Goal: Task Accomplishment & Management: Manage account settings

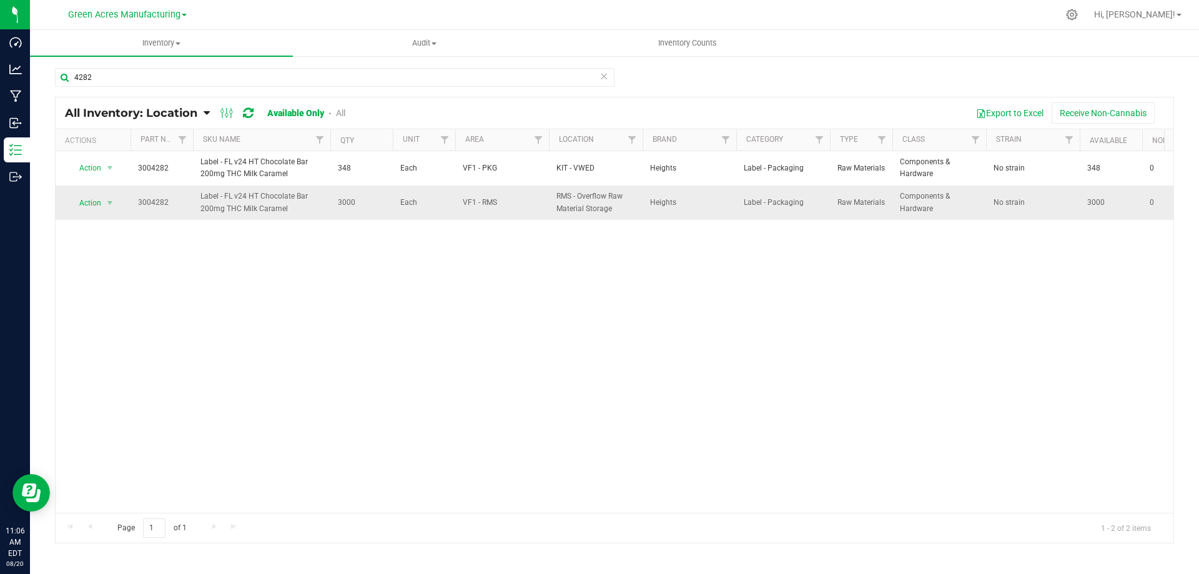
drag, startPoint x: 136, startPoint y: 202, endPoint x: 171, endPoint y: 200, distance: 35.1
click at [171, 200] on td "3004282" at bounding box center [162, 203] width 62 height 34
copy span "3004282"
click at [168, 278] on div "Action Action Adjust qty Edit lot numbers Global inventory Locate inventory Pri…" at bounding box center [615, 332] width 1118 height 362
click at [228, 76] on input "4282" at bounding box center [335, 77] width 560 height 19
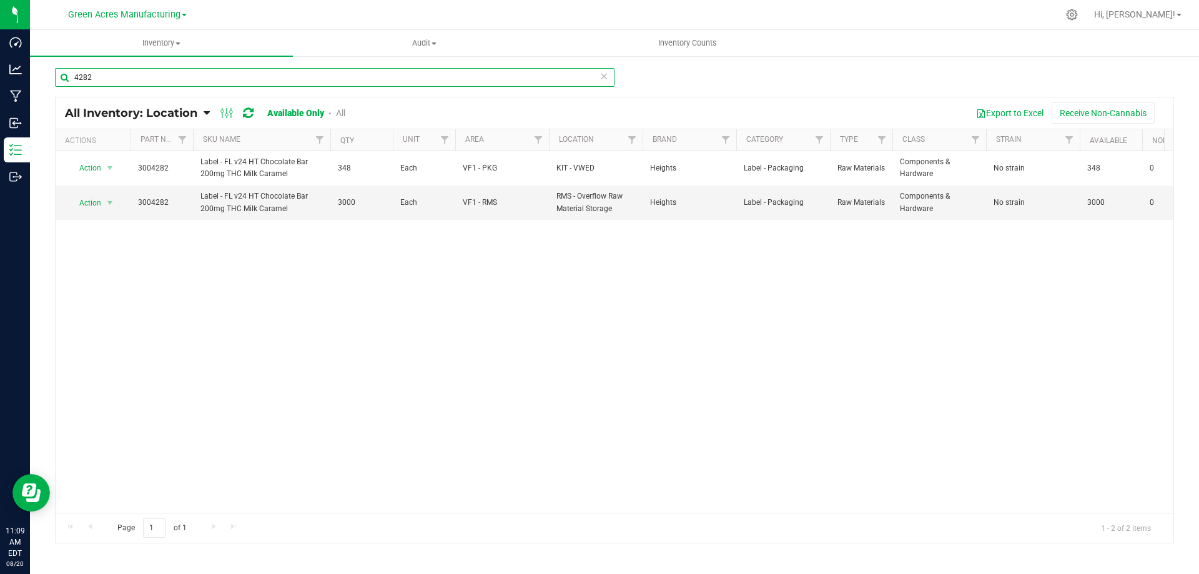
drag, startPoint x: 228, startPoint y: 76, endPoint x: 831, endPoint y: 66, distance: 603.5
click at [230, 74] on input "4282" at bounding box center [335, 77] width 560 height 19
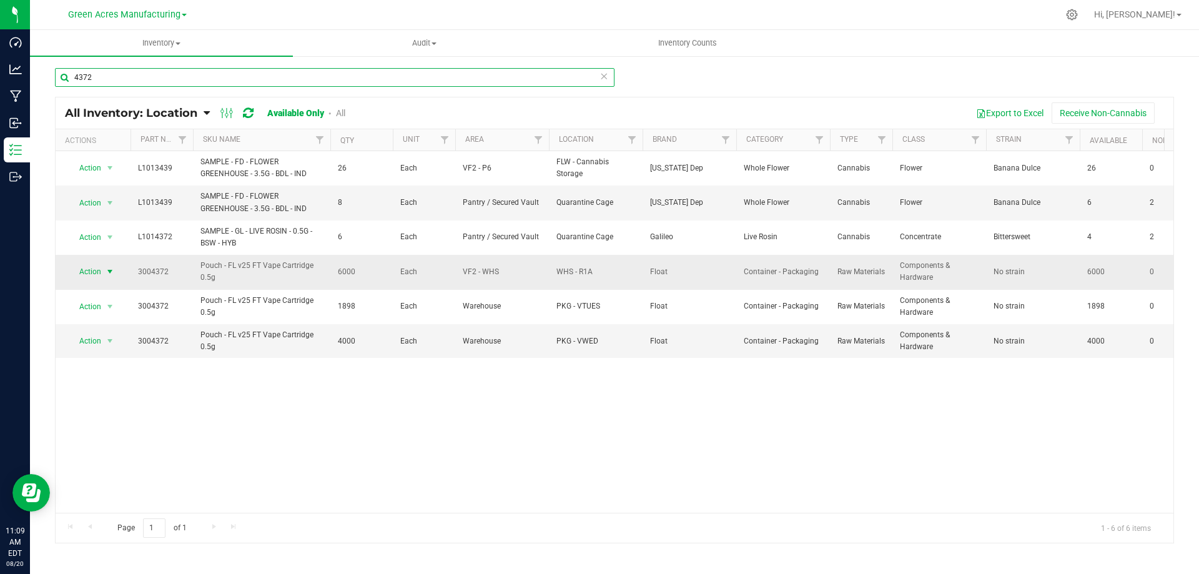
type input "4372"
click at [109, 274] on span "select" at bounding box center [110, 272] width 10 height 10
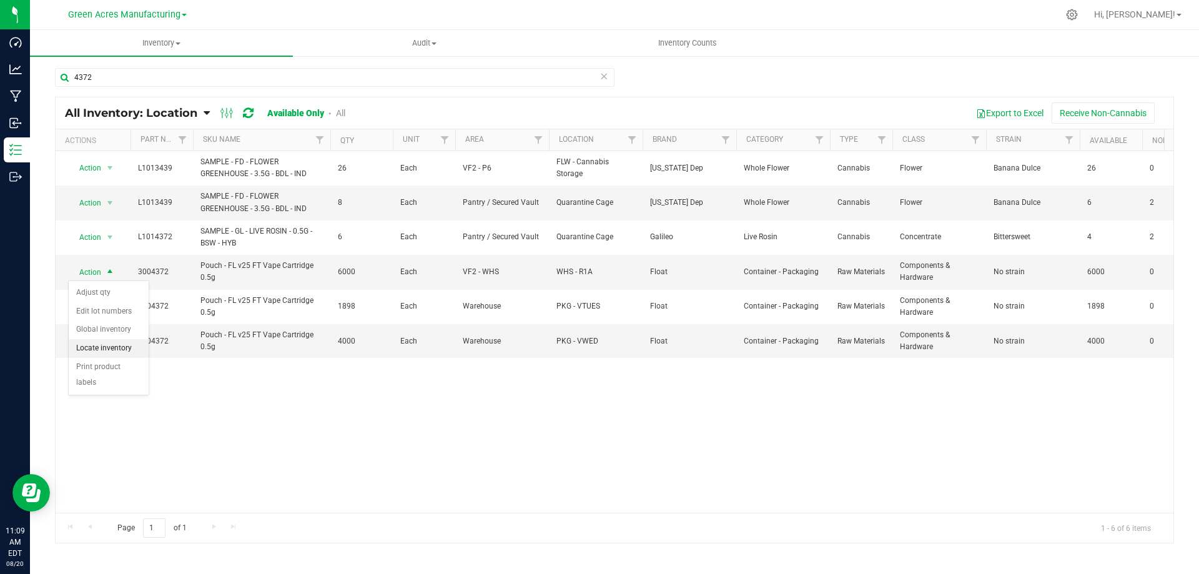
click at [124, 352] on li "Locate inventory" at bounding box center [109, 348] width 80 height 19
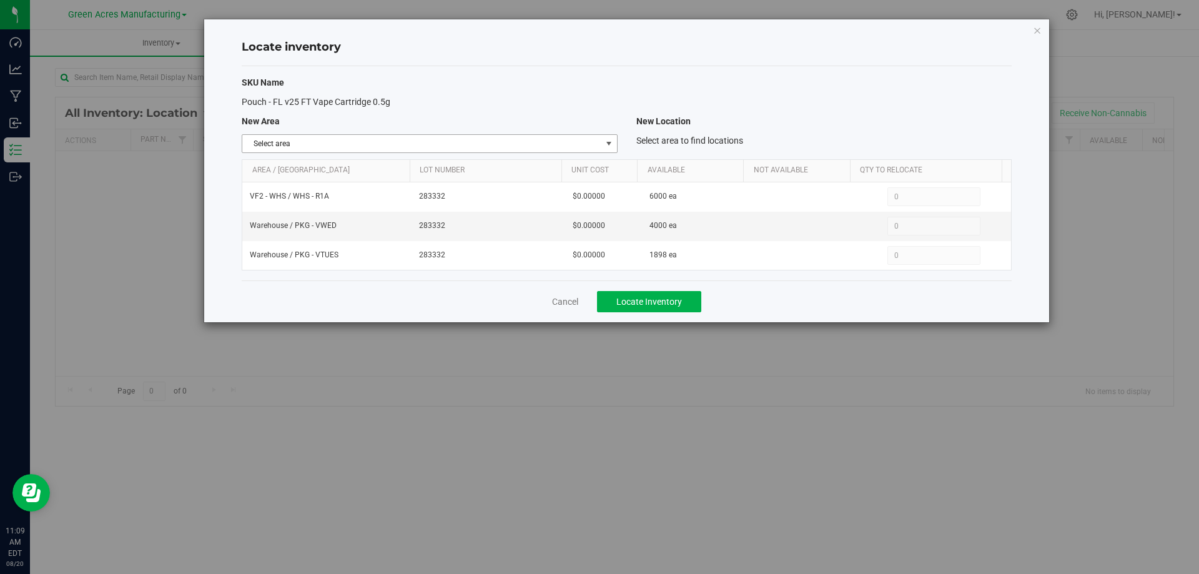
drag, startPoint x: 581, startPoint y: 144, endPoint x: 580, endPoint y: 169, distance: 25.0
click at [582, 143] on span "Select area" at bounding box center [421, 143] width 359 height 17
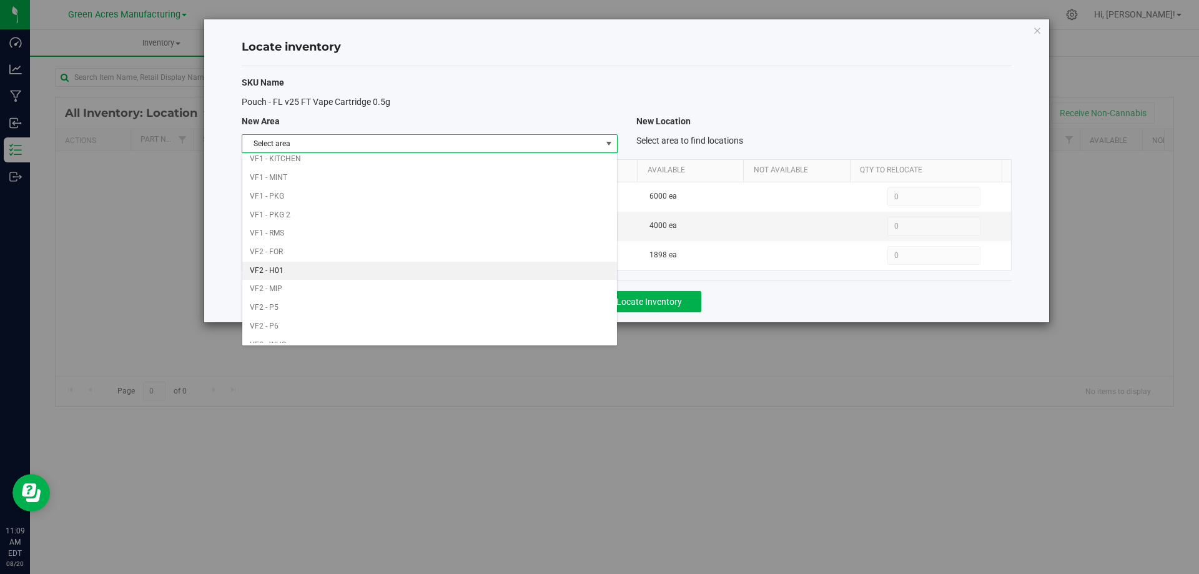
scroll to position [611, 0]
click at [487, 331] on li "Warehouse" at bounding box center [429, 333] width 374 height 19
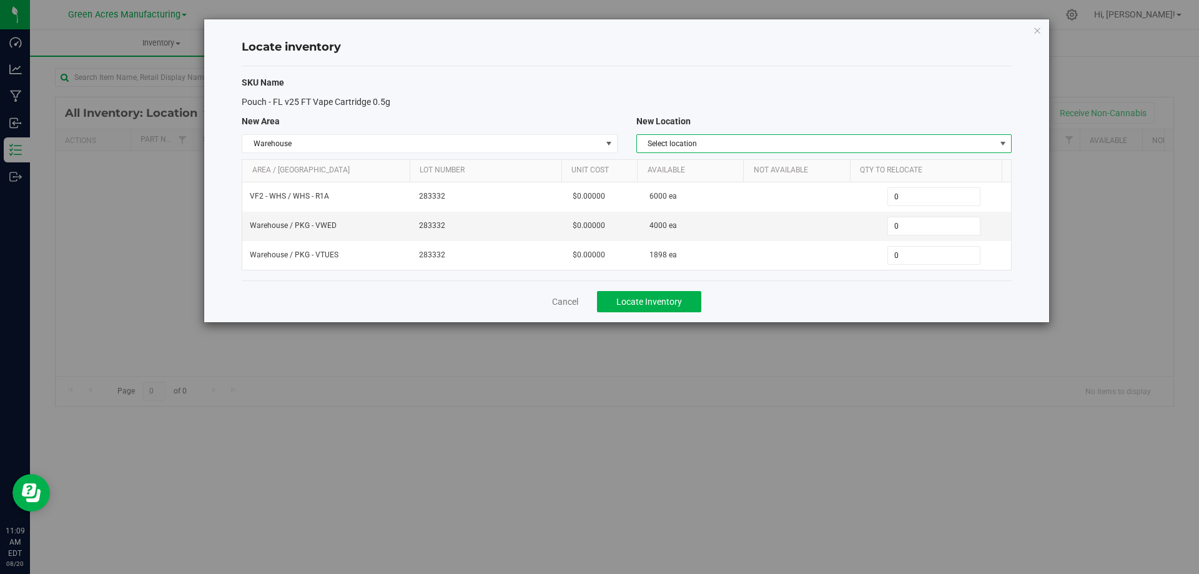
click at [913, 146] on span "Select location" at bounding box center [816, 143] width 359 height 17
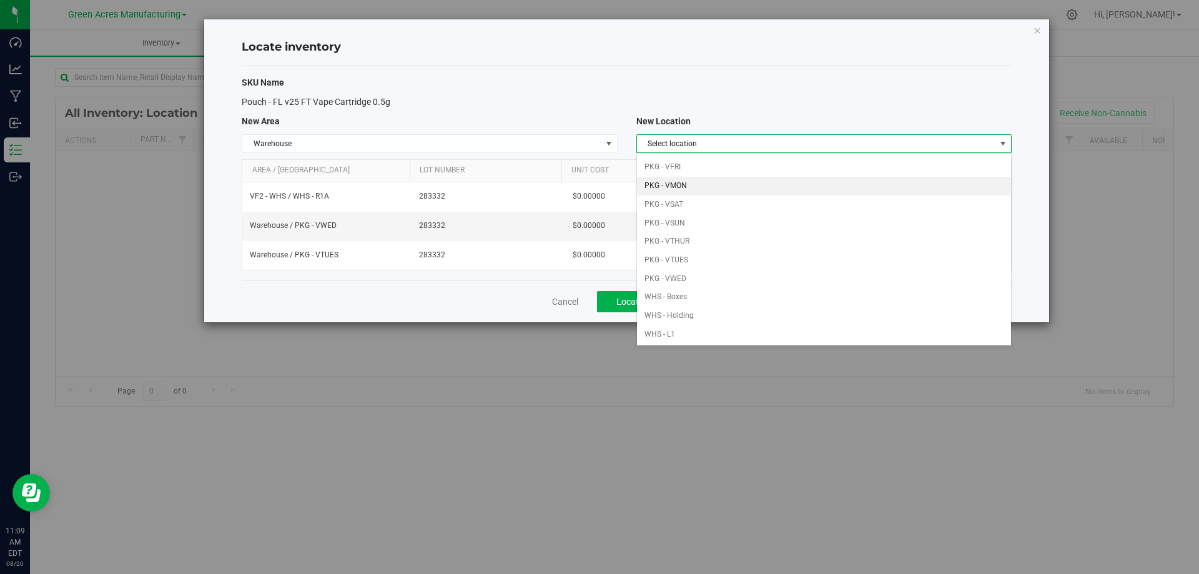
scroll to position [125, 0]
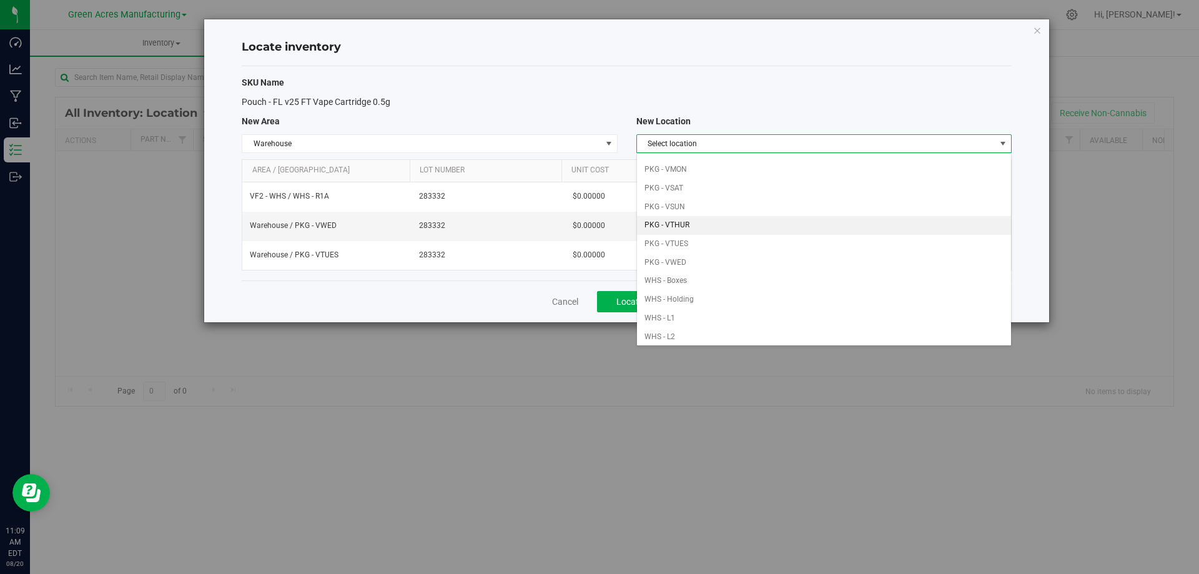
click at [723, 223] on li "PKG - VTHUR" at bounding box center [824, 225] width 374 height 19
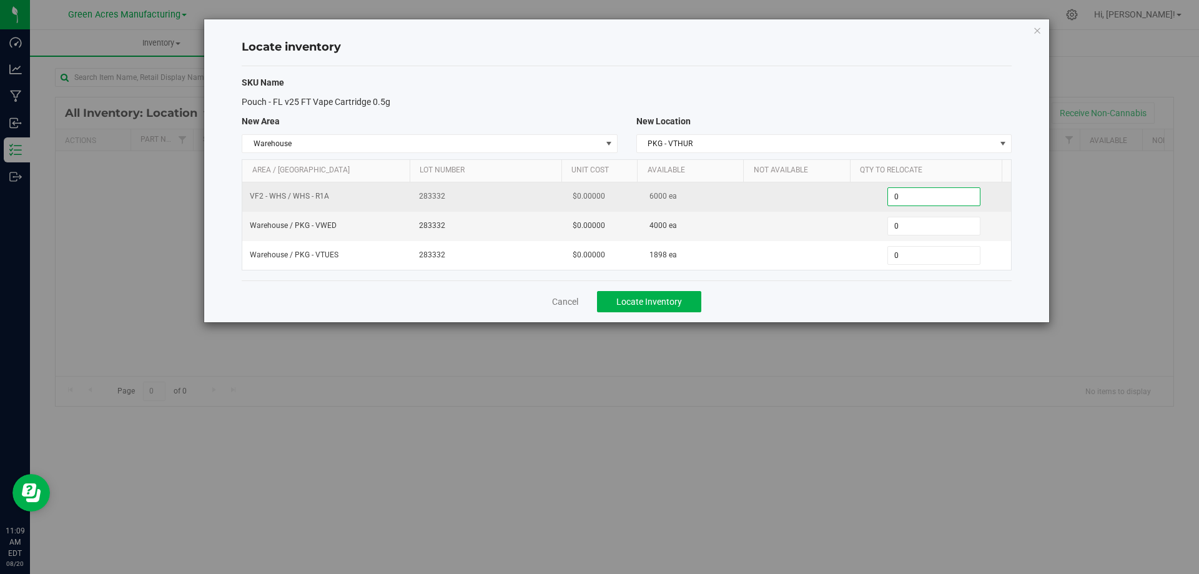
click at [947, 195] on span "0 0" at bounding box center [934, 196] width 93 height 19
click at [947, 195] on input "0" at bounding box center [934, 196] width 92 height 17
type input "2000"
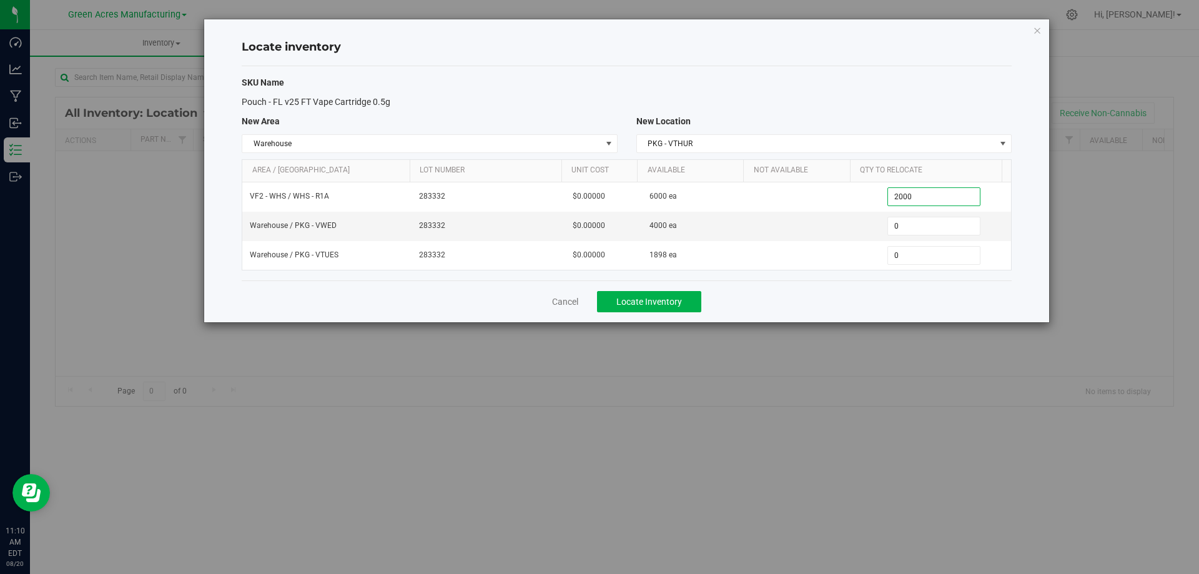
type input "2,000"
click at [838, 310] on div "Cancel Locate Inventory" at bounding box center [627, 301] width 770 height 42
click at [658, 302] on span "Locate Inventory" at bounding box center [650, 302] width 66 height 10
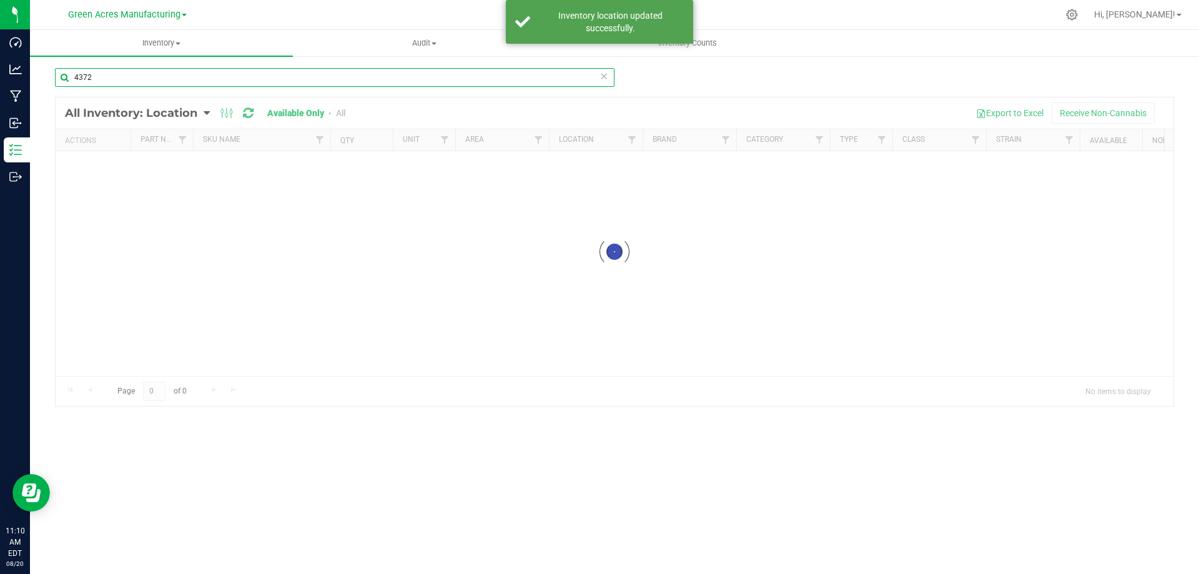
click at [214, 76] on input "4372" at bounding box center [335, 77] width 560 height 19
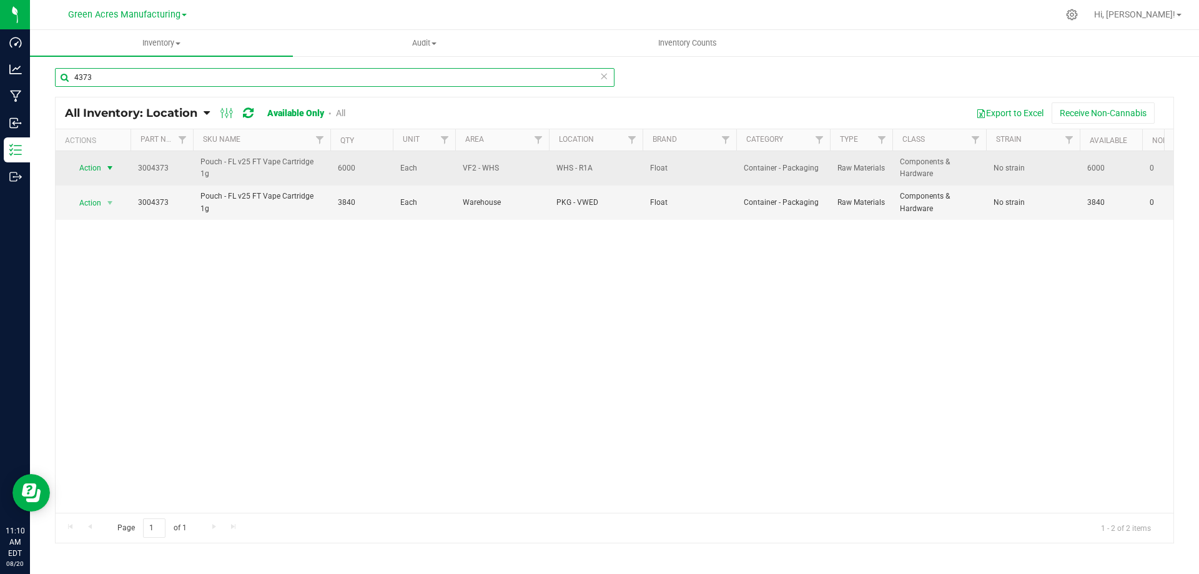
type input "4373"
click at [107, 164] on span "select" at bounding box center [110, 168] width 10 height 10
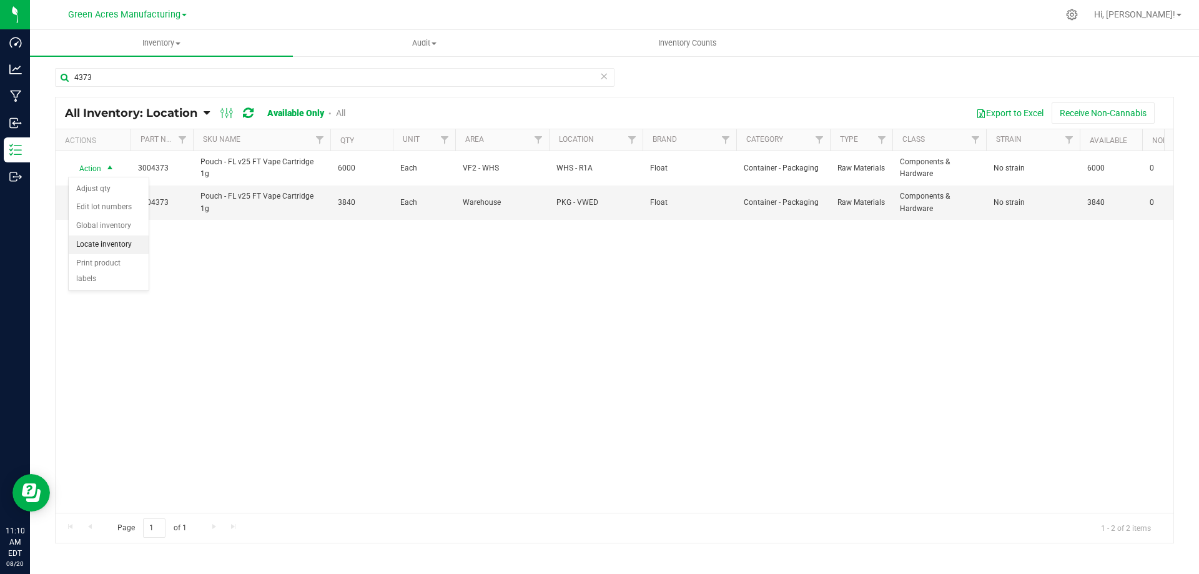
click at [124, 241] on li "Locate inventory" at bounding box center [109, 245] width 80 height 19
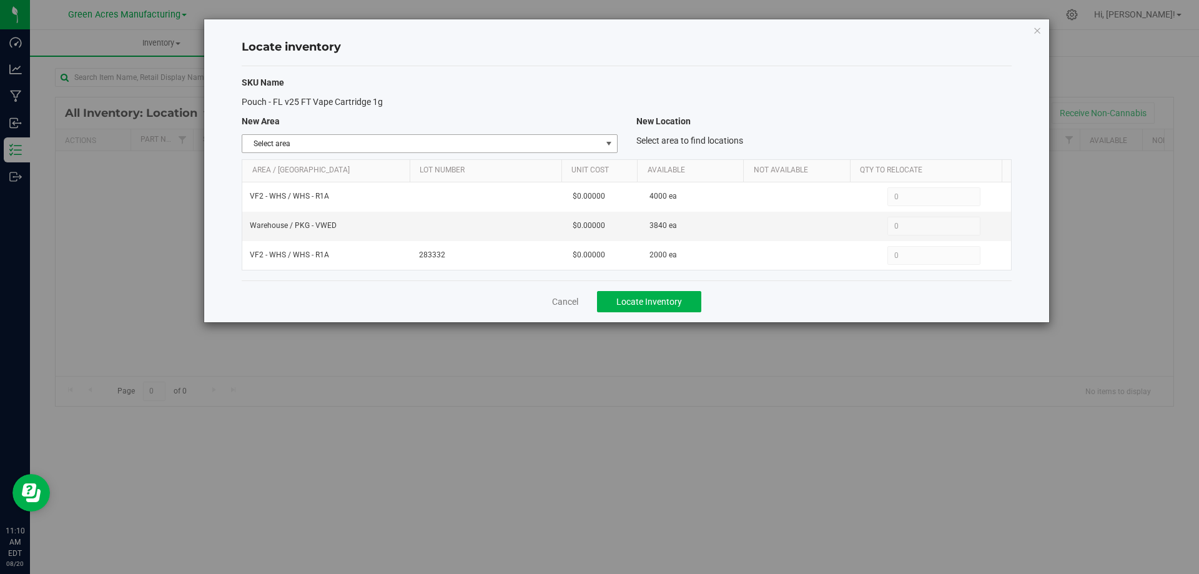
click at [604, 144] on span "select" at bounding box center [609, 144] width 10 height 10
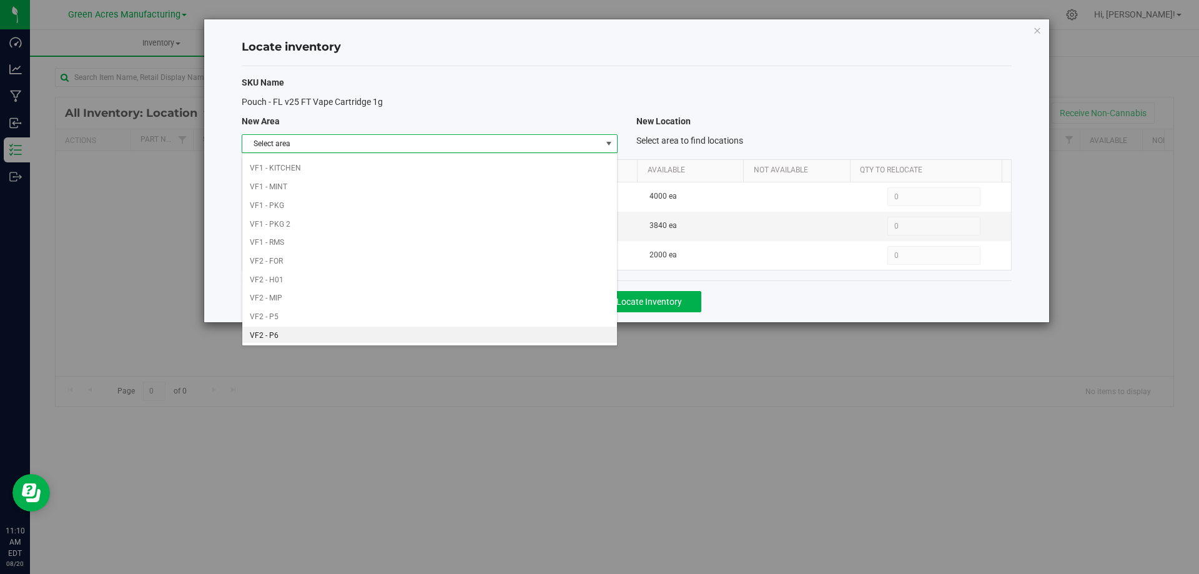
scroll to position [611, 0]
click at [455, 328] on li "Warehouse" at bounding box center [429, 333] width 374 height 19
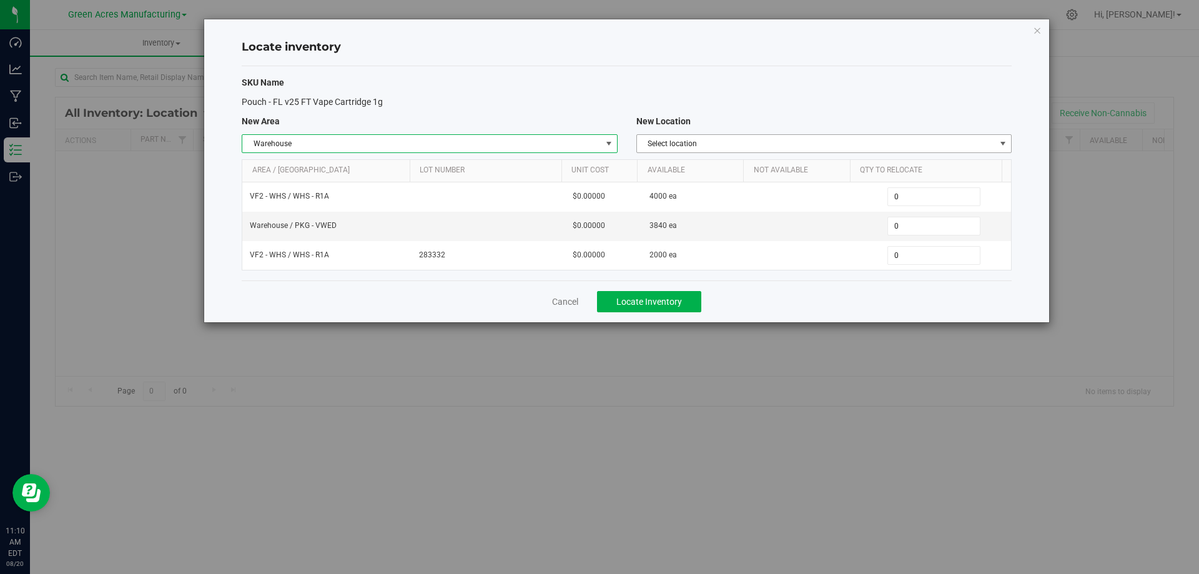
click at [811, 146] on span "Select location" at bounding box center [816, 143] width 359 height 17
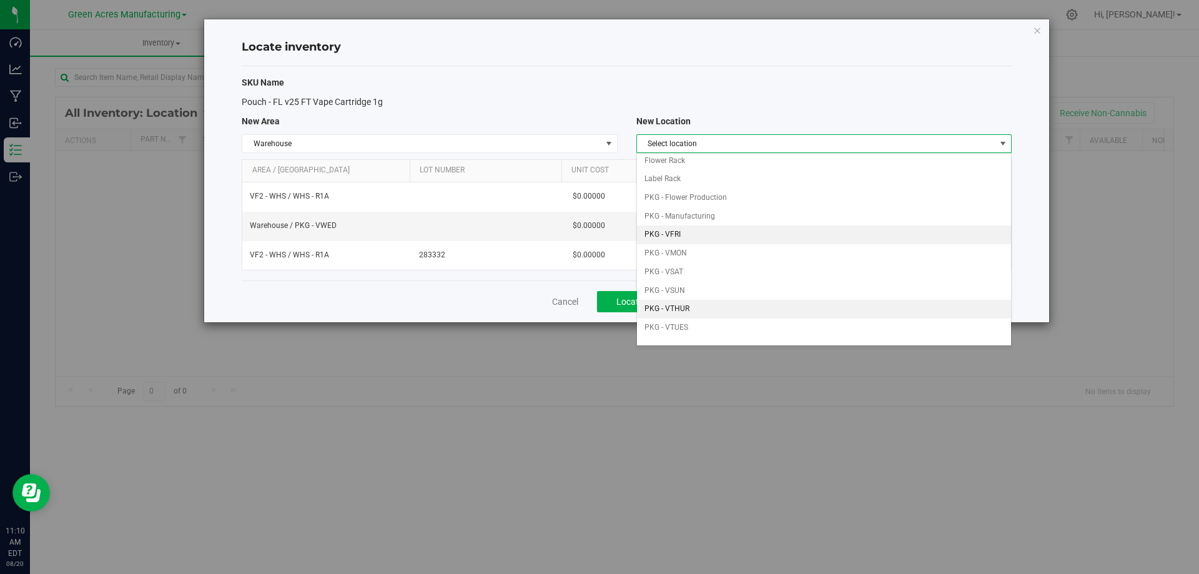
scroll to position [62, 0]
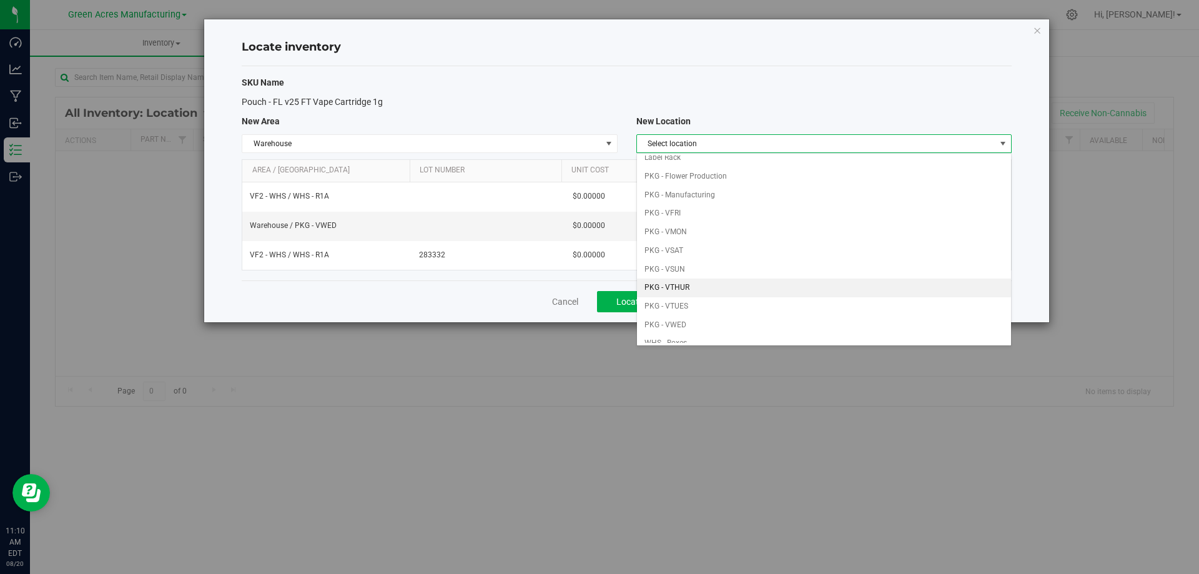
click at [725, 290] on li "PKG - VTHUR" at bounding box center [824, 288] width 374 height 19
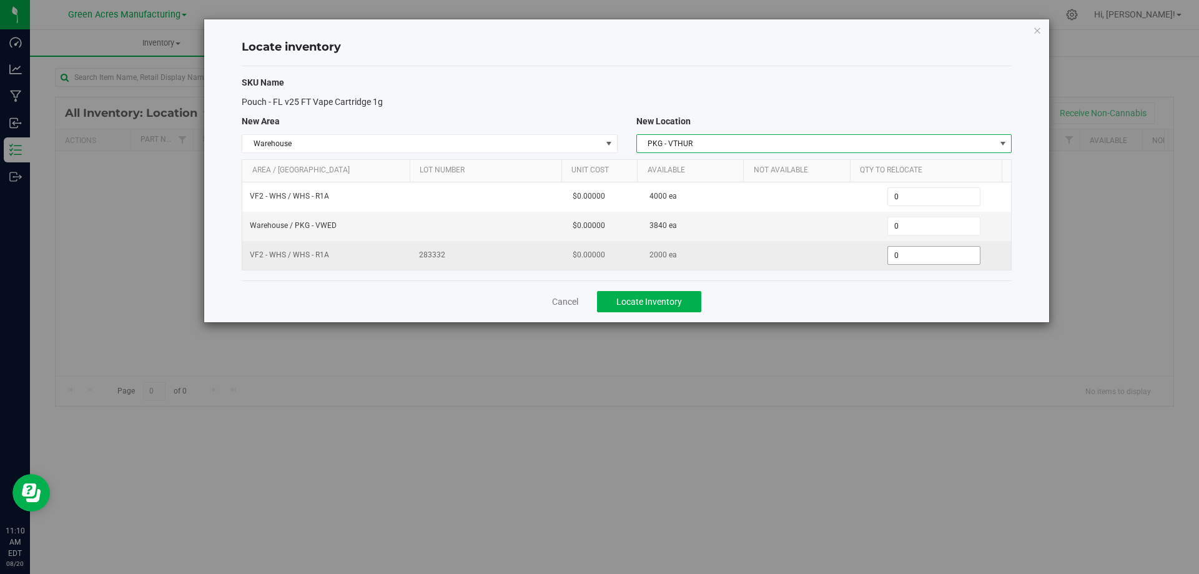
click at [896, 255] on span "0 0" at bounding box center [934, 255] width 93 height 19
click at [0, 0] on input "0" at bounding box center [0, 0] width 0 height 0
type input "2000"
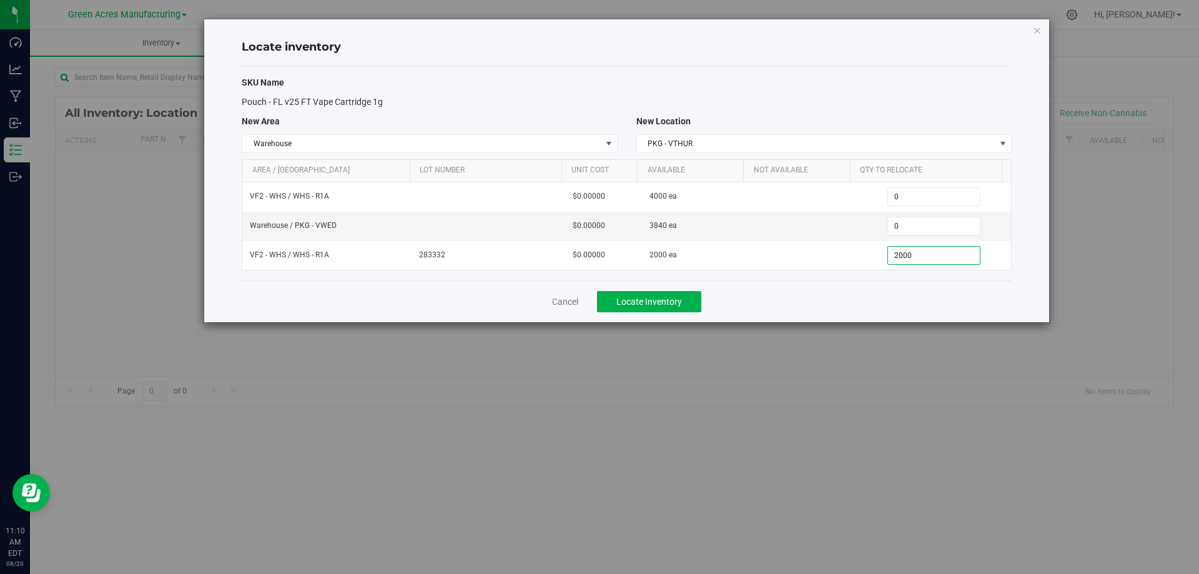
type input "2,000"
drag, startPoint x: 782, startPoint y: 293, endPoint x: 610, endPoint y: 312, distance: 172.9
click at [782, 292] on div "Cancel Locate Inventory" at bounding box center [627, 301] width 770 height 42
click at [608, 314] on div "Cancel Locate Inventory" at bounding box center [627, 301] width 770 height 42
click at [621, 300] on span "Locate Inventory" at bounding box center [650, 302] width 66 height 10
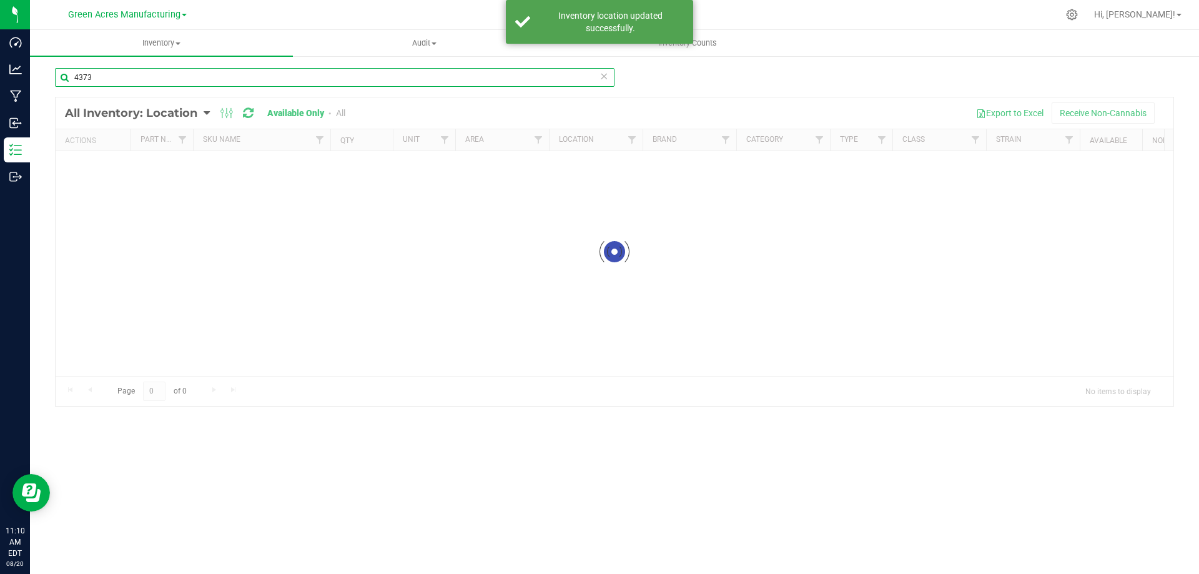
click at [199, 74] on input "4373" at bounding box center [335, 77] width 560 height 19
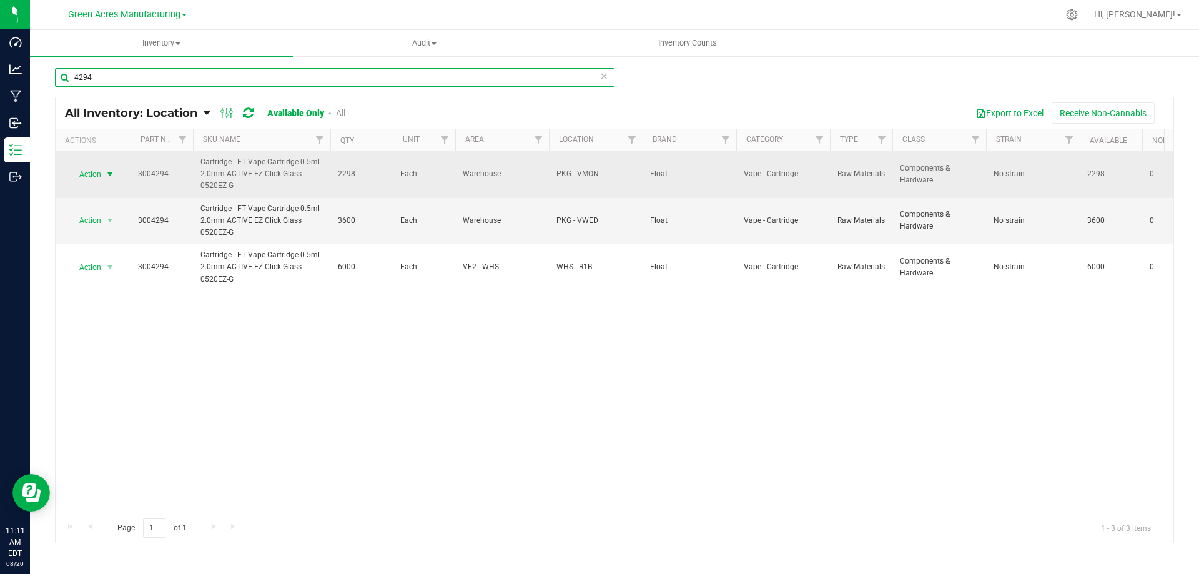
type input "4294"
click at [111, 174] on span "select" at bounding box center [110, 174] width 10 height 10
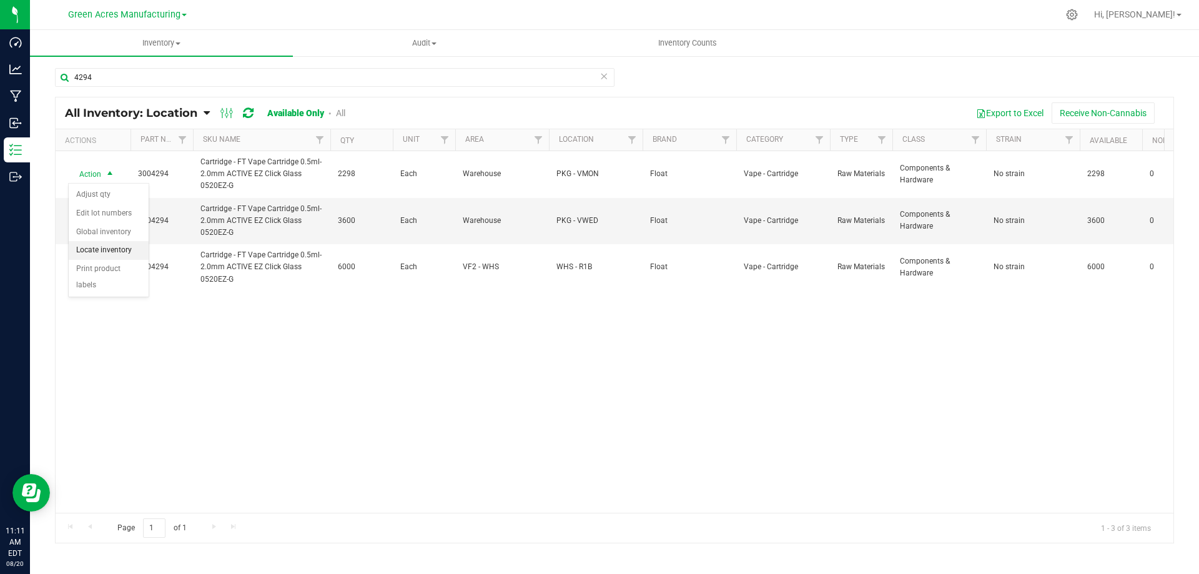
click at [129, 250] on li "Locate inventory" at bounding box center [109, 250] width 80 height 19
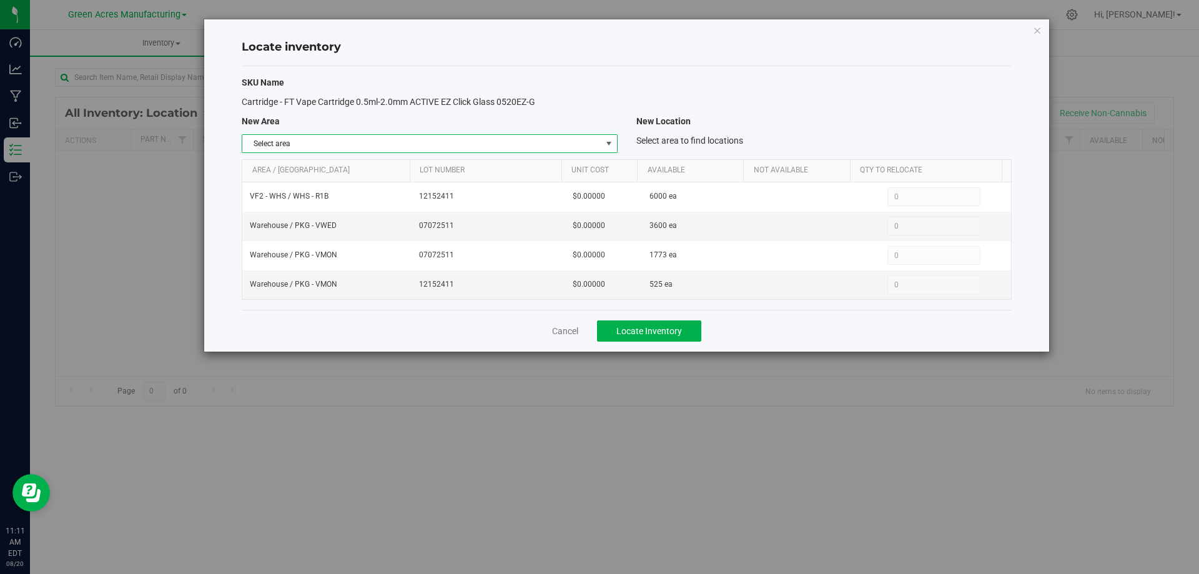
drag, startPoint x: 587, startPoint y: 146, endPoint x: 587, endPoint y: 153, distance: 6.9
click at [587, 146] on span "Select area" at bounding box center [421, 143] width 359 height 17
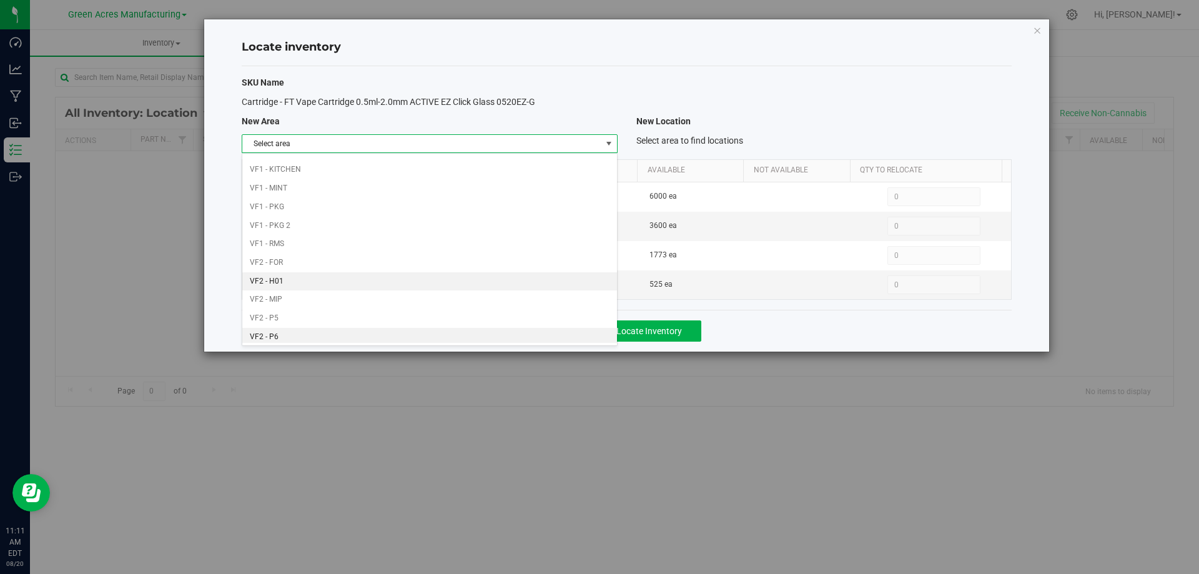
scroll to position [611, 0]
click at [502, 307] on li "VF2 - WHS" at bounding box center [429, 315] width 374 height 19
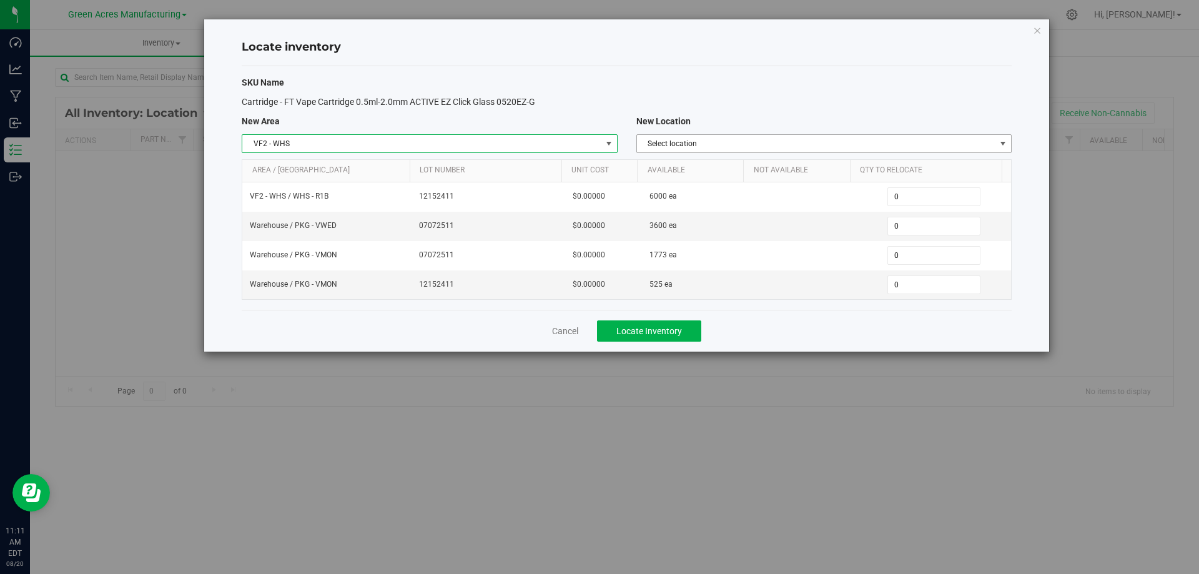
click at [938, 145] on span "Select location" at bounding box center [816, 143] width 359 height 17
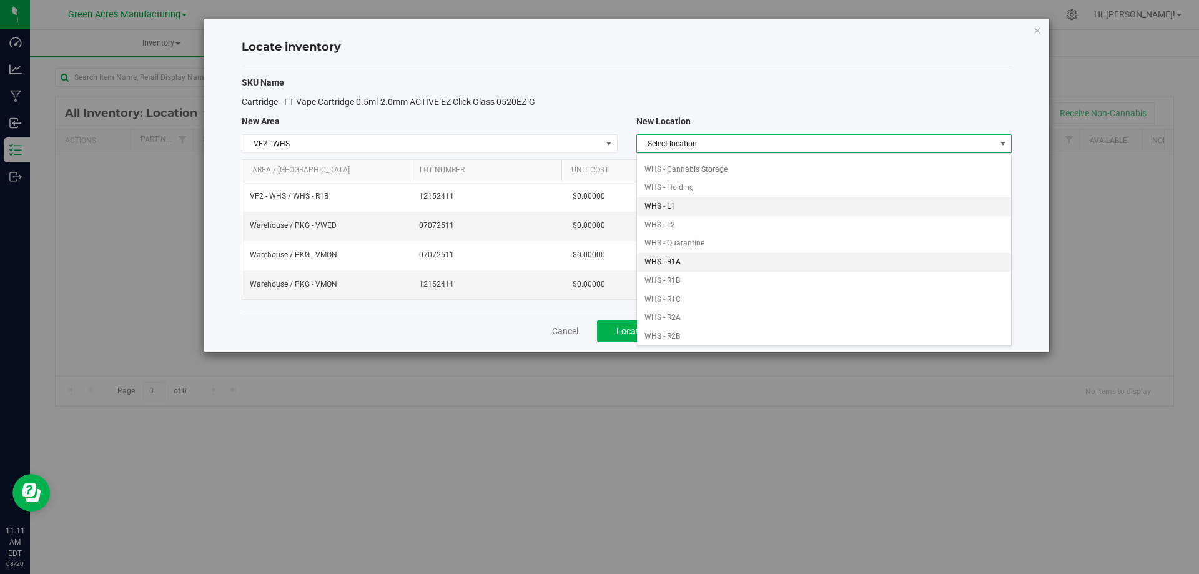
scroll to position [62, 0]
click at [762, 249] on li "WHS - R1B" at bounding box center [824, 251] width 374 height 19
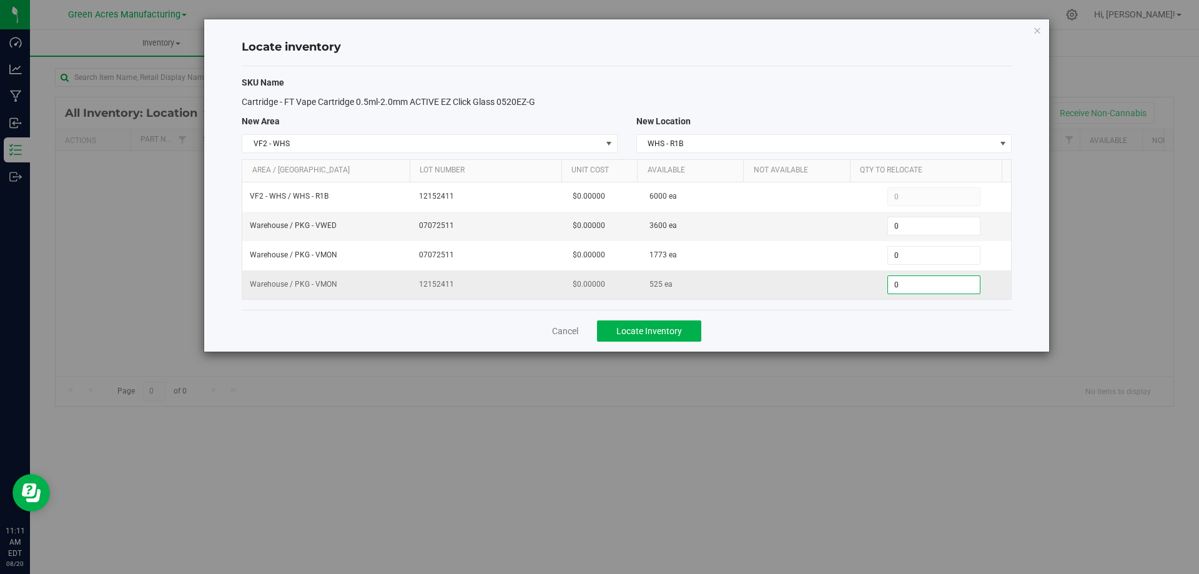
click at [936, 285] on span "0 0" at bounding box center [934, 284] width 93 height 19
click at [936, 285] on input "0" at bounding box center [934, 284] width 92 height 17
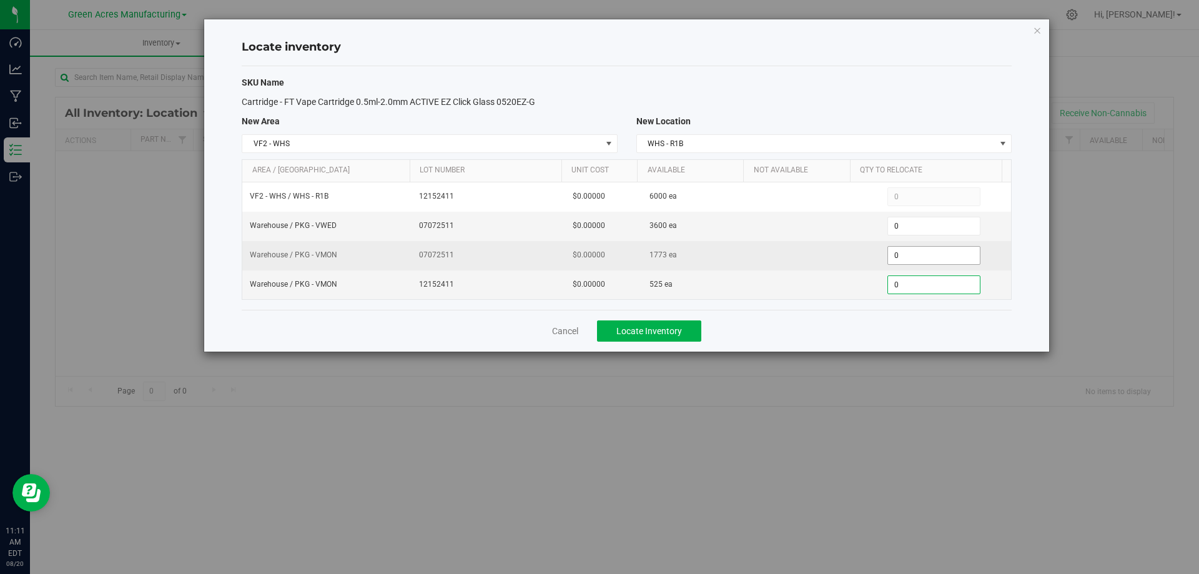
click at [923, 255] on span "0 0" at bounding box center [934, 255] width 93 height 19
click at [923, 255] on input "0" at bounding box center [934, 255] width 92 height 17
type input "1200"
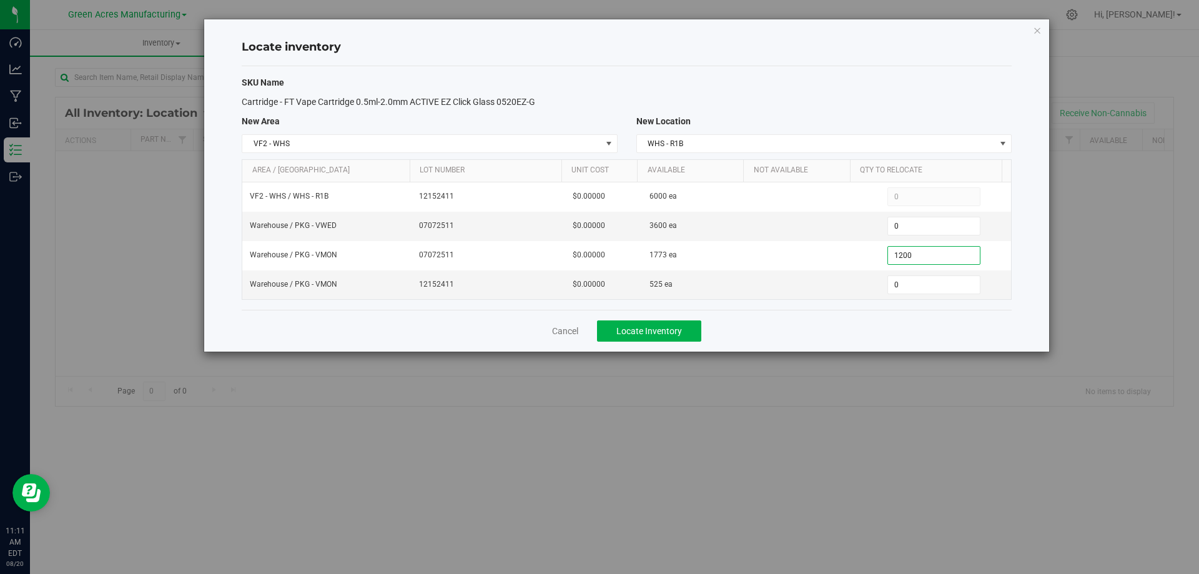
type input "1,200"
click at [879, 322] on div "Cancel Locate Inventory" at bounding box center [627, 331] width 770 height 42
click at [680, 322] on button "Locate Inventory" at bounding box center [649, 330] width 104 height 21
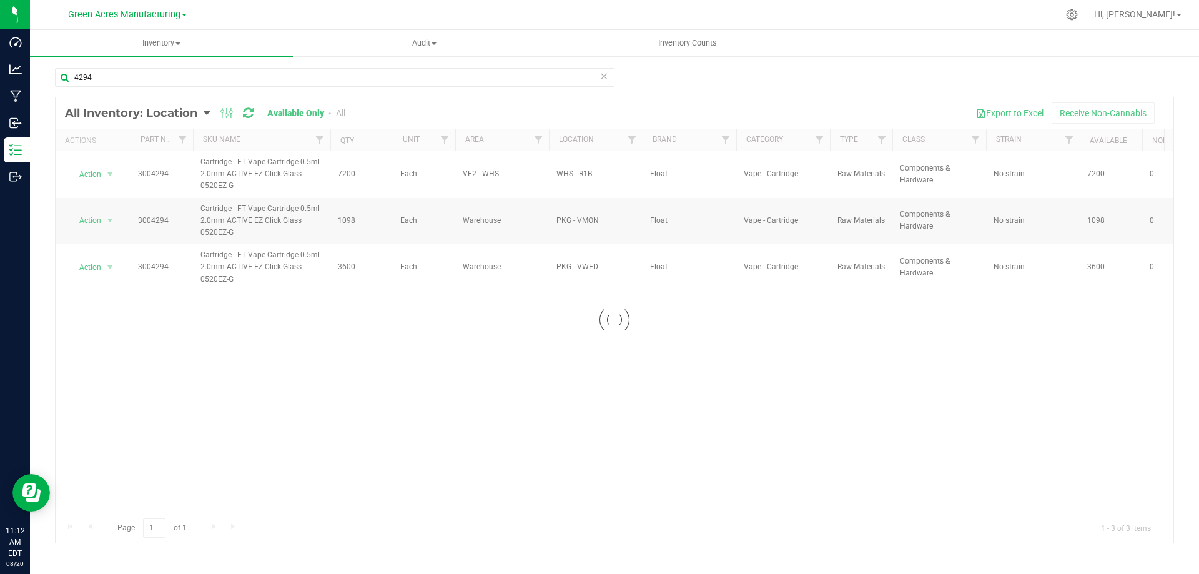
click at [111, 221] on div at bounding box center [615, 319] width 1118 height 445
click at [111, 221] on span "select" at bounding box center [110, 221] width 10 height 10
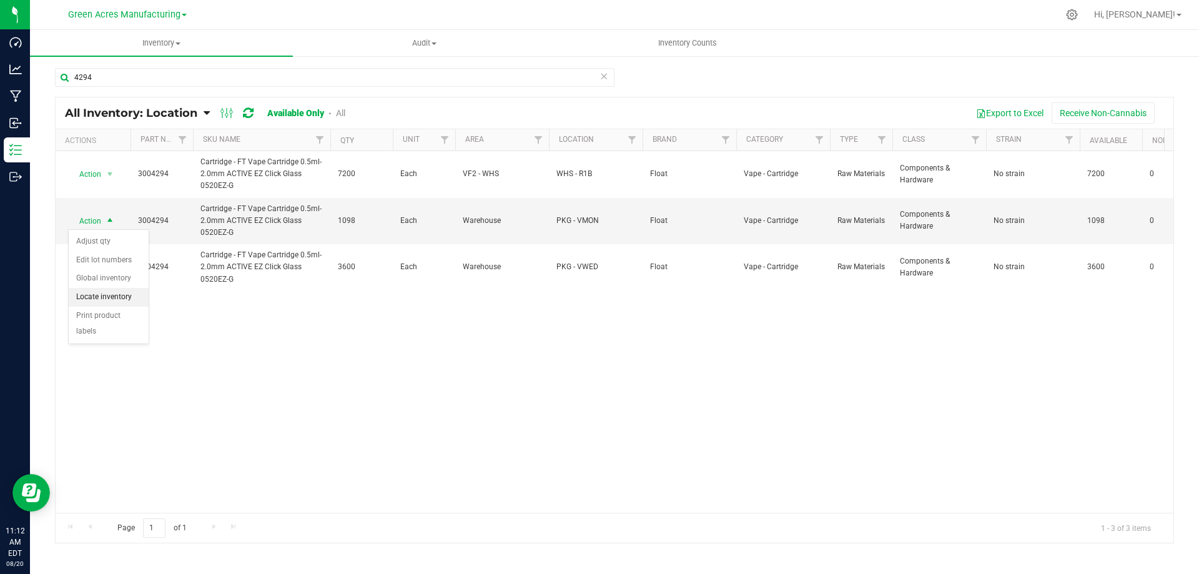
click at [107, 295] on li "Locate inventory" at bounding box center [109, 297] width 80 height 19
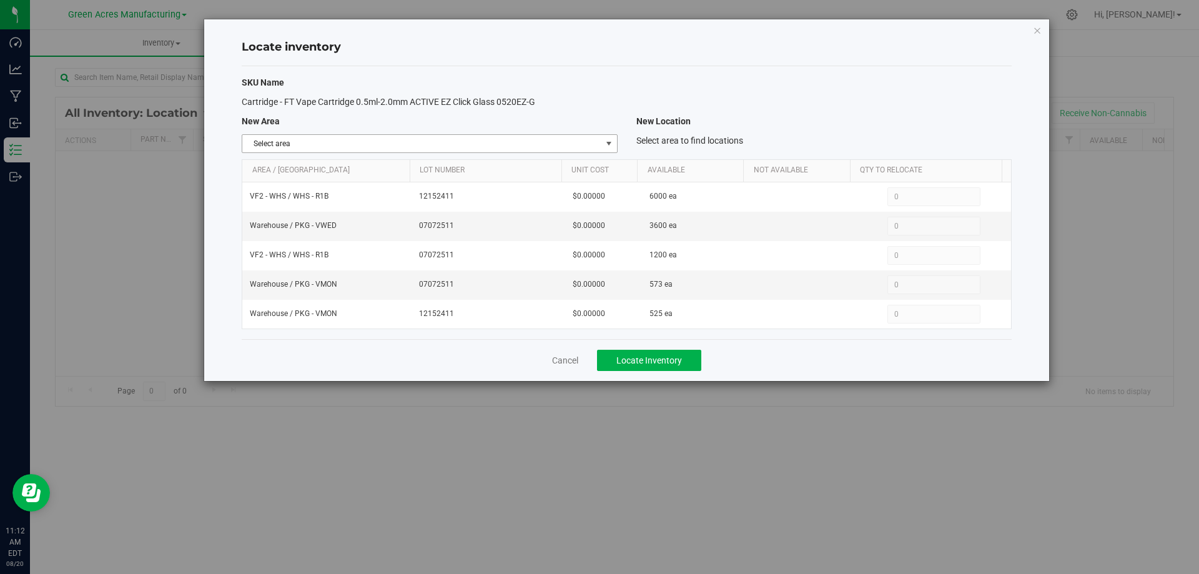
click at [465, 147] on span "Select area" at bounding box center [421, 143] width 359 height 17
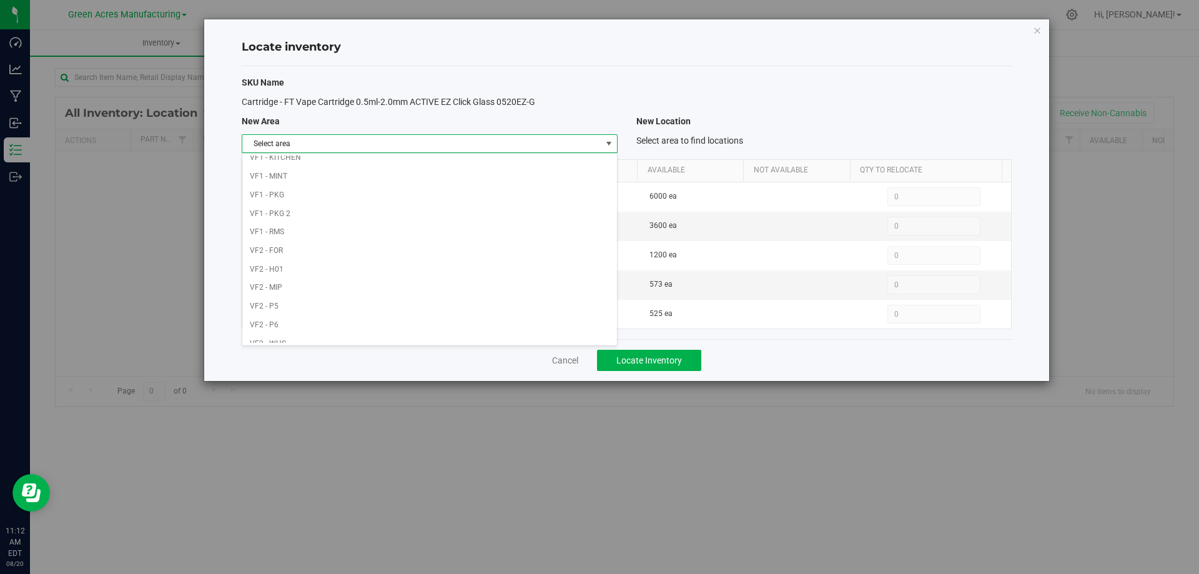
scroll to position [611, 0]
drag, startPoint x: 403, startPoint y: 334, endPoint x: 650, endPoint y: 242, distance: 263.3
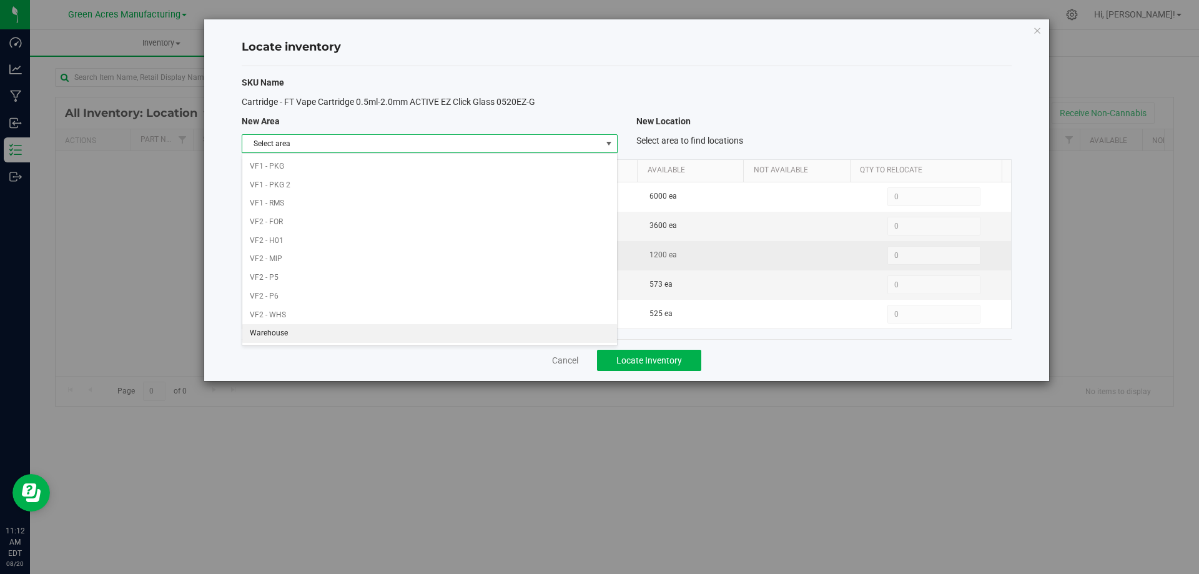
click at [403, 333] on li "Warehouse" at bounding box center [429, 333] width 374 height 19
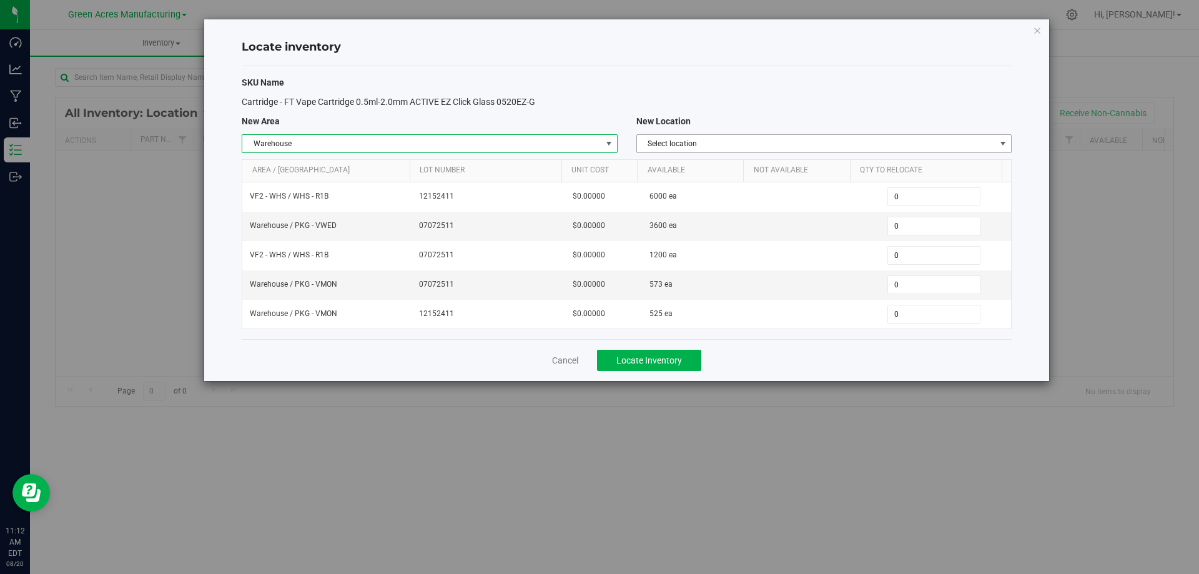
click at [899, 141] on span "Select location" at bounding box center [816, 143] width 359 height 17
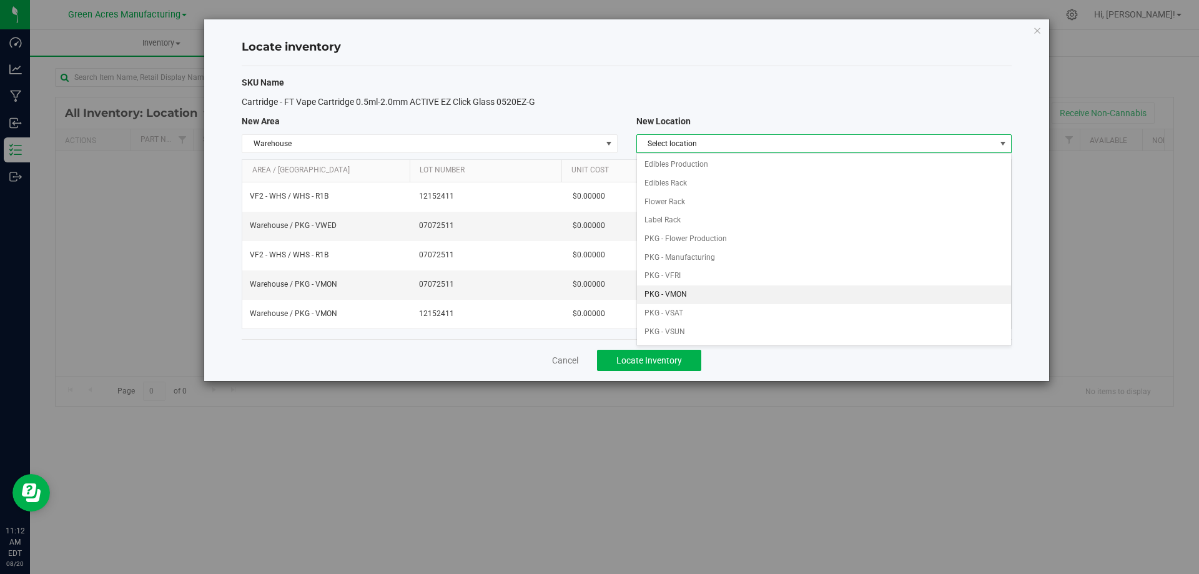
scroll to position [125, 0]
click at [713, 226] on li "PKG - VTHUR" at bounding box center [824, 225] width 374 height 19
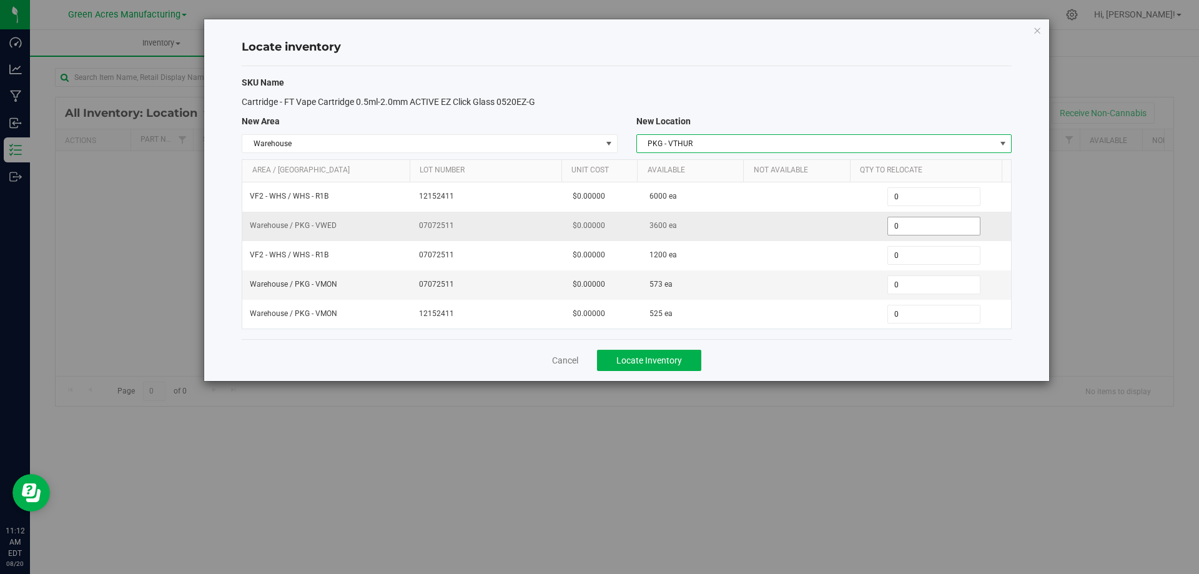
click at [920, 230] on span "0 0" at bounding box center [934, 226] width 93 height 19
click at [920, 230] on input "0" at bounding box center [934, 225] width 92 height 17
click at [896, 287] on span "0 0" at bounding box center [934, 284] width 93 height 19
click at [0, 0] on input "0" at bounding box center [0, 0] width 0 height 0
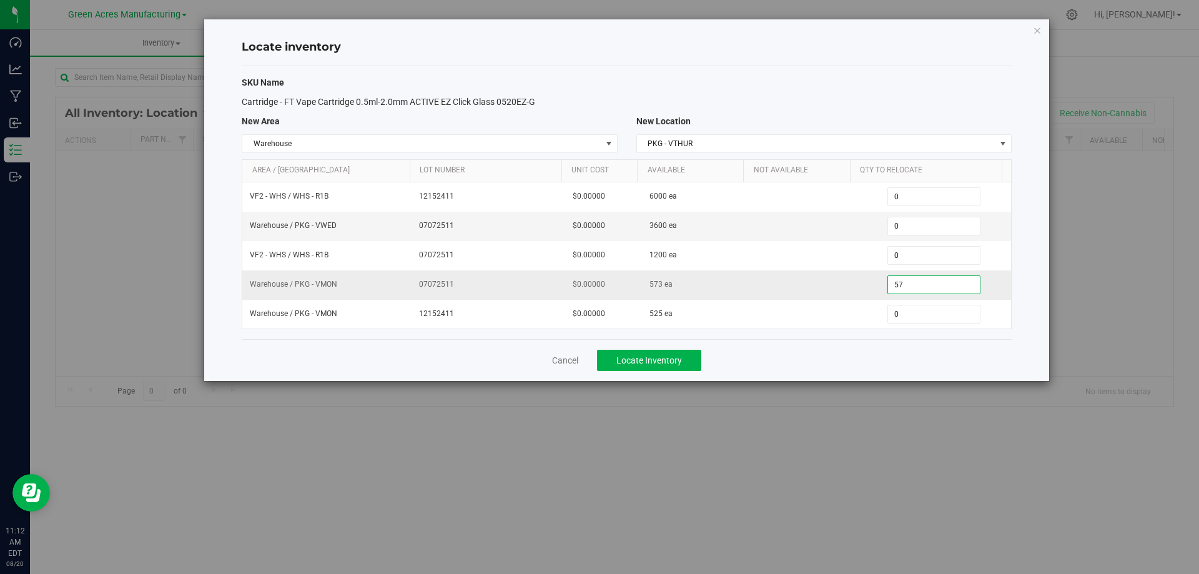
type input "573"
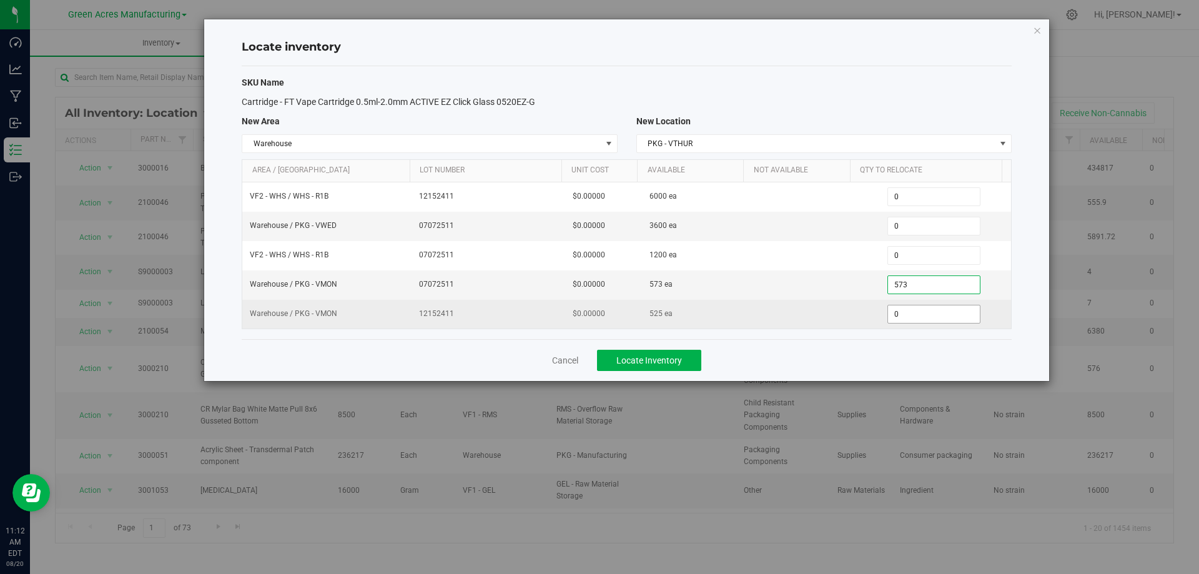
type input "573"
click at [925, 314] on span "0 0" at bounding box center [934, 314] width 93 height 19
click at [925, 314] on input "0" at bounding box center [934, 313] width 92 height 17
type input "525"
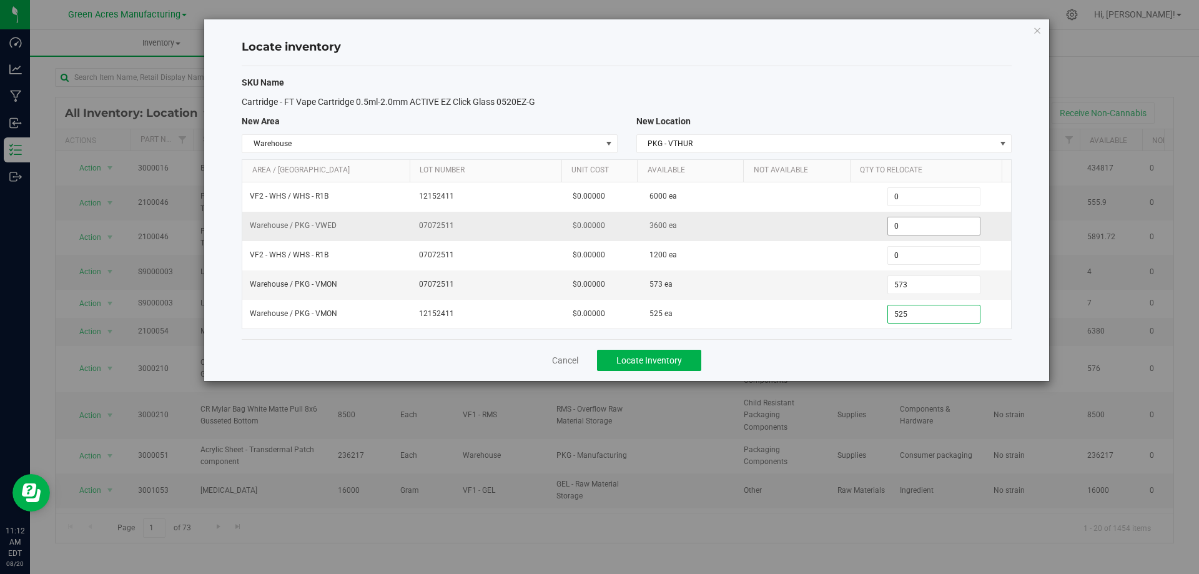
type input "525"
click at [900, 221] on span "0 0" at bounding box center [934, 226] width 93 height 19
click at [901, 221] on input "0" at bounding box center [934, 225] width 92 height 17
type input "3600"
type input "3,600"
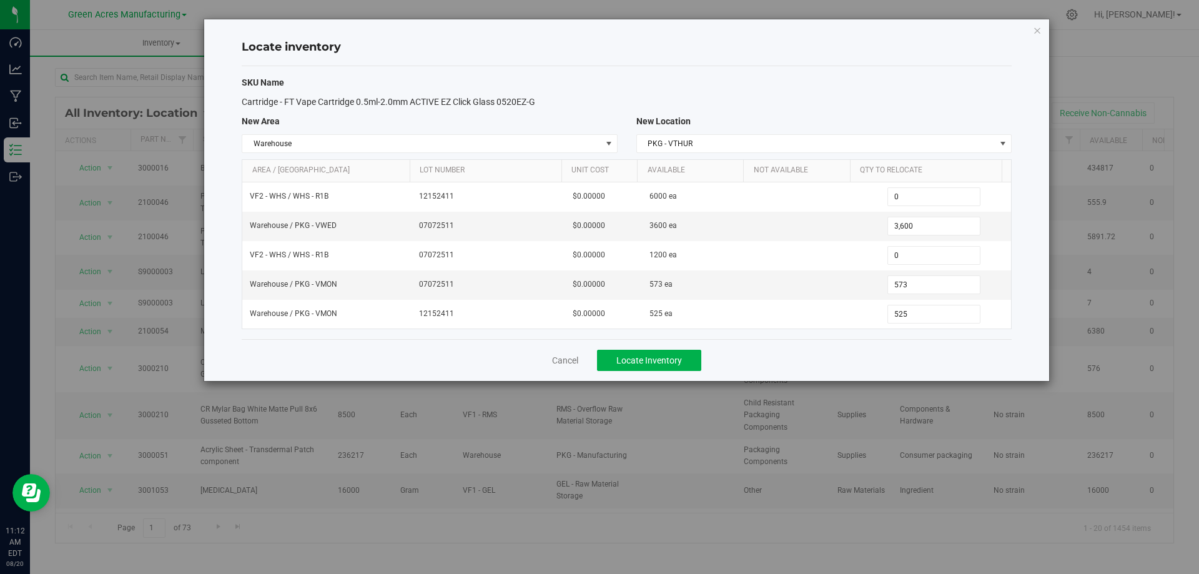
click at [900, 356] on div "Cancel Locate Inventory" at bounding box center [627, 360] width 770 height 42
click at [690, 364] on button "Locate Inventory" at bounding box center [649, 360] width 104 height 21
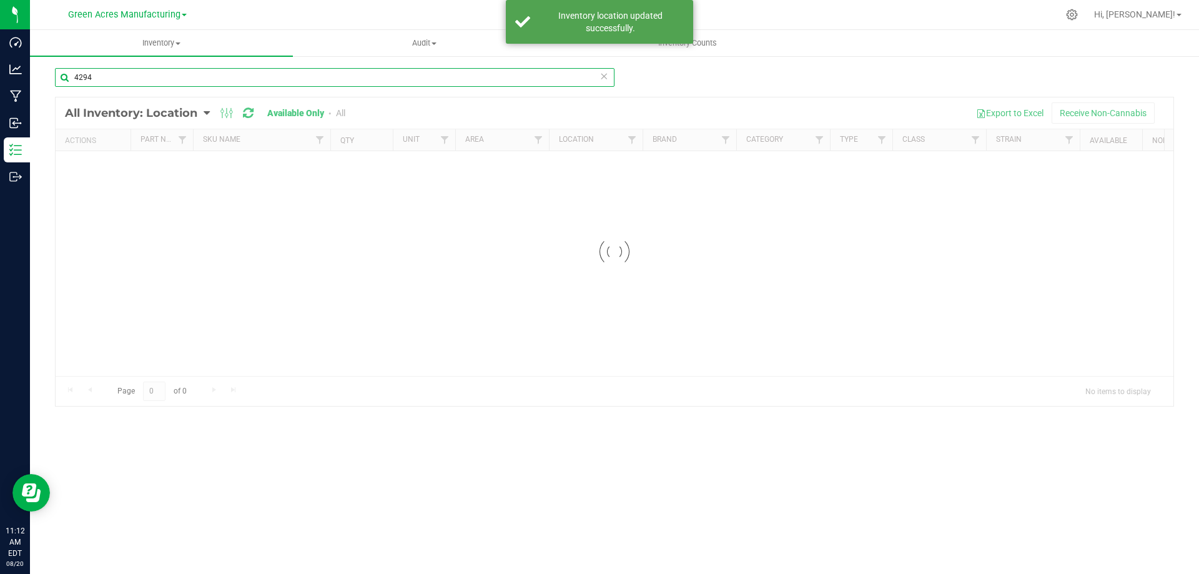
click at [297, 71] on input "4294" at bounding box center [335, 77] width 560 height 19
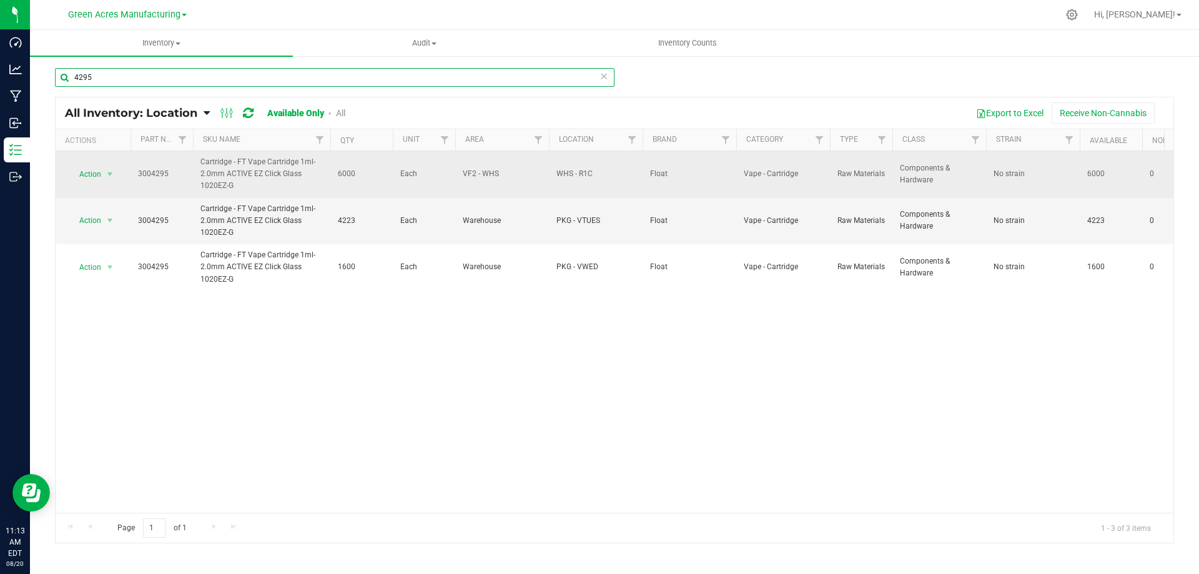
type input "4295"
click at [349, 169] on span "6000" at bounding box center [361, 174] width 47 height 12
copy span "6000"
click at [112, 175] on span "select" at bounding box center [110, 174] width 10 height 10
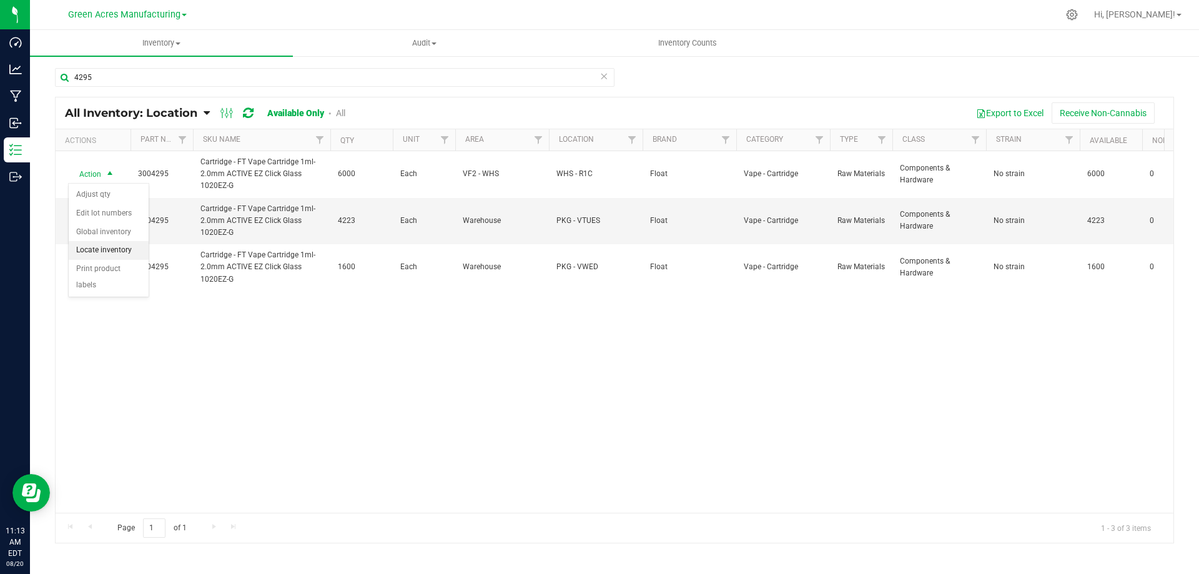
click at [123, 252] on li "Locate inventory" at bounding box center [109, 250] width 80 height 19
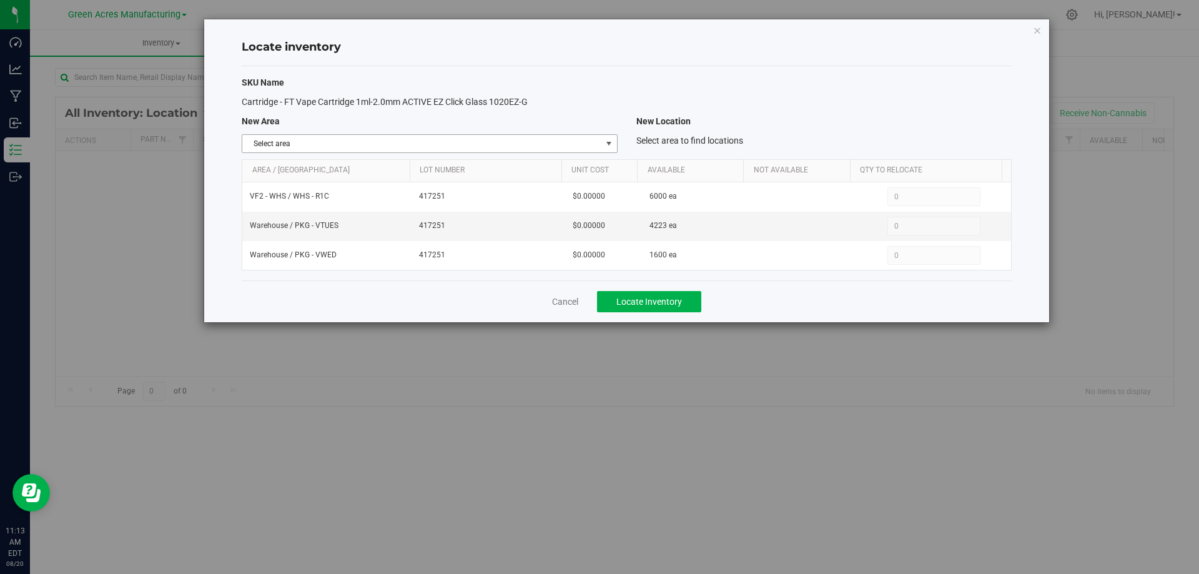
click at [597, 144] on span "Select area" at bounding box center [421, 143] width 359 height 17
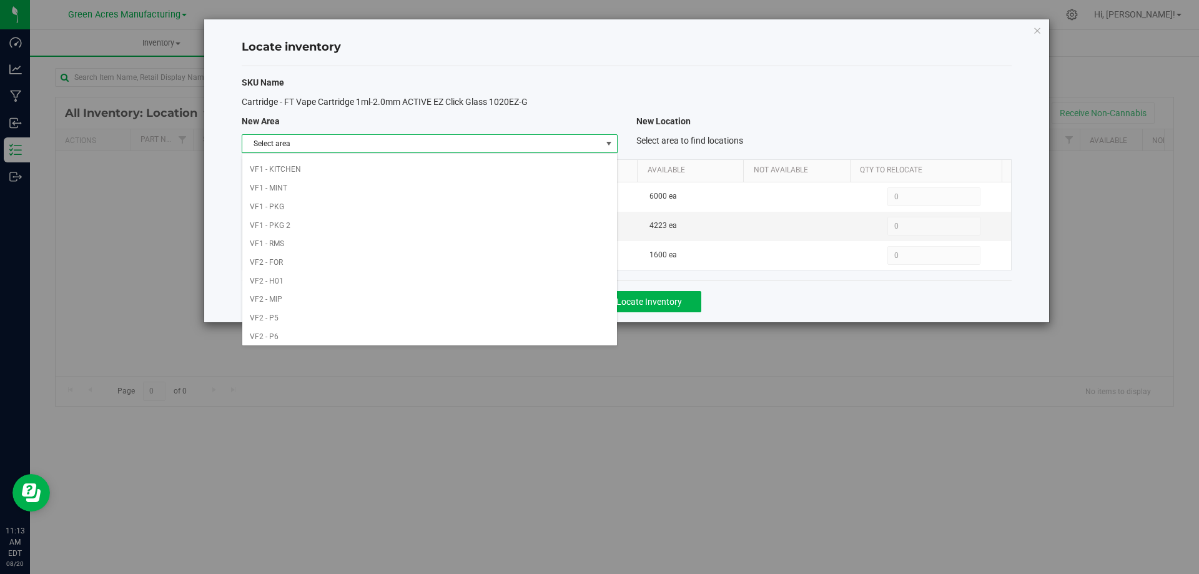
scroll to position [611, 0]
click at [490, 329] on li "Warehouse" at bounding box center [429, 333] width 374 height 19
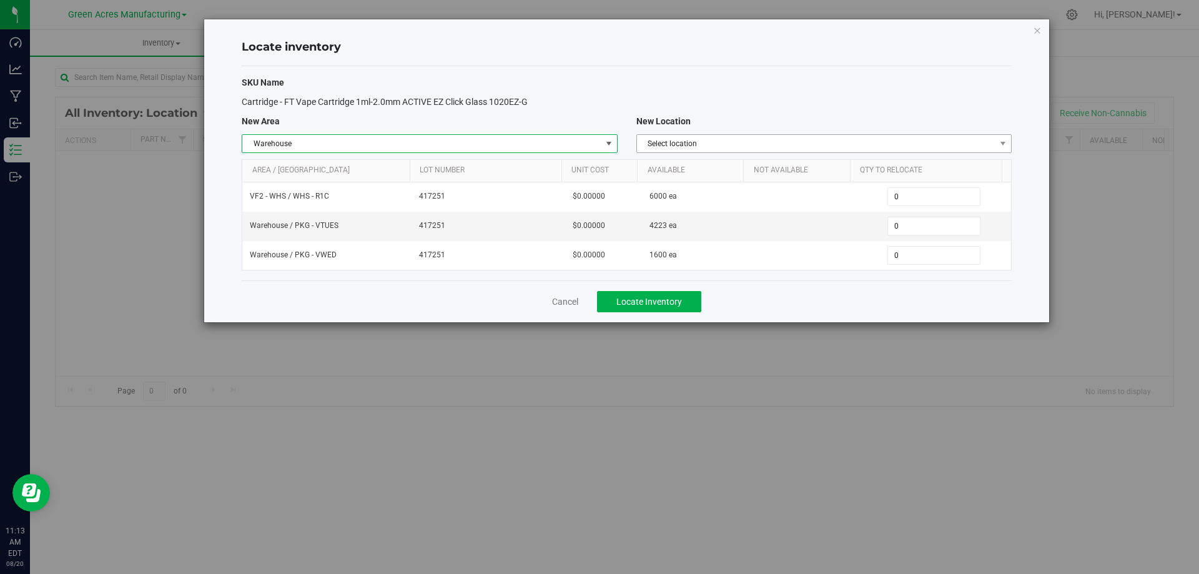
click at [953, 141] on span "Select location" at bounding box center [816, 143] width 359 height 17
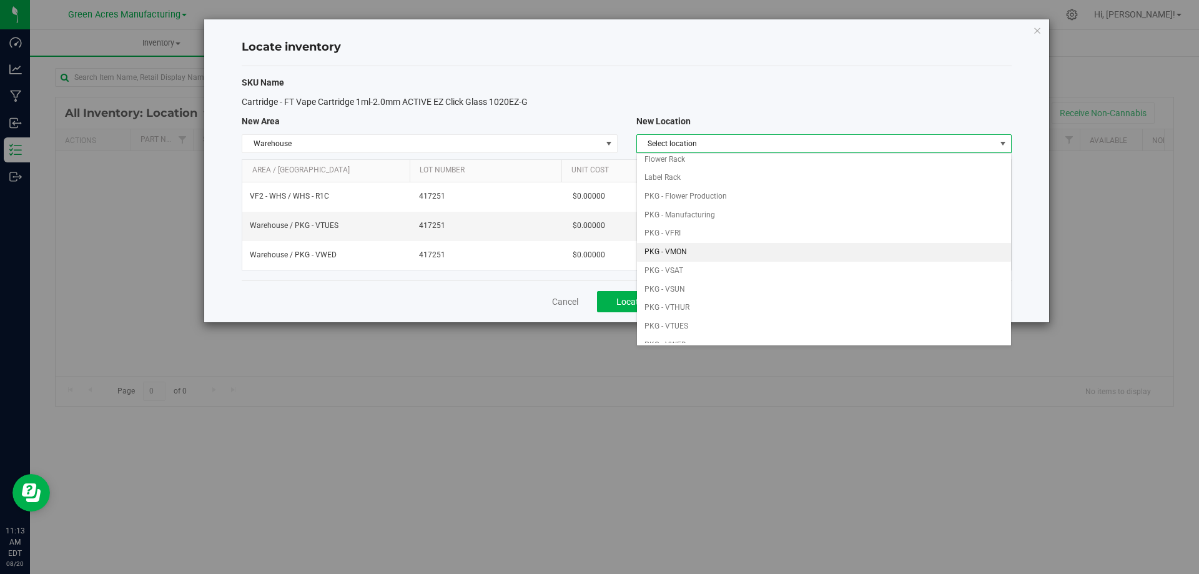
scroll to position [62, 0]
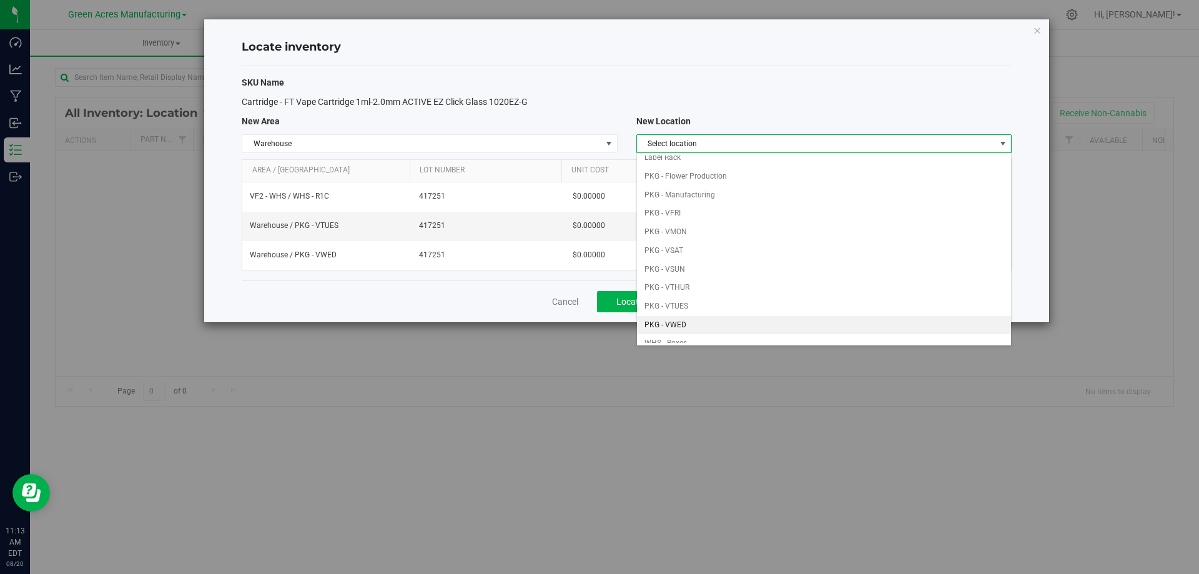
click at [733, 323] on li "PKG - VWED" at bounding box center [824, 325] width 374 height 19
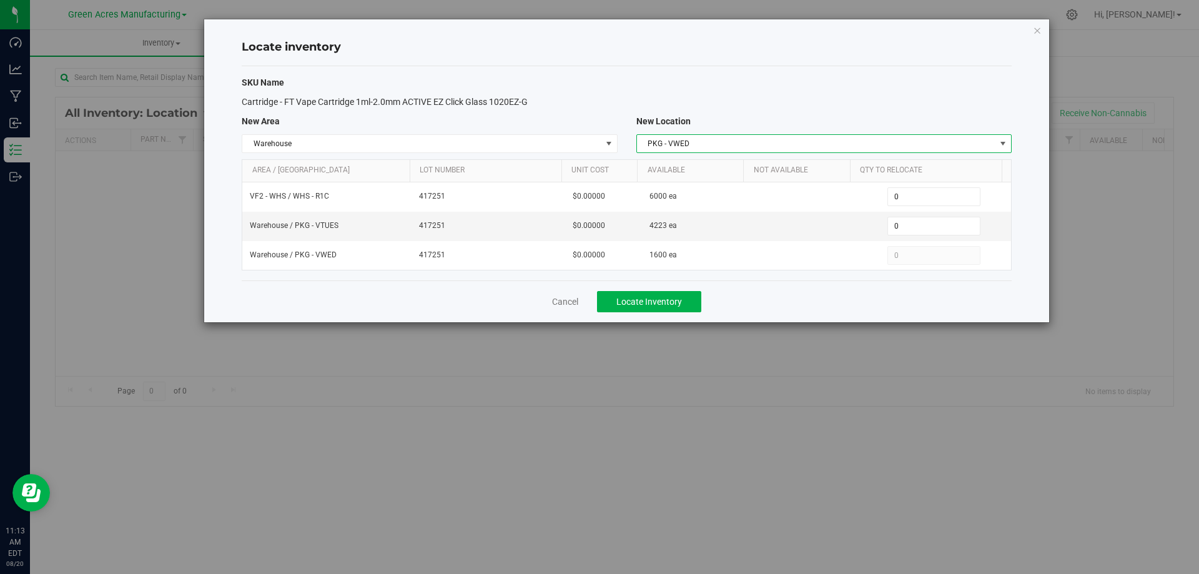
click at [941, 139] on span "PKG - VWED" at bounding box center [816, 143] width 359 height 17
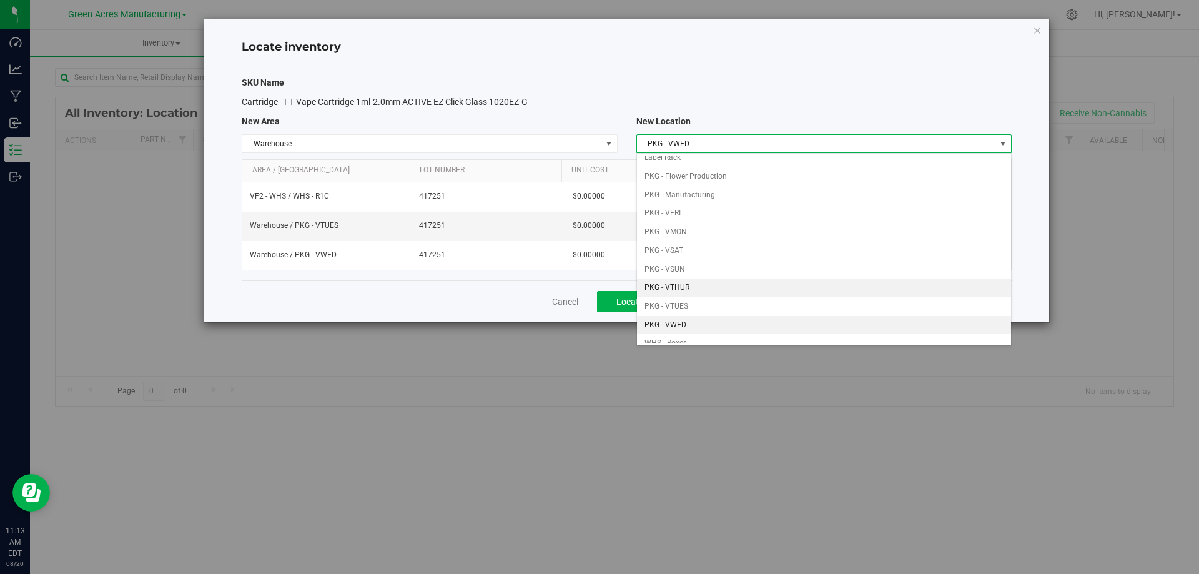
click at [785, 289] on li "PKG - VTHUR" at bounding box center [824, 288] width 374 height 19
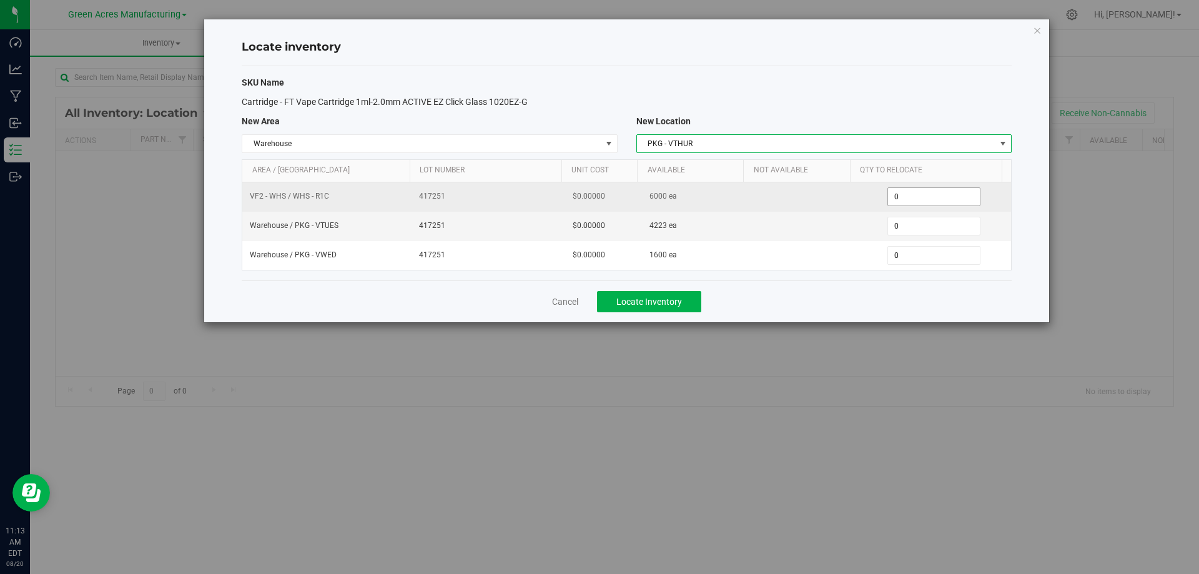
click at [920, 195] on span "0 0" at bounding box center [934, 196] width 93 height 19
click at [920, 195] on input "0" at bounding box center [934, 196] width 92 height 17
paste input "600"
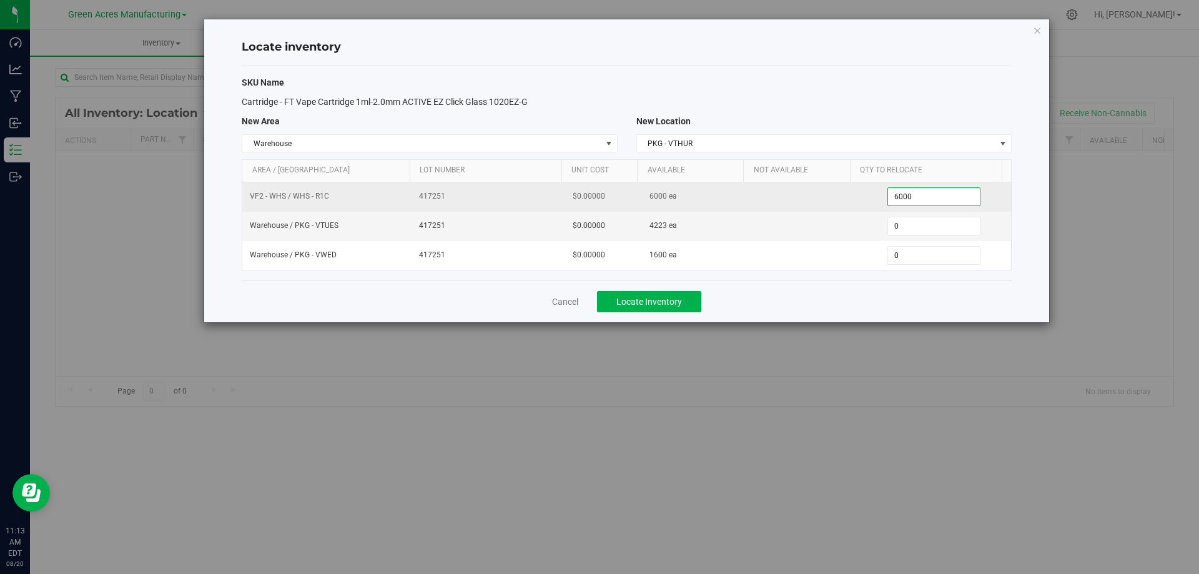
click at [922, 194] on input "6000" at bounding box center [934, 196] width 92 height 17
type input "1200"
type input "1,200"
type input "42230"
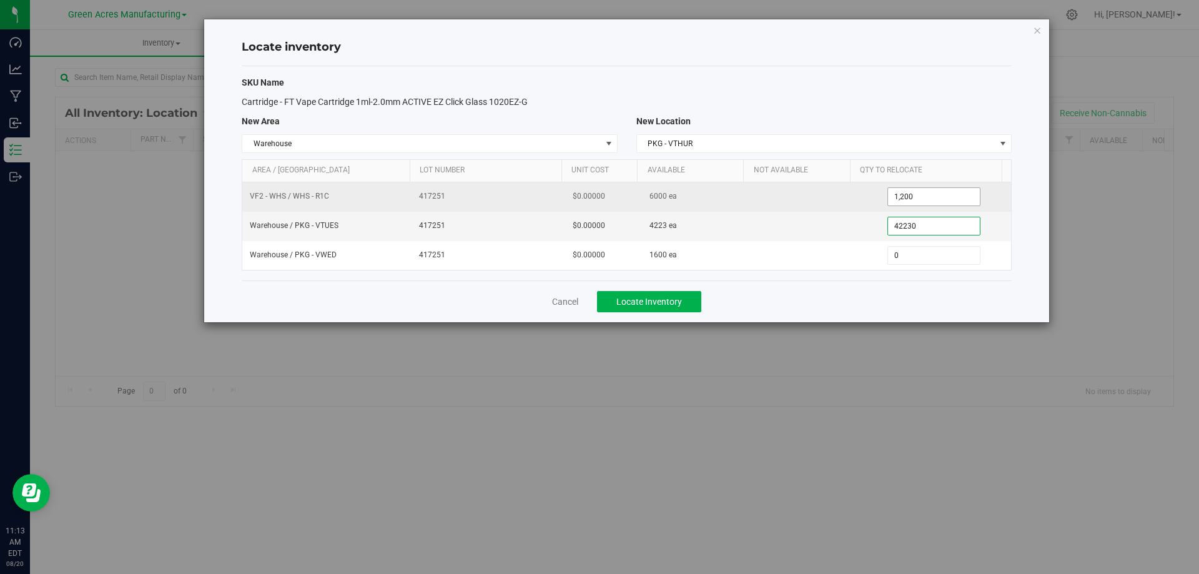
type input "4,223"
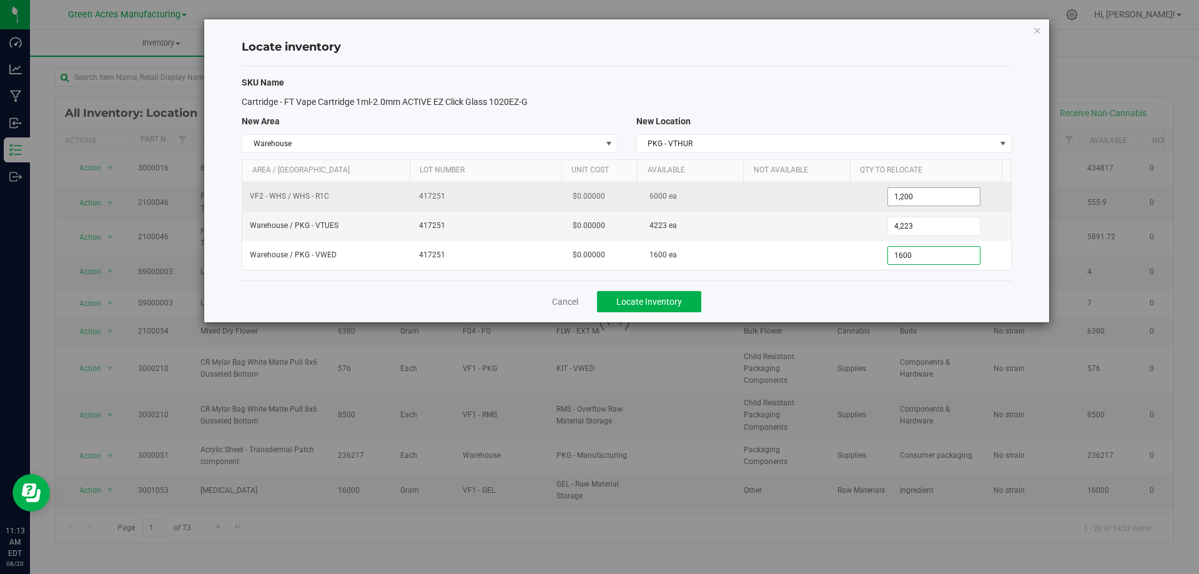
type input "16000"
type input "1,600"
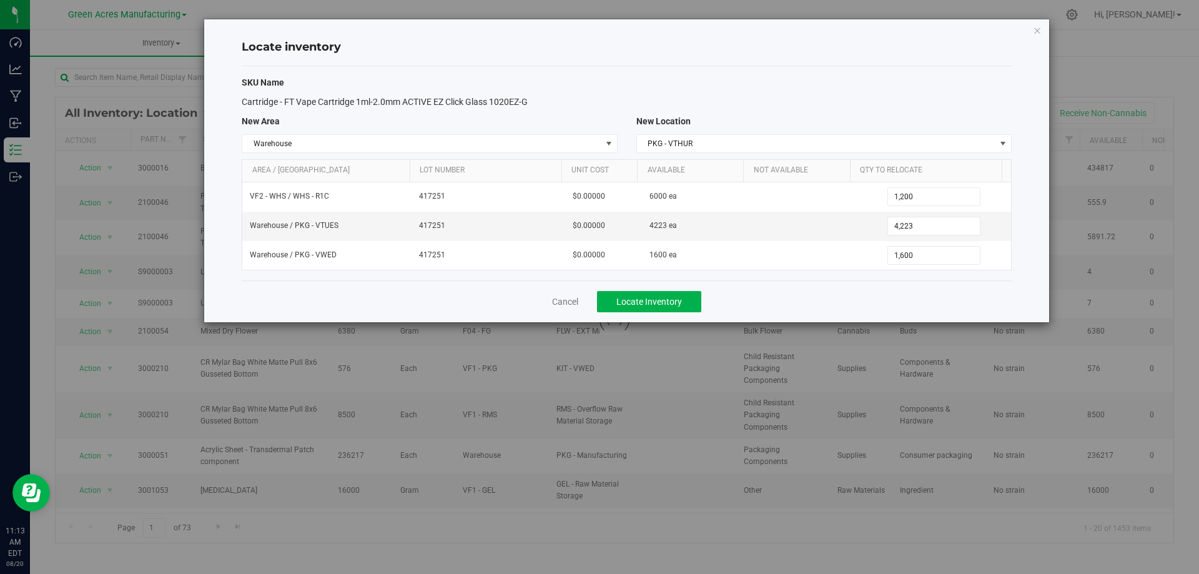
click at [840, 307] on div "Cancel Locate Inventory" at bounding box center [627, 301] width 770 height 42
click at [687, 297] on button "Locate Inventory" at bounding box center [649, 301] width 104 height 21
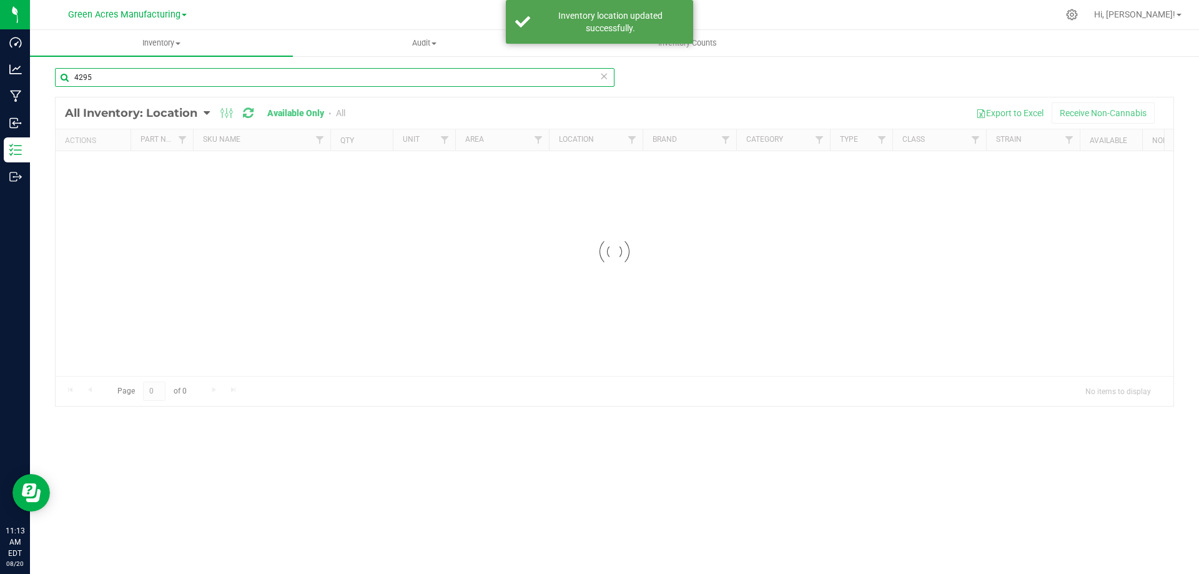
click at [223, 74] on input "4295" at bounding box center [335, 77] width 560 height 19
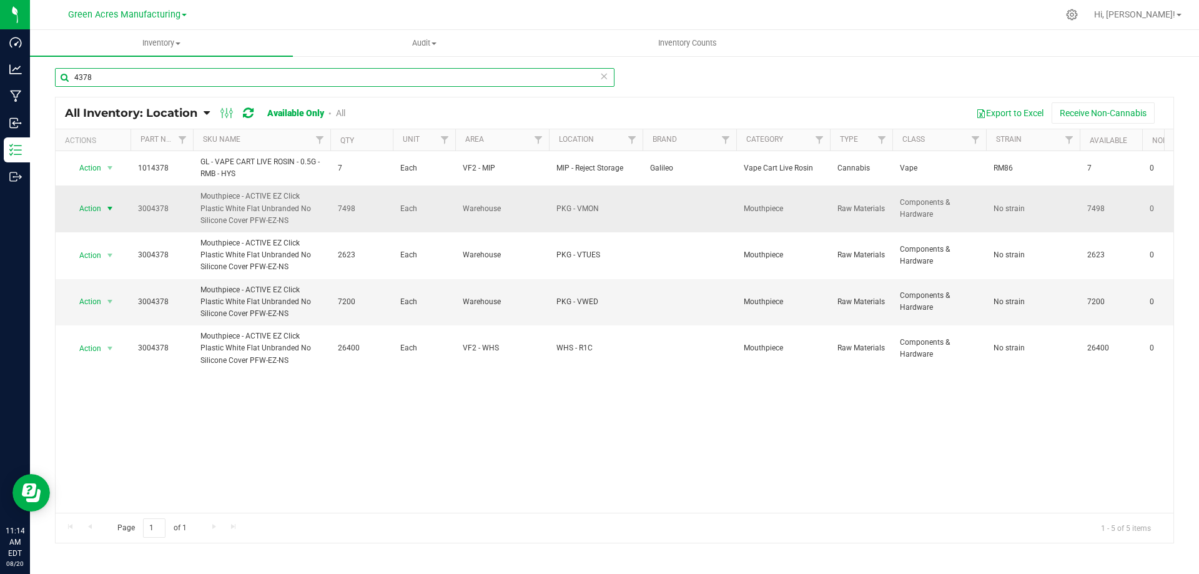
type input "4378"
click at [110, 211] on span "select" at bounding box center [110, 209] width 10 height 10
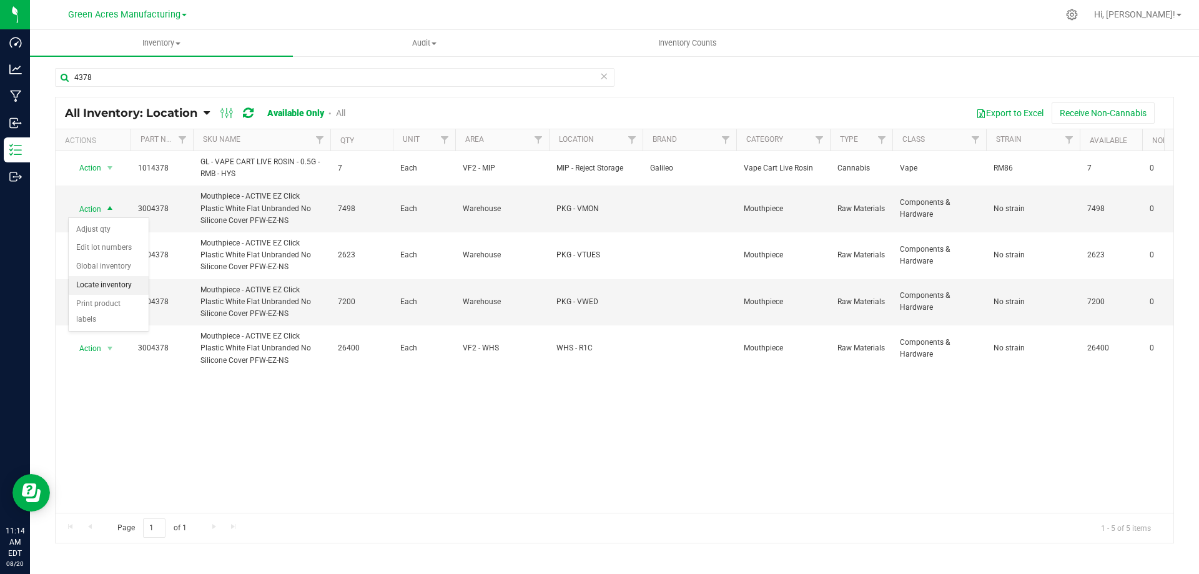
click at [128, 286] on li "Locate inventory" at bounding box center [109, 285] width 80 height 19
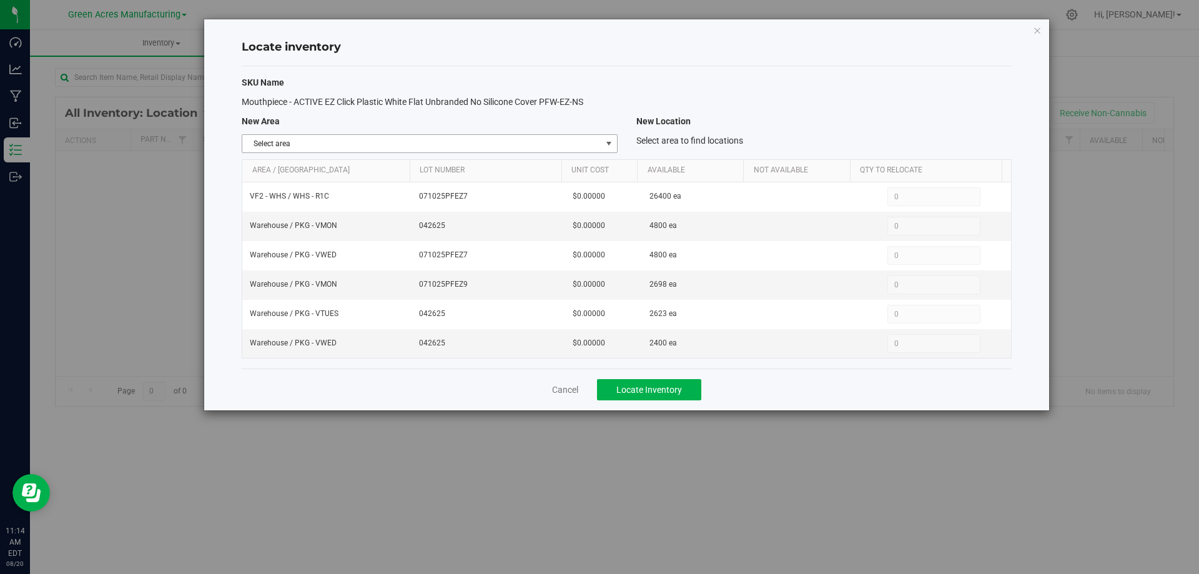
click at [595, 138] on span "Select area" at bounding box center [421, 143] width 359 height 17
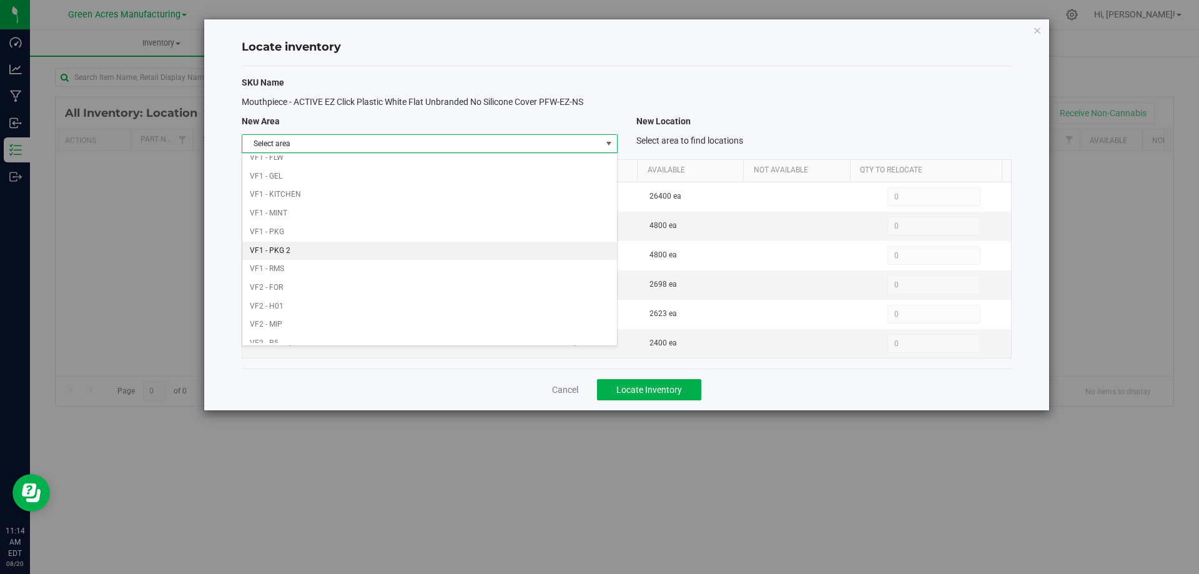
scroll to position [611, 0]
click at [455, 310] on li "VF2 - WHS" at bounding box center [429, 315] width 374 height 19
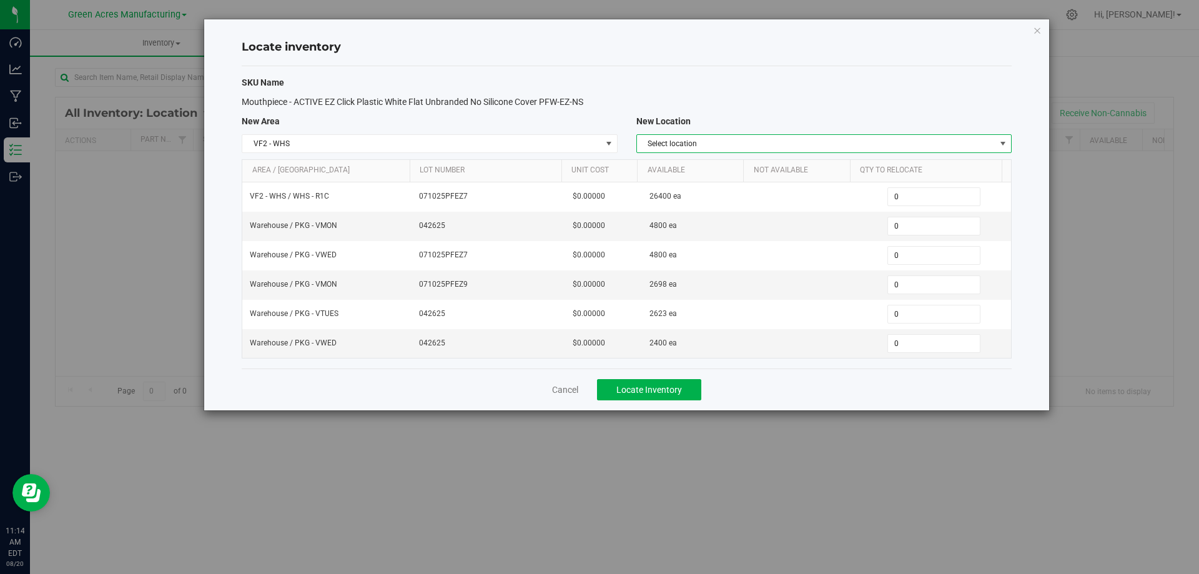
click at [988, 142] on span "Select location" at bounding box center [816, 143] width 359 height 17
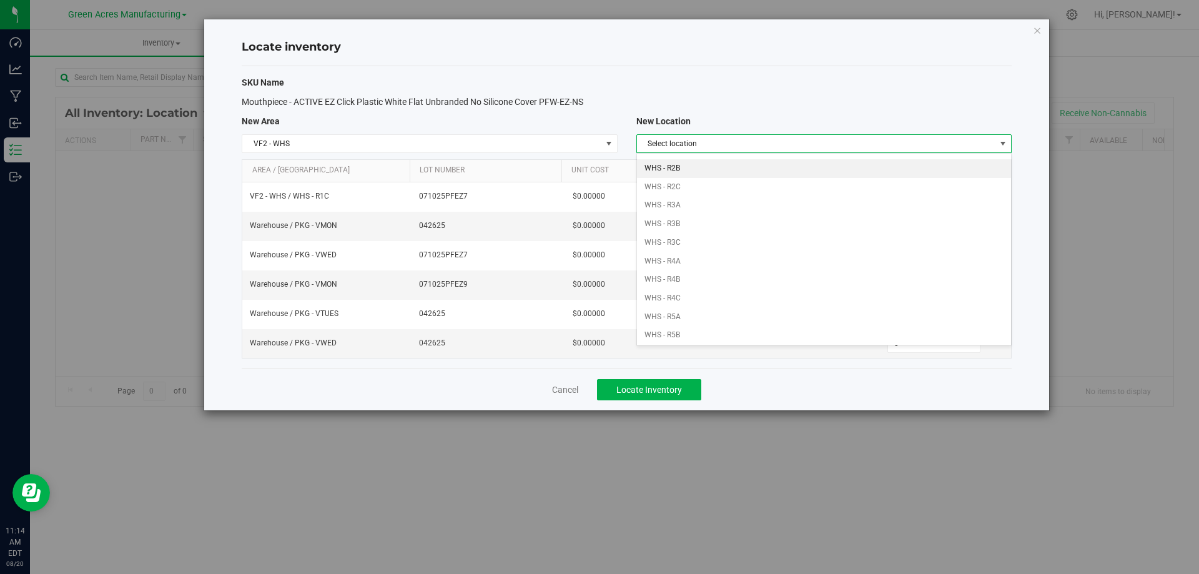
scroll to position [138, 0]
click at [702, 193] on li "WHS - R1C" at bounding box center [824, 194] width 374 height 19
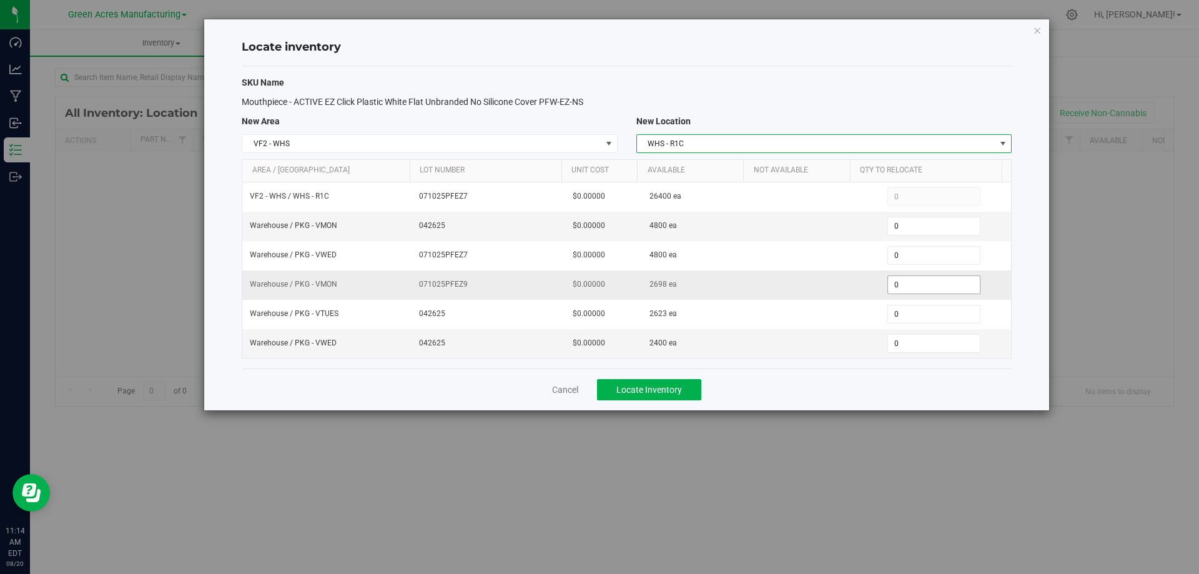
click at [929, 286] on span "0 0" at bounding box center [934, 284] width 93 height 19
click at [929, 286] on input "0" at bounding box center [934, 284] width 92 height 17
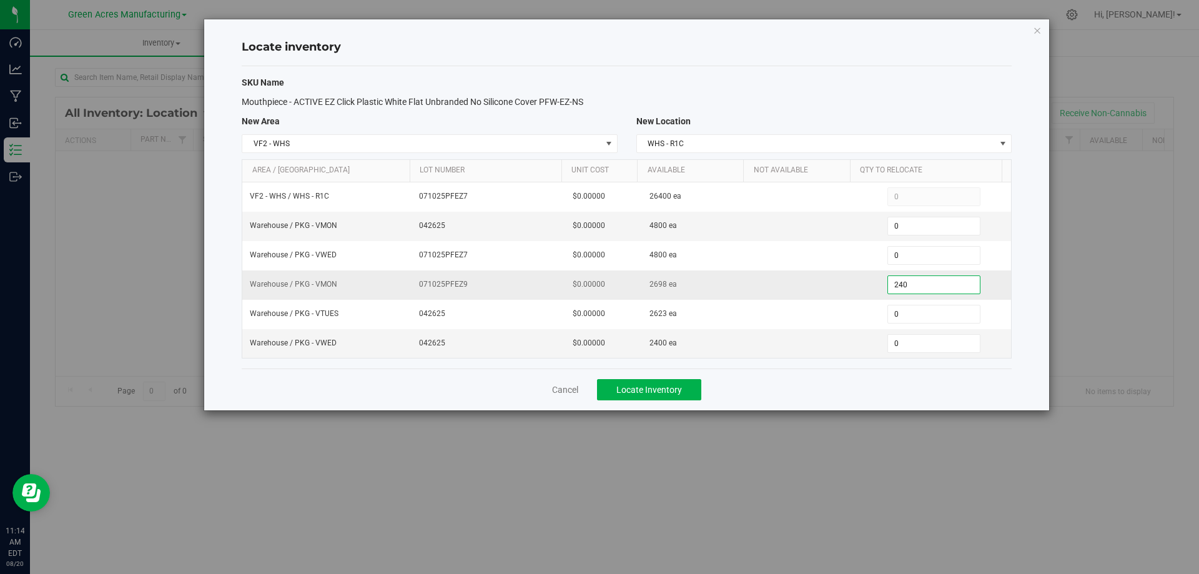
type input "2400"
type input "2,400"
click at [878, 387] on div "Cancel Locate Inventory" at bounding box center [627, 390] width 770 height 42
click at [667, 386] on span "Locate Inventory" at bounding box center [650, 390] width 66 height 10
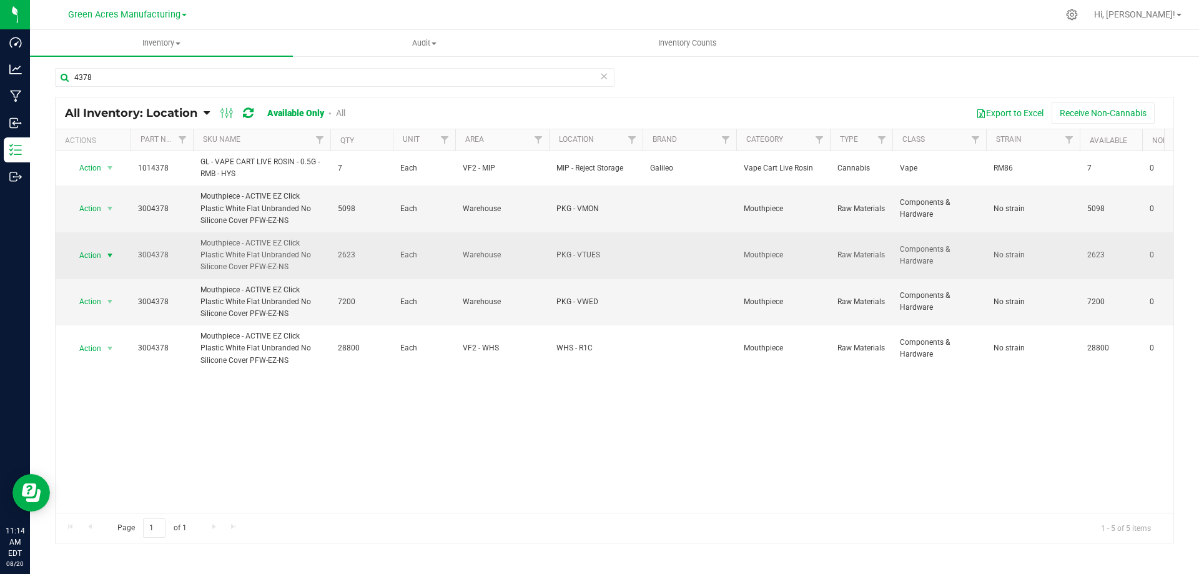
click at [104, 252] on span "select" at bounding box center [110, 255] width 16 height 17
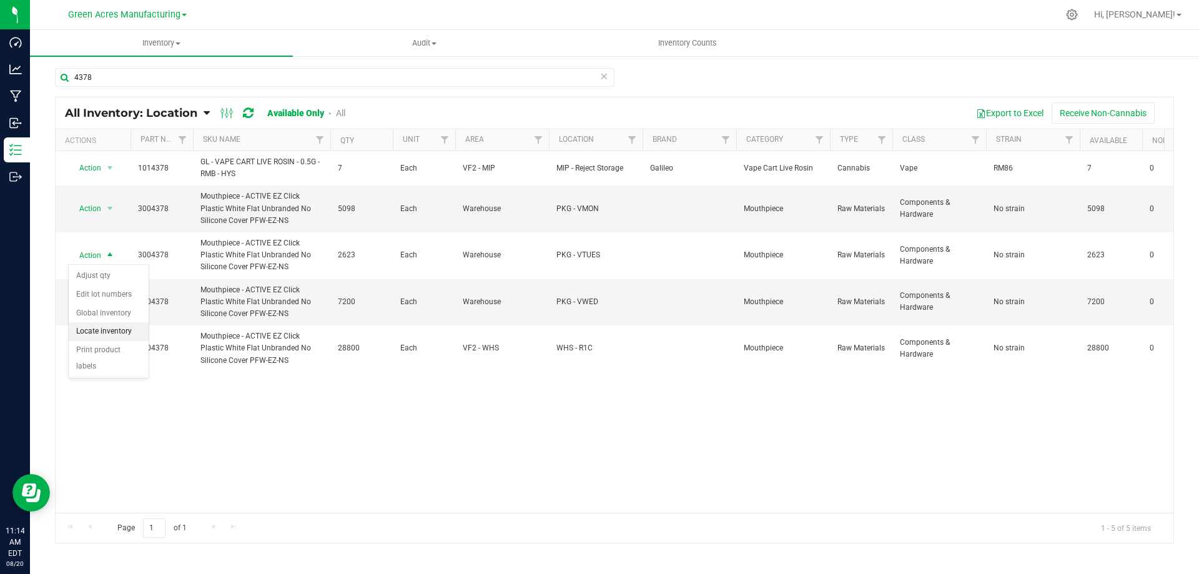
click at [117, 328] on li "Locate inventory" at bounding box center [109, 331] width 80 height 19
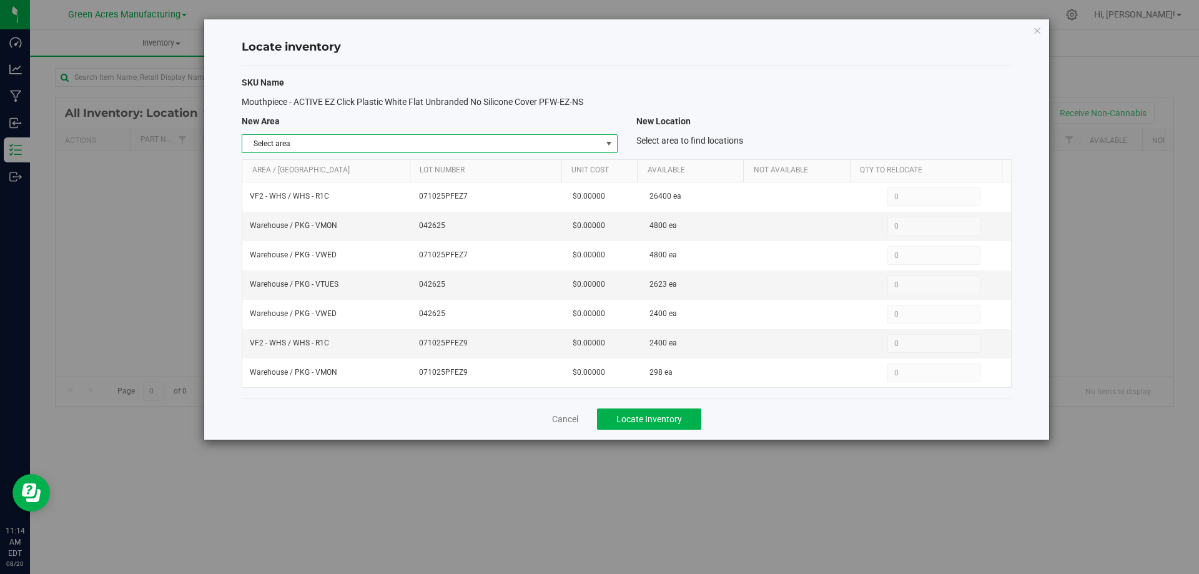
click at [601, 146] on span "select" at bounding box center [609, 143] width 16 height 17
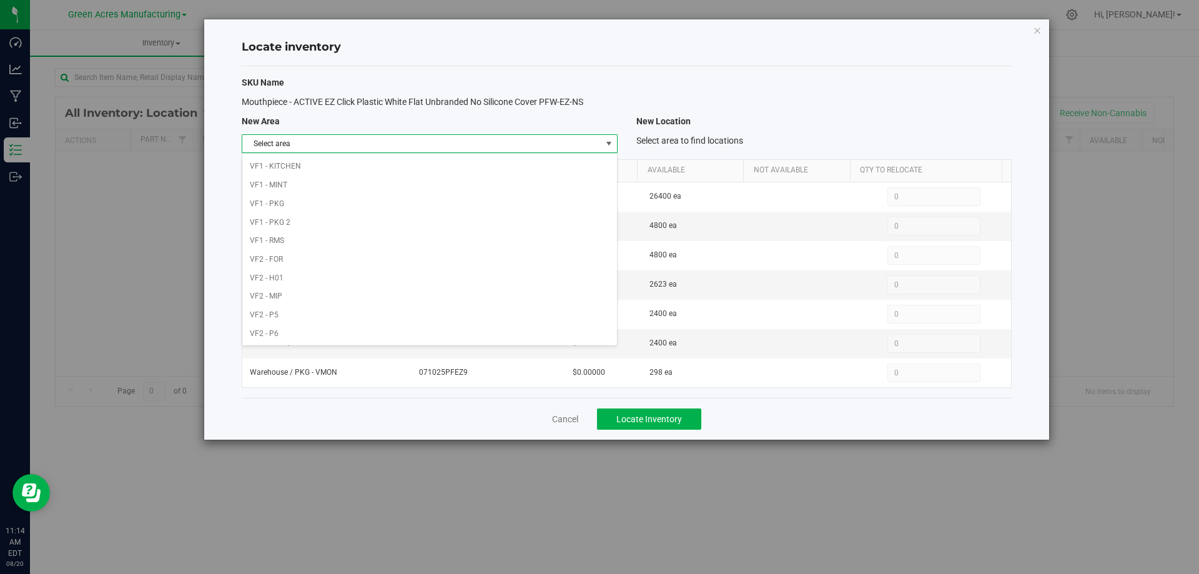
scroll to position [611, 0]
click at [444, 330] on li "Warehouse" at bounding box center [429, 333] width 374 height 19
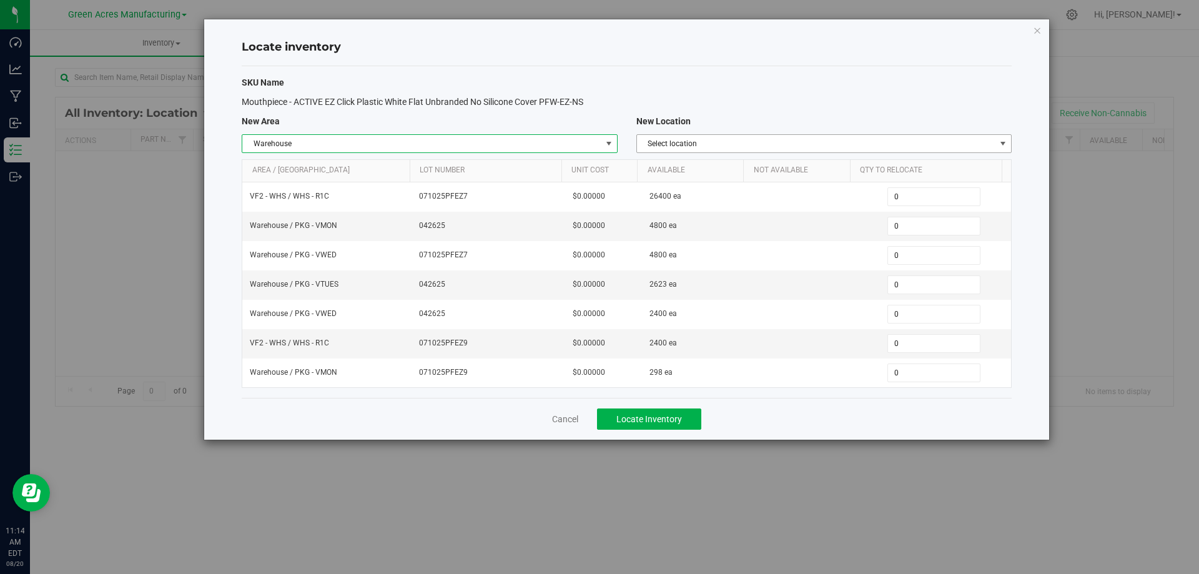
click at [897, 145] on span "Select location" at bounding box center [816, 143] width 359 height 17
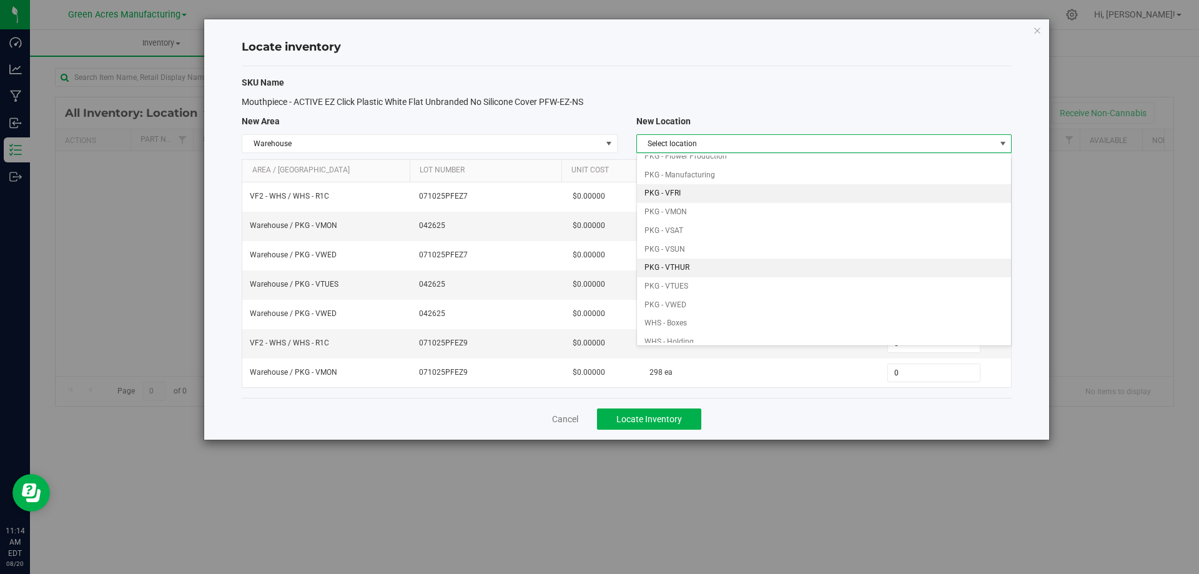
scroll to position [125, 0]
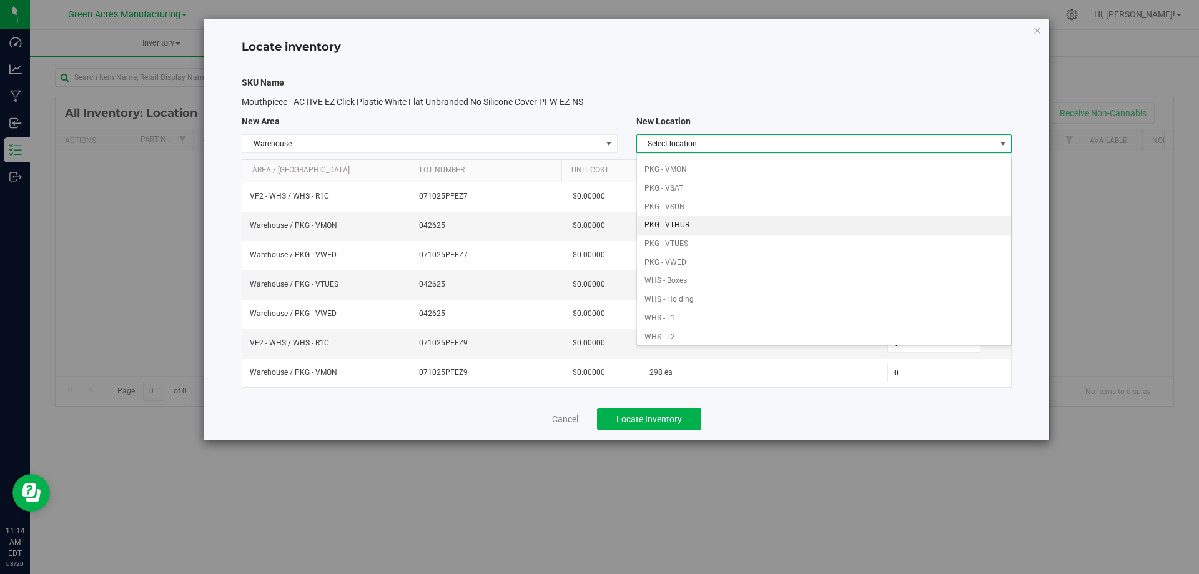
click at [766, 228] on li "PKG - VTHUR" at bounding box center [824, 225] width 374 height 19
click at [914, 226] on span "0 0" at bounding box center [934, 226] width 93 height 19
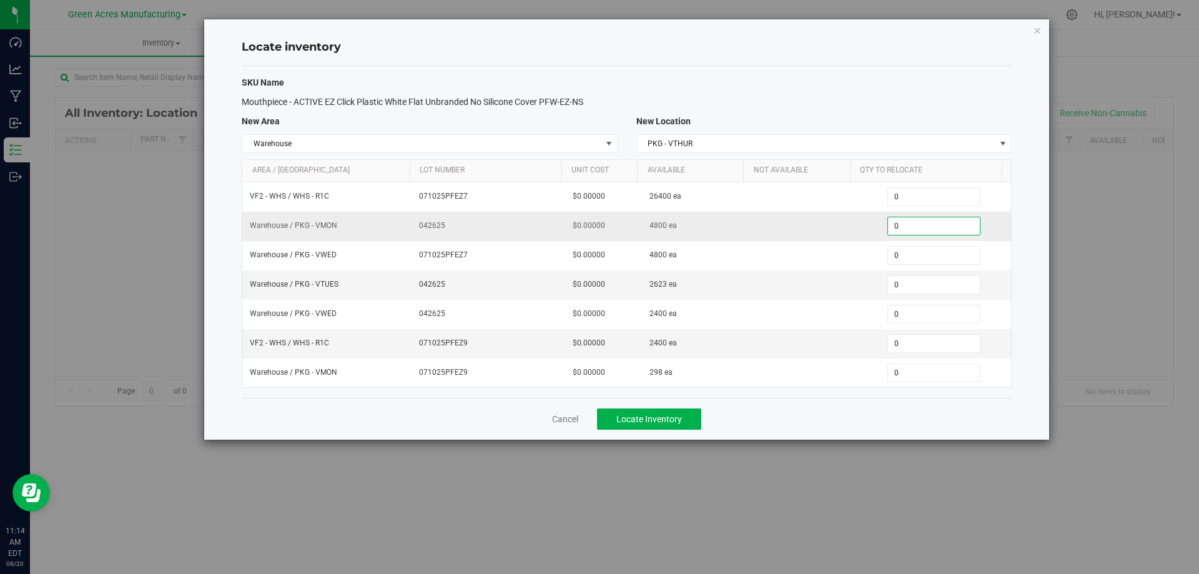
click at [914, 226] on input "0" at bounding box center [934, 225] width 92 height 17
type input "4800"
type input "4,800"
click at [900, 283] on span "0 0" at bounding box center [934, 284] width 93 height 19
click at [900, 283] on input "0" at bounding box center [934, 284] width 92 height 17
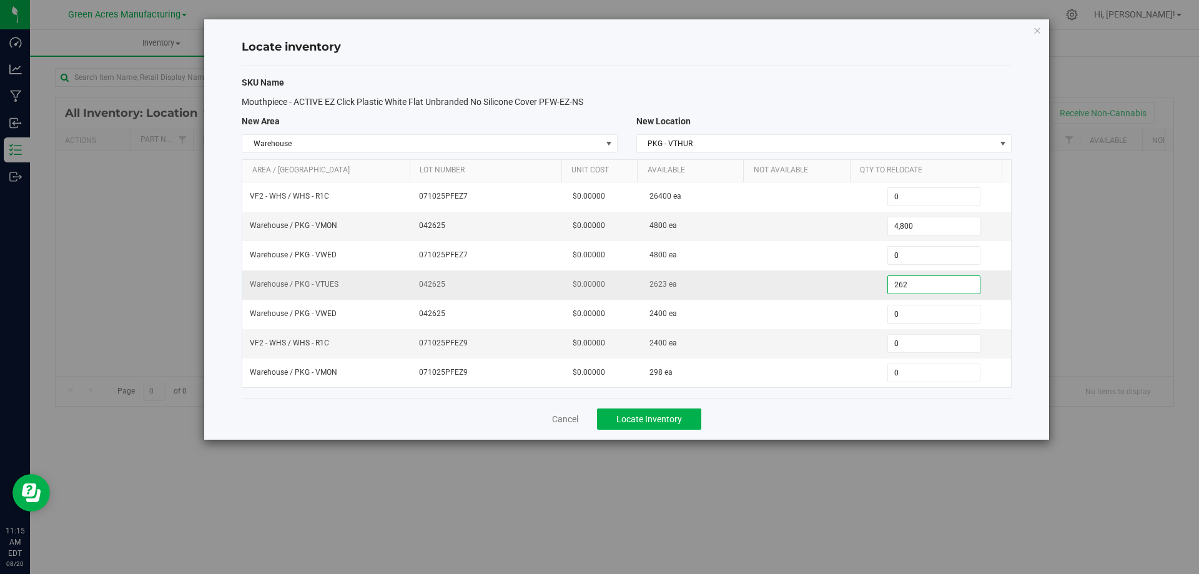
type input "2623"
type input "2,623"
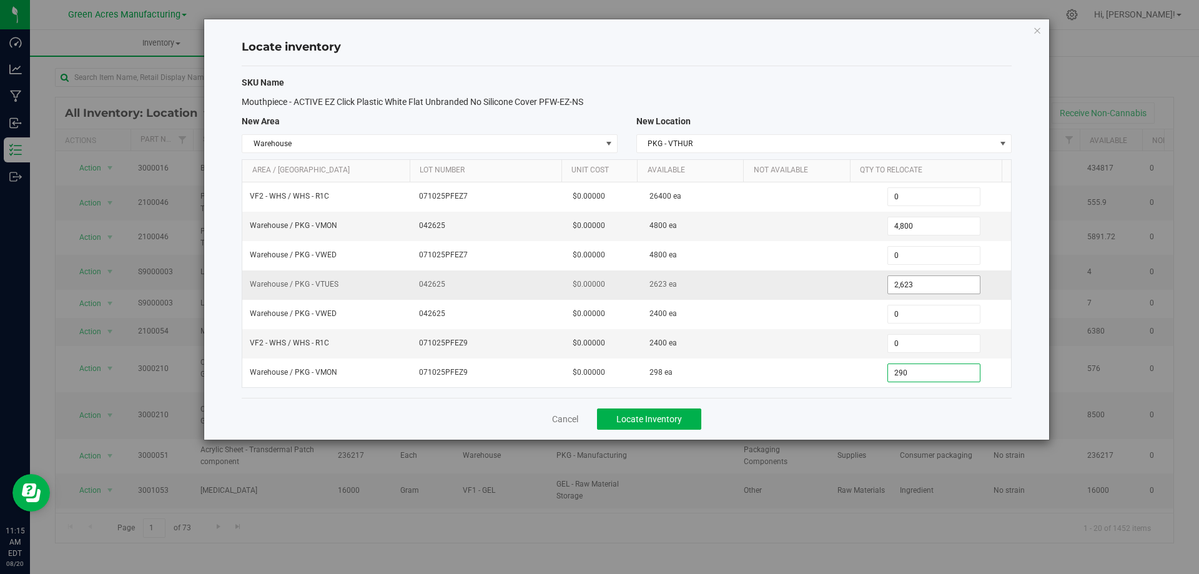
type input "2980"
type input "298"
click at [825, 419] on div "Cancel Locate Inventory" at bounding box center [627, 419] width 770 height 42
click at [665, 415] on span "Locate Inventory" at bounding box center [650, 419] width 66 height 10
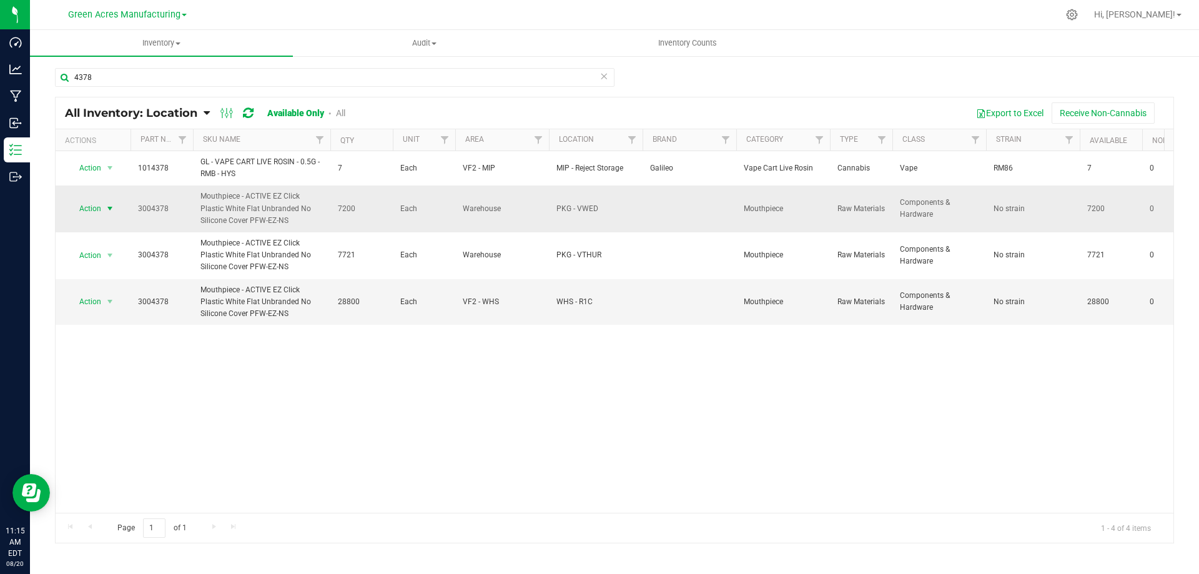
click at [111, 204] on span "select" at bounding box center [110, 209] width 10 height 10
click at [137, 244] on li "Edit lot numbers" at bounding box center [109, 248] width 80 height 19
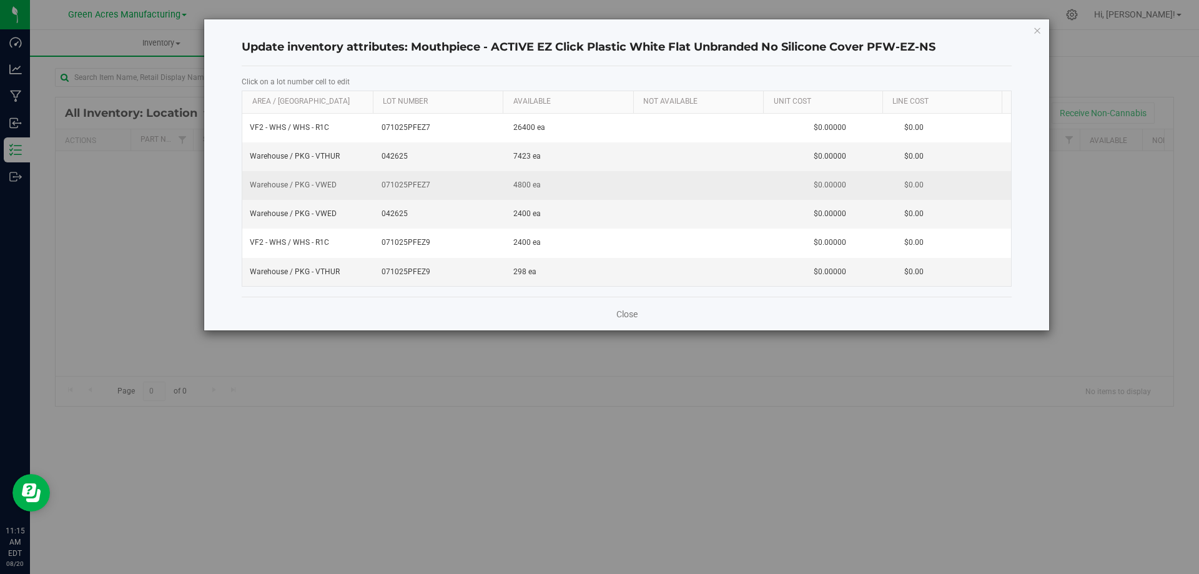
click at [397, 184] on span "071025PFEZ7" at bounding box center [440, 185] width 117 height 12
click at [397, 186] on input "071025PFEZ7" at bounding box center [437, 185] width 119 height 19
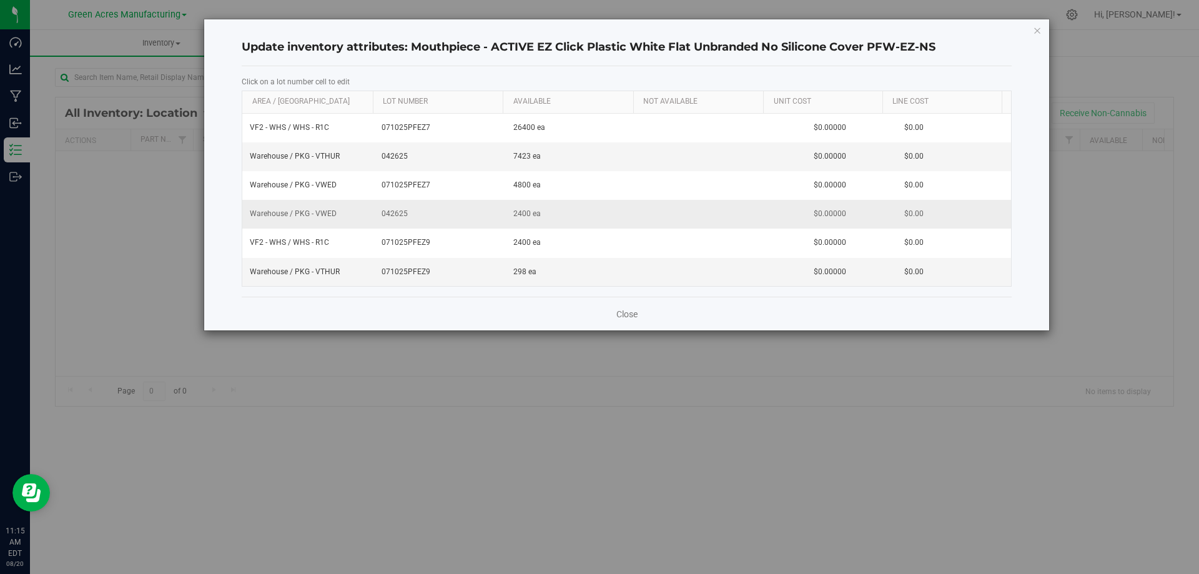
click at [424, 211] on span "042625" at bounding box center [440, 214] width 117 height 12
click at [424, 211] on input "042625" at bounding box center [437, 213] width 119 height 19
type input "071025PFEZ7"
click at [458, 319] on div "Close" at bounding box center [627, 314] width 770 height 34
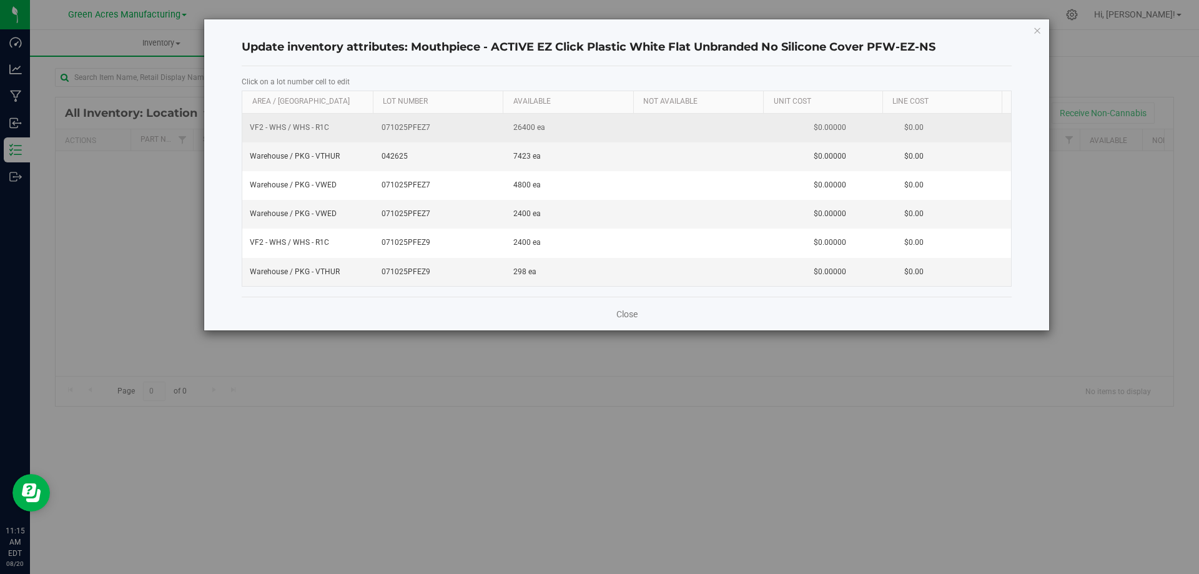
click at [415, 131] on span "071025PFEZ7" at bounding box center [440, 128] width 117 height 12
click at [415, 131] on input "071025PFEZ7" at bounding box center [437, 127] width 119 height 19
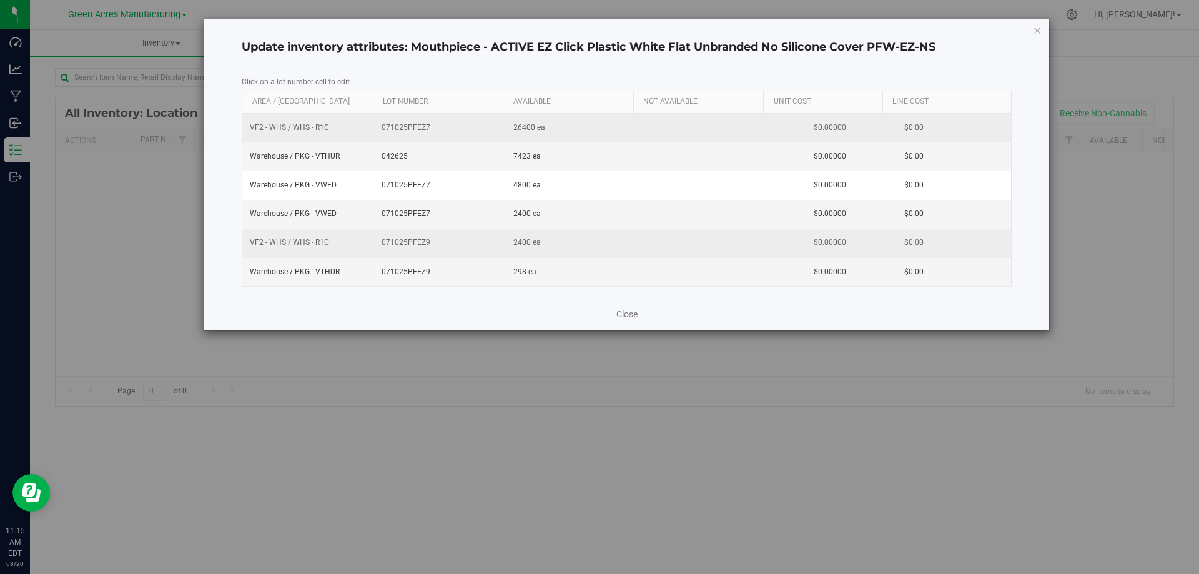
click at [407, 244] on span "071025PFEZ9" at bounding box center [440, 243] width 117 height 12
click at [407, 244] on input "071025PFEZ9" at bounding box center [437, 242] width 119 height 19
type input "071025PFEZ7"
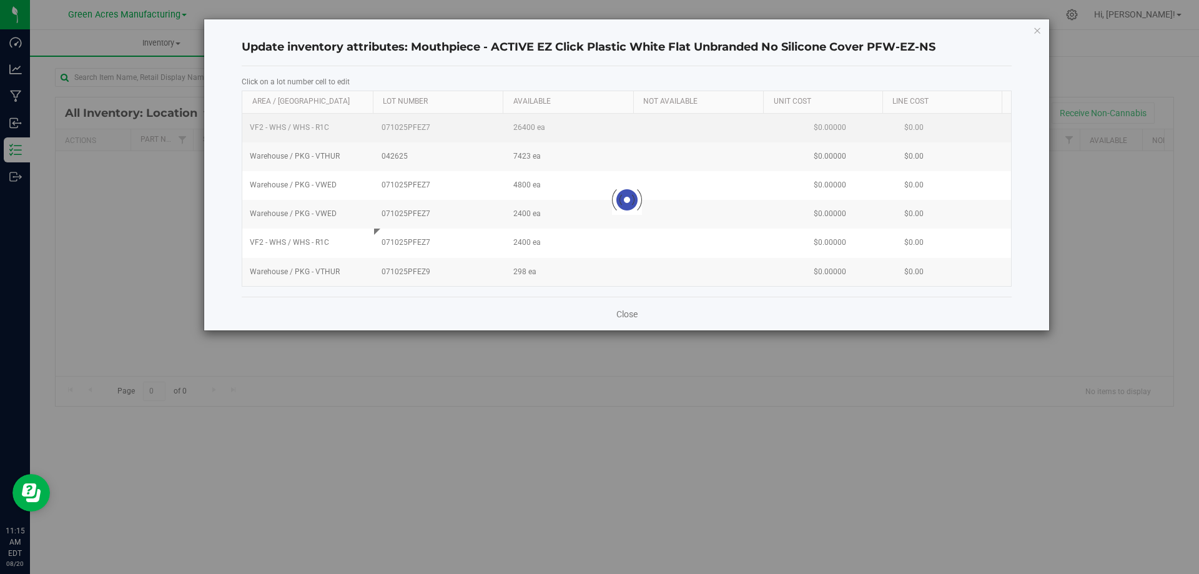
drag, startPoint x: 432, startPoint y: 314, endPoint x: 417, endPoint y: 288, distance: 29.9
click at [430, 310] on div "Close" at bounding box center [627, 314] width 770 height 34
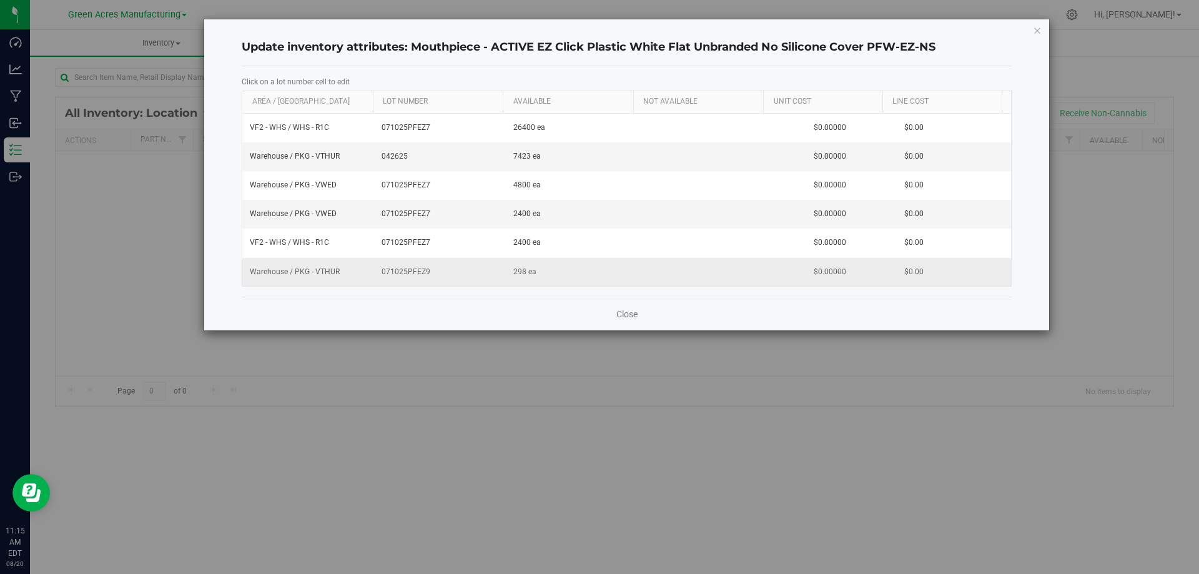
click at [404, 267] on span "071025PFEZ9" at bounding box center [440, 272] width 117 height 12
click at [404, 267] on input "071025PFEZ9" at bounding box center [437, 271] width 119 height 19
click at [402, 156] on span "042625" at bounding box center [440, 157] width 117 height 12
click at [402, 156] on input "042625" at bounding box center [437, 156] width 119 height 19
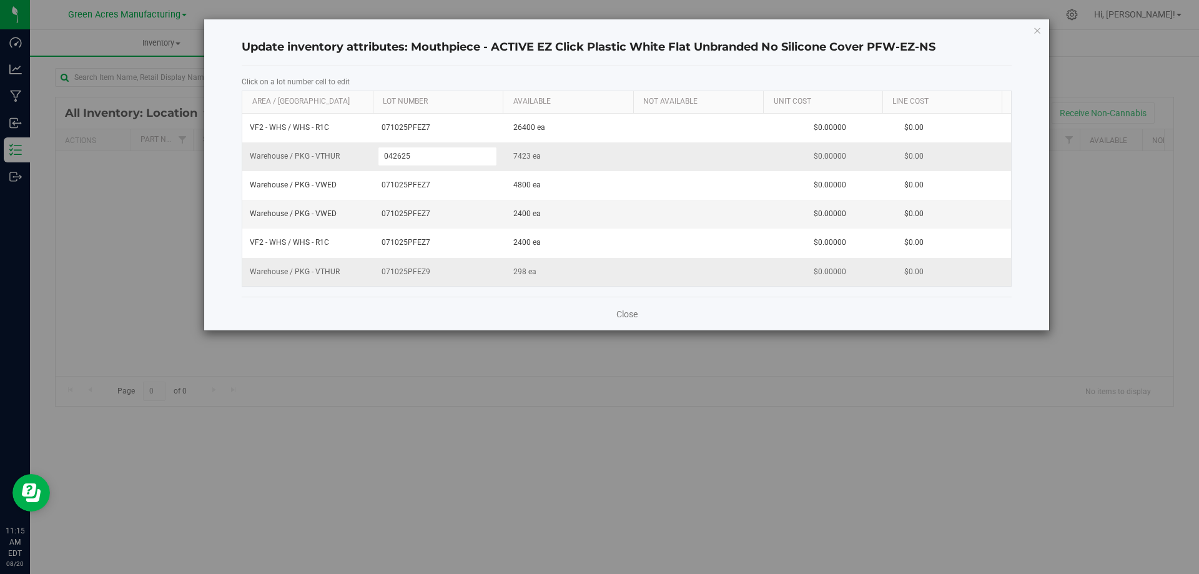
click at [402, 156] on input "042625" at bounding box center [437, 156] width 119 height 19
type input "071025PFEZ9"
click at [467, 324] on div "Close" at bounding box center [627, 314] width 770 height 34
click at [623, 314] on link "Close" at bounding box center [627, 314] width 21 height 12
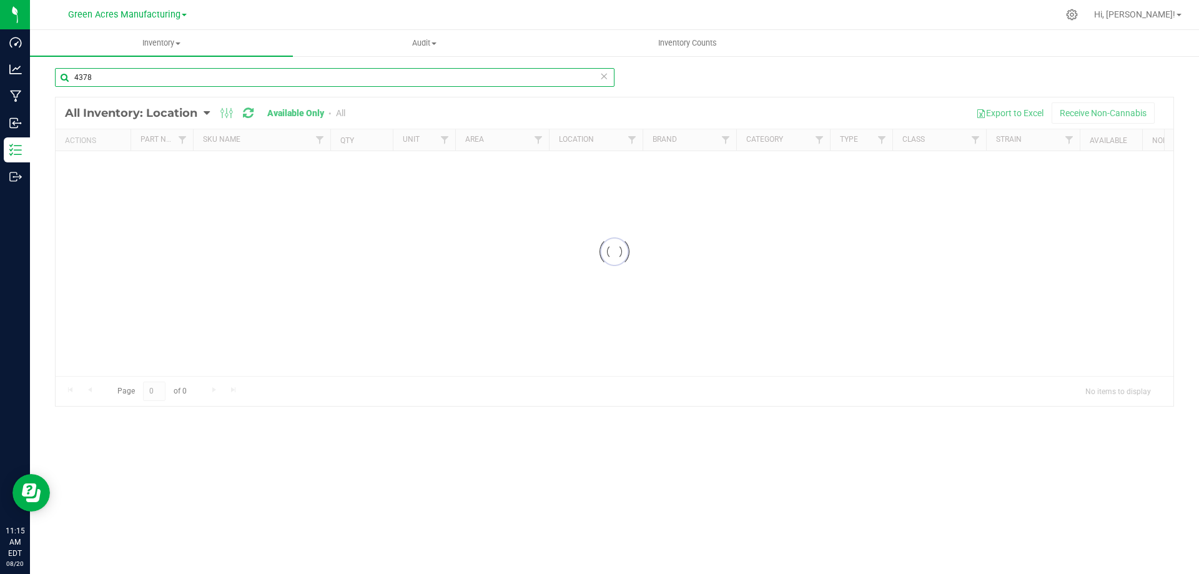
click at [131, 77] on input "4378" at bounding box center [335, 77] width 560 height 19
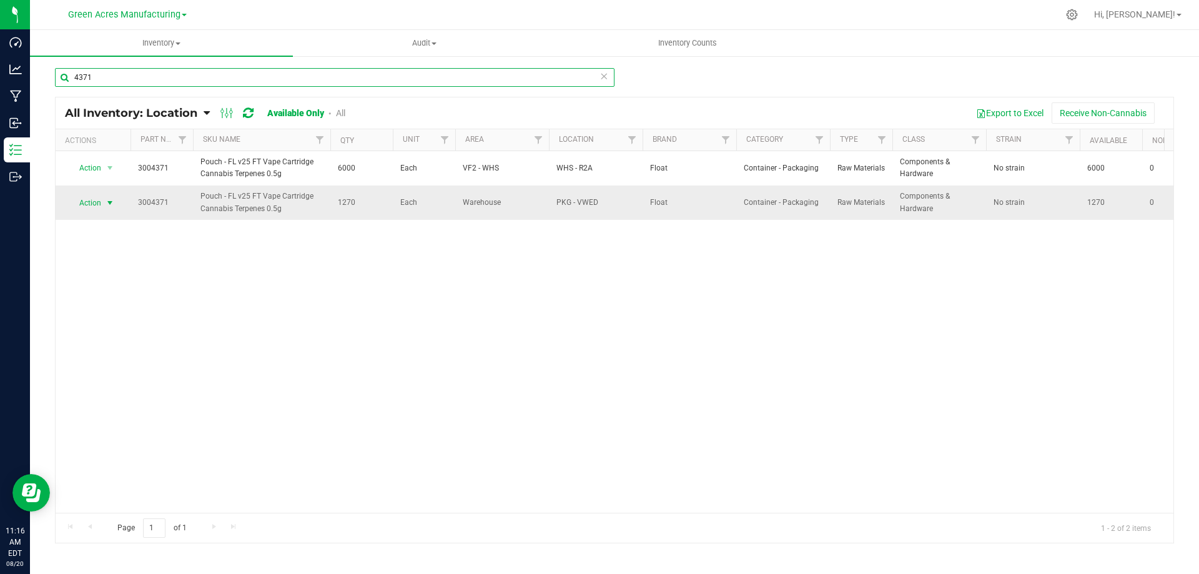
type input "4371"
click at [106, 203] on span "select" at bounding box center [110, 203] width 10 height 10
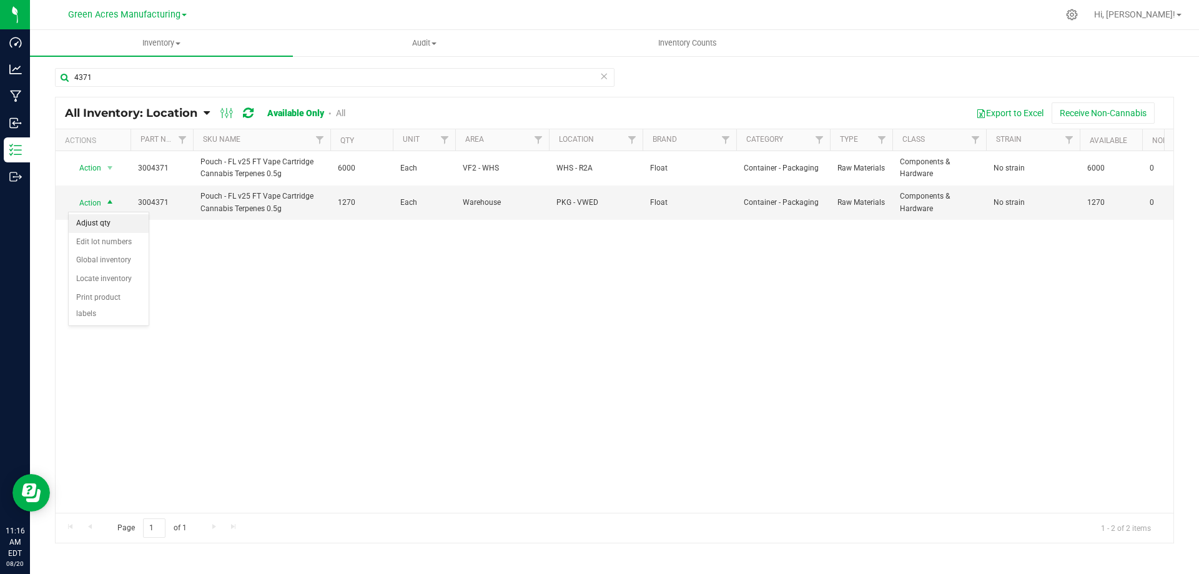
click at [111, 222] on li "Adjust qty" at bounding box center [109, 223] width 80 height 19
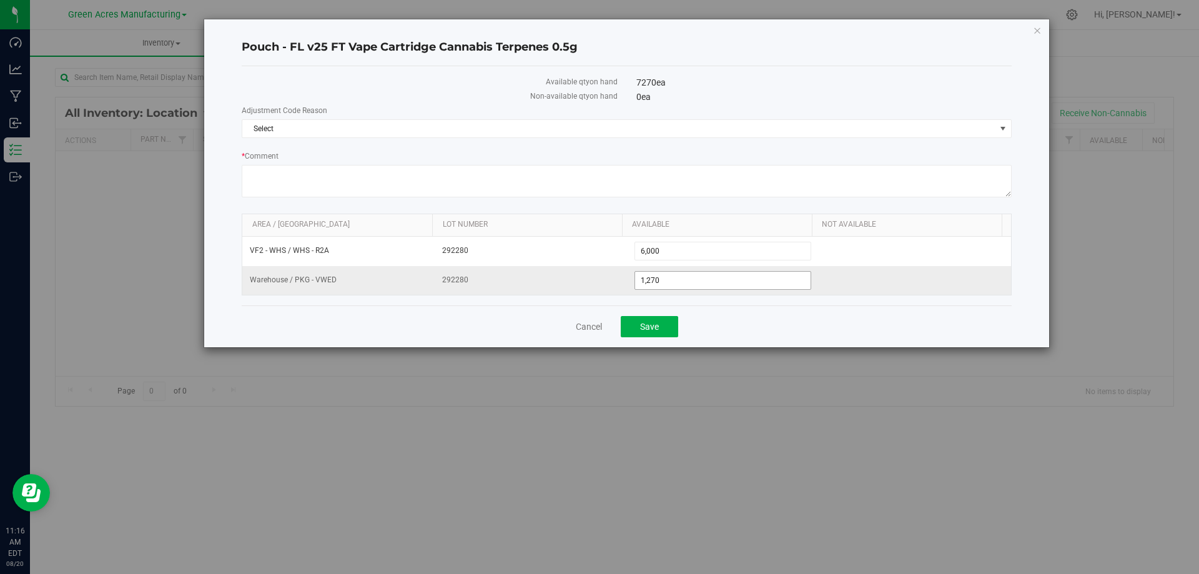
click at [706, 284] on span "1,270 1270" at bounding box center [723, 280] width 177 height 19
click at [706, 284] on input "1270" at bounding box center [723, 280] width 176 height 17
type input "1137"
type input "1,137"
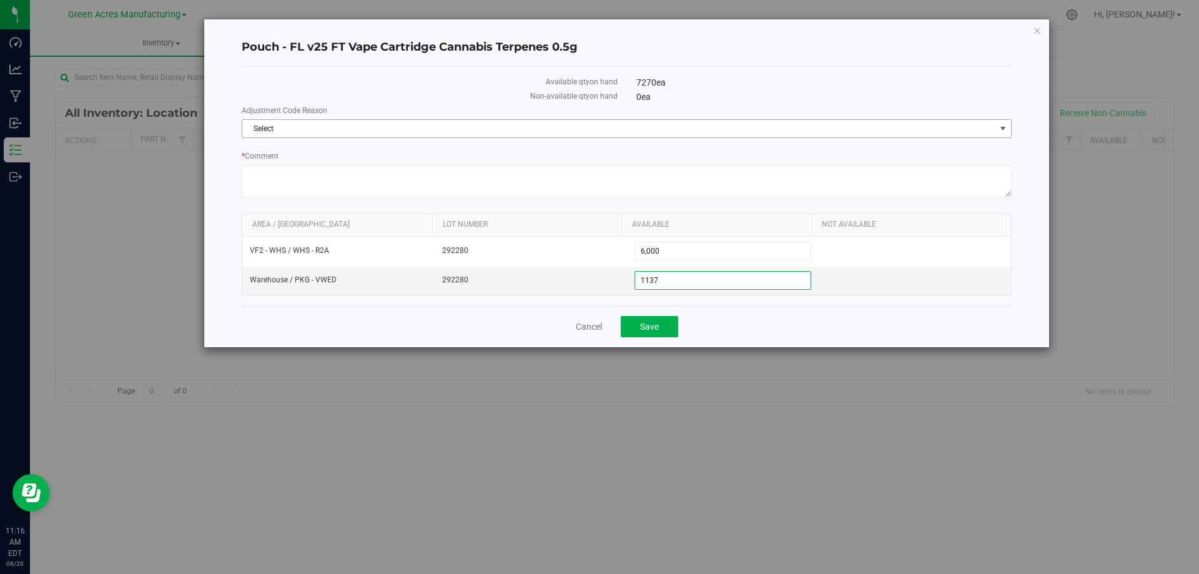
drag, startPoint x: 666, startPoint y: 124, endPoint x: 602, endPoint y: 127, distance: 64.4
click at [666, 125] on div "Adjustment Code Reason Select Select Counting Error Delivery Device Sync Destro…" at bounding box center [627, 121] width 770 height 33
click at [1001, 127] on span "select" at bounding box center [1003, 129] width 10 height 10
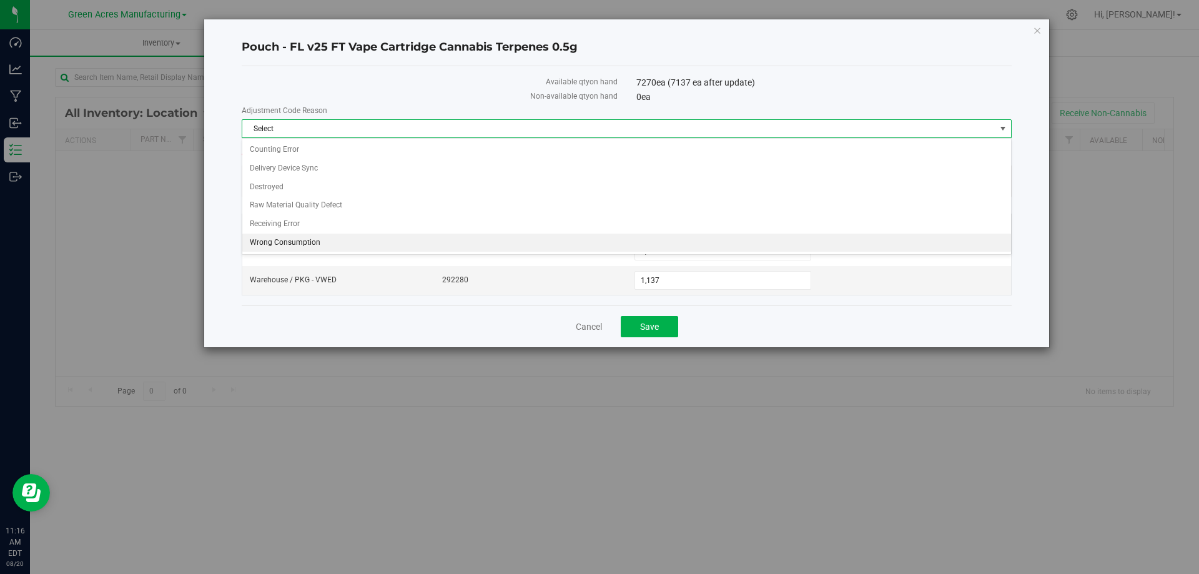
click at [387, 239] on li "Wrong Consumption" at bounding box center [626, 243] width 769 height 19
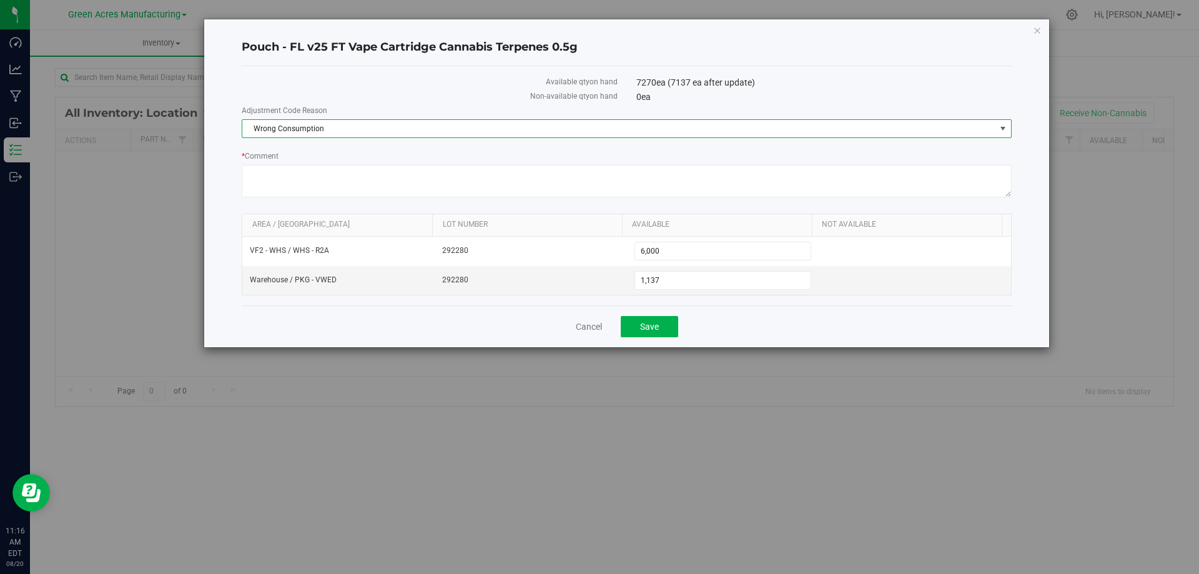
click at [780, 340] on div "Cancel Save" at bounding box center [627, 326] width 770 height 42
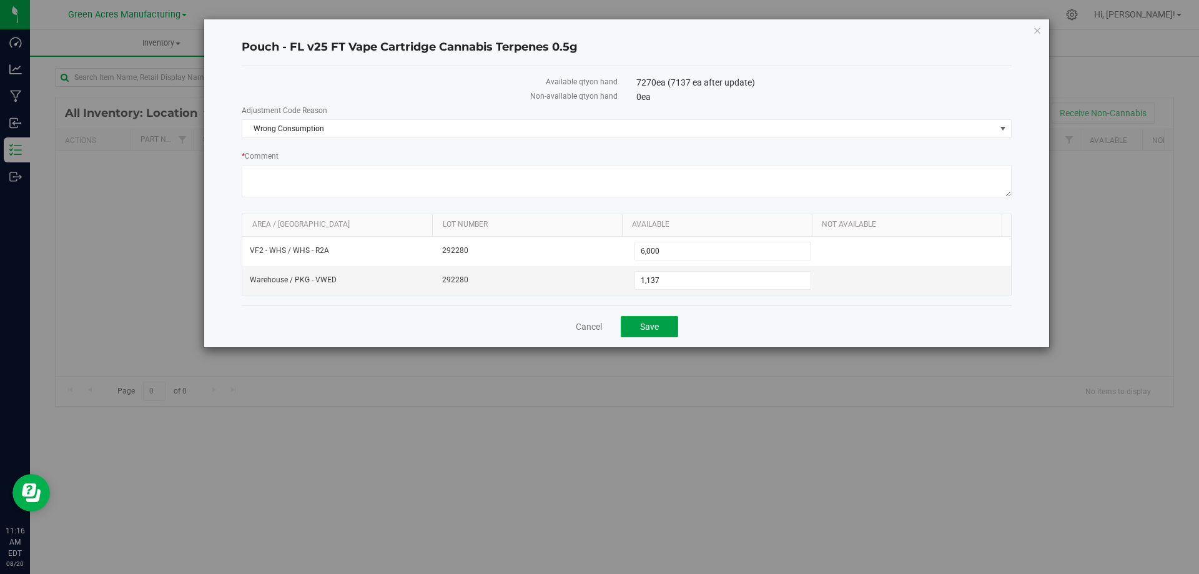
click at [652, 322] on span "Save" at bounding box center [649, 327] width 19 height 10
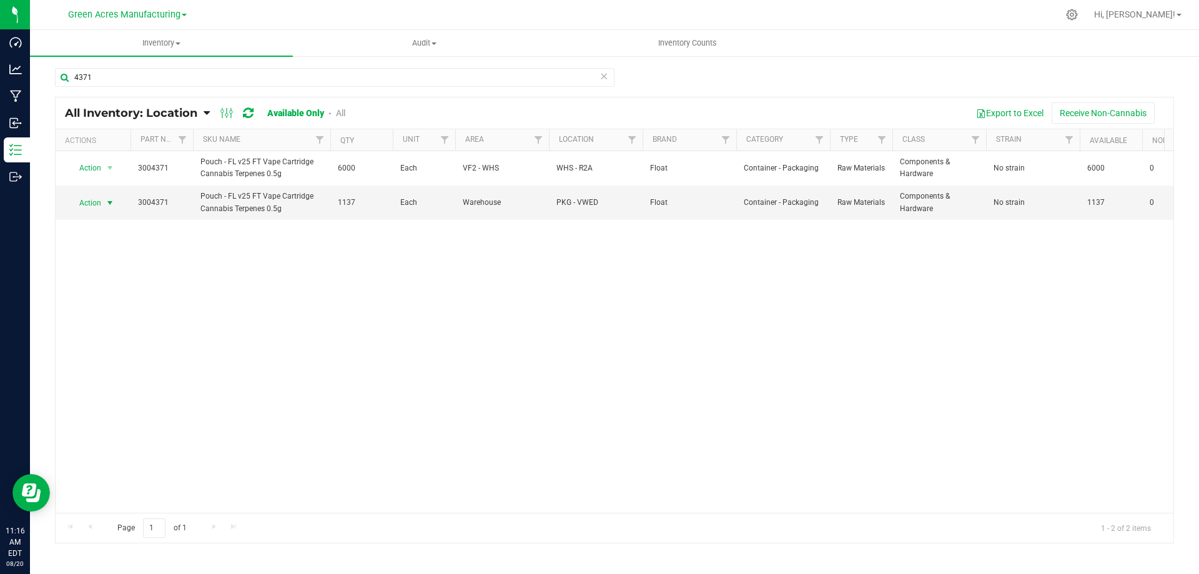
click at [111, 203] on span "select" at bounding box center [110, 203] width 10 height 10
click at [125, 279] on li "Locate inventory" at bounding box center [109, 279] width 80 height 19
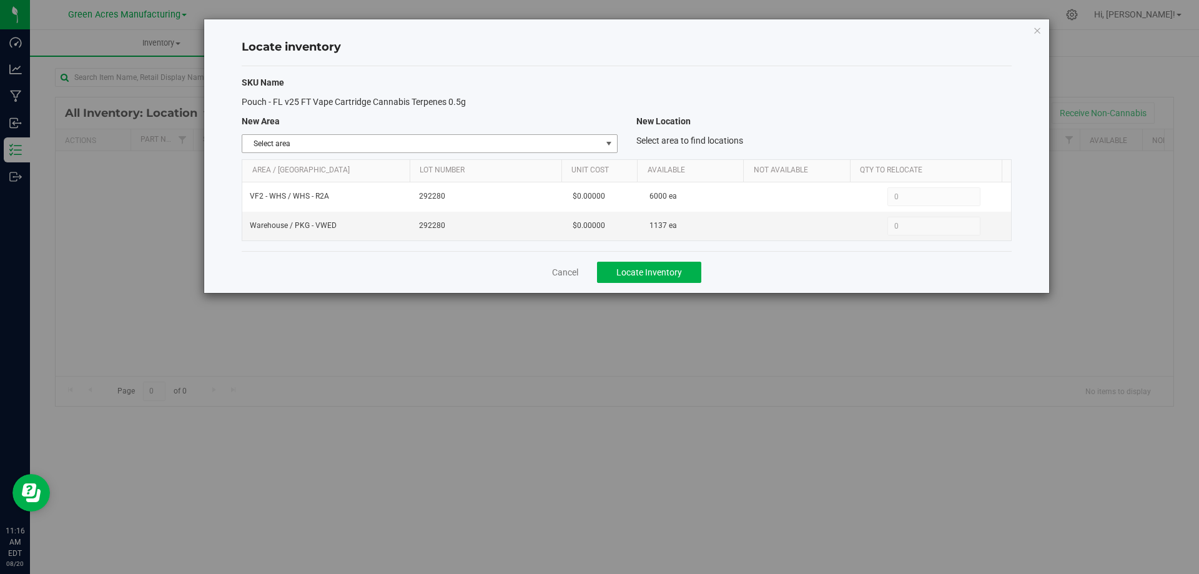
click at [568, 142] on span "Select area" at bounding box center [421, 143] width 359 height 17
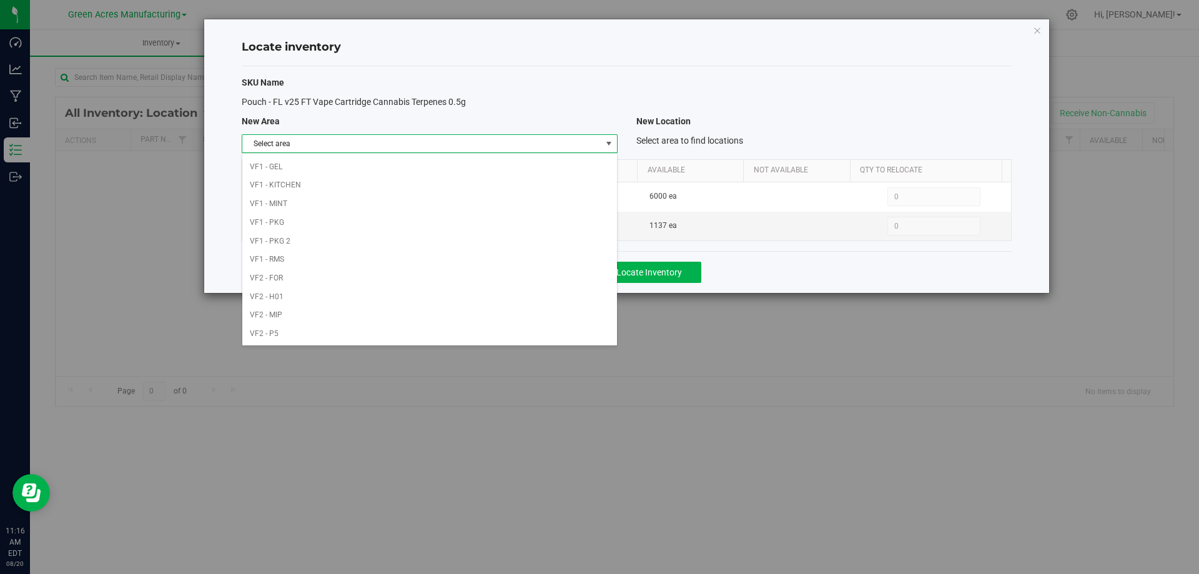
scroll to position [611, 0]
click at [482, 314] on li "VF2 - WHS" at bounding box center [429, 315] width 374 height 19
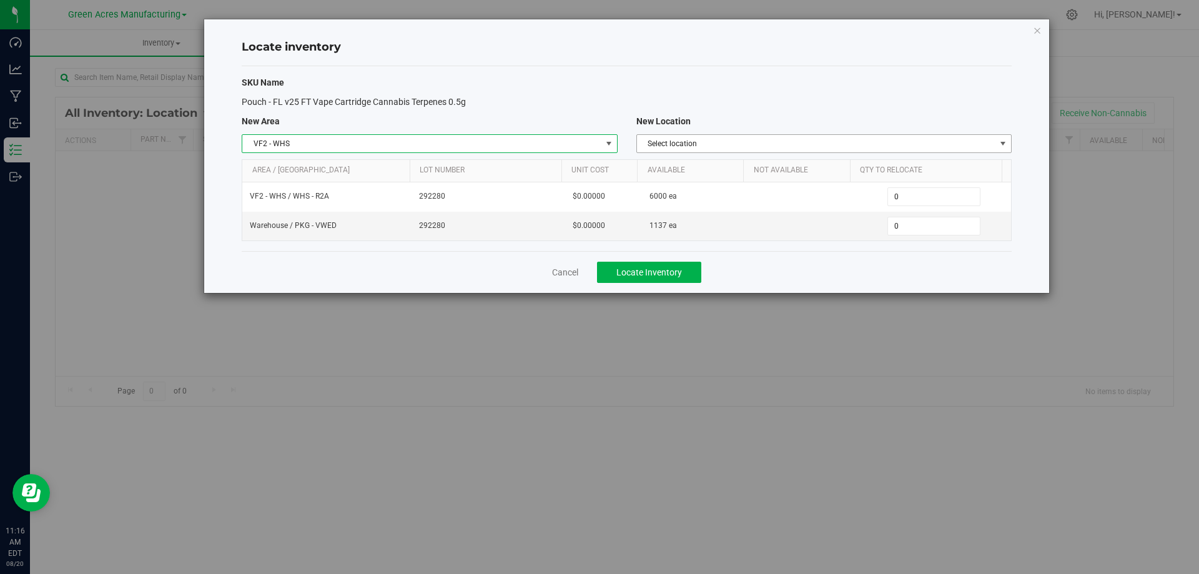
click at [863, 140] on span "Select location" at bounding box center [816, 143] width 359 height 17
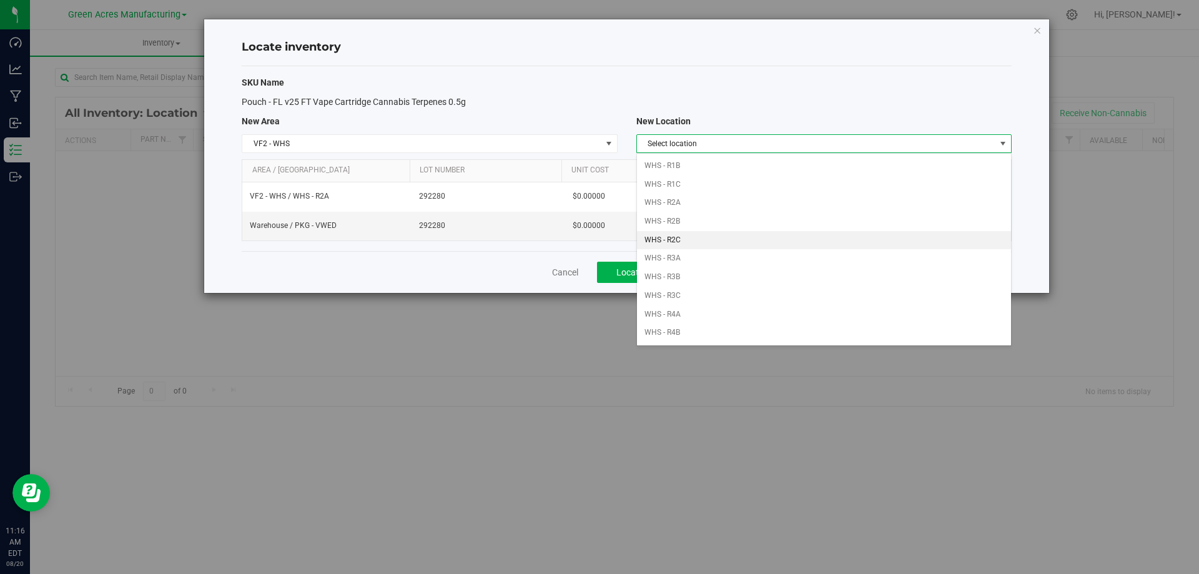
scroll to position [125, 0]
click at [811, 222] on li "WHS - R2A" at bounding box center [824, 225] width 374 height 19
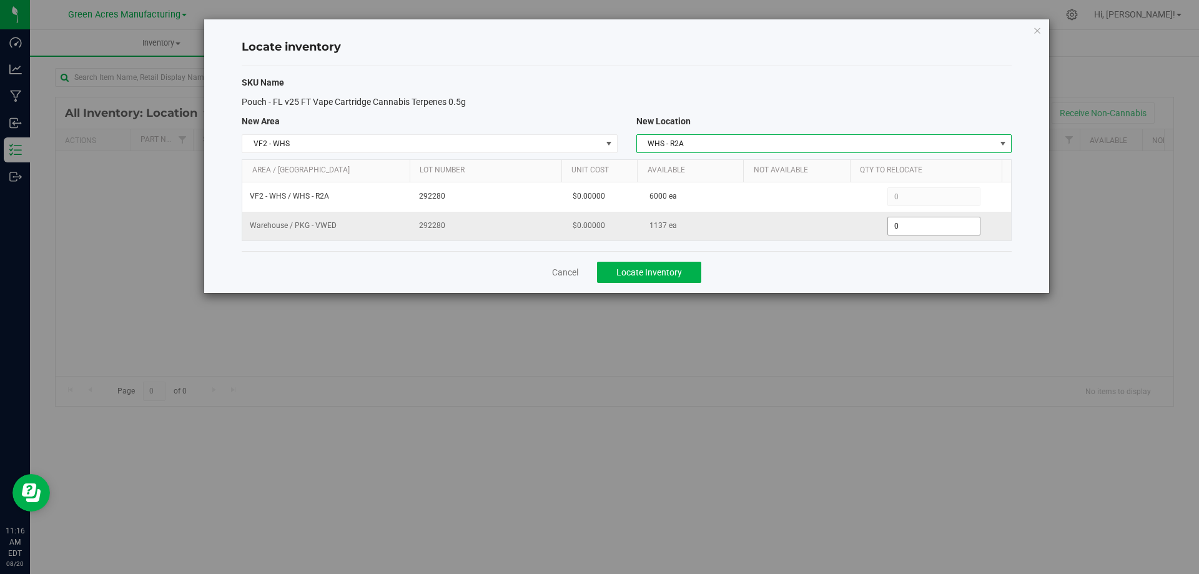
click at [918, 227] on span "0 0" at bounding box center [934, 226] width 93 height 19
click at [918, 227] on input "0" at bounding box center [934, 225] width 92 height 17
type input "1137"
type input "1,137"
click at [904, 275] on div "Cancel Locate Inventory" at bounding box center [627, 272] width 770 height 42
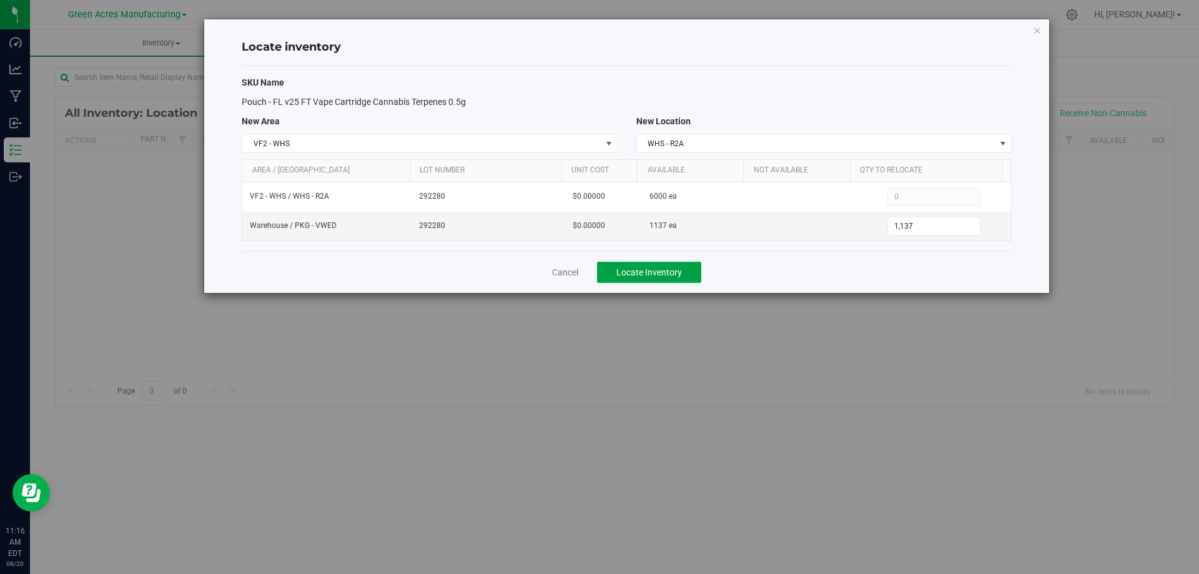
click at [686, 274] on button "Locate Inventory" at bounding box center [649, 272] width 104 height 21
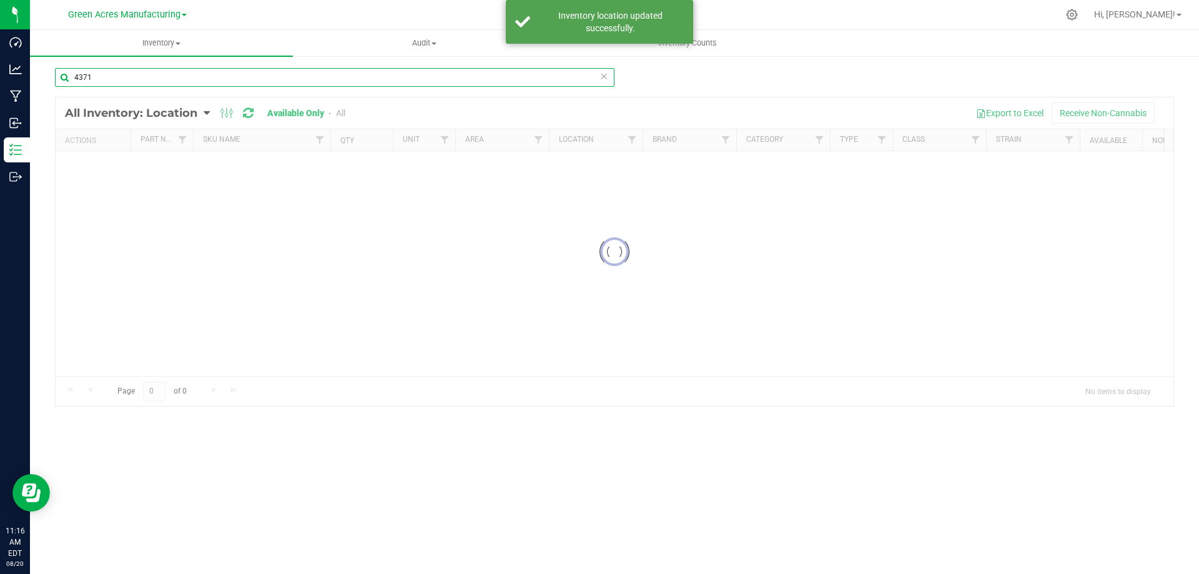
click at [225, 79] on input "4371" at bounding box center [335, 77] width 560 height 19
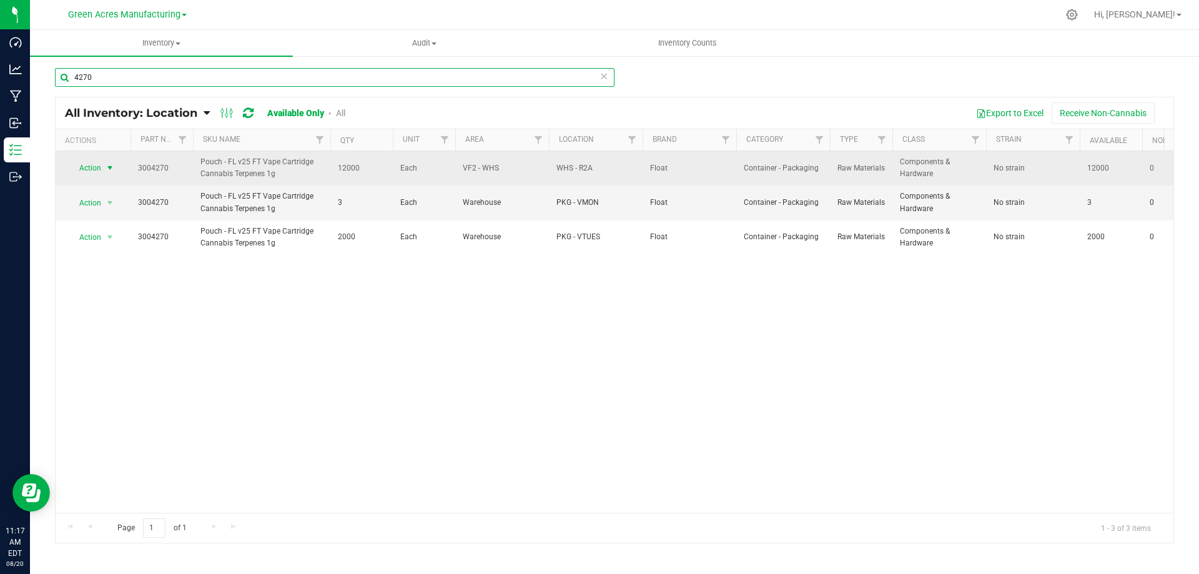
type input "4270"
click at [105, 166] on span "select" at bounding box center [110, 168] width 10 height 10
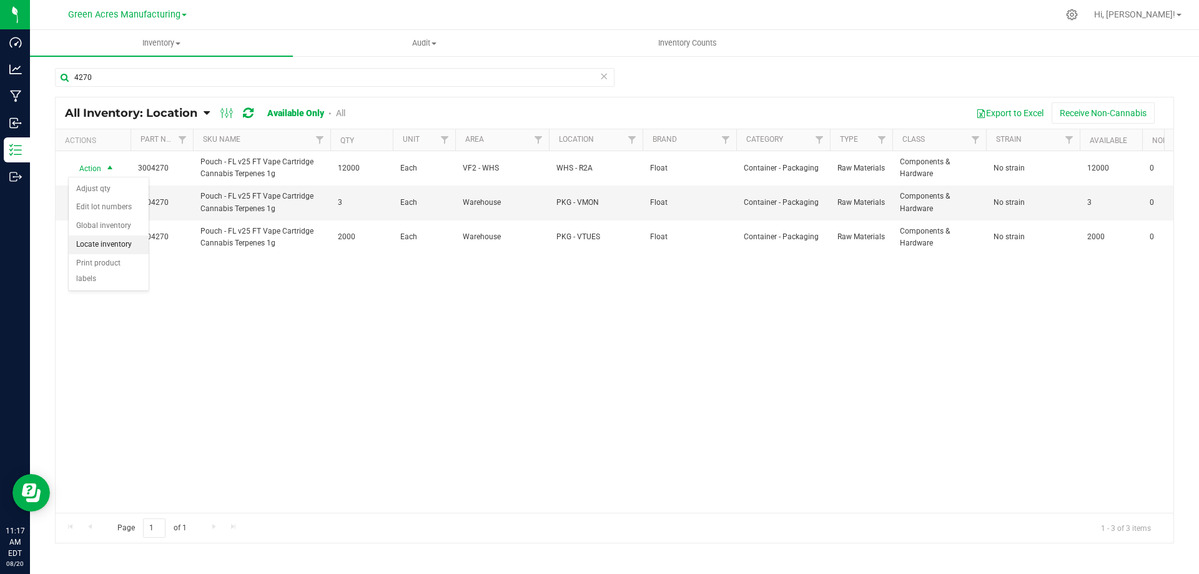
click at [136, 245] on li "Locate inventory" at bounding box center [109, 245] width 80 height 19
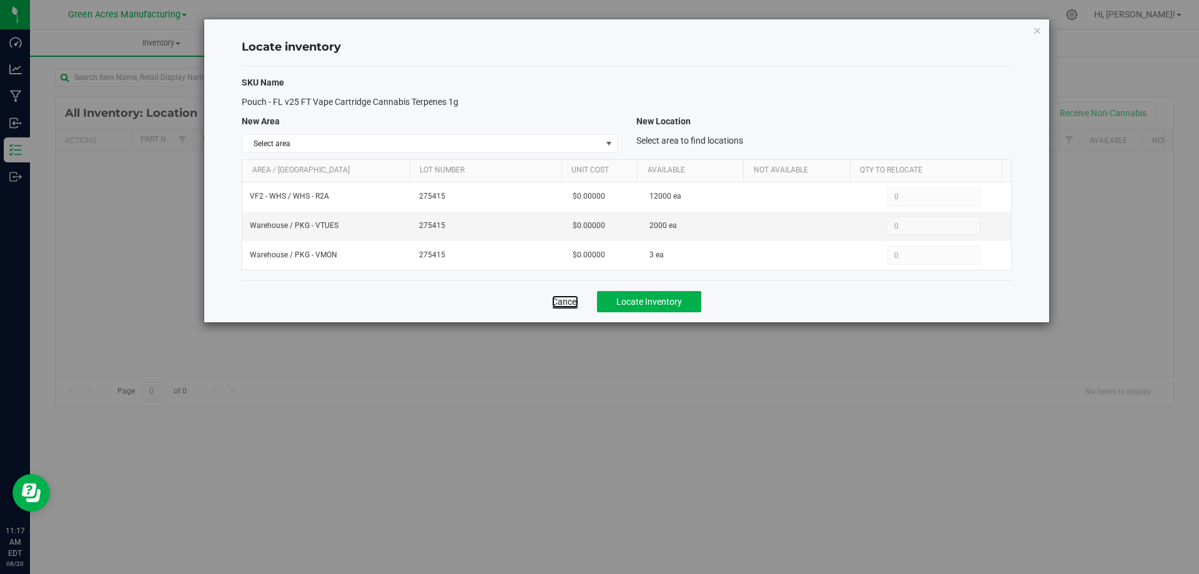
click at [565, 300] on link "Cancel" at bounding box center [565, 301] width 26 height 12
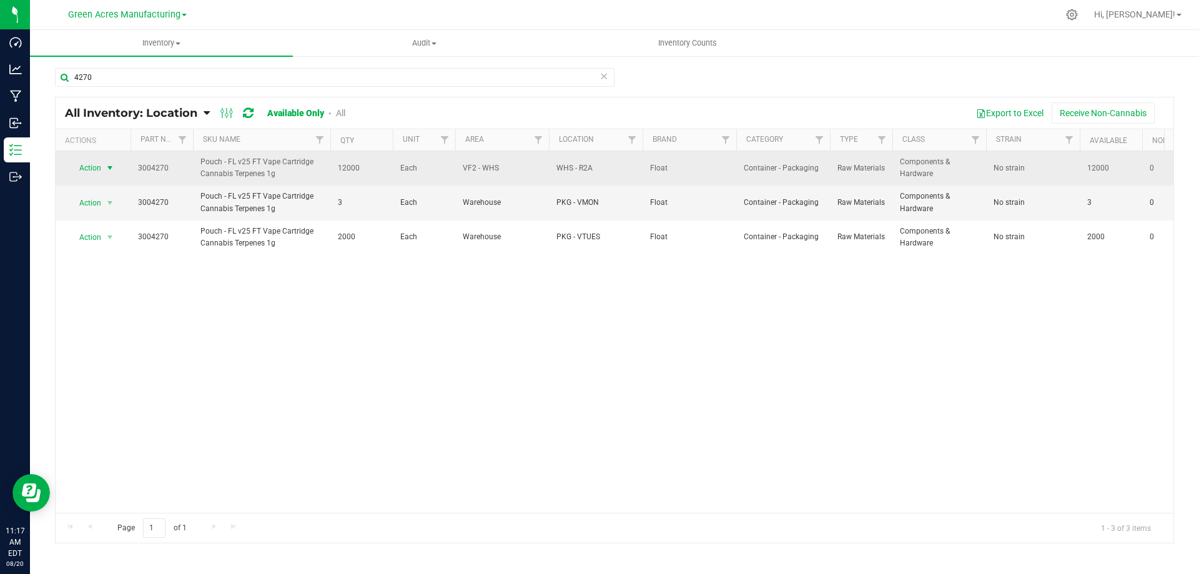
click at [101, 162] on span "Action" at bounding box center [85, 167] width 34 height 17
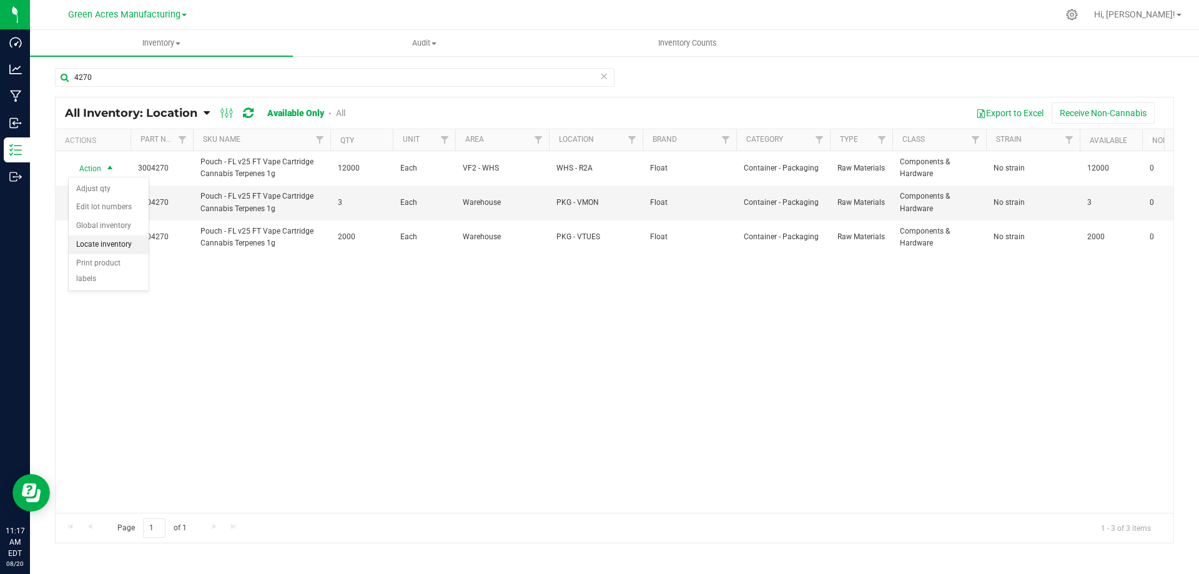
click at [102, 239] on li "Locate inventory" at bounding box center [109, 245] width 80 height 19
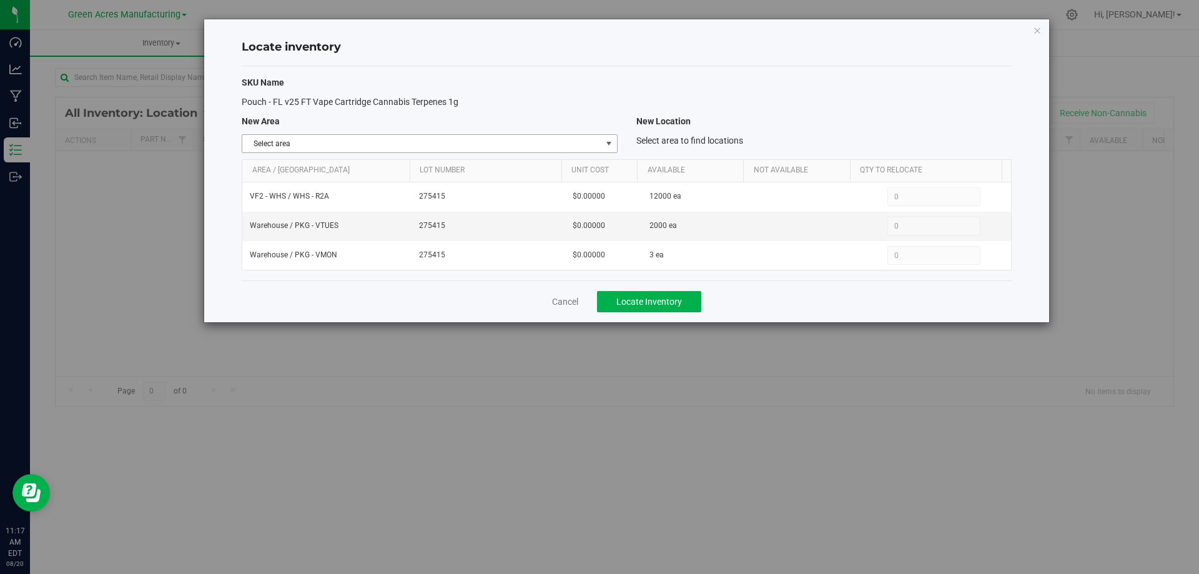
click at [492, 138] on span "Select area" at bounding box center [421, 143] width 359 height 17
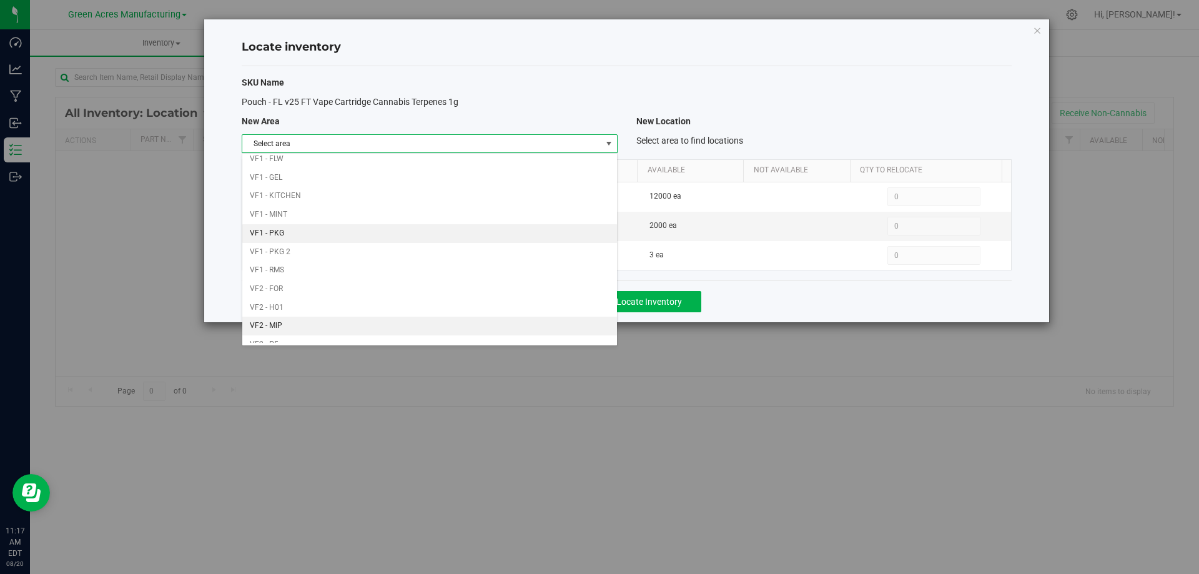
scroll to position [611, 0]
click at [390, 332] on li "Warehouse" at bounding box center [429, 333] width 374 height 19
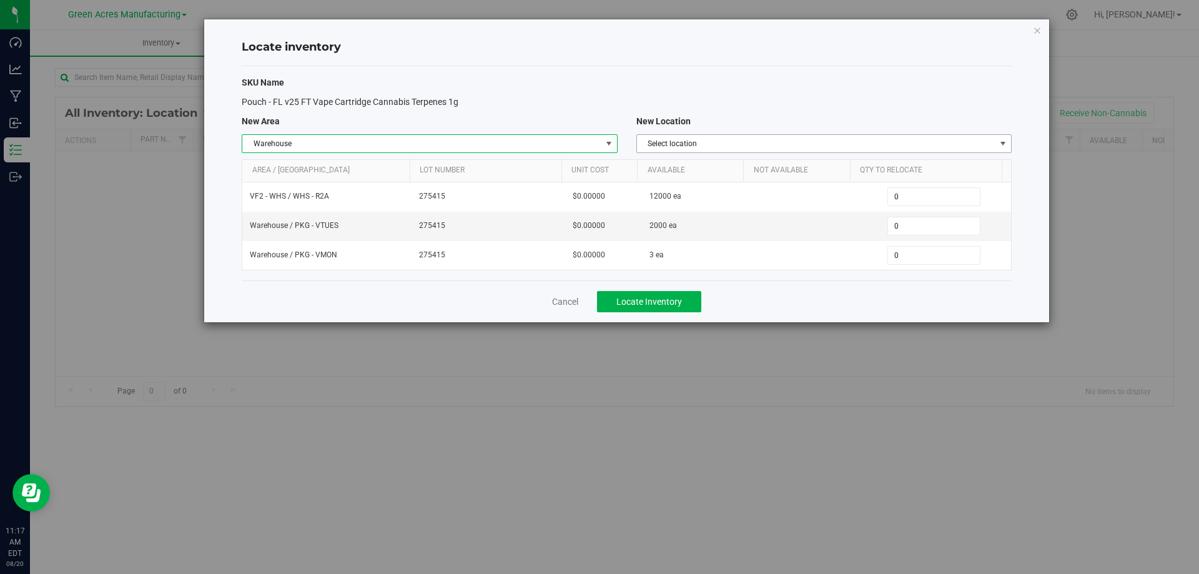
click at [913, 142] on span "Select location" at bounding box center [816, 143] width 359 height 17
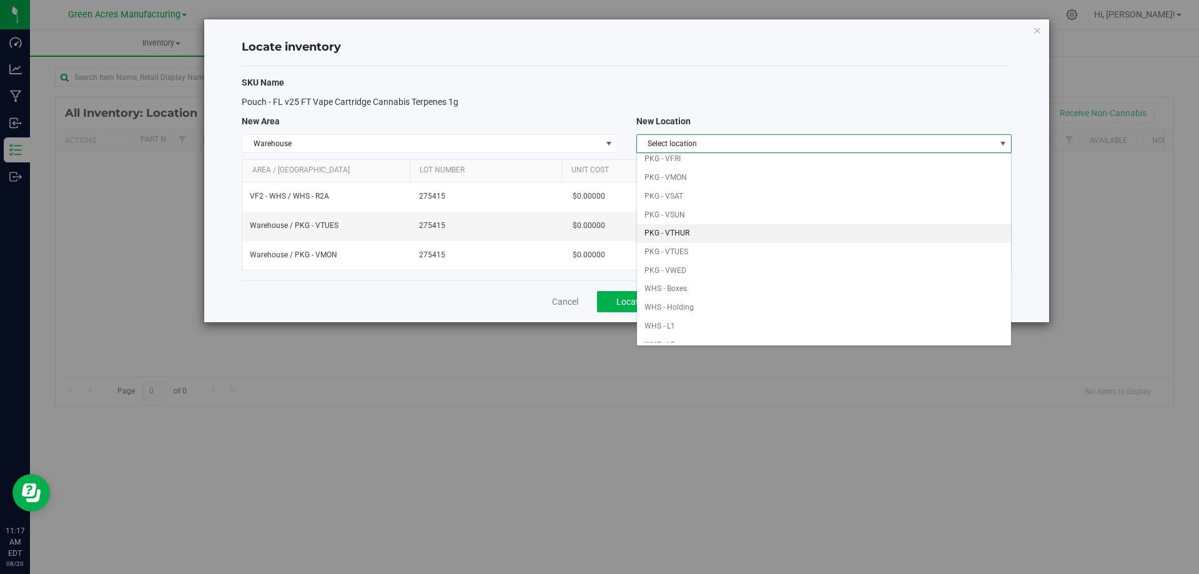
scroll to position [125, 0]
click at [732, 220] on li "PKG - VTHUR" at bounding box center [824, 225] width 374 height 19
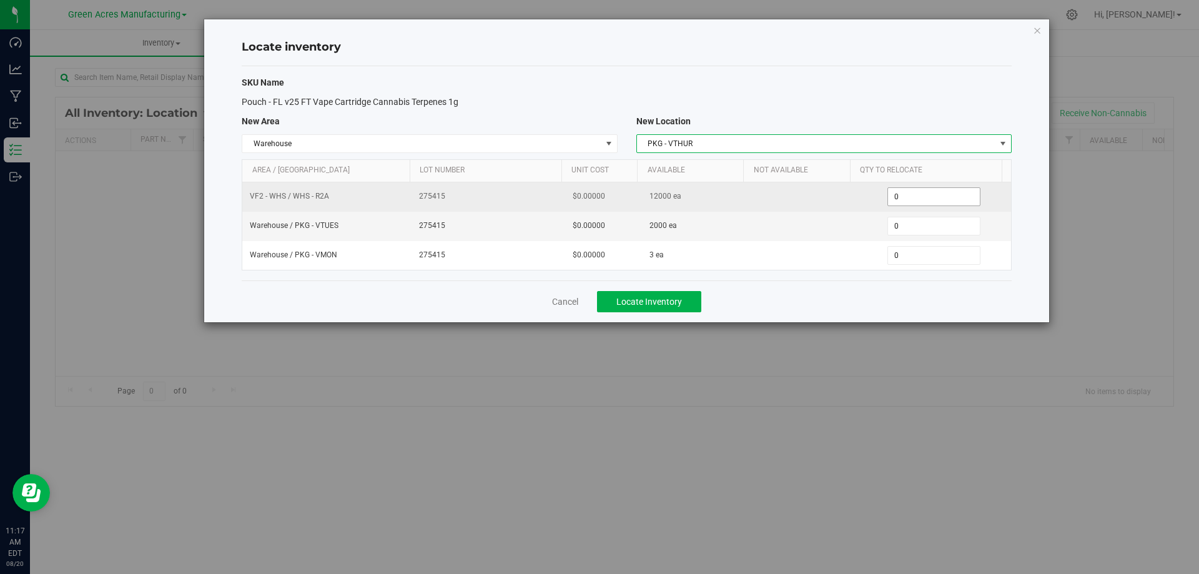
click at [941, 201] on span "0 0" at bounding box center [934, 196] width 93 height 19
click at [941, 201] on input "0" at bounding box center [934, 196] width 92 height 17
type input "4000"
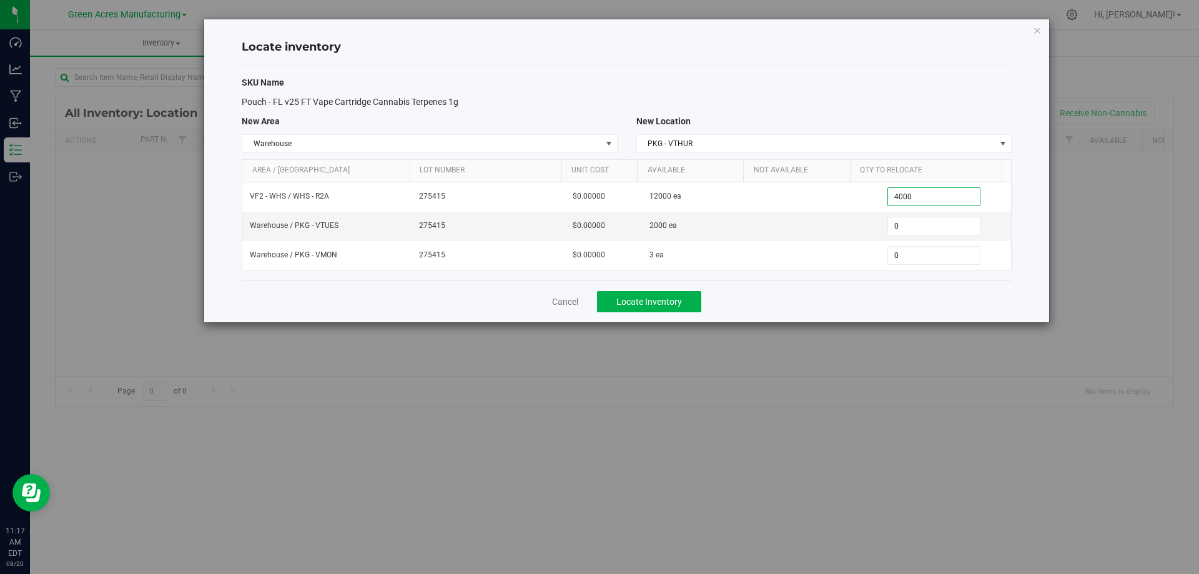
type input "4,000"
click at [865, 305] on div "Cancel Locate Inventory" at bounding box center [627, 301] width 770 height 42
click at [666, 304] on span "Locate Inventory" at bounding box center [650, 302] width 66 height 10
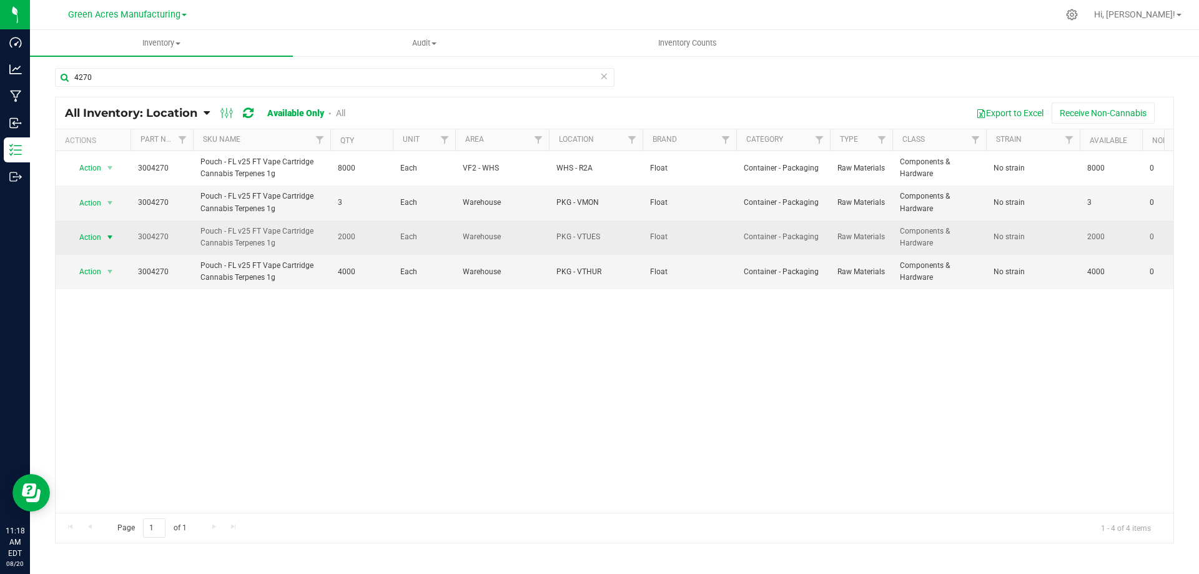
click at [105, 239] on span "select" at bounding box center [110, 237] width 10 height 10
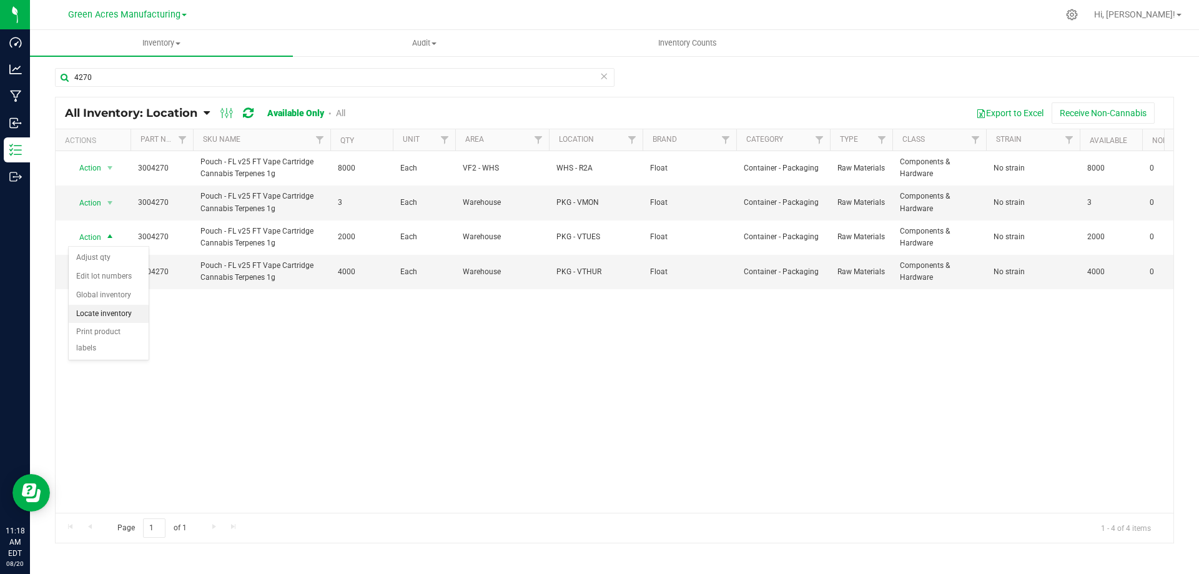
click at [136, 312] on li "Locate inventory" at bounding box center [109, 314] width 80 height 19
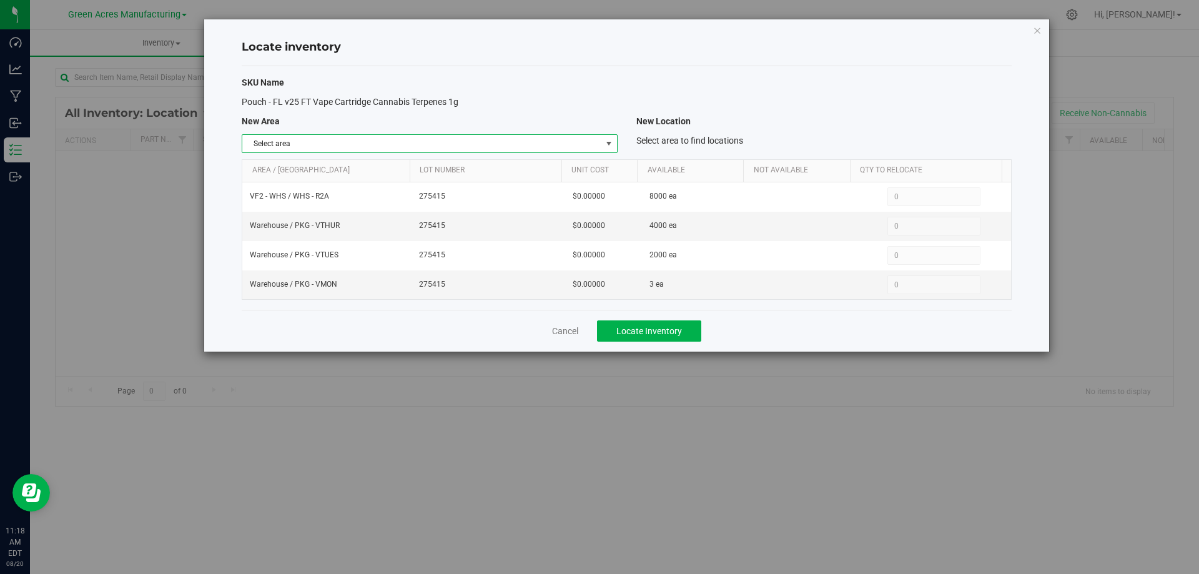
click at [602, 147] on span "select" at bounding box center [609, 143] width 16 height 17
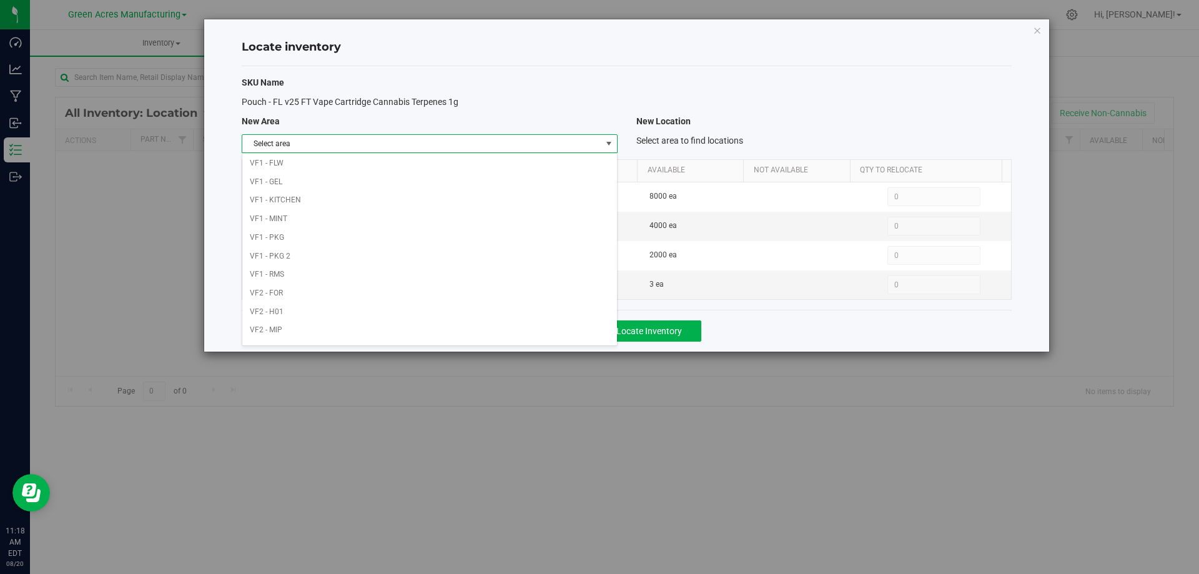
scroll to position [611, 0]
click at [484, 334] on li "Warehouse" at bounding box center [429, 333] width 374 height 19
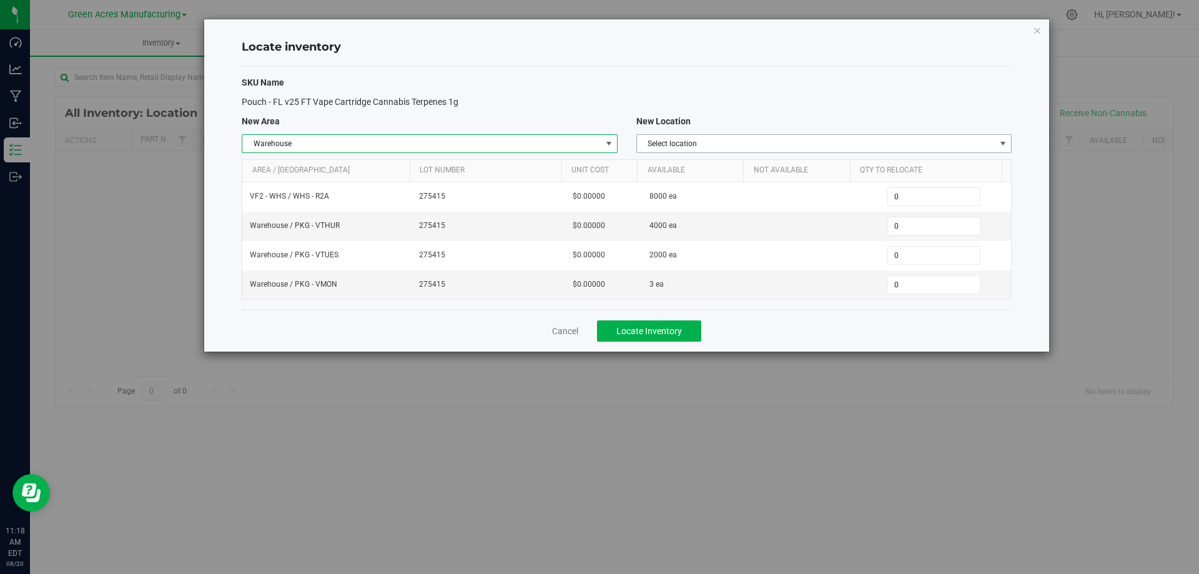
click at [910, 144] on span "Select location" at bounding box center [816, 143] width 359 height 17
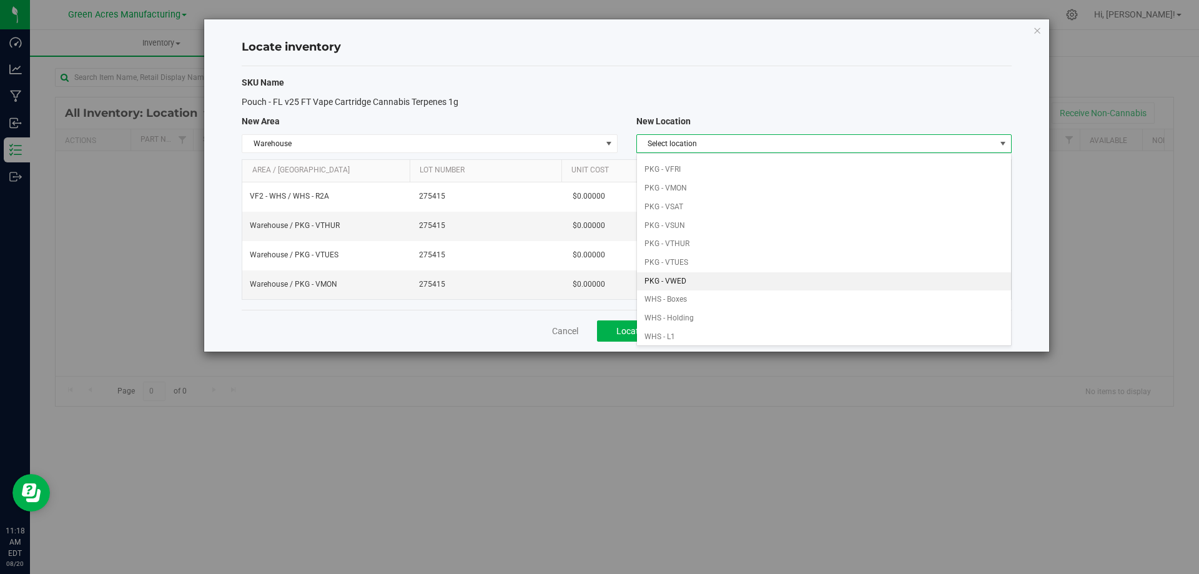
scroll to position [125, 0]
click at [767, 260] on li "PKG - VWED" at bounding box center [824, 263] width 374 height 19
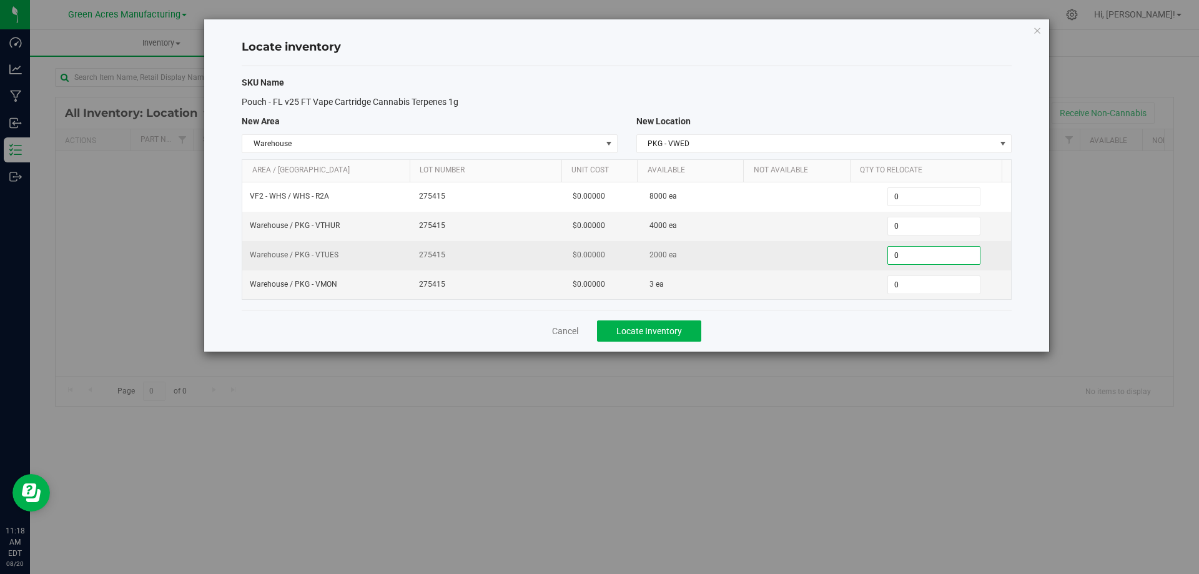
click at [908, 249] on span "0 0" at bounding box center [934, 255] width 93 height 19
click at [908, 249] on input "0" at bounding box center [934, 255] width 92 height 17
type input "2000"
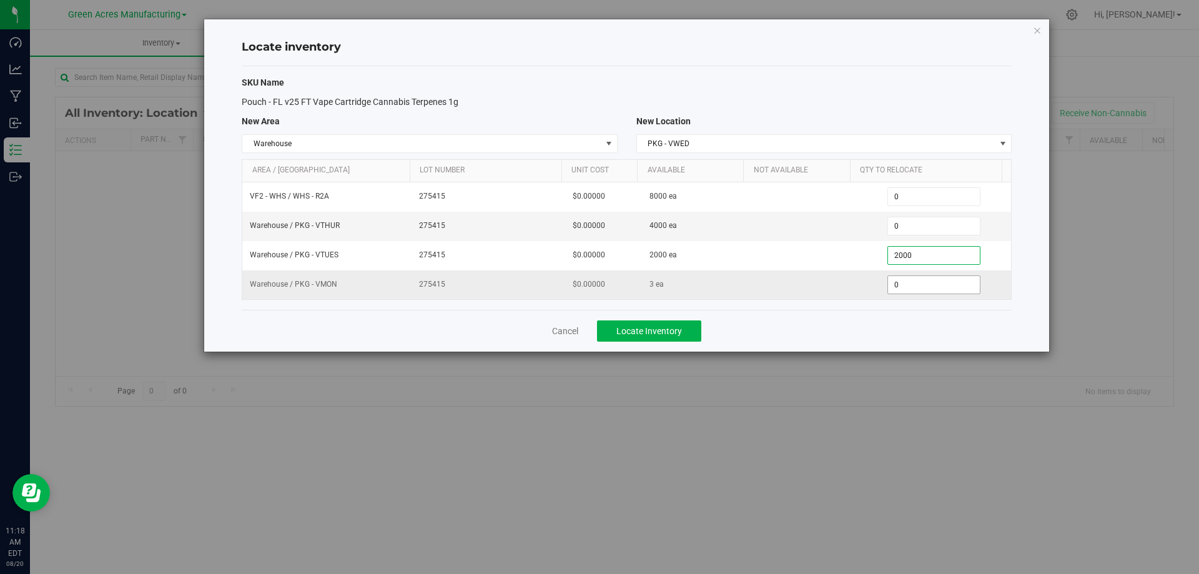
type input "2,000"
click at [938, 279] on span "0 0" at bounding box center [934, 284] width 93 height 19
click at [938, 279] on input "0" at bounding box center [934, 284] width 92 height 17
type input "3"
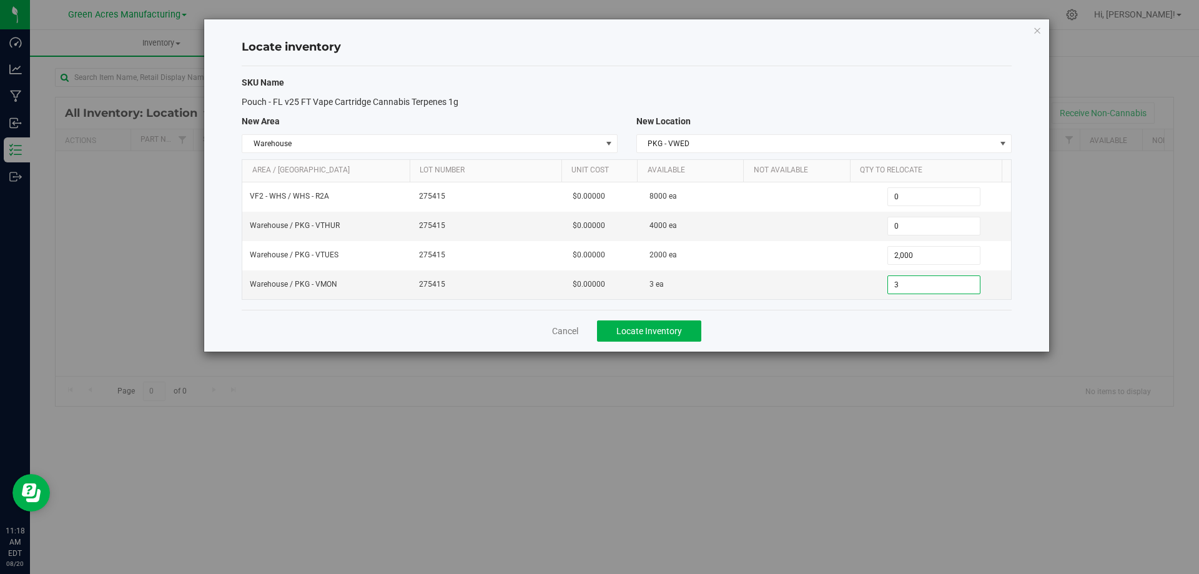
click at [913, 327] on div "Cancel Locate Inventory" at bounding box center [627, 331] width 770 height 42
click at [638, 309] on div "SKU Name Pouch - FL v25 FT Vape Cartridge Cannabis Terpenes 1g New Area New Loc…" at bounding box center [627, 188] width 770 height 244
click at [652, 331] on span "Locate Inventory" at bounding box center [650, 331] width 66 height 10
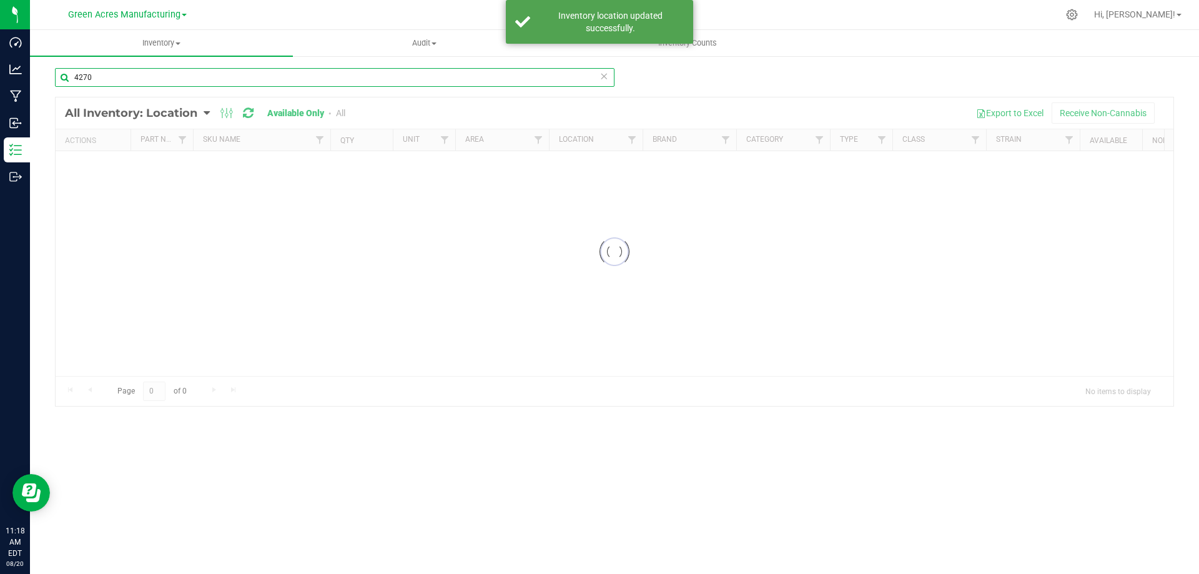
click at [257, 81] on input "4270" at bounding box center [335, 77] width 560 height 19
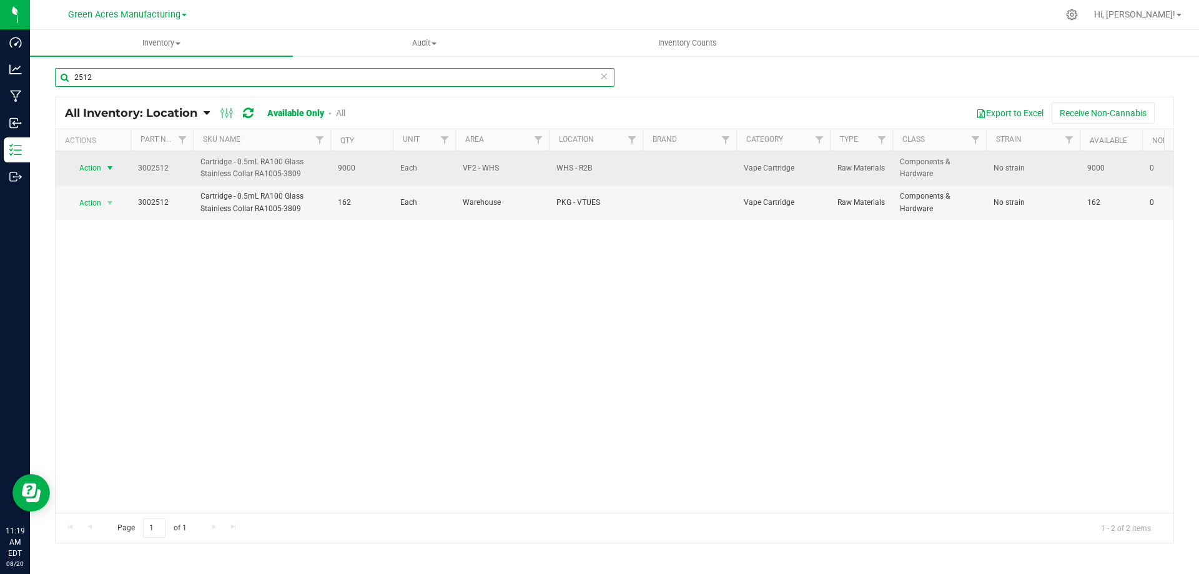
type input "2512"
click at [111, 165] on span "select" at bounding box center [110, 168] width 10 height 10
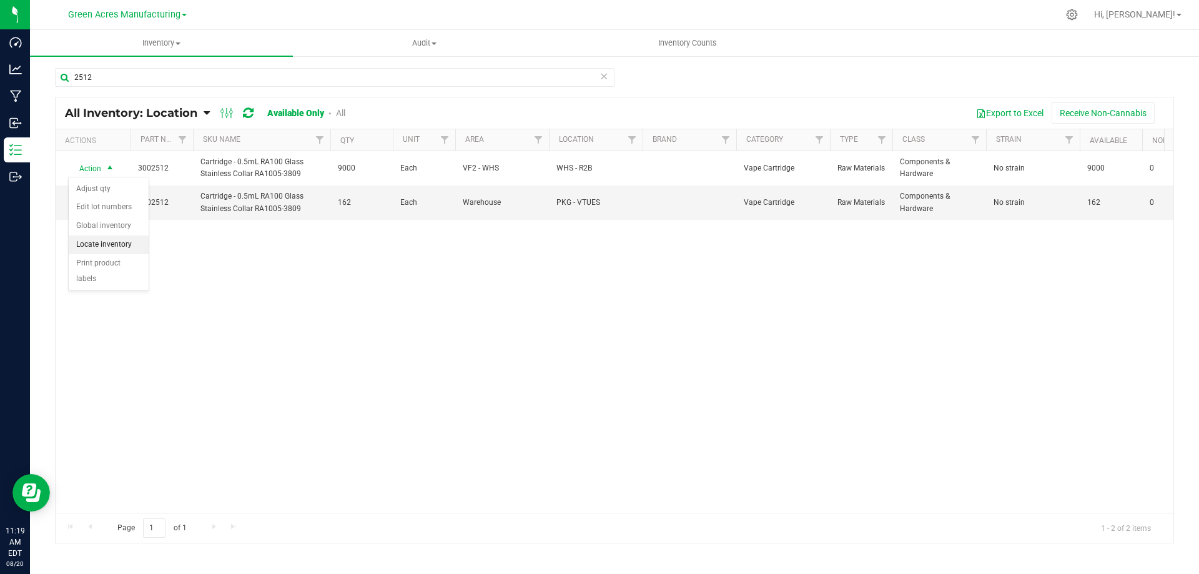
click at [112, 244] on li "Locate inventory" at bounding box center [109, 245] width 80 height 19
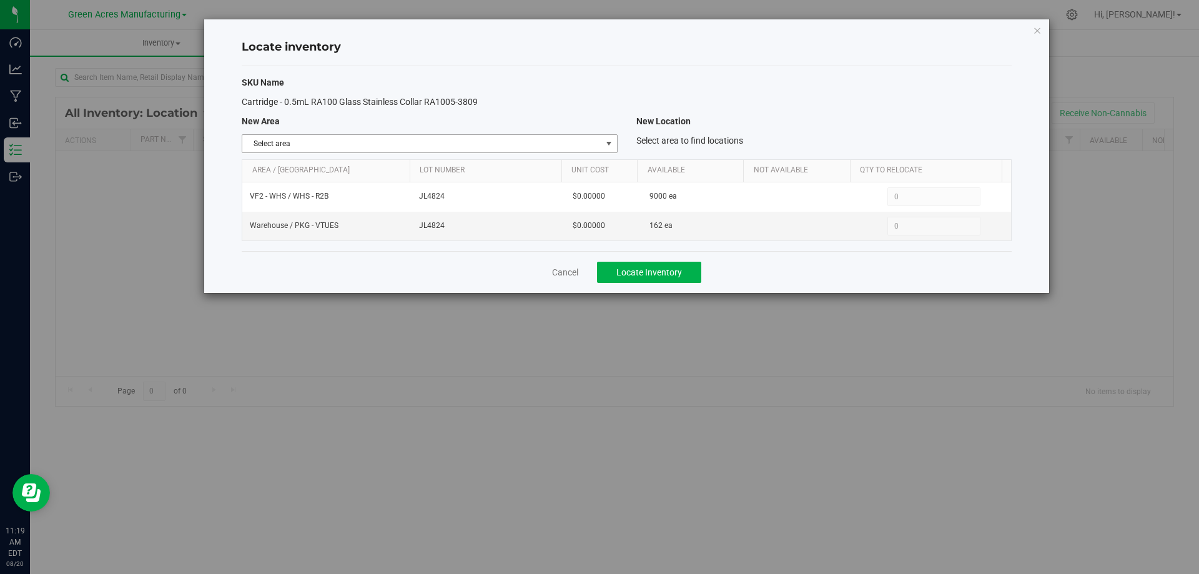
drag, startPoint x: 597, startPoint y: 140, endPoint x: 602, endPoint y: 144, distance: 7.1
click at [597, 140] on span "Select area" at bounding box center [421, 143] width 359 height 17
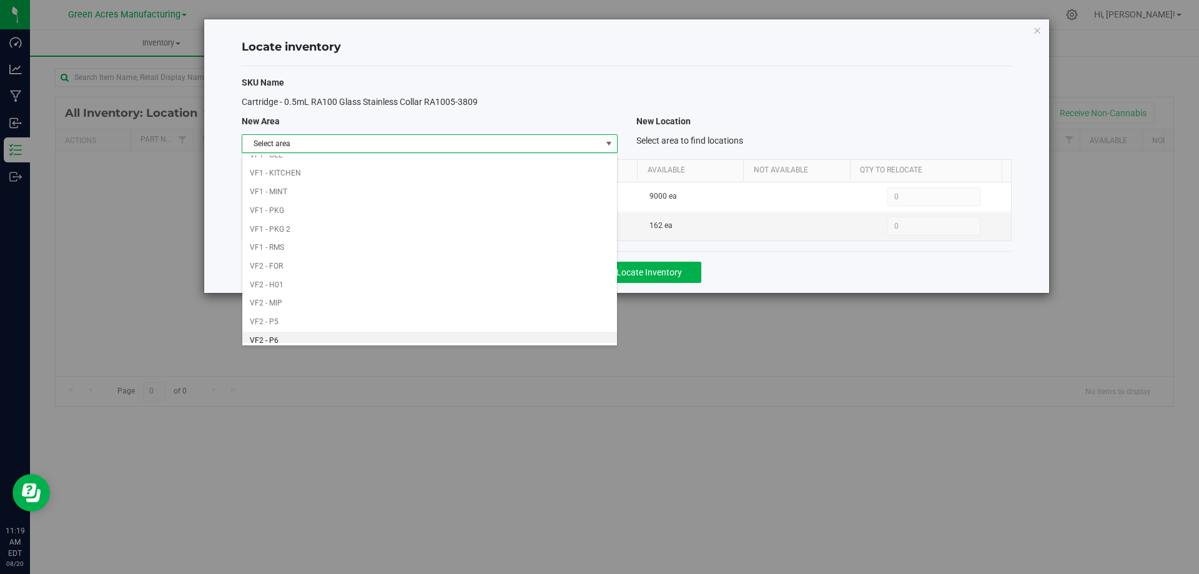
scroll to position [611, 0]
click at [477, 331] on li "Warehouse" at bounding box center [429, 333] width 374 height 19
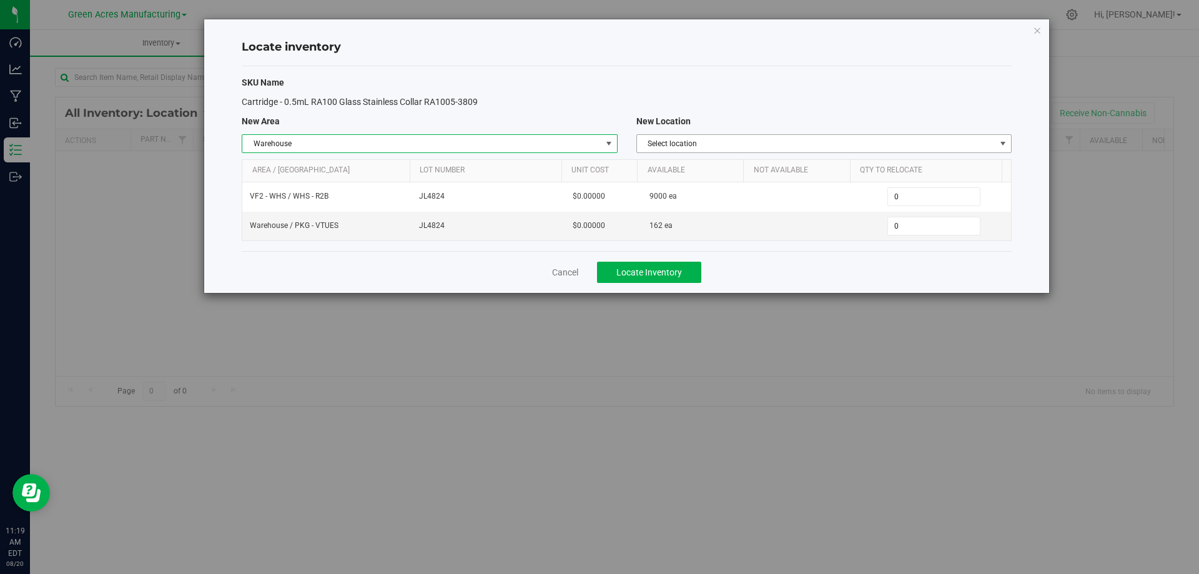
click at [827, 147] on span "Select location" at bounding box center [816, 143] width 359 height 17
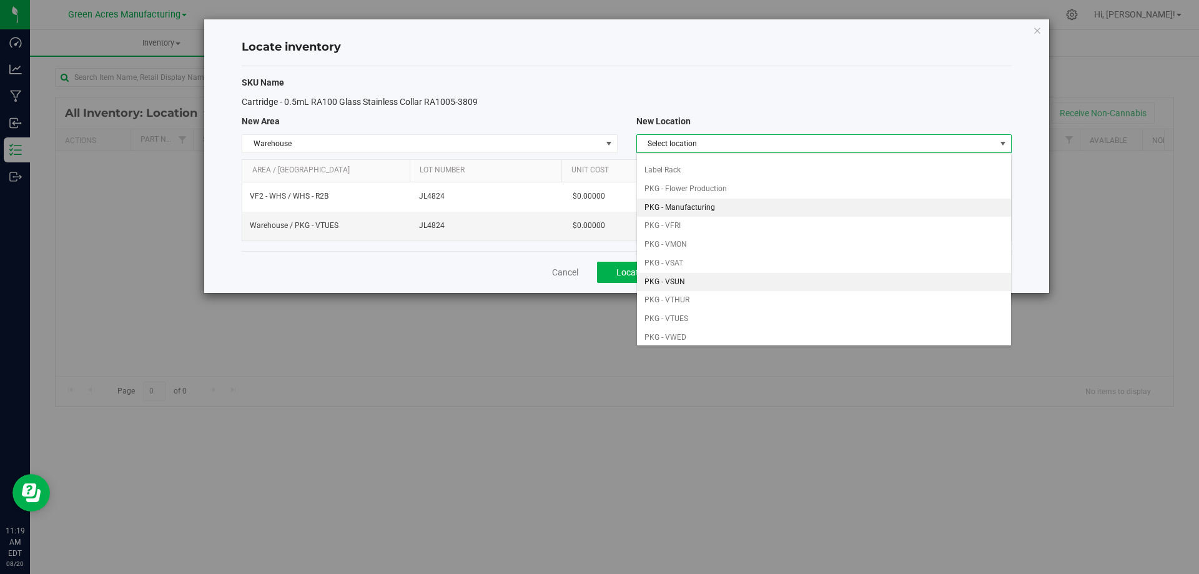
scroll to position [62, 0]
click at [768, 285] on li "PKG - VTHUR" at bounding box center [824, 288] width 374 height 19
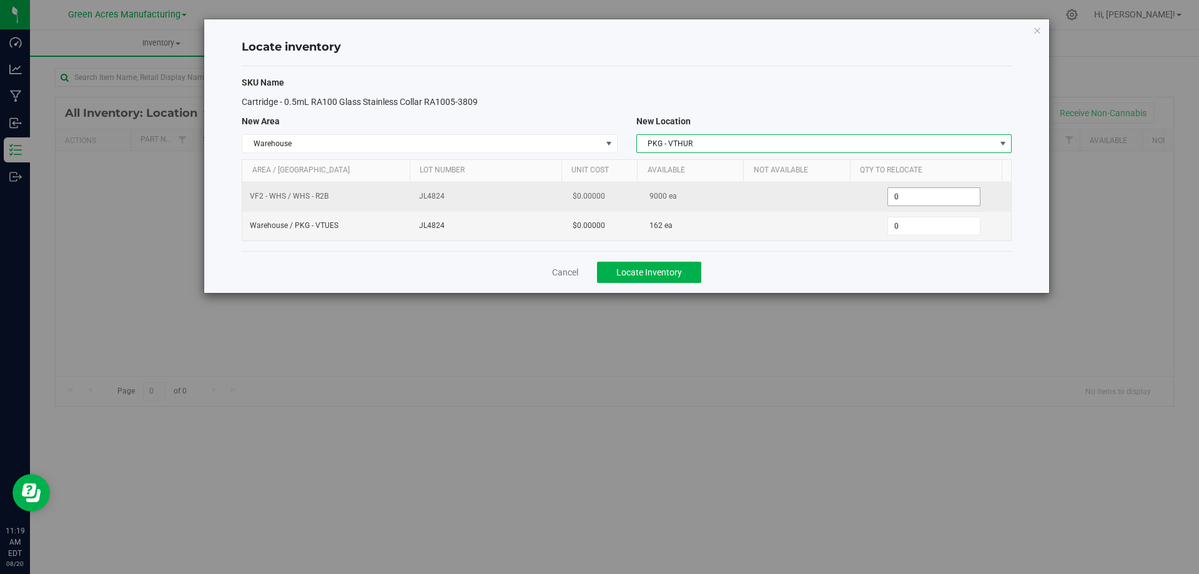
click at [932, 195] on span "0 0" at bounding box center [934, 196] width 93 height 19
click at [933, 195] on input "0" at bounding box center [934, 196] width 92 height 17
type input "2000"
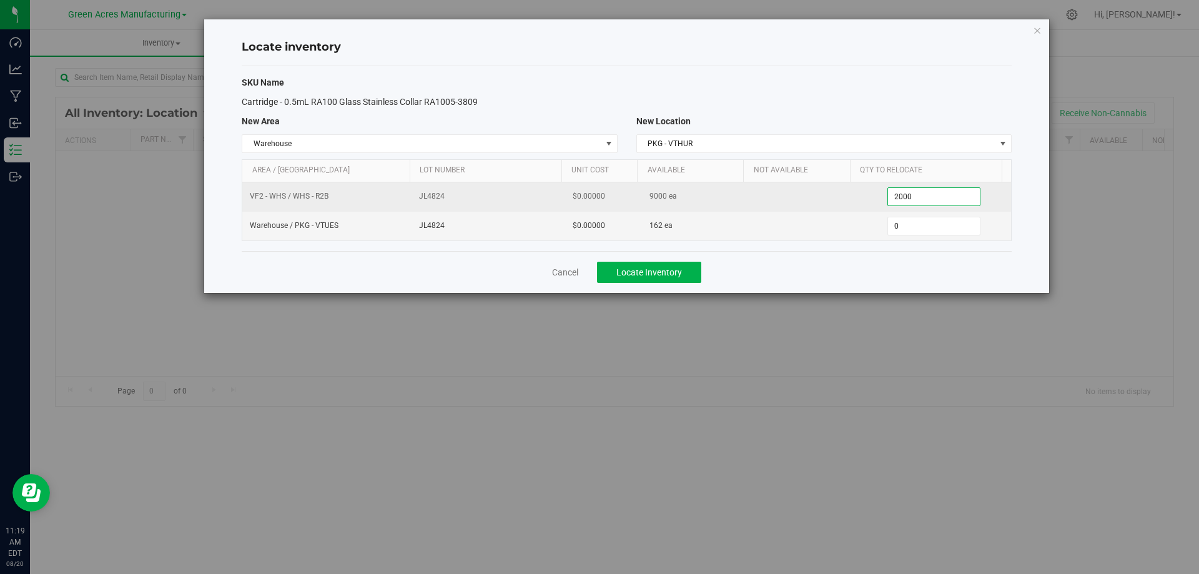
type input "2,000"
type input "1620"
type input "162"
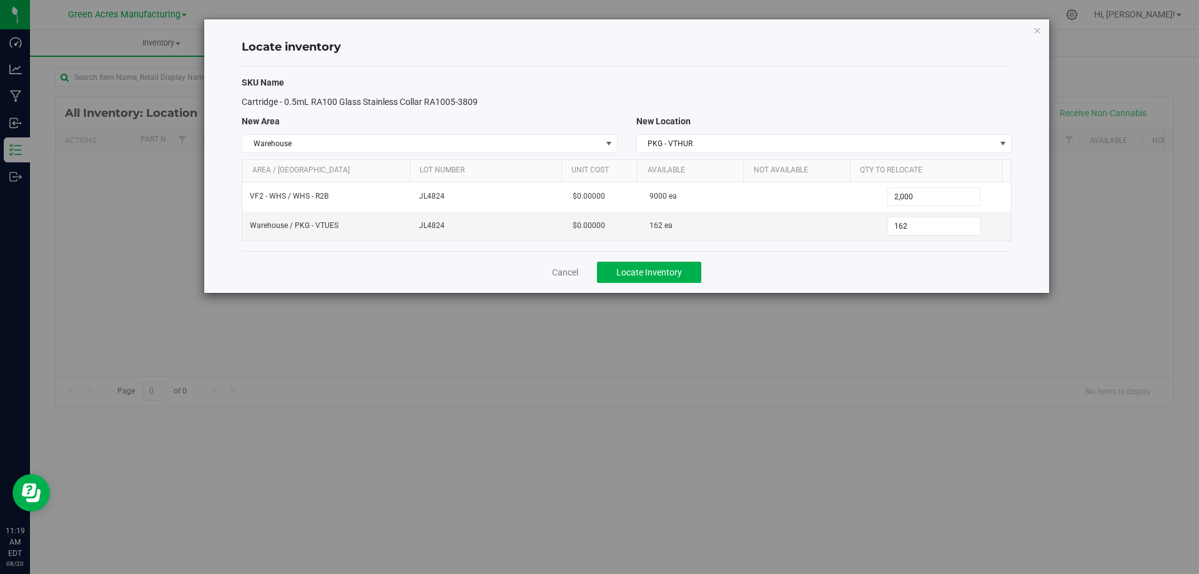
click at [771, 264] on div "Cancel Locate Inventory" at bounding box center [627, 272] width 770 height 42
click at [680, 270] on span "Locate Inventory" at bounding box center [650, 272] width 66 height 10
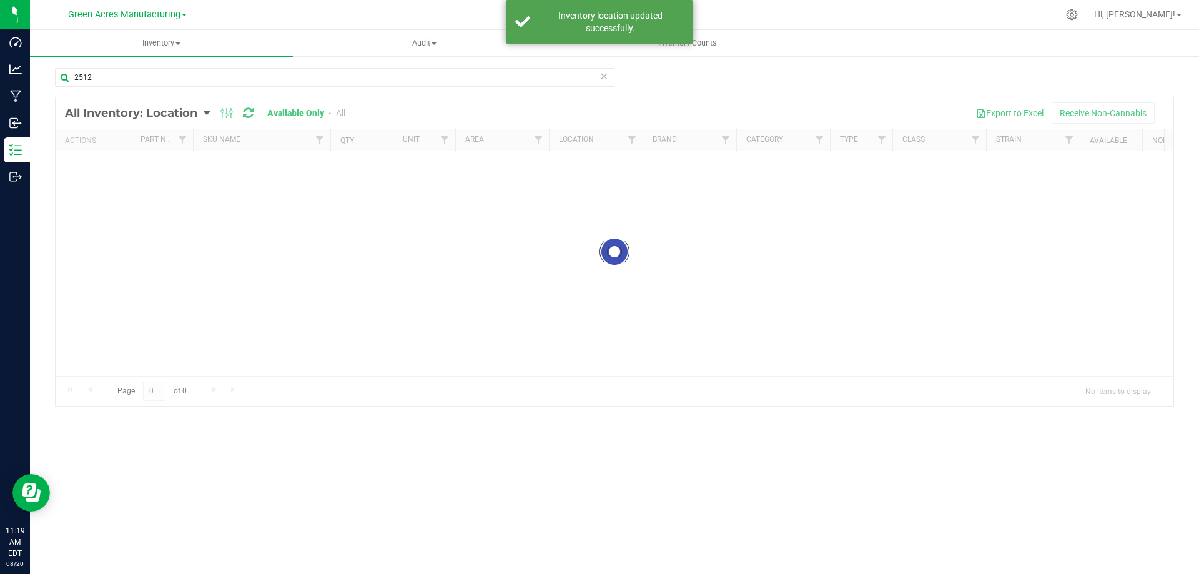
click at [174, 61] on div "2512 Loading... All Inventory: Location Item Summary Item (default) Item by Str…" at bounding box center [614, 250] width 1169 height 390
click at [176, 81] on input "2512" at bounding box center [335, 77] width 560 height 19
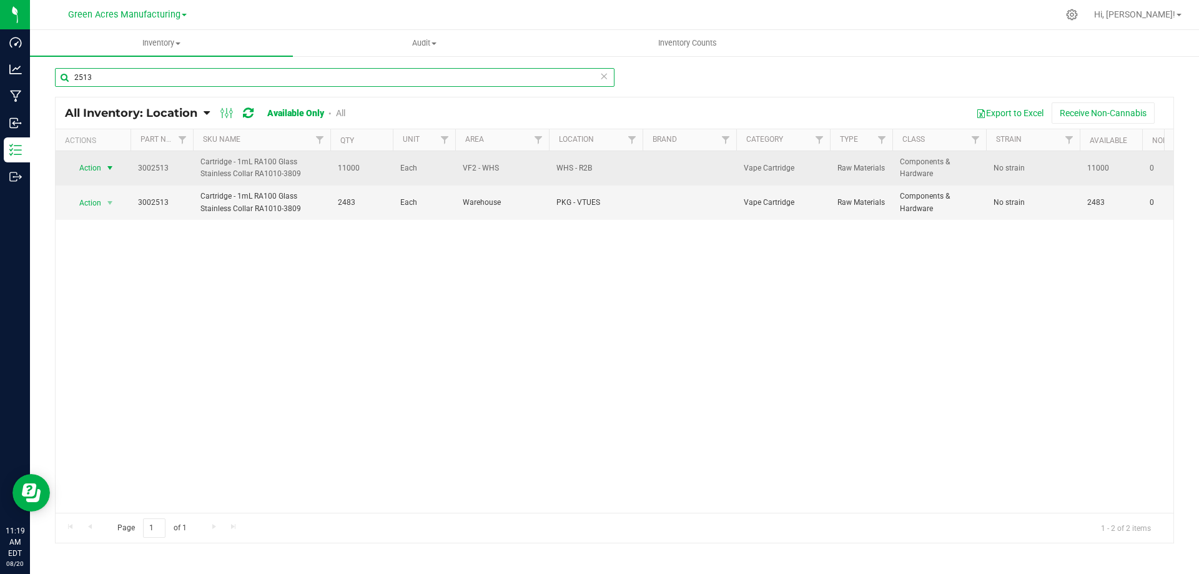
type input "2513"
click at [98, 164] on span "Action" at bounding box center [85, 167] width 34 height 17
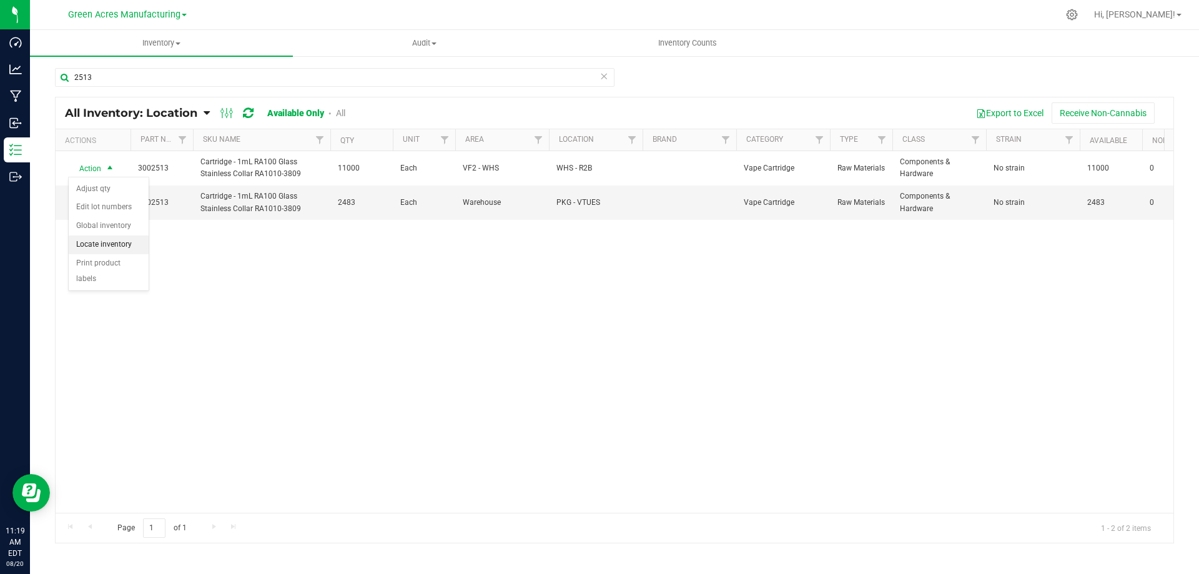
click at [111, 247] on li "Locate inventory" at bounding box center [109, 245] width 80 height 19
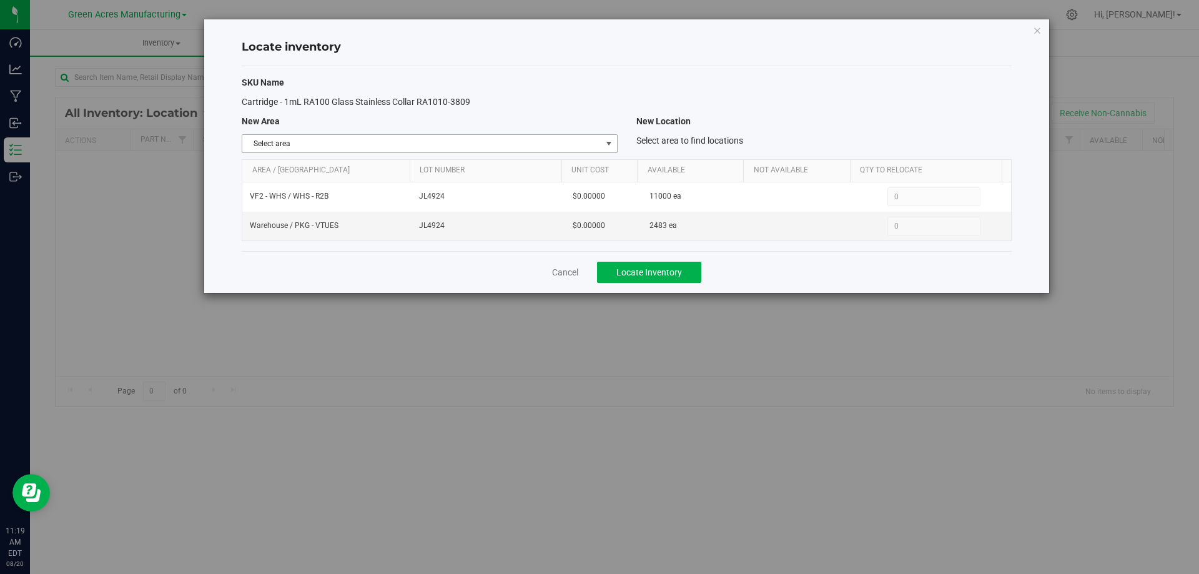
click at [585, 139] on span "Select area" at bounding box center [421, 143] width 359 height 17
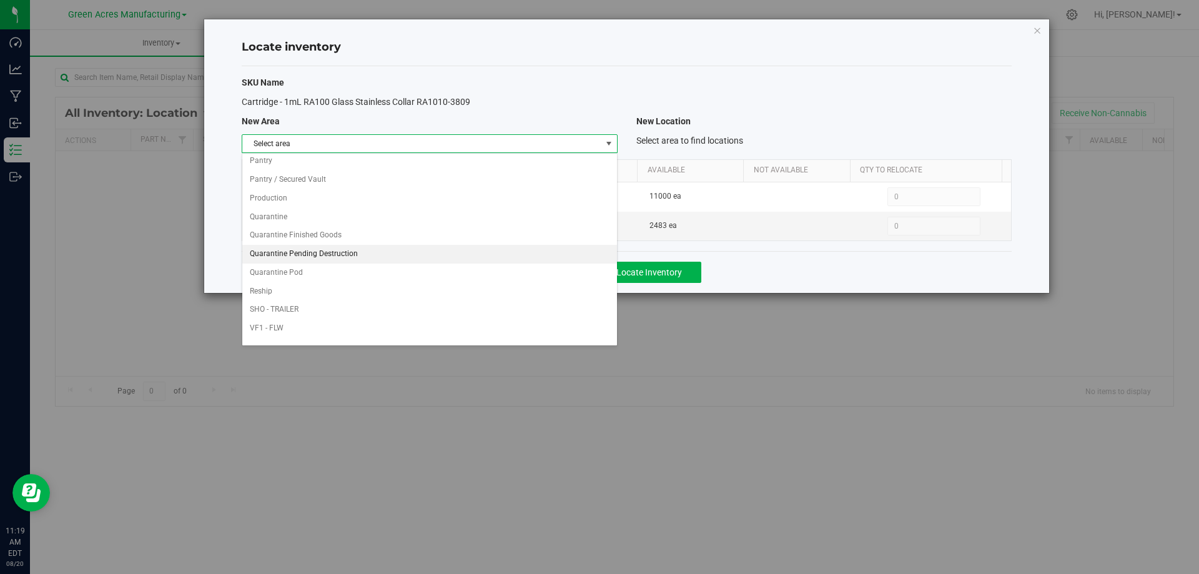
scroll to position [611, 0]
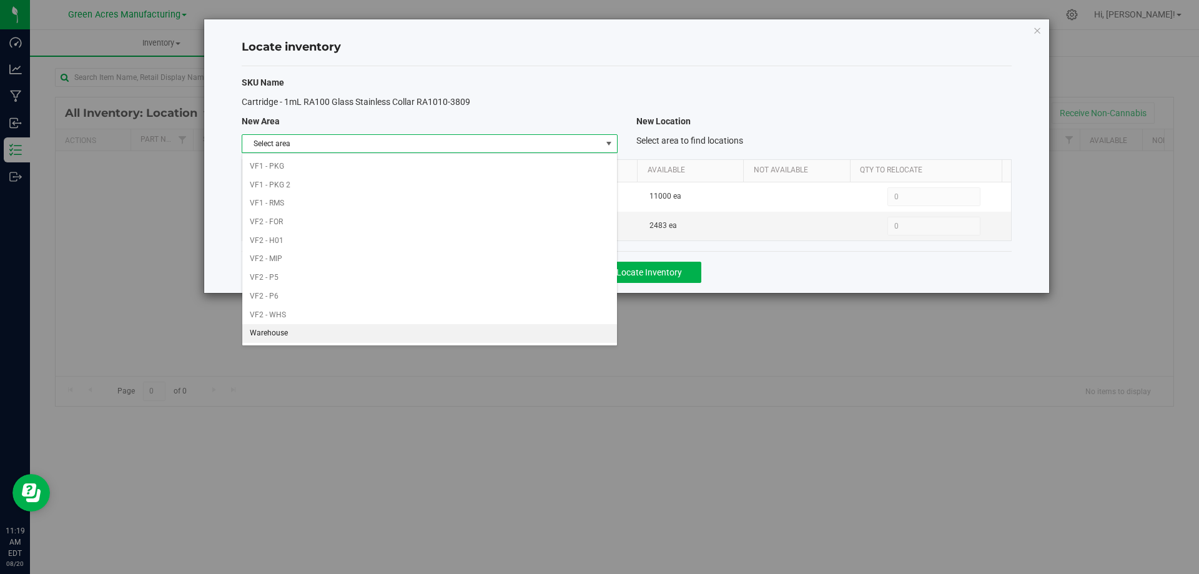
click at [507, 339] on li "Warehouse" at bounding box center [429, 333] width 374 height 19
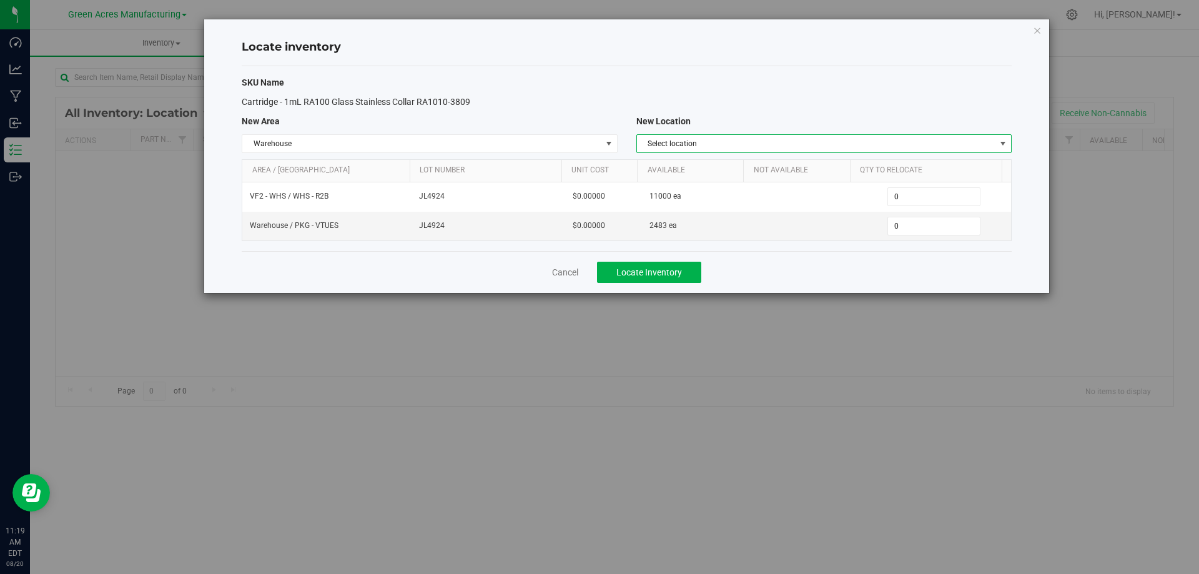
click at [950, 142] on span "Select location" at bounding box center [816, 143] width 359 height 17
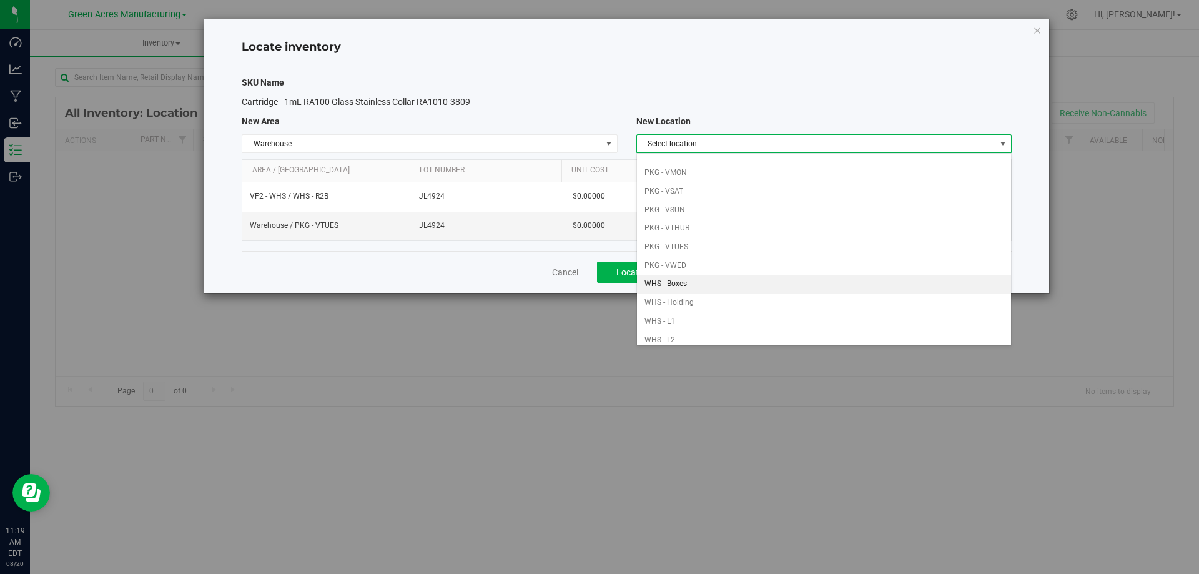
scroll to position [125, 0]
click at [743, 226] on li "PKG - VTHUR" at bounding box center [824, 225] width 374 height 19
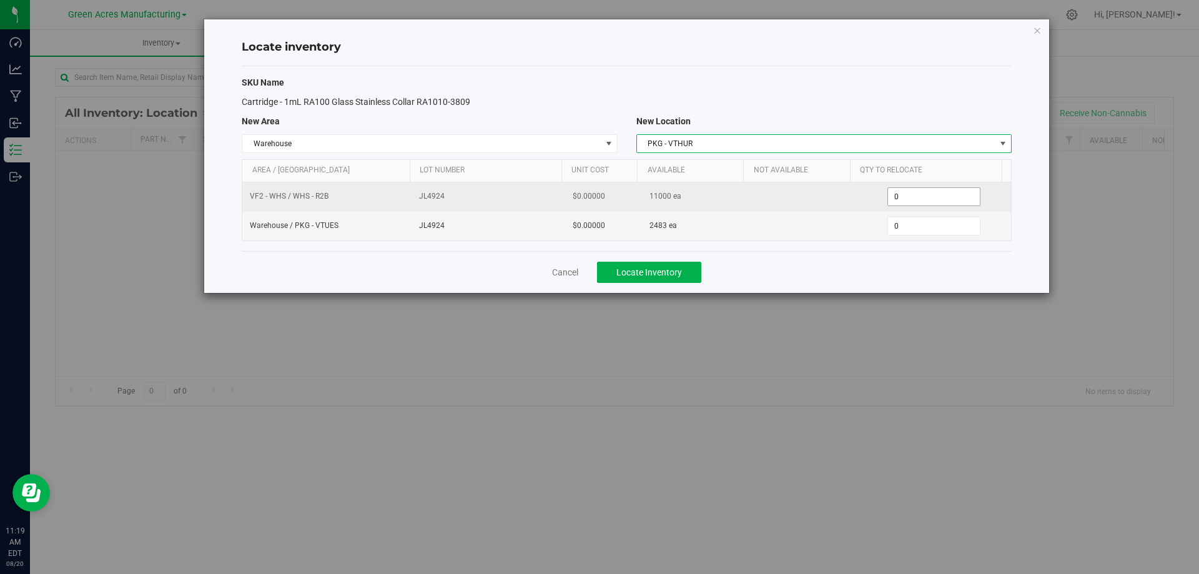
click at [918, 199] on span "0 0" at bounding box center [934, 196] width 93 height 19
click at [918, 199] on input "0" at bounding box center [934, 196] width 92 height 17
type input "2000"
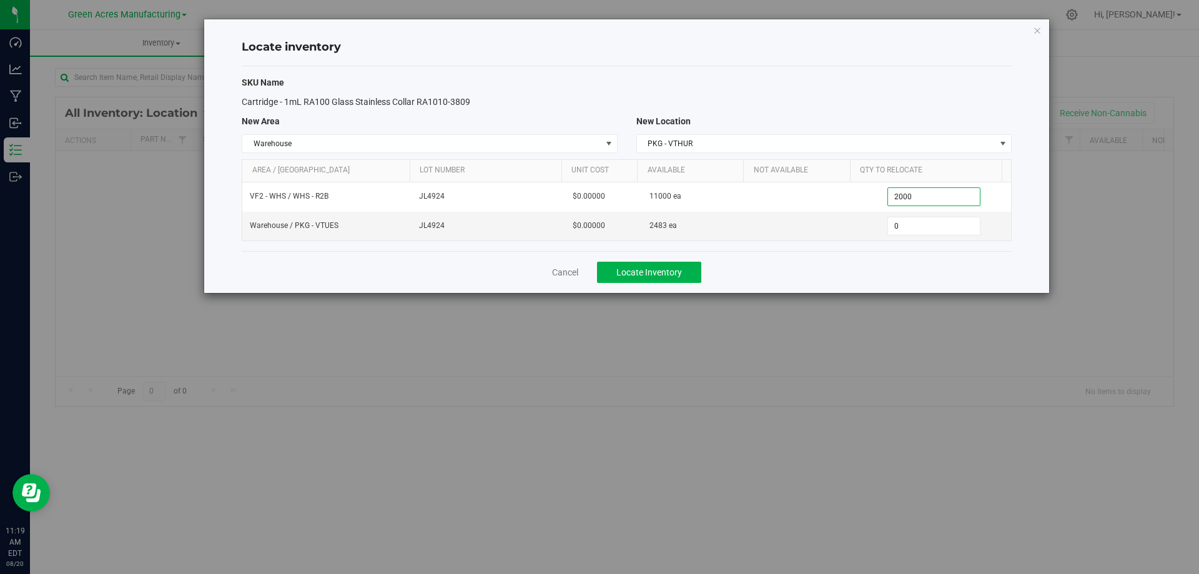
type input "2,000"
click at [895, 265] on div "Cancel Locate Inventory" at bounding box center [627, 272] width 770 height 42
click at [680, 273] on span "Locate Inventory" at bounding box center [650, 272] width 66 height 10
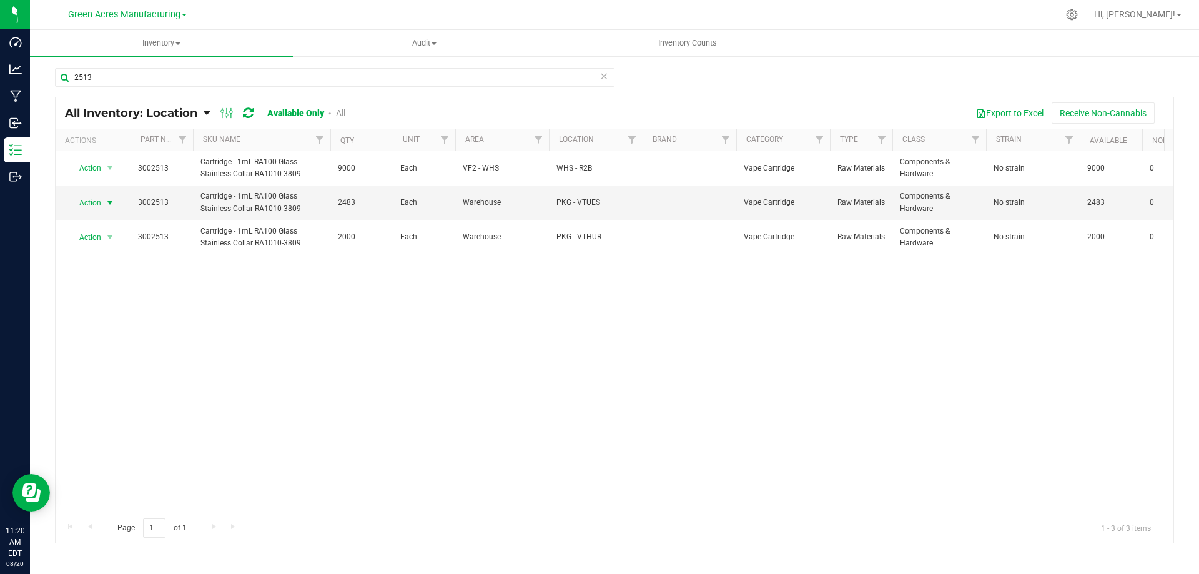
click at [106, 201] on span "select" at bounding box center [110, 203] width 10 height 10
click at [123, 279] on li "Locate inventory" at bounding box center [109, 279] width 80 height 19
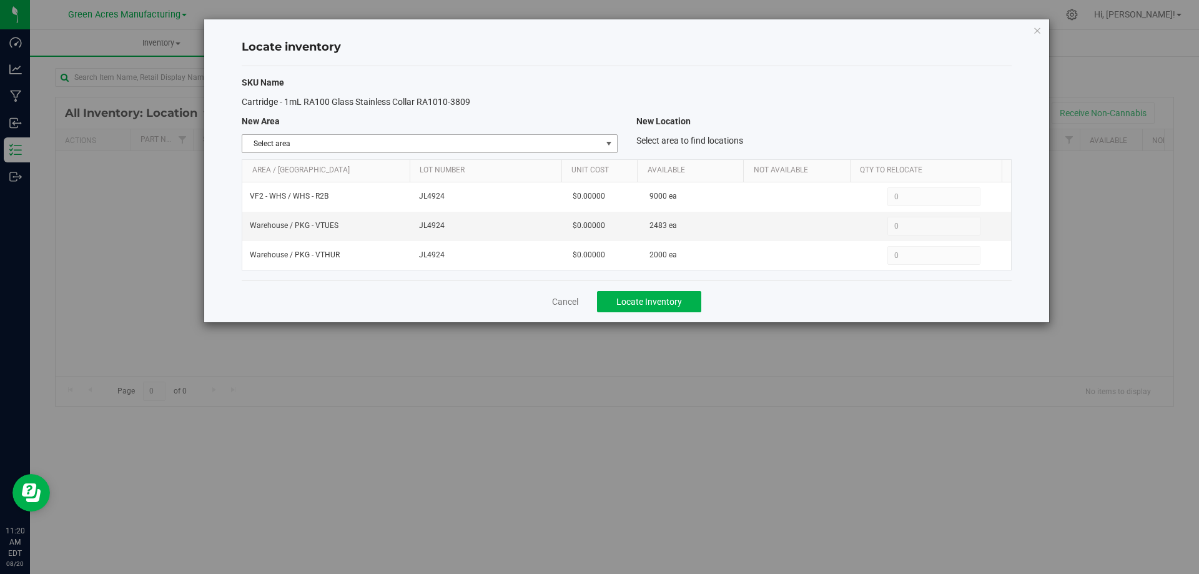
click at [597, 139] on span "Select area" at bounding box center [421, 143] width 359 height 17
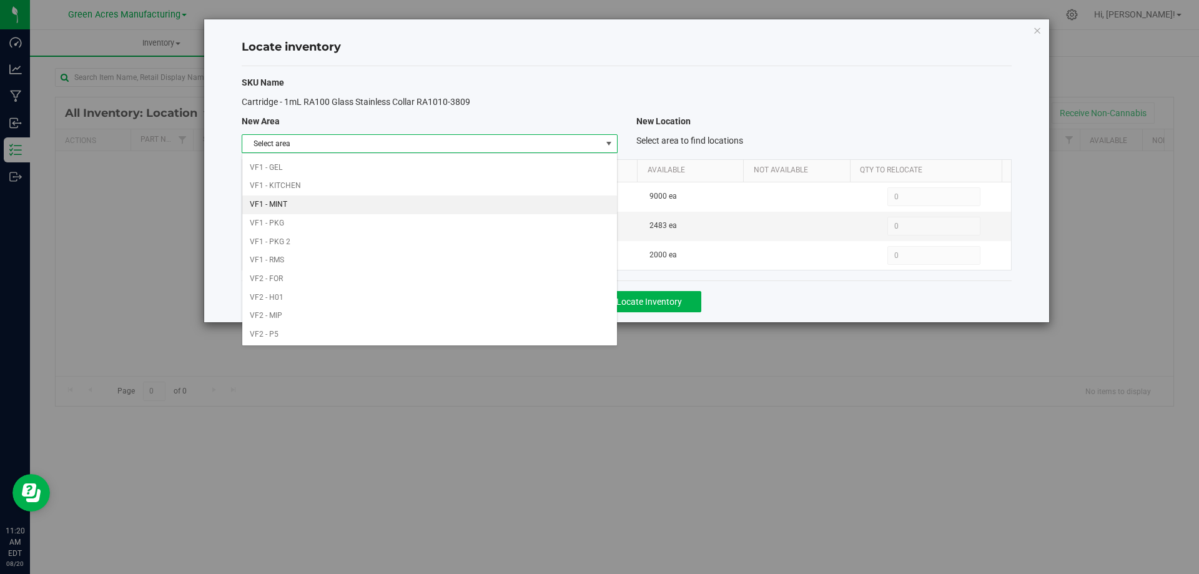
scroll to position [611, 0]
click at [512, 335] on li "Warehouse" at bounding box center [429, 333] width 374 height 19
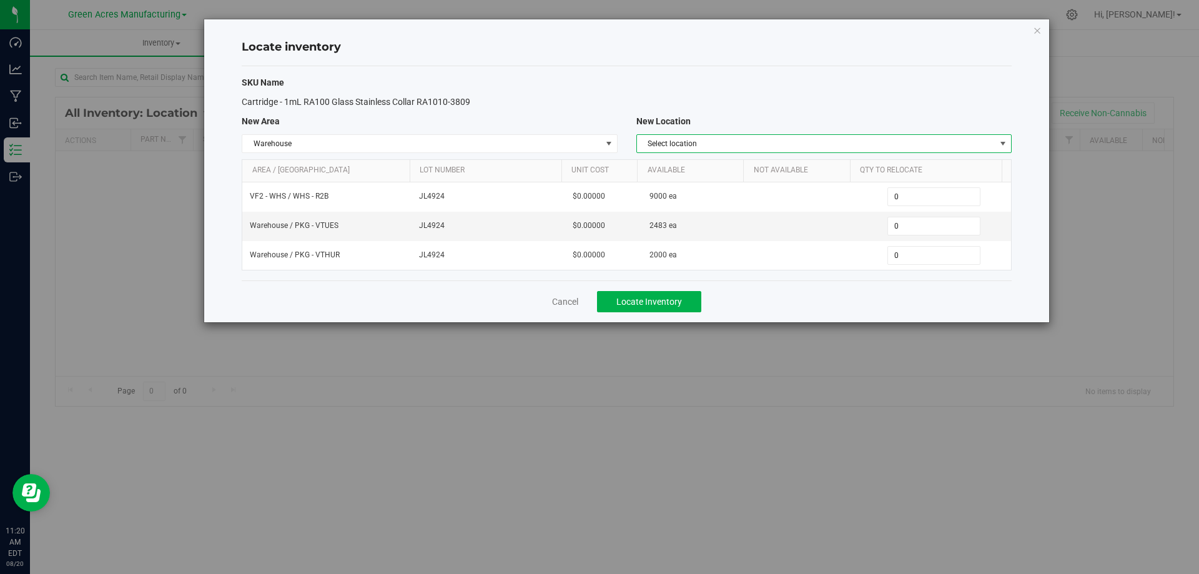
click at [865, 142] on span "Select location" at bounding box center [816, 143] width 359 height 17
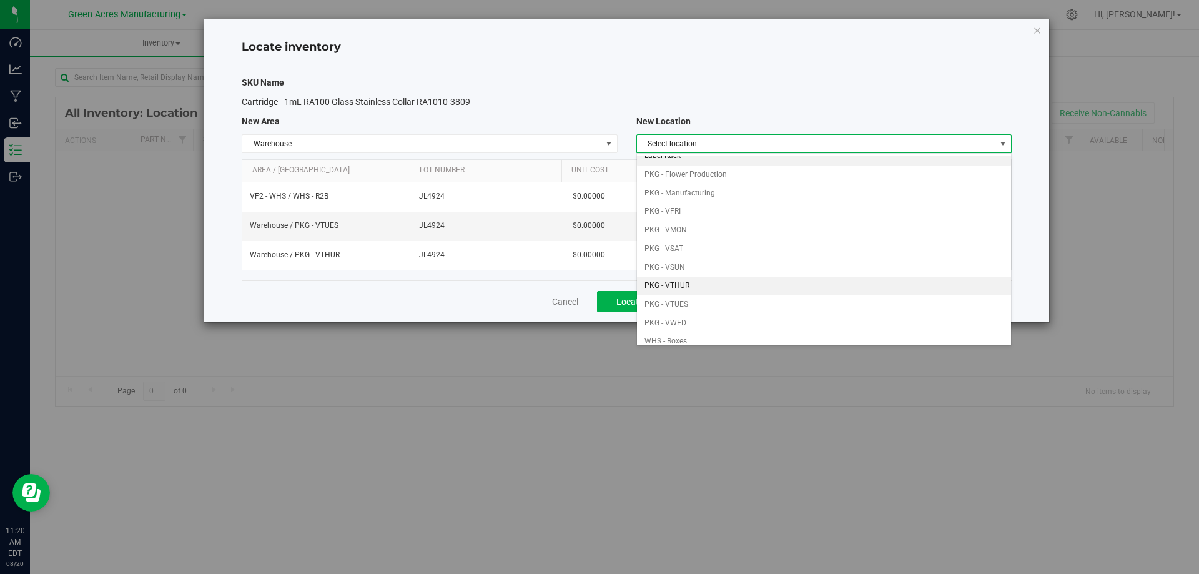
scroll to position [125, 0]
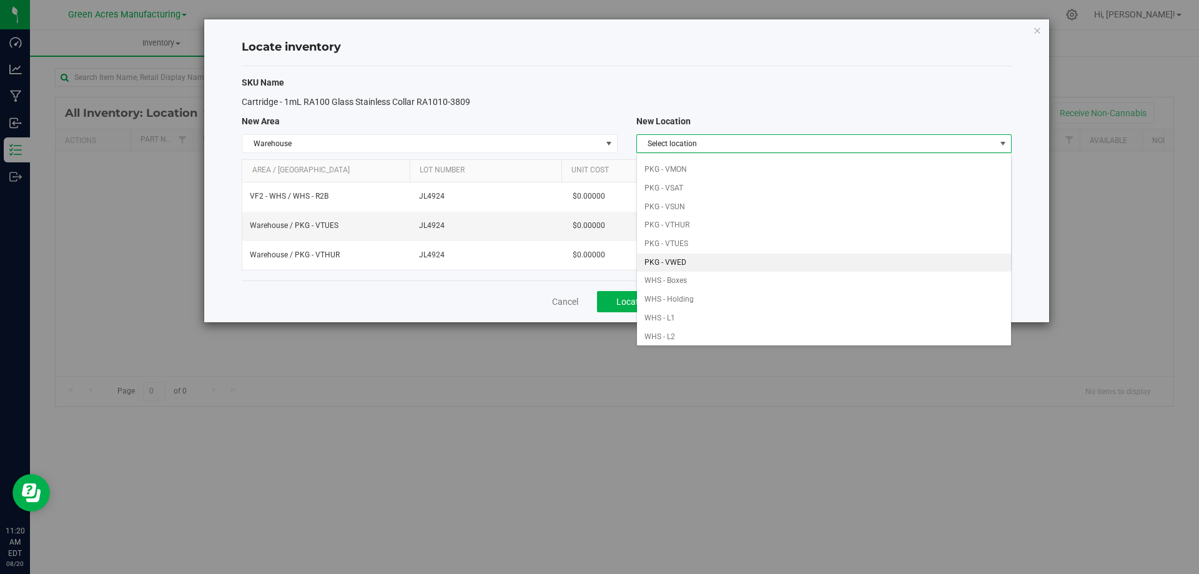
click at [762, 255] on li "PKG - VWED" at bounding box center [824, 263] width 374 height 19
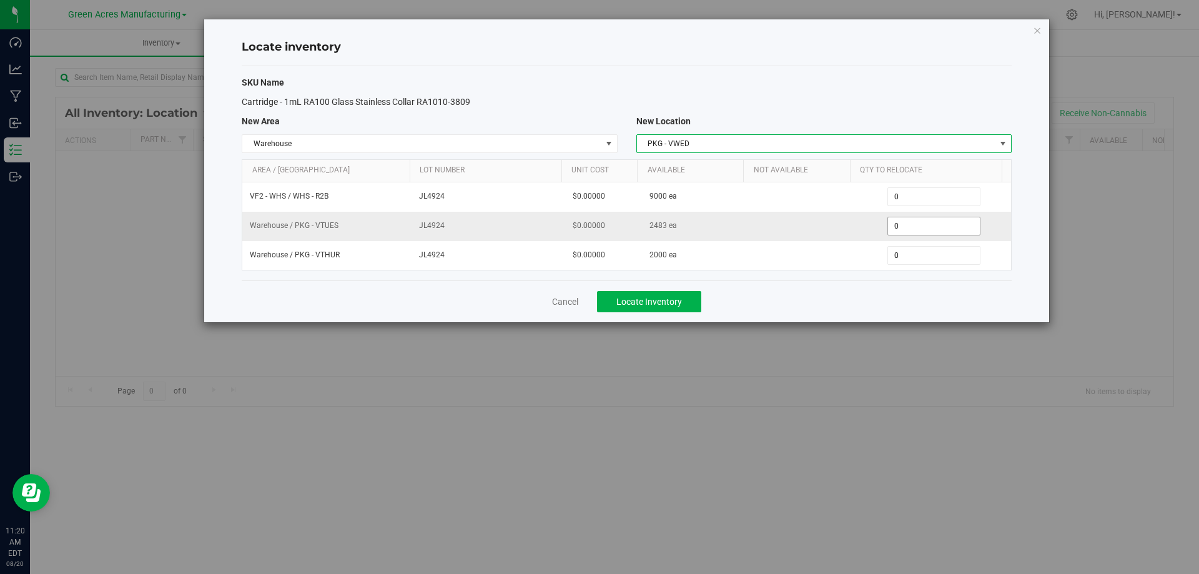
click at [911, 222] on span "0 0" at bounding box center [934, 226] width 93 height 19
click at [911, 222] on input "0" at bounding box center [934, 225] width 92 height 17
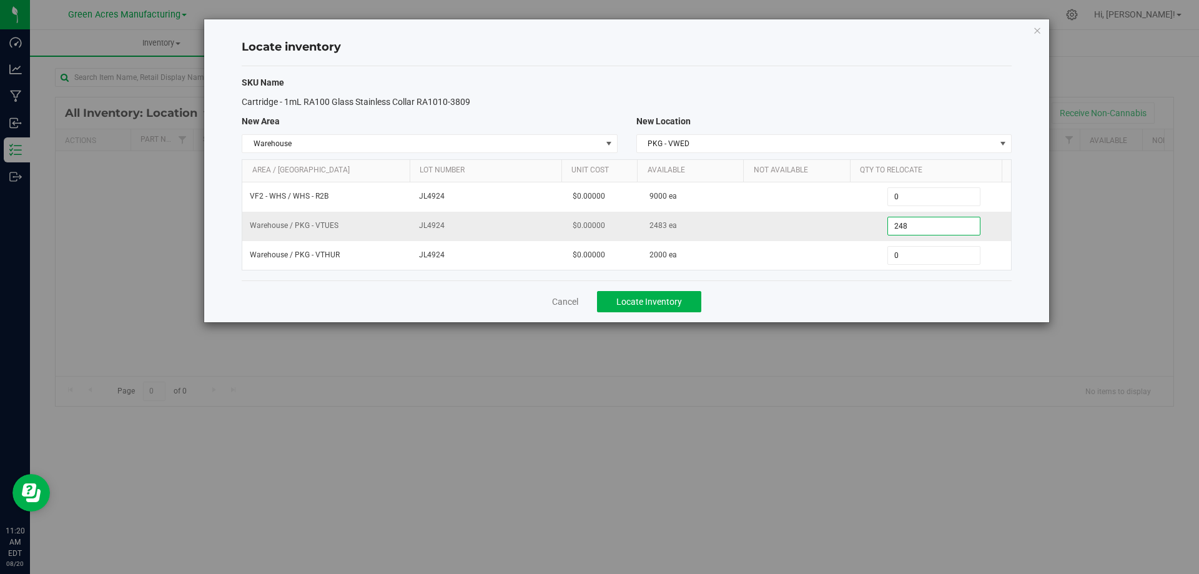
type input "2483"
type input "2,483"
click at [853, 296] on div "Cancel Locate Inventory" at bounding box center [627, 301] width 770 height 42
click at [675, 297] on span "Locate Inventory" at bounding box center [650, 302] width 66 height 10
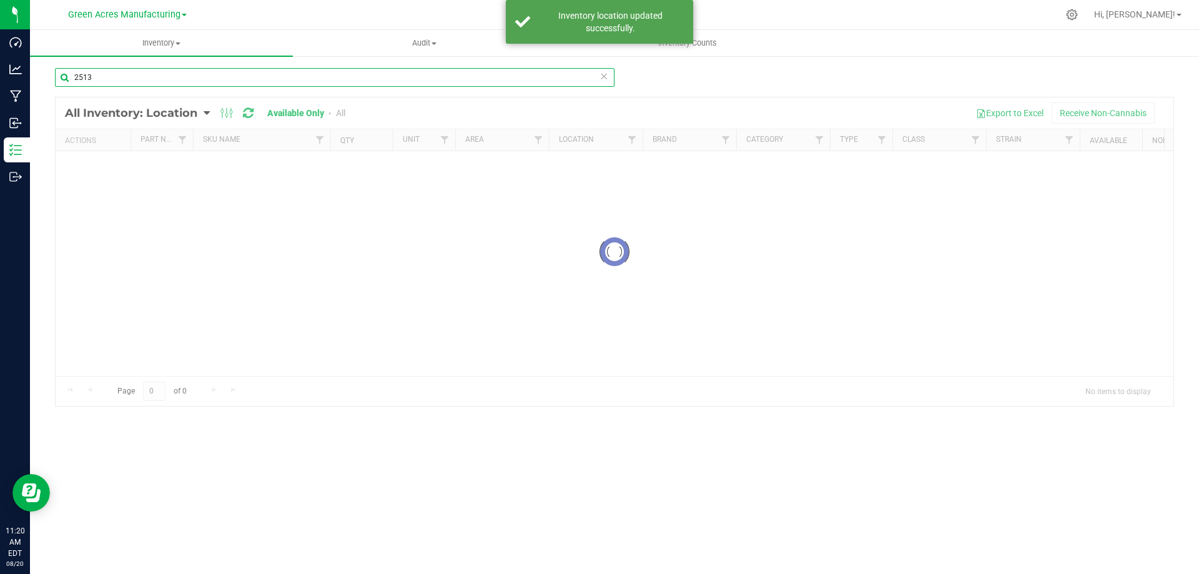
click at [137, 73] on input "2513" at bounding box center [335, 77] width 560 height 19
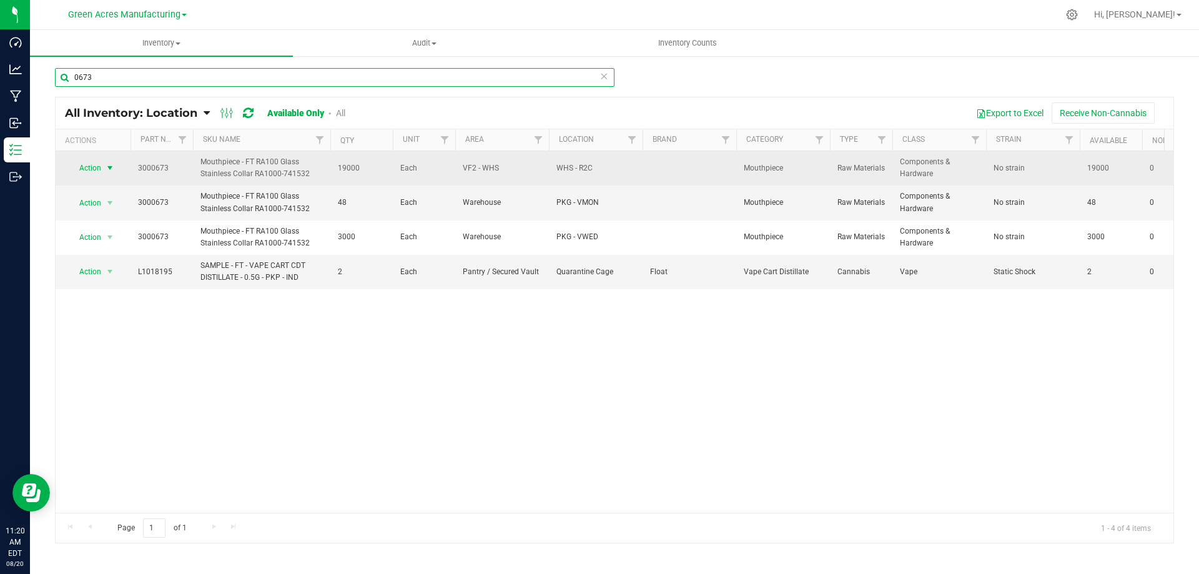
type input "0673"
click at [102, 167] on span "select" at bounding box center [110, 167] width 16 height 17
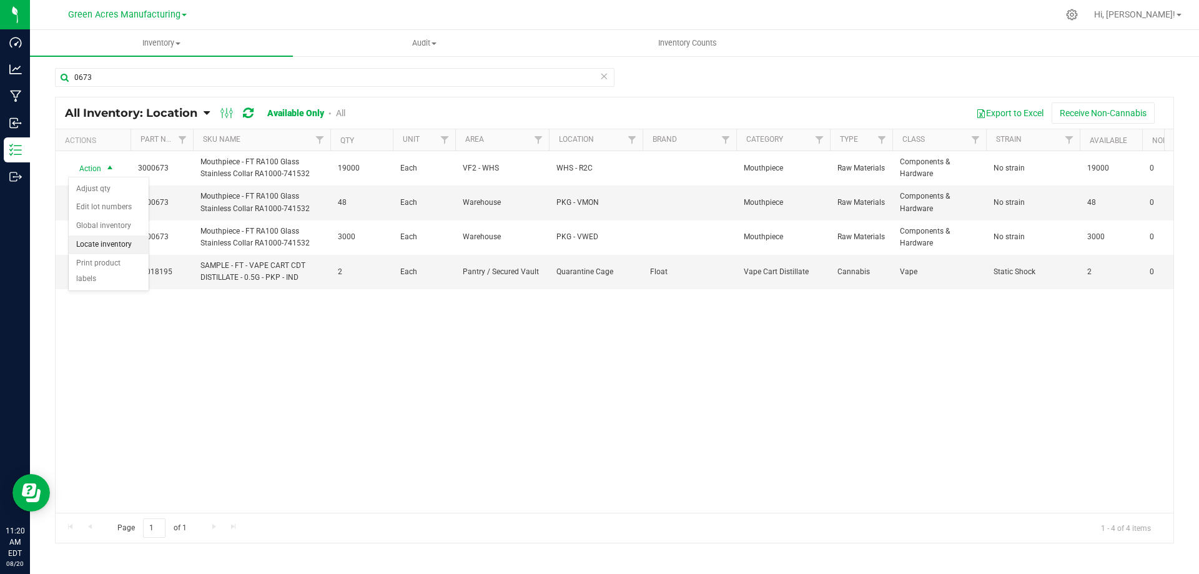
click at [108, 240] on li "Locate inventory" at bounding box center [109, 245] width 80 height 19
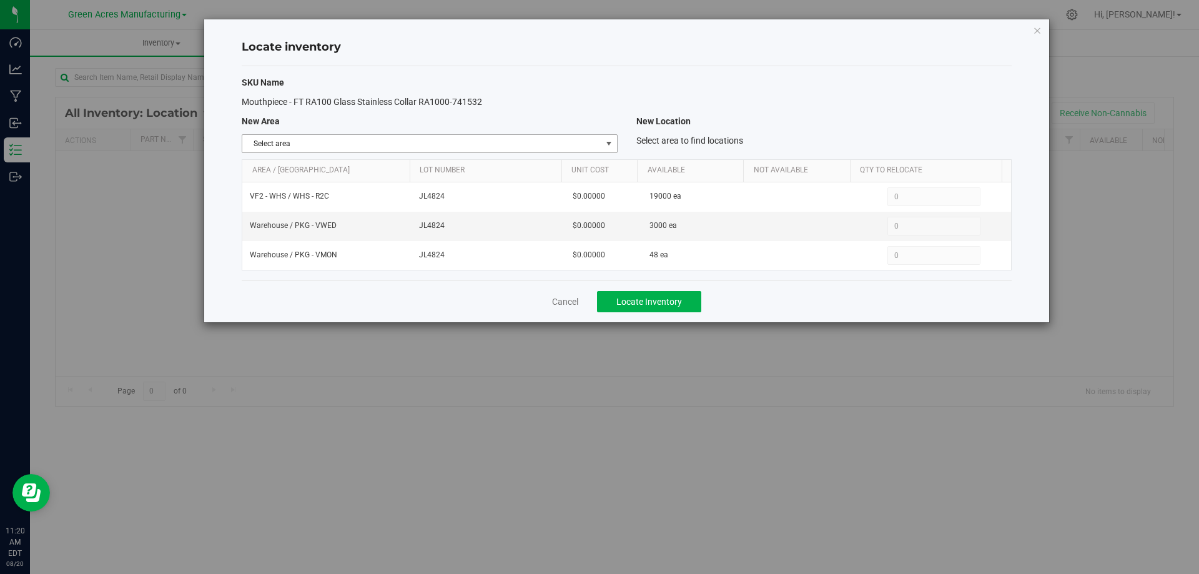
click at [608, 149] on span "select" at bounding box center [609, 143] width 16 height 17
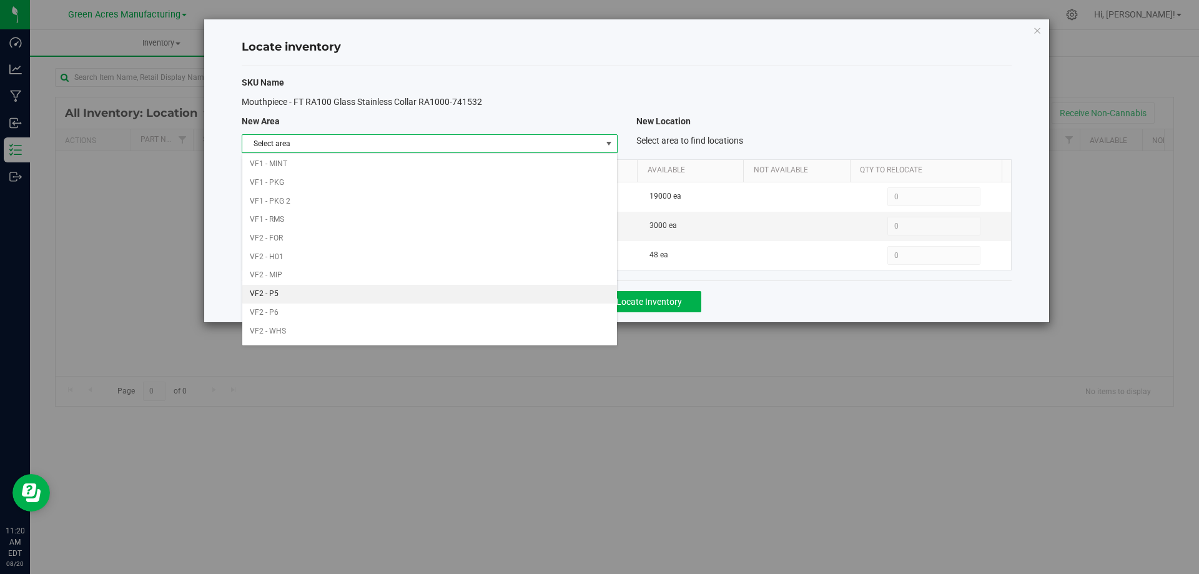
scroll to position [611, 0]
click at [499, 333] on li "Warehouse" at bounding box center [429, 333] width 374 height 19
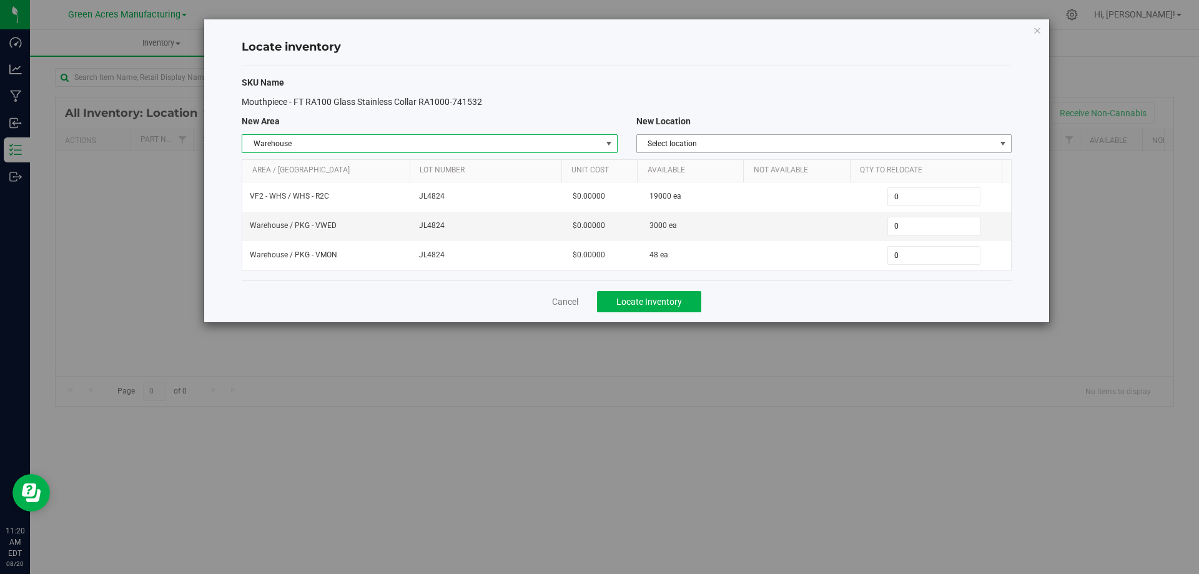
click at [911, 134] on span "Select location" at bounding box center [824, 143] width 375 height 19
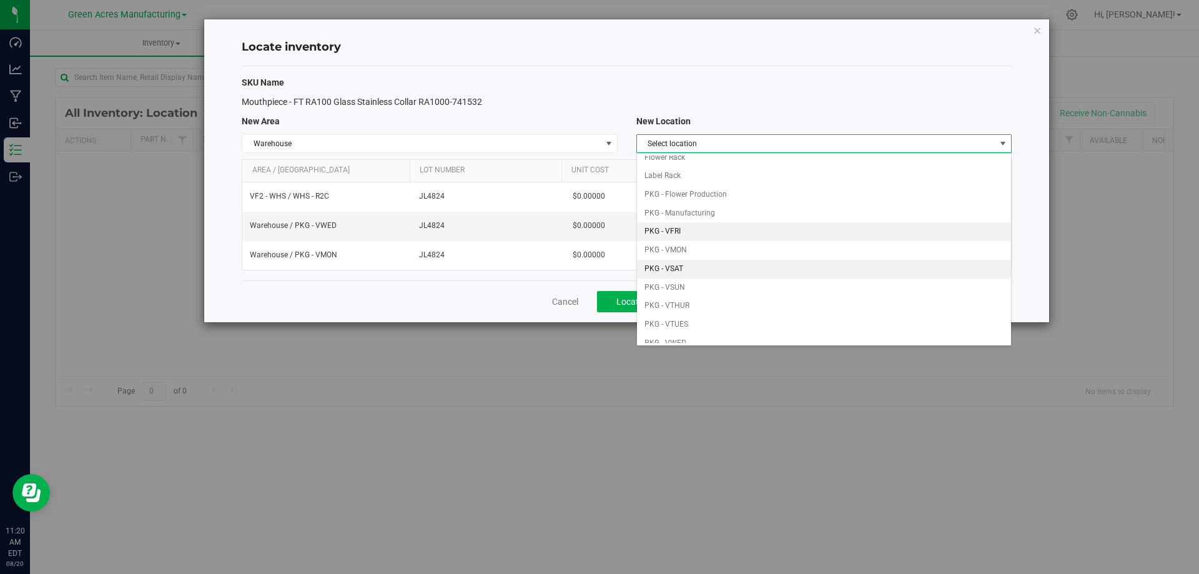
scroll to position [62, 0]
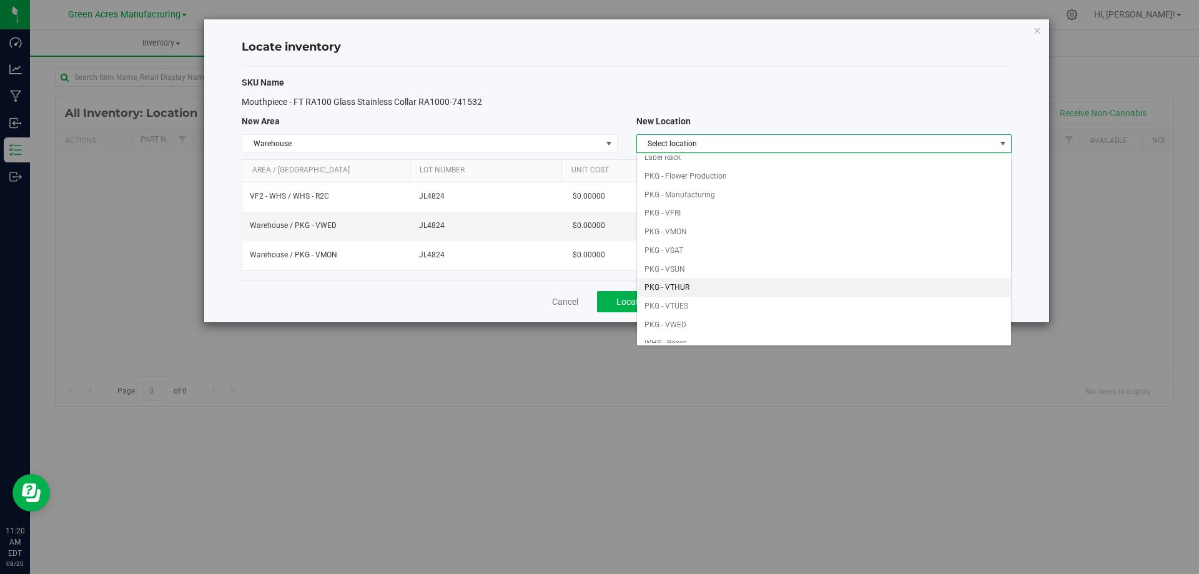
click at [725, 287] on li "PKG - VTHUR" at bounding box center [824, 288] width 374 height 19
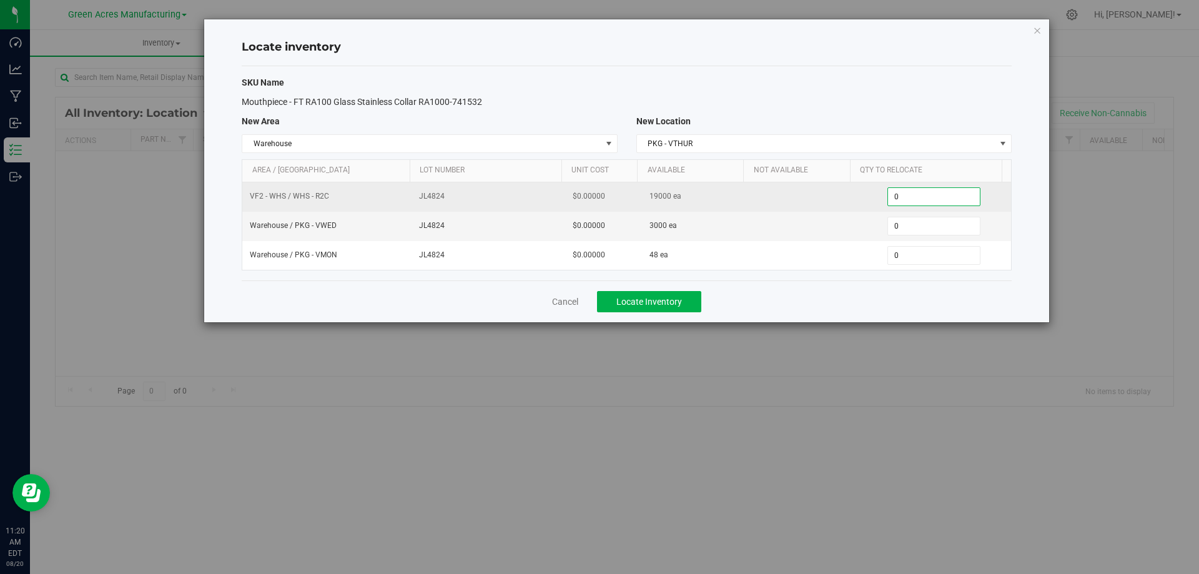
click at [920, 199] on span "0 0" at bounding box center [934, 196] width 93 height 19
click at [920, 199] on input "0" at bounding box center [934, 196] width 92 height 17
type input "1000"
type input "1,000"
type input "3000"
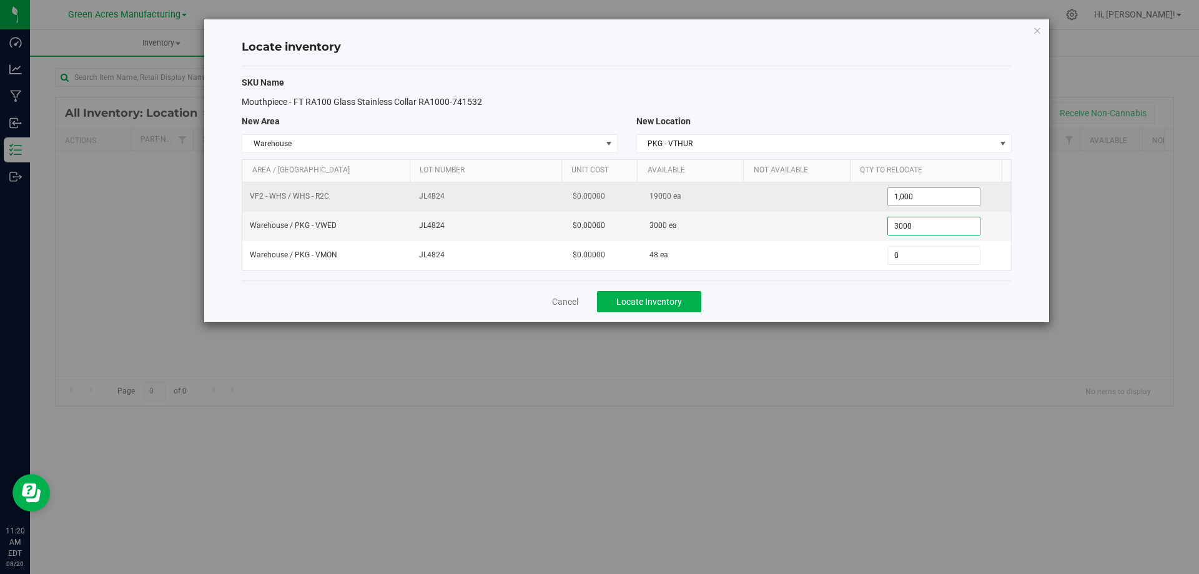
type input "3,000"
type input "40"
type input "48"
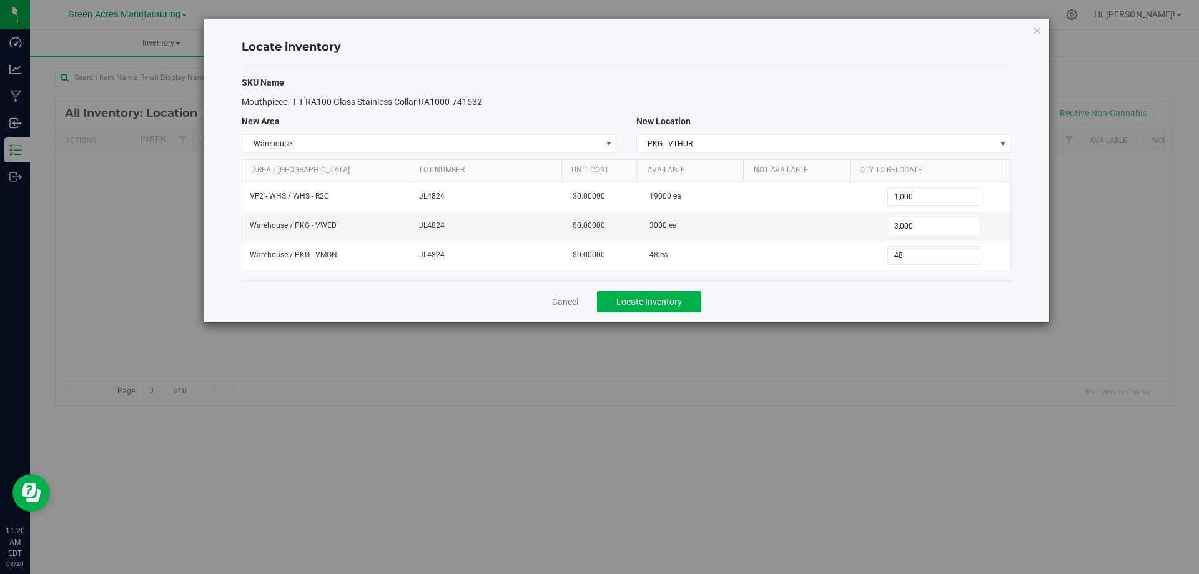
click at [813, 301] on div "Cancel Locate Inventory" at bounding box center [627, 301] width 770 height 42
click at [664, 311] on button "Locate Inventory" at bounding box center [649, 301] width 104 height 21
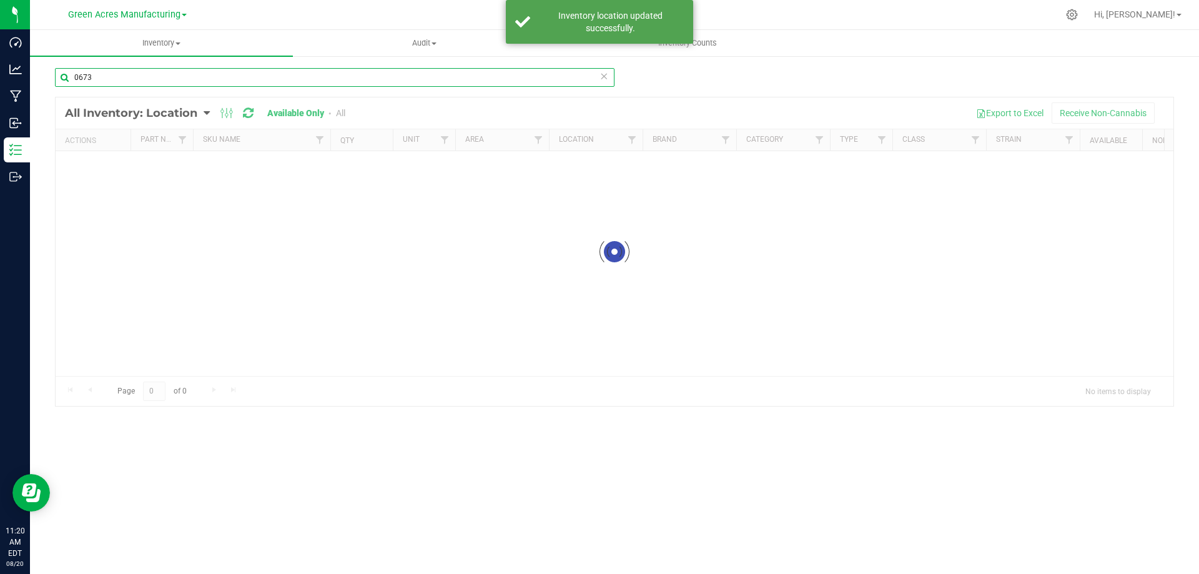
click at [180, 69] on input "0673" at bounding box center [335, 77] width 560 height 19
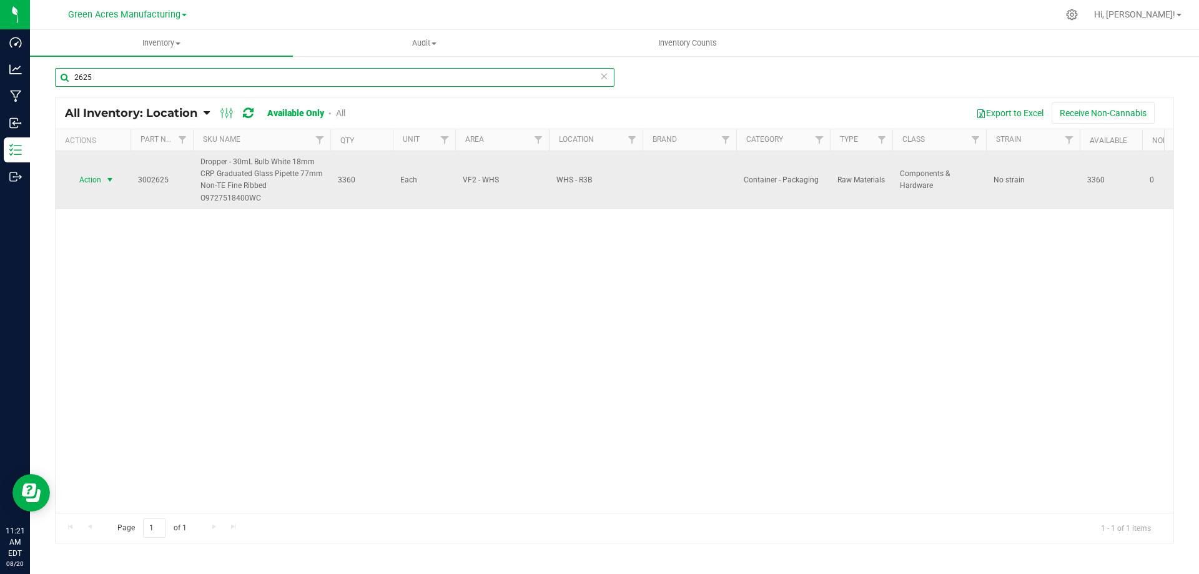
type input "2625"
click at [107, 182] on span "select" at bounding box center [110, 180] width 10 height 10
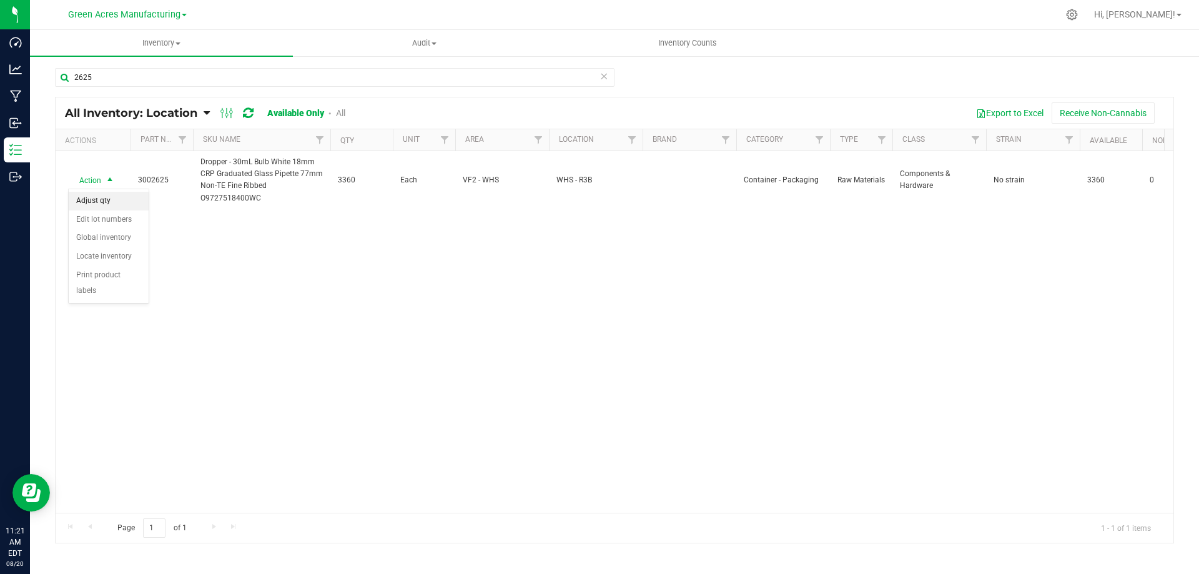
click at [108, 199] on li "Adjust qty" at bounding box center [109, 201] width 80 height 19
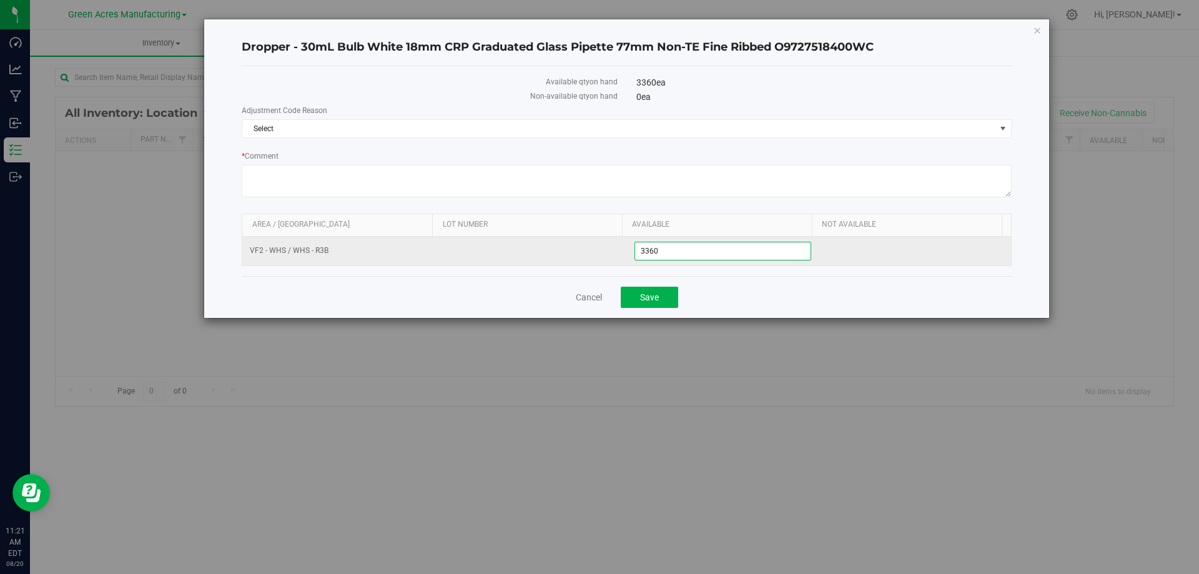
click at [767, 257] on span "3,360 3360" at bounding box center [723, 251] width 177 height 19
click at [767, 257] on input "3360" at bounding box center [723, 250] width 176 height 17
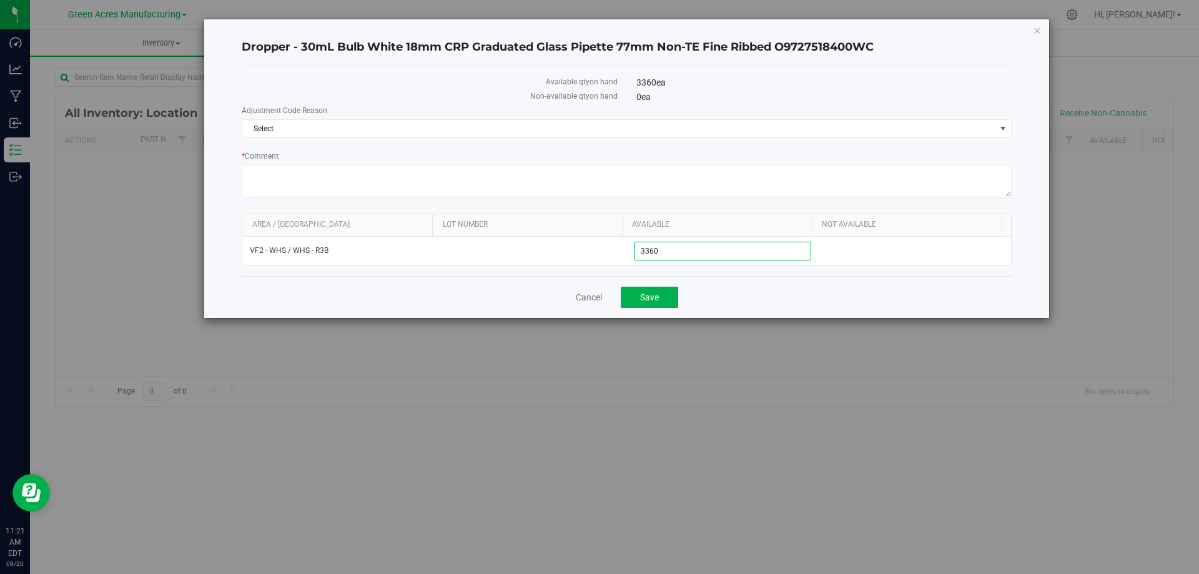
paste input "689"
type input "3689"
type input "3,689"
drag, startPoint x: 760, startPoint y: 302, endPoint x: 738, endPoint y: 186, distance: 118.2
click at [760, 300] on div "Cancel Save" at bounding box center [627, 297] width 770 height 42
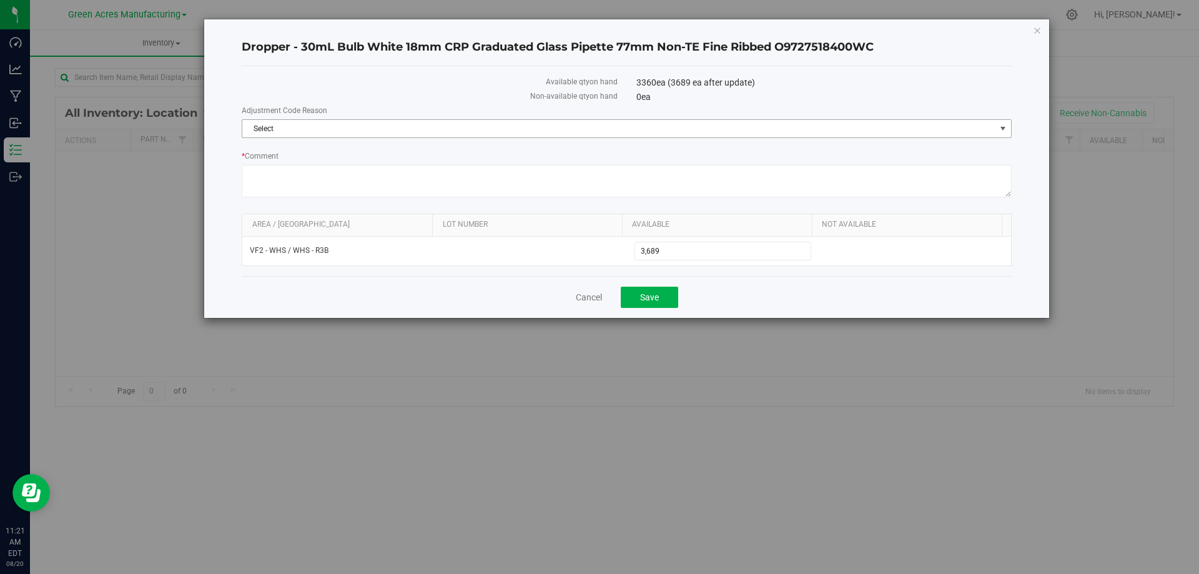
click at [788, 130] on span "Select" at bounding box center [618, 128] width 753 height 17
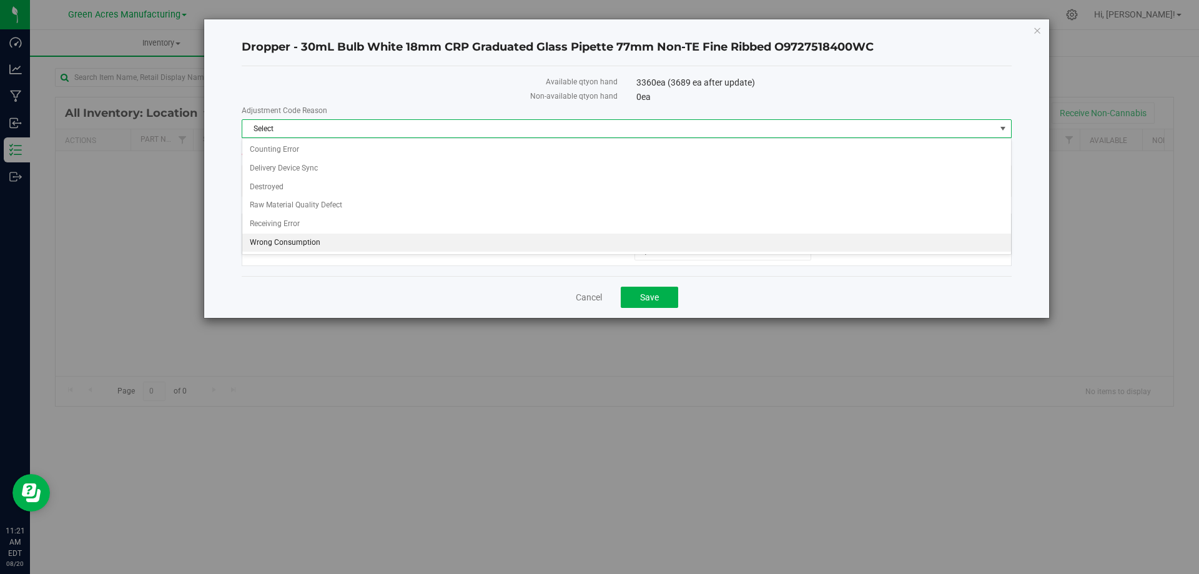
click at [398, 239] on li "Wrong Consumption" at bounding box center [626, 243] width 769 height 19
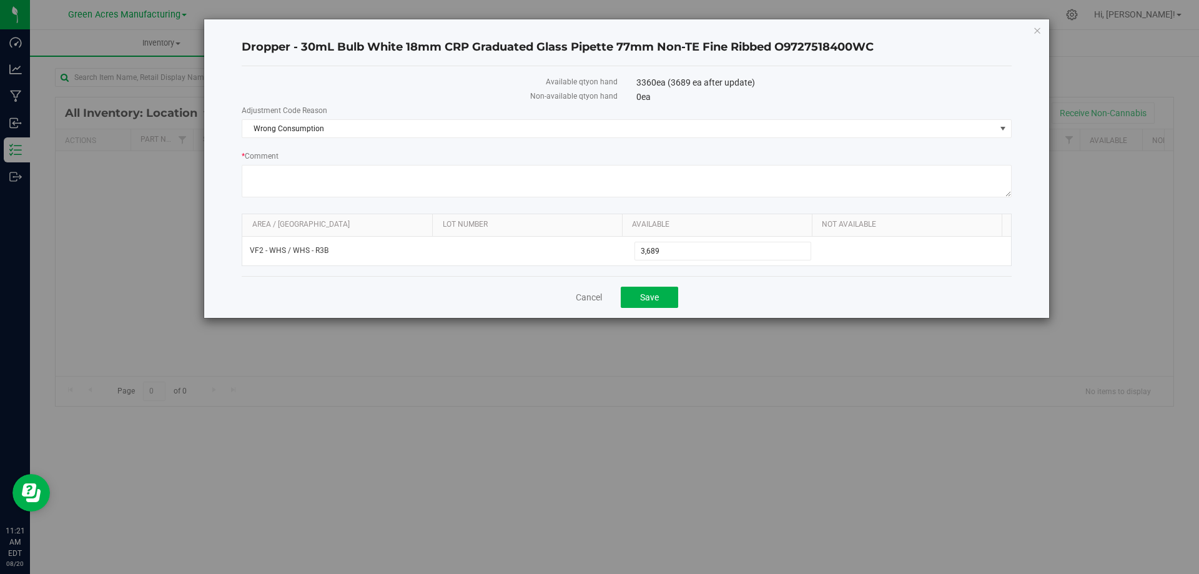
click at [725, 269] on div "Available qty on hand 3360 ea (3689 ea after update) Non-available qty on hand …" at bounding box center [627, 171] width 770 height 210
click at [658, 293] on span "Save" at bounding box center [649, 297] width 19 height 10
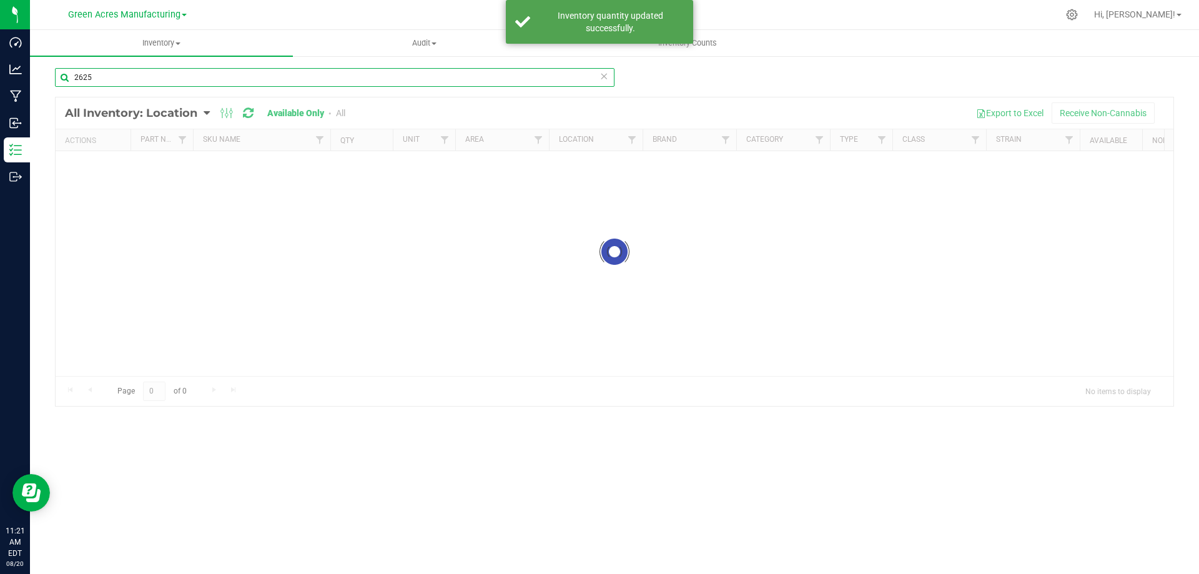
click at [181, 77] on input "2625" at bounding box center [335, 77] width 560 height 19
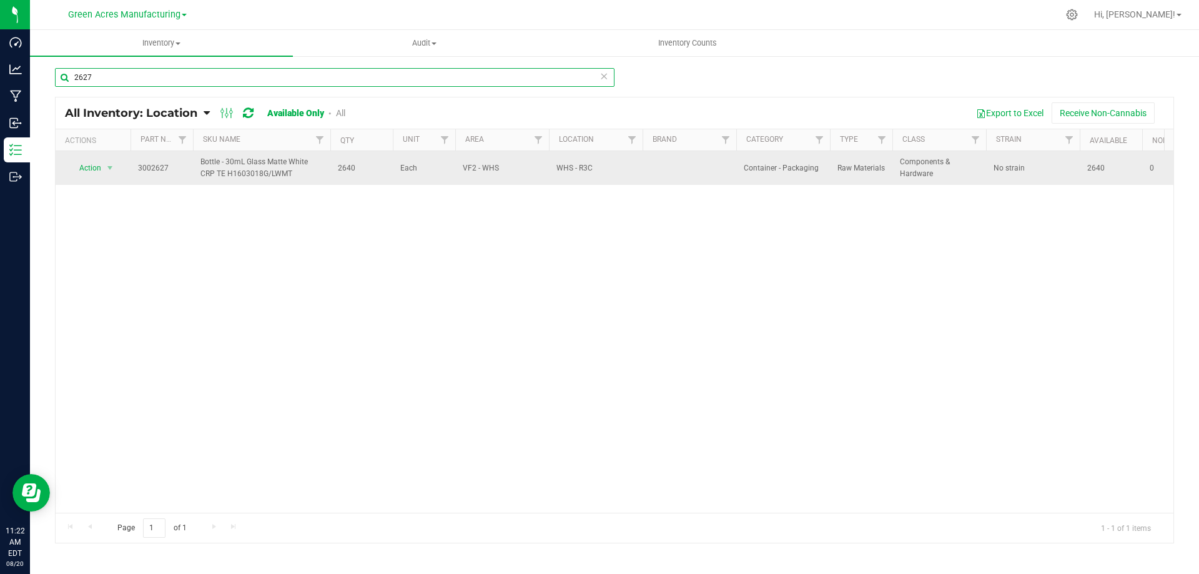
type input "2627"
click at [347, 170] on span "2640" at bounding box center [361, 168] width 47 height 12
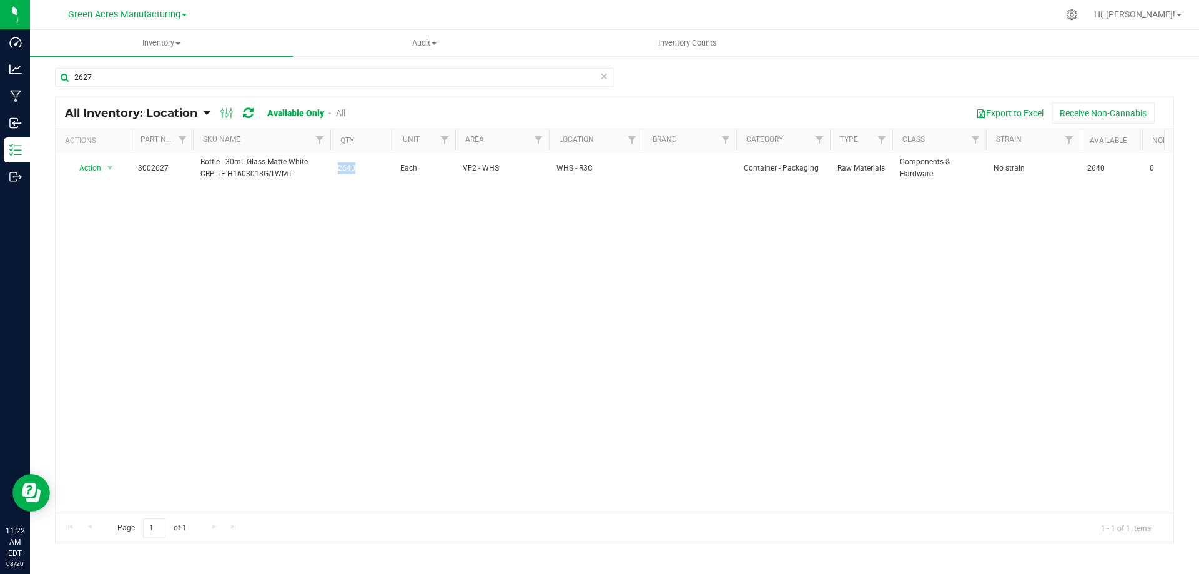
copy span "2640"
drag, startPoint x: 103, startPoint y: 167, endPoint x: 110, endPoint y: 178, distance: 12.6
click at [103, 167] on span "select" at bounding box center [110, 167] width 16 height 17
click at [117, 188] on li "Adjust qty" at bounding box center [109, 189] width 80 height 19
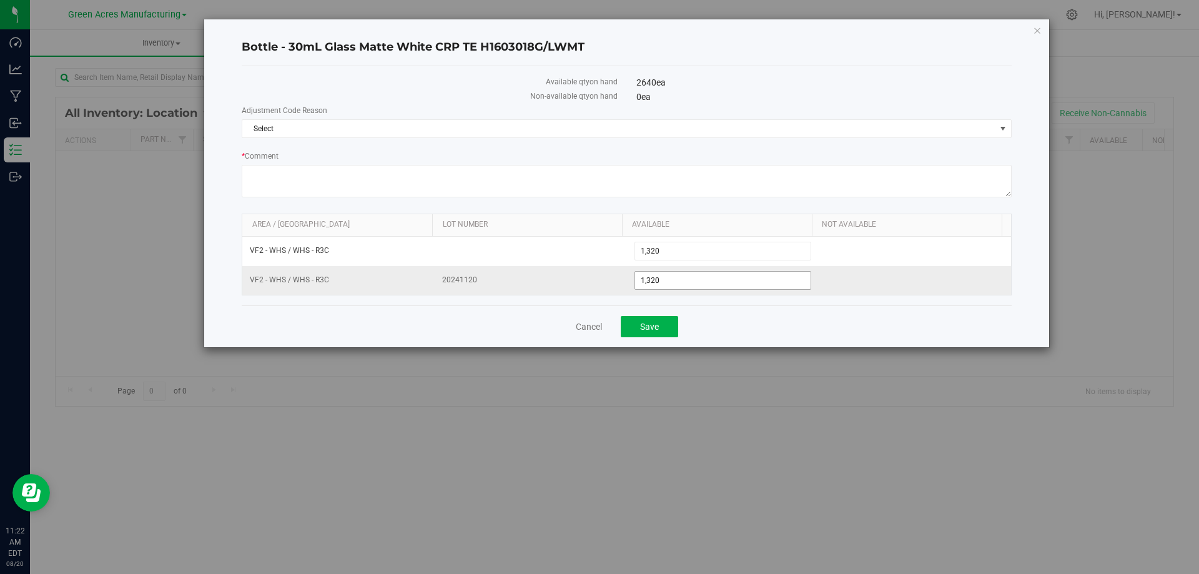
click at [672, 285] on span "1,320 1320" at bounding box center [723, 280] width 177 height 19
click at [672, 285] on input "1320" at bounding box center [723, 280] width 176 height 17
paste input "492"
type input "1492"
type input "1,492"
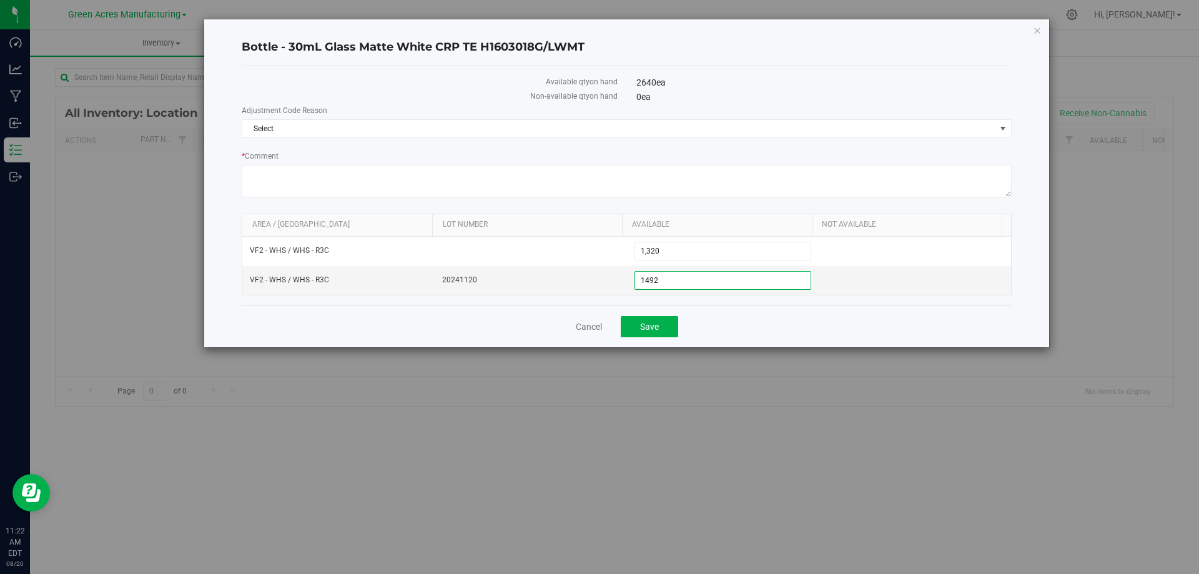
click at [729, 333] on div "Cancel Save" at bounding box center [627, 326] width 770 height 42
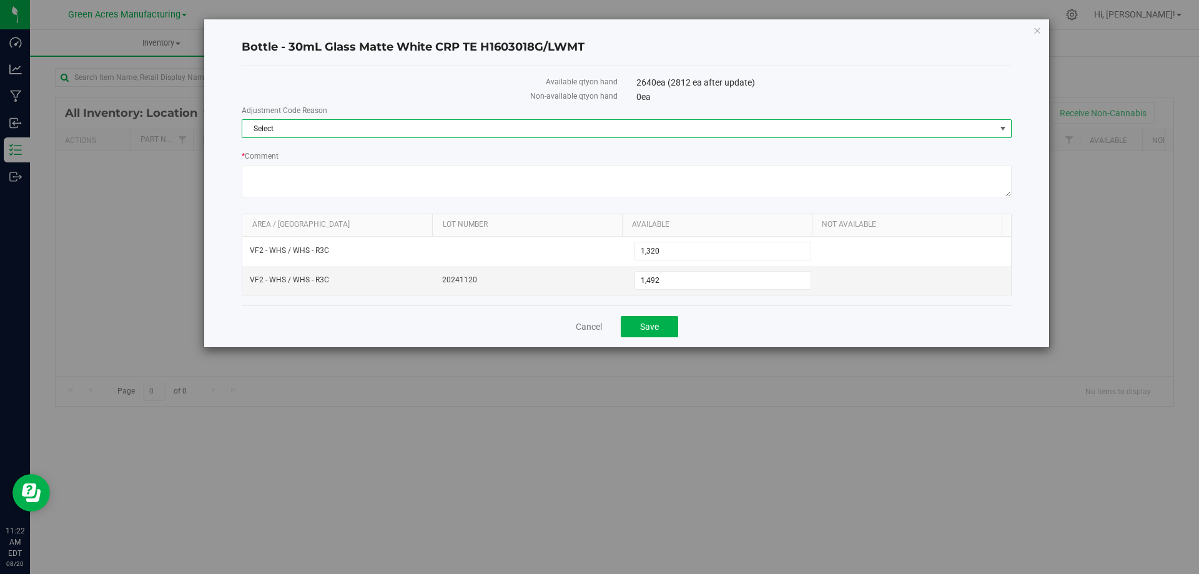
click at [810, 123] on span "Select" at bounding box center [618, 128] width 753 height 17
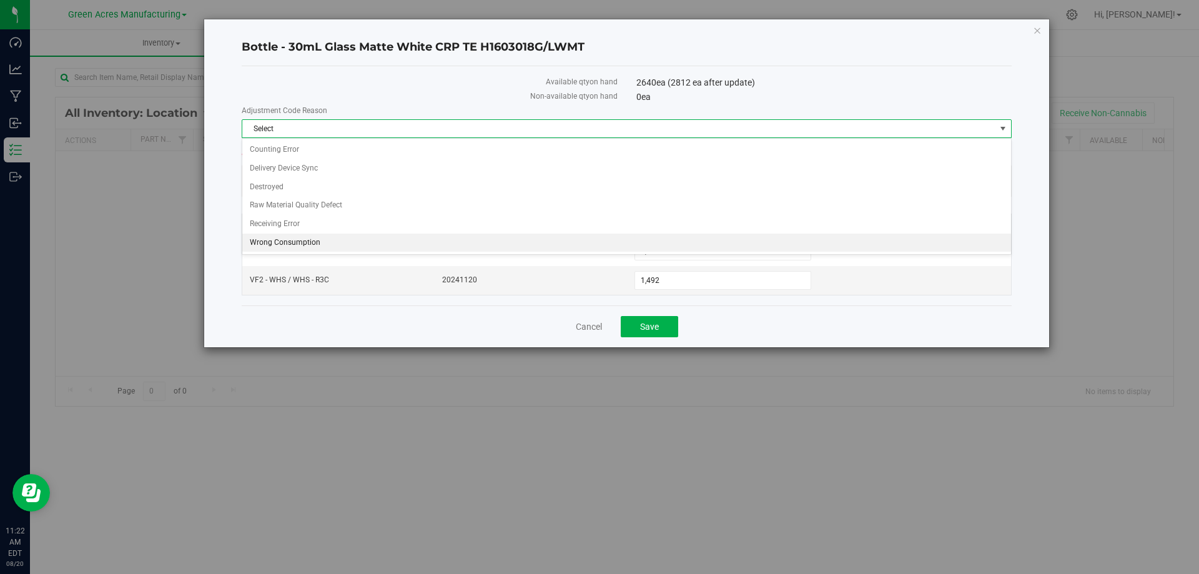
click at [335, 237] on li "Wrong Consumption" at bounding box center [626, 243] width 769 height 19
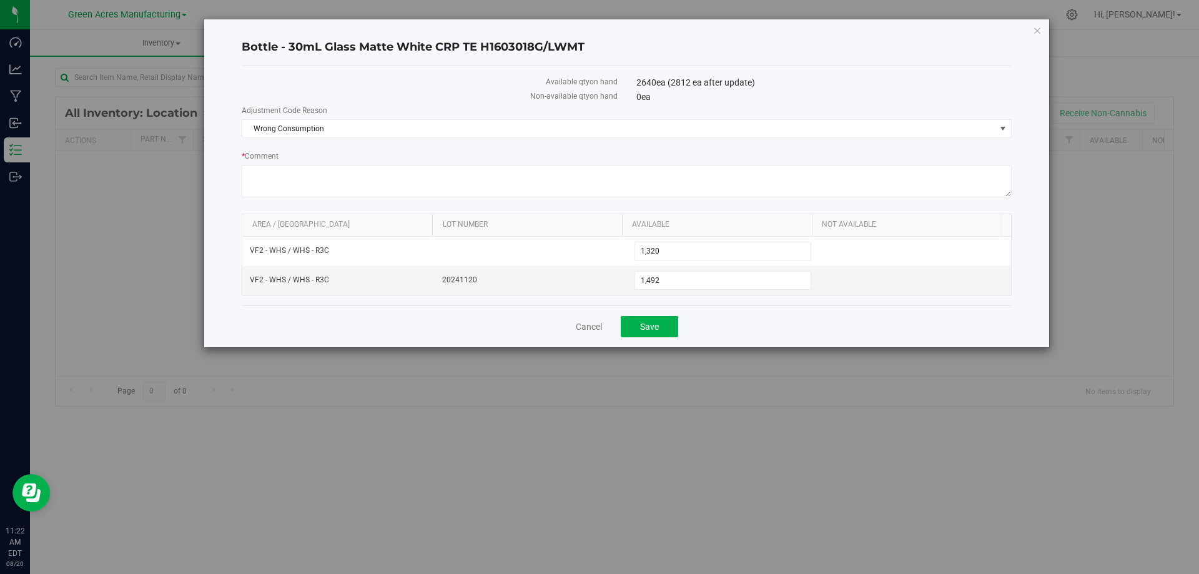
click at [777, 309] on div "Cancel Save" at bounding box center [627, 326] width 770 height 42
drag, startPoint x: 612, startPoint y: 330, endPoint x: 620, endPoint y: 329, distance: 7.7
click at [613, 330] on div "Cancel Save" at bounding box center [627, 326] width 770 height 42
click at [635, 327] on button "Save" at bounding box center [649, 326] width 57 height 21
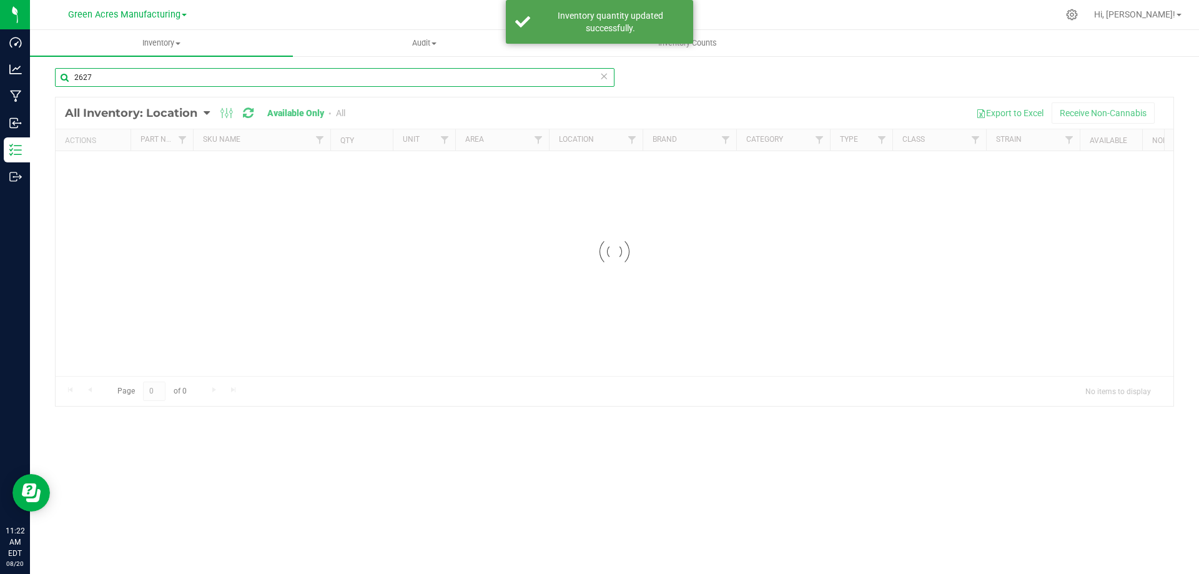
click at [134, 79] on input "2627" at bounding box center [335, 77] width 560 height 19
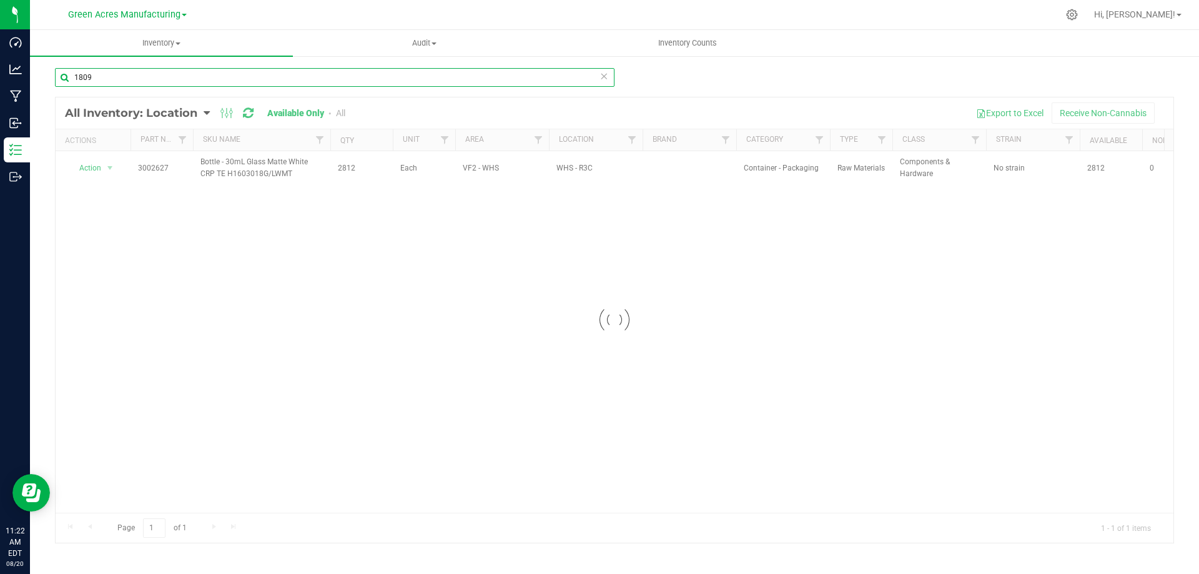
type input "1809"
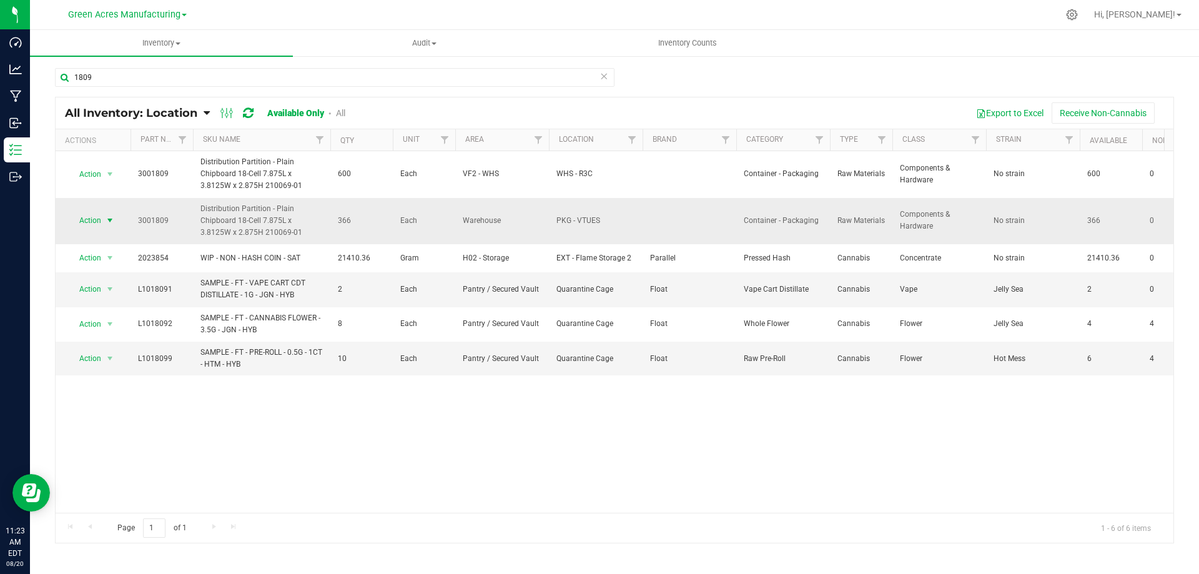
click at [101, 221] on span "Action" at bounding box center [85, 220] width 34 height 17
click at [109, 231] on div "Action Adjust qty Edit lot numbers Global inventory Locate inventory Print prod…" at bounding box center [108, 286] width 81 height 114
click at [110, 235] on li "Adjust qty" at bounding box center [109, 241] width 80 height 19
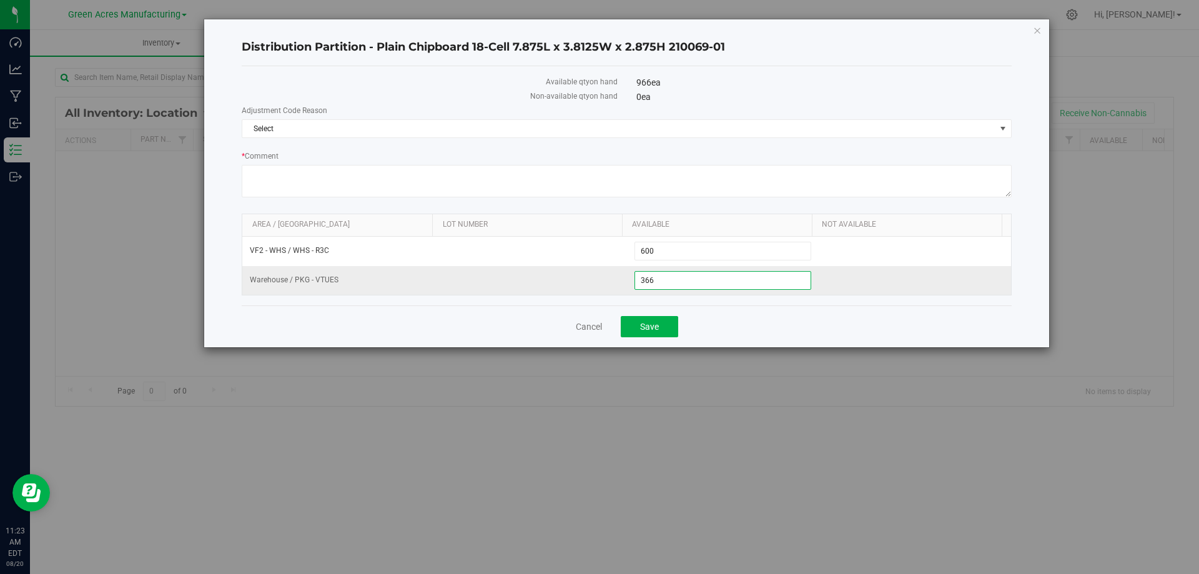
click at [743, 274] on span "366 366" at bounding box center [723, 280] width 177 height 19
click at [743, 274] on input "366" at bounding box center [723, 280] width 176 height 17
paste input "04"
type input "304"
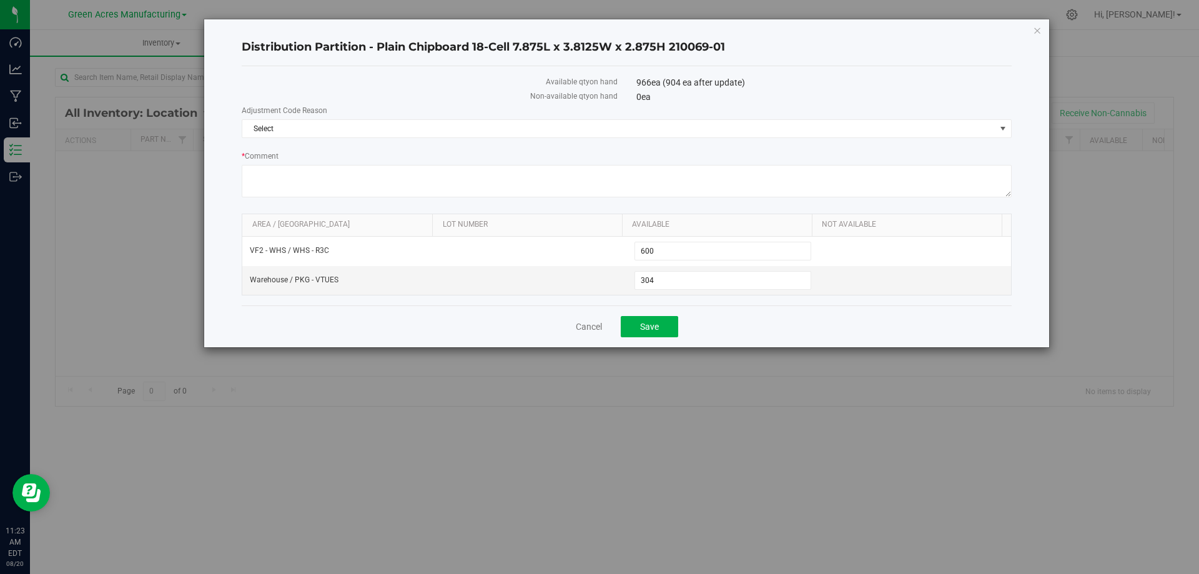
drag, startPoint x: 773, startPoint y: 319, endPoint x: 773, endPoint y: 305, distance: 13.7
click at [773, 315] on div "Cancel Save" at bounding box center [627, 326] width 770 height 42
click at [846, 127] on span "Select" at bounding box center [618, 128] width 753 height 17
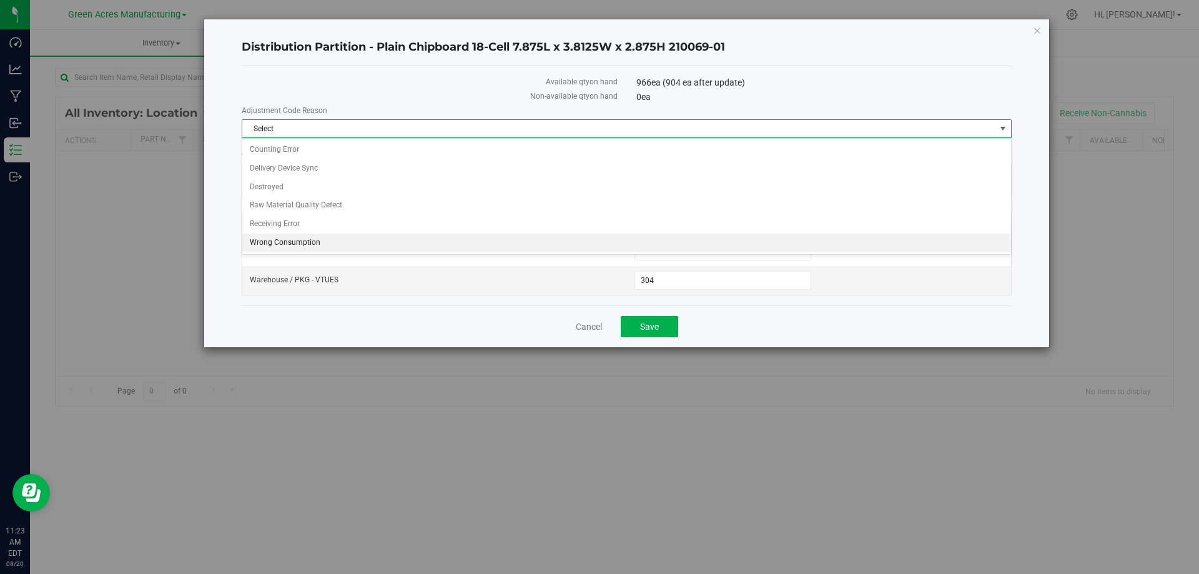
click at [314, 240] on li "Wrong Consumption" at bounding box center [626, 243] width 769 height 19
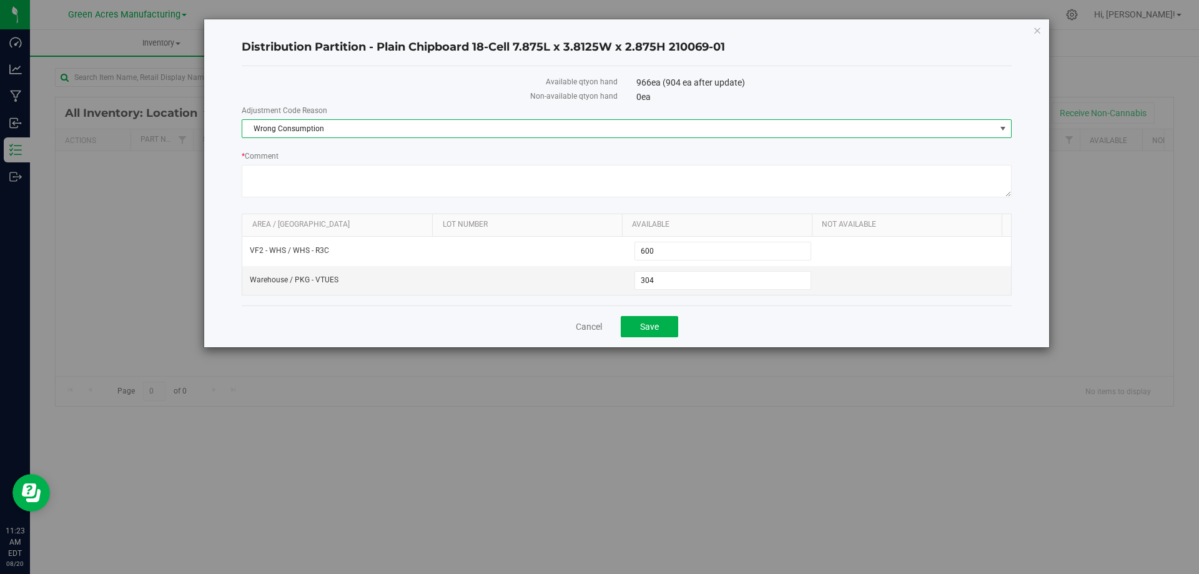
click at [880, 324] on div "Cancel Save" at bounding box center [627, 326] width 770 height 42
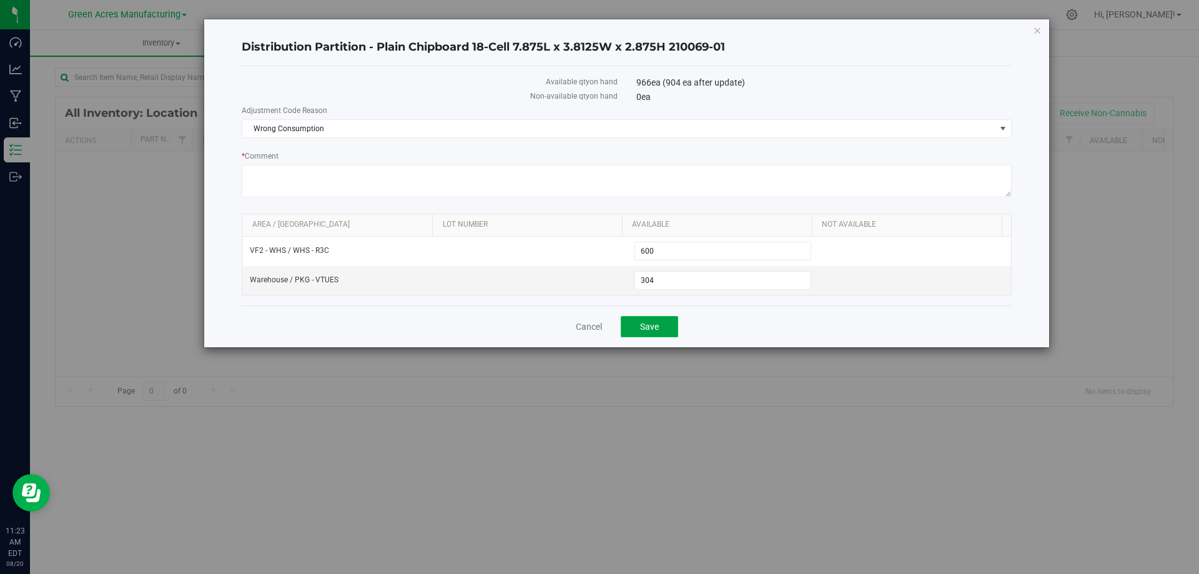
click at [640, 327] on span "Save" at bounding box center [649, 327] width 19 height 10
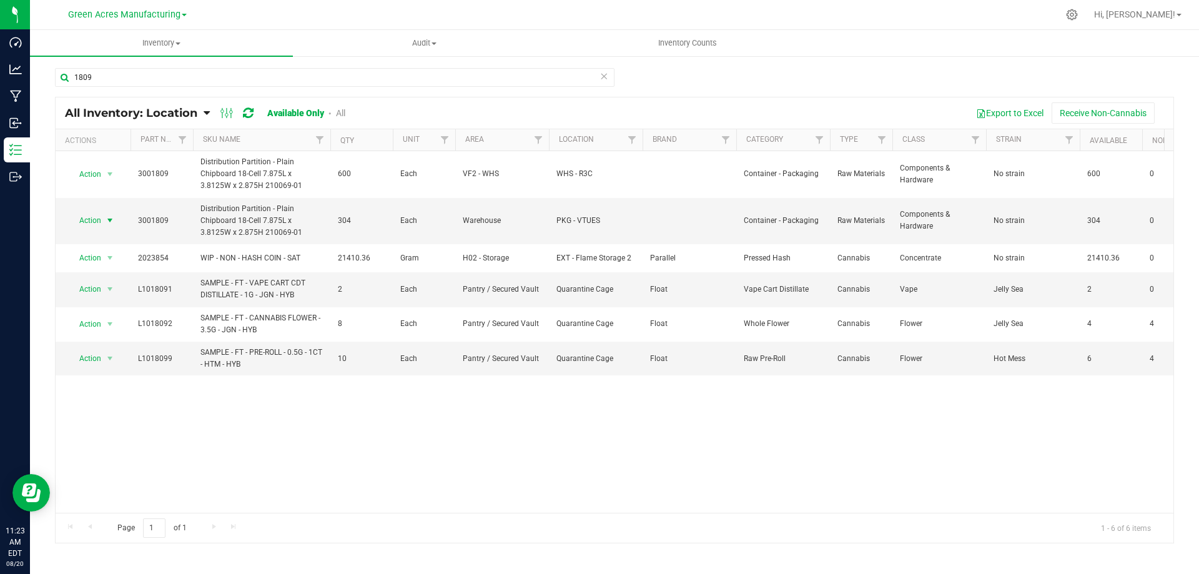
click at [109, 222] on span "select" at bounding box center [110, 221] width 10 height 10
click at [122, 294] on li "Locate inventory" at bounding box center [109, 297] width 80 height 19
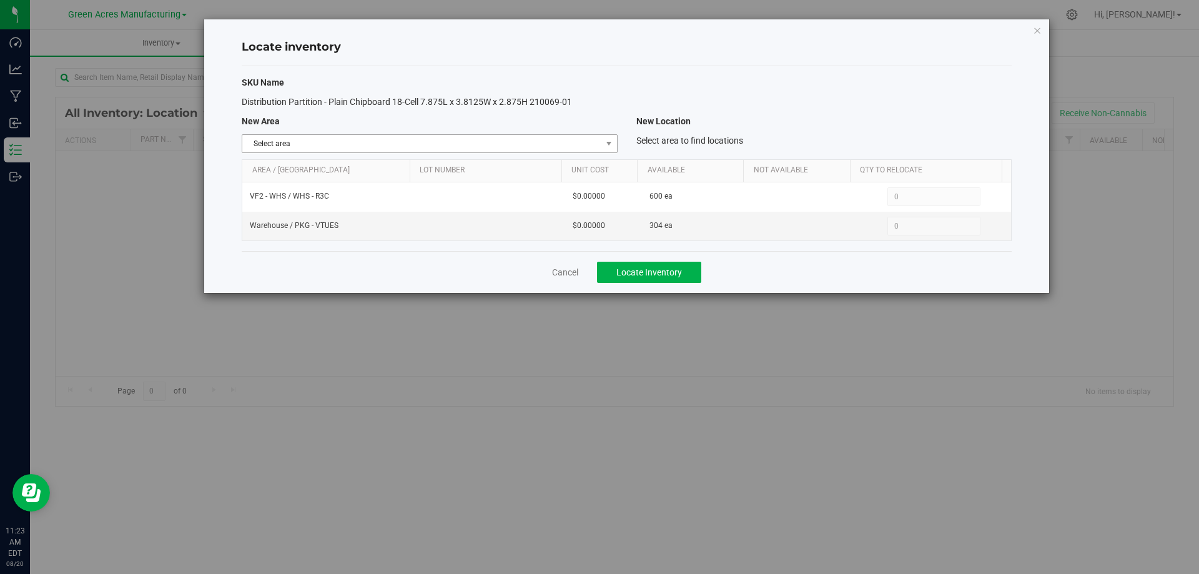
click at [589, 140] on span "Select area" at bounding box center [421, 143] width 359 height 17
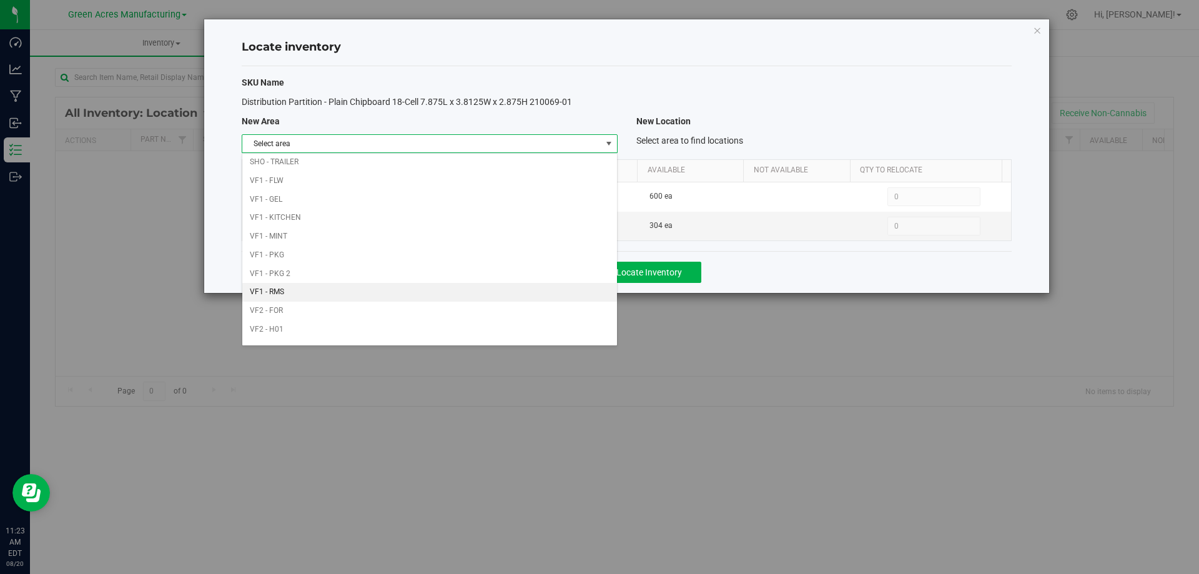
scroll to position [611, 0]
click at [487, 307] on li "VF2 - WHS" at bounding box center [429, 315] width 374 height 19
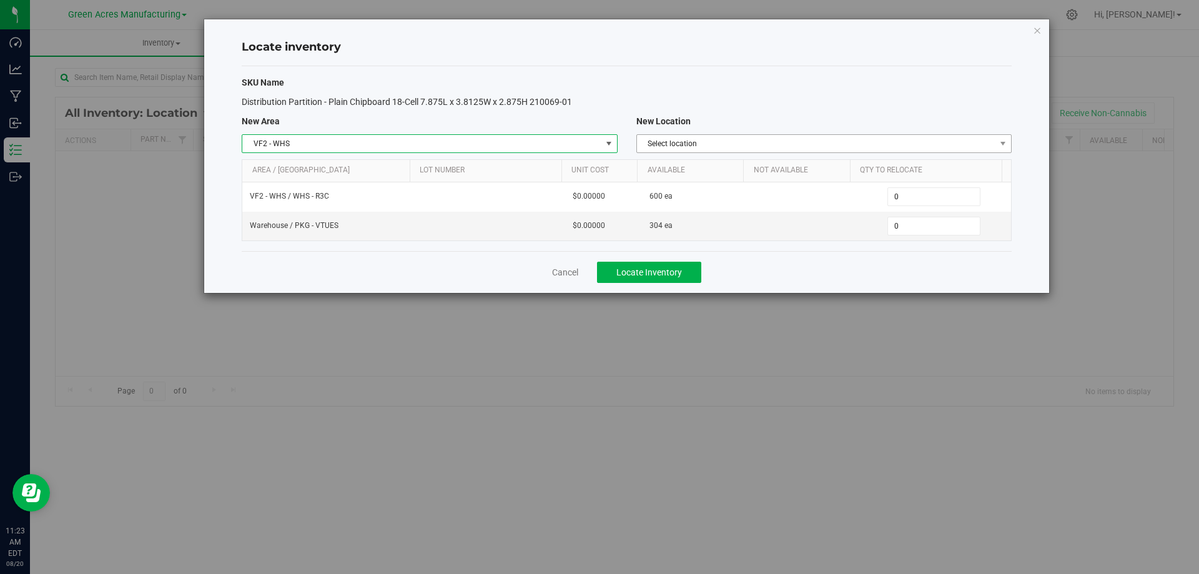
click at [834, 145] on span "Select location" at bounding box center [816, 143] width 359 height 17
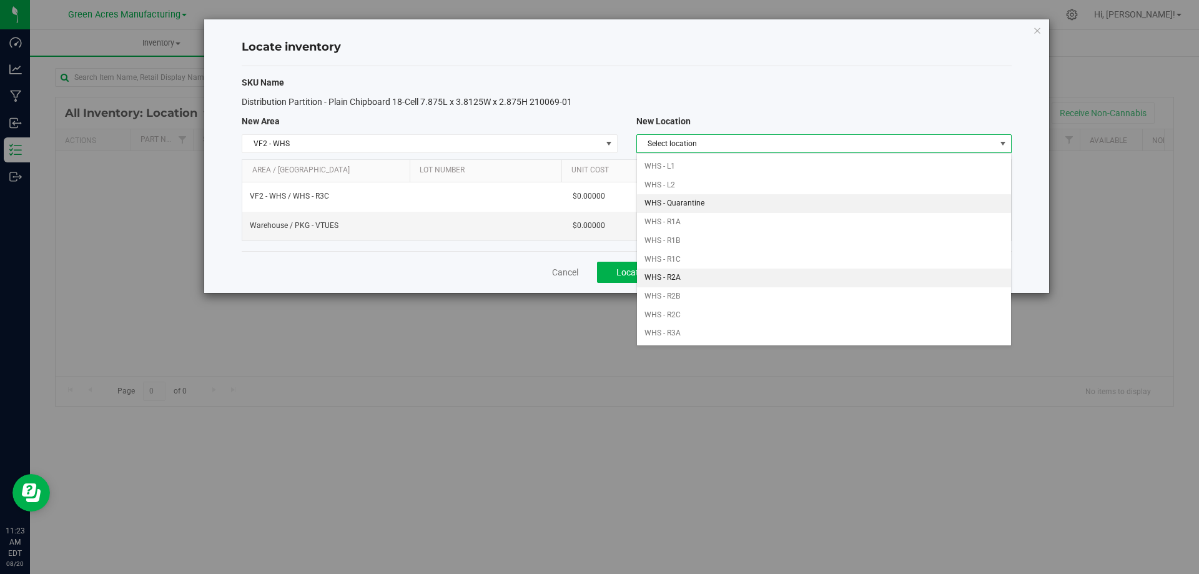
scroll to position [125, 0]
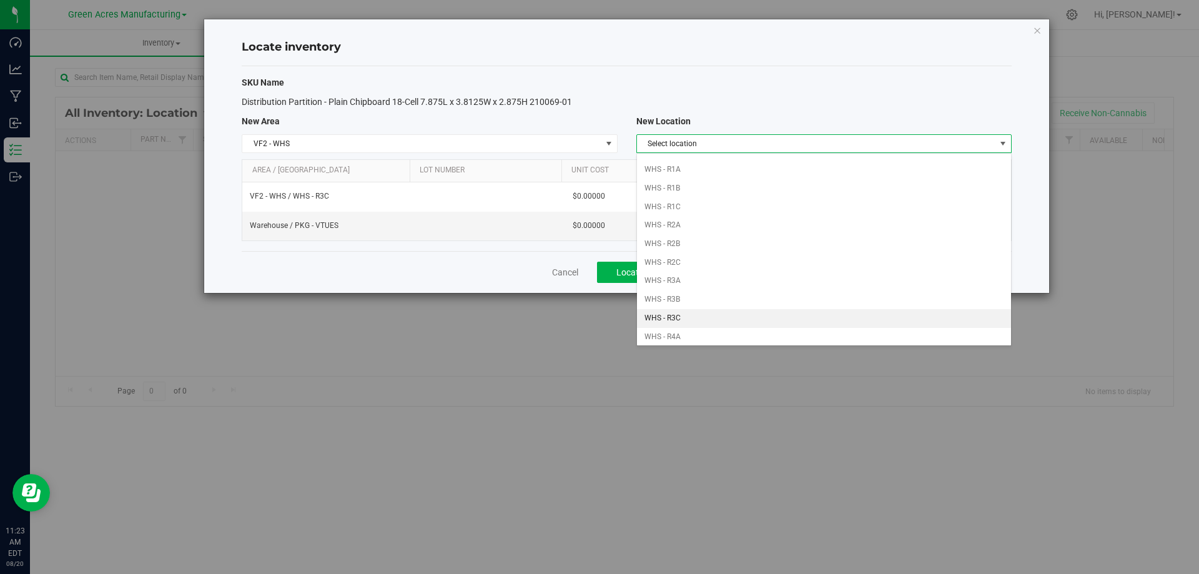
click at [745, 318] on li "WHS - R3C" at bounding box center [824, 318] width 374 height 19
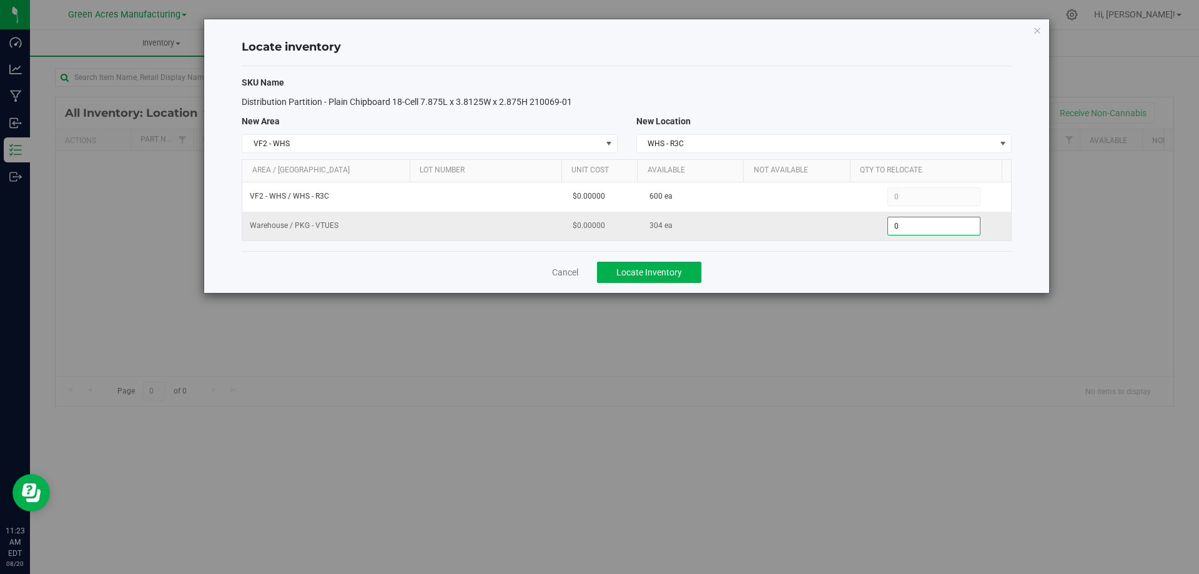
click at [920, 229] on span "0 0" at bounding box center [934, 226] width 93 height 19
click at [920, 229] on input "0" at bounding box center [934, 225] width 92 height 17
type input "304"
click at [892, 258] on div "Cancel Locate Inventory" at bounding box center [627, 272] width 770 height 42
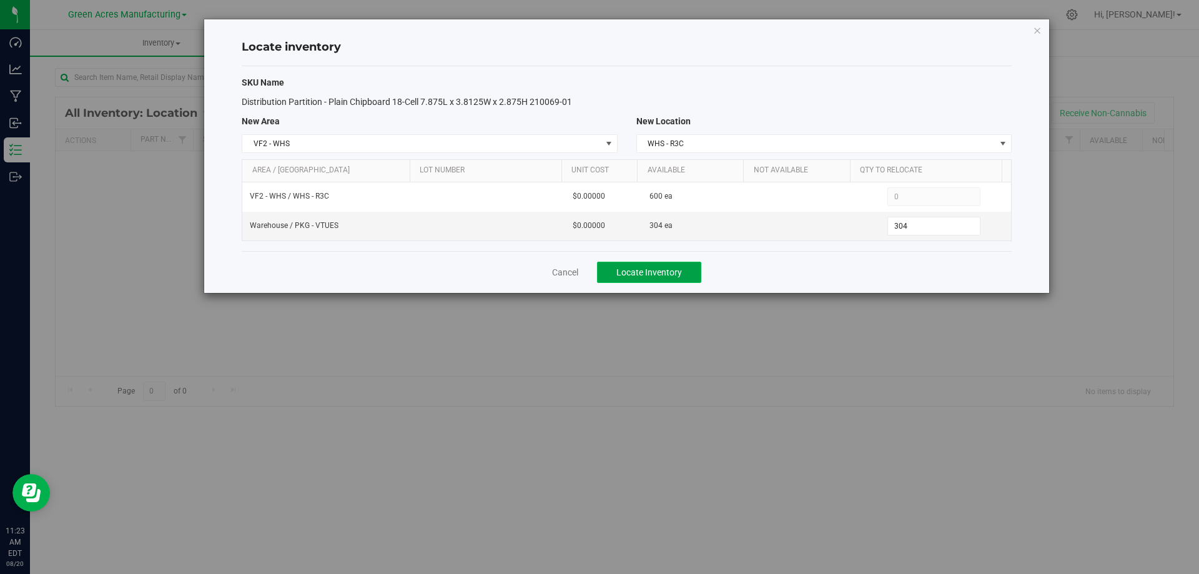
click at [658, 280] on button "Locate Inventory" at bounding box center [649, 272] width 104 height 21
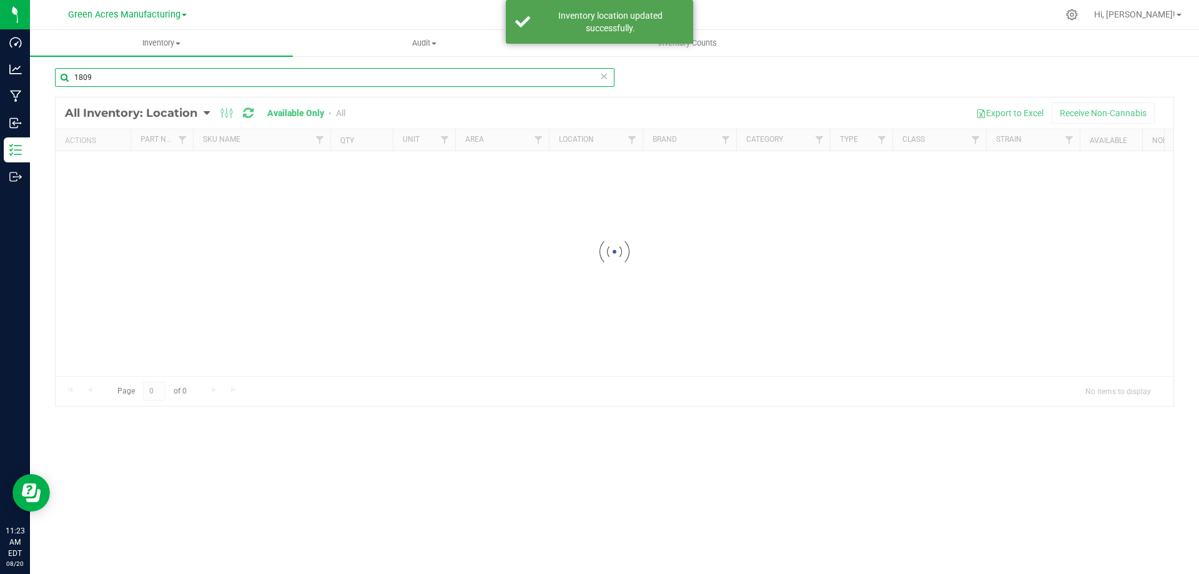
click at [196, 84] on input "1809" at bounding box center [335, 77] width 560 height 19
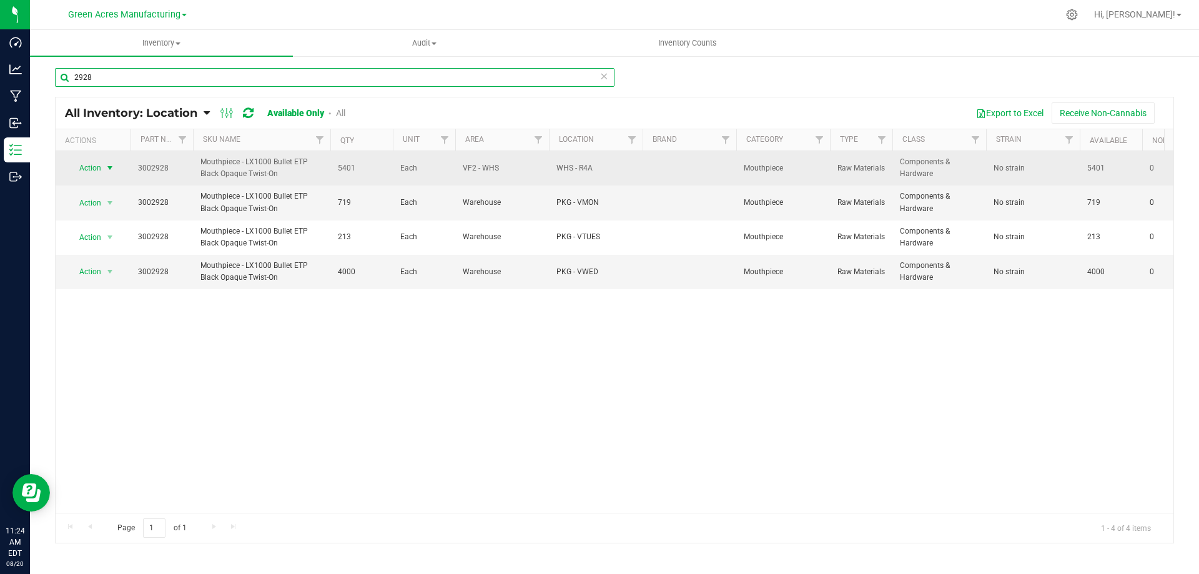
type input "2928"
click at [109, 170] on span "select" at bounding box center [110, 168] width 10 height 10
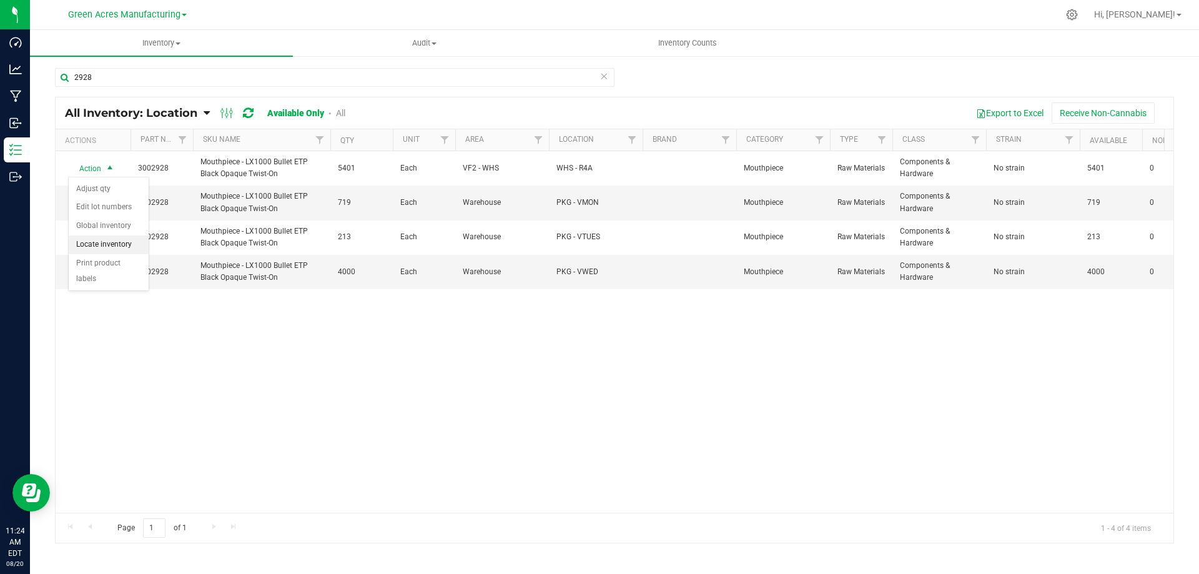
click at [104, 248] on li "Locate inventory" at bounding box center [109, 245] width 80 height 19
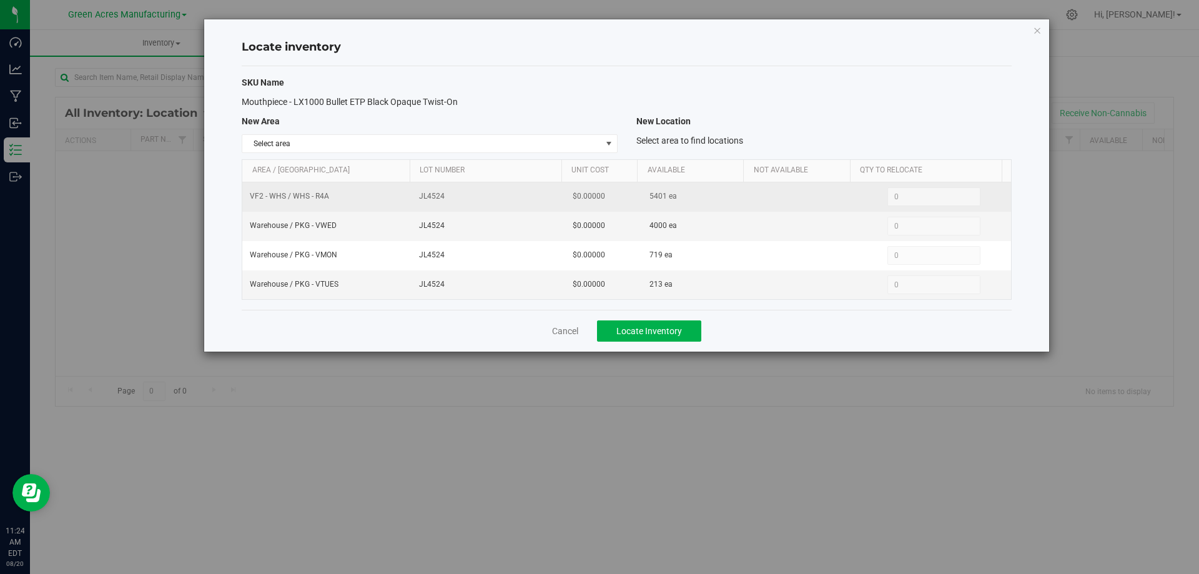
click at [653, 194] on span "5401 ea" at bounding box center [663, 197] width 27 height 12
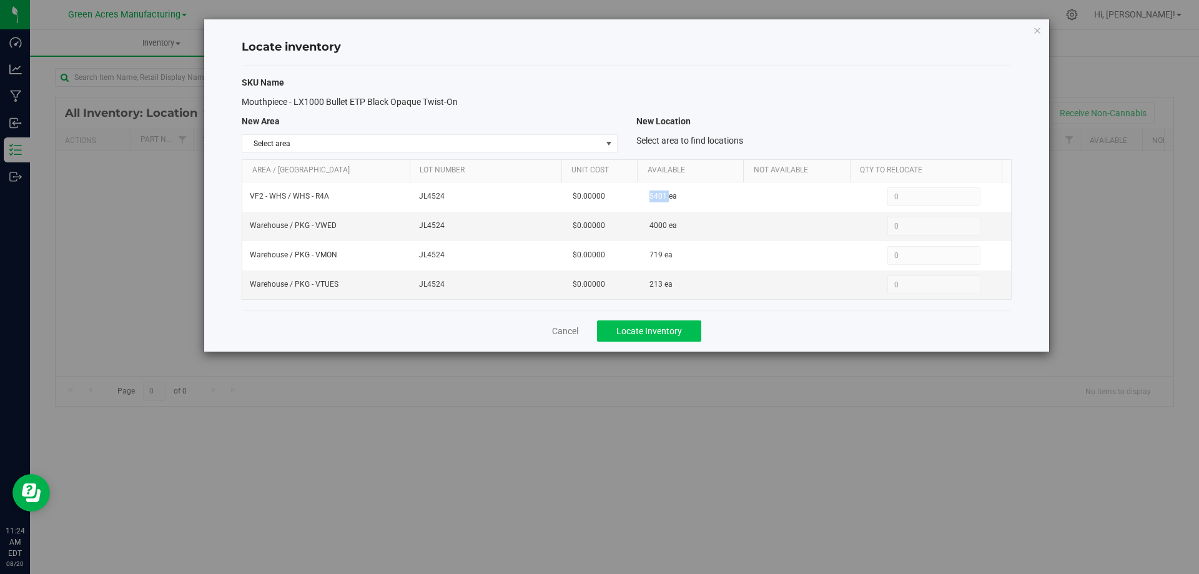
copy span "5401"
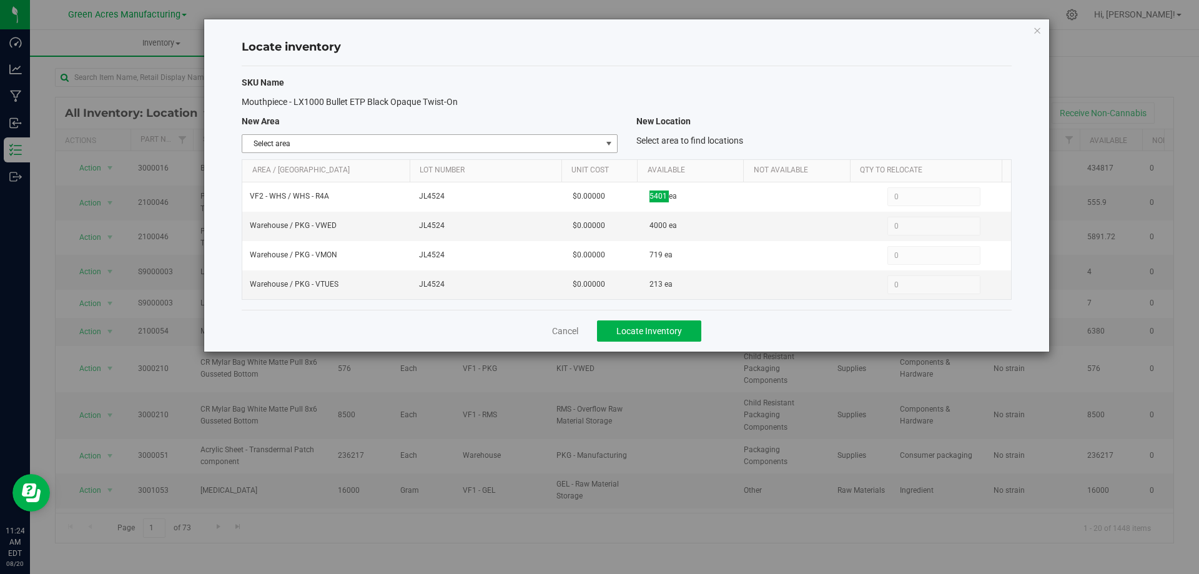
click at [590, 145] on span "Select area" at bounding box center [421, 143] width 359 height 17
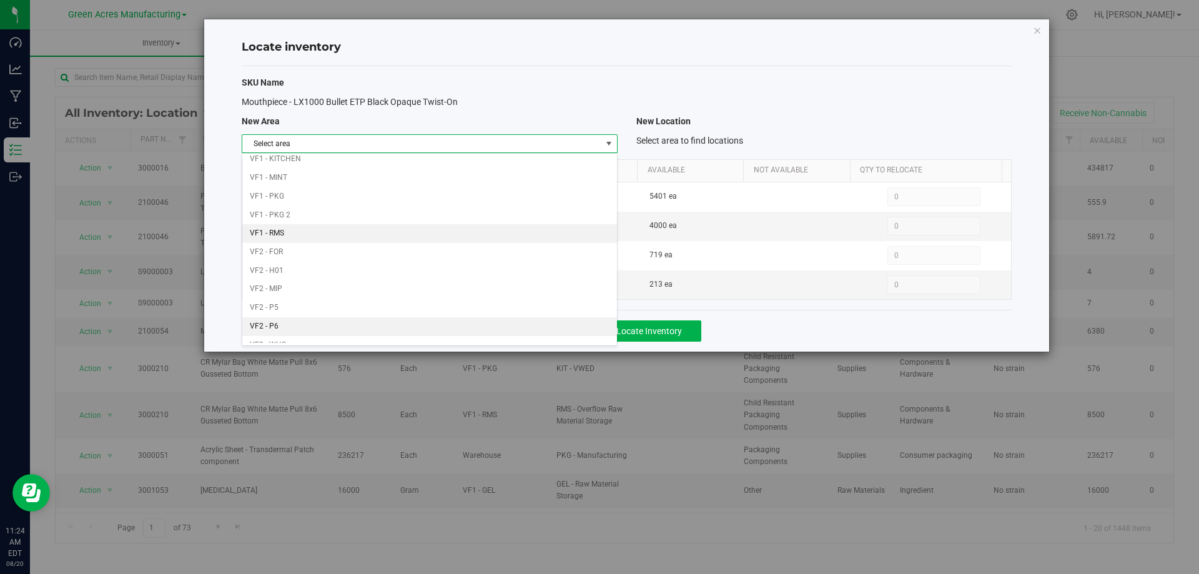
scroll to position [611, 0]
click at [475, 309] on li "VF2 - WHS" at bounding box center [429, 315] width 374 height 19
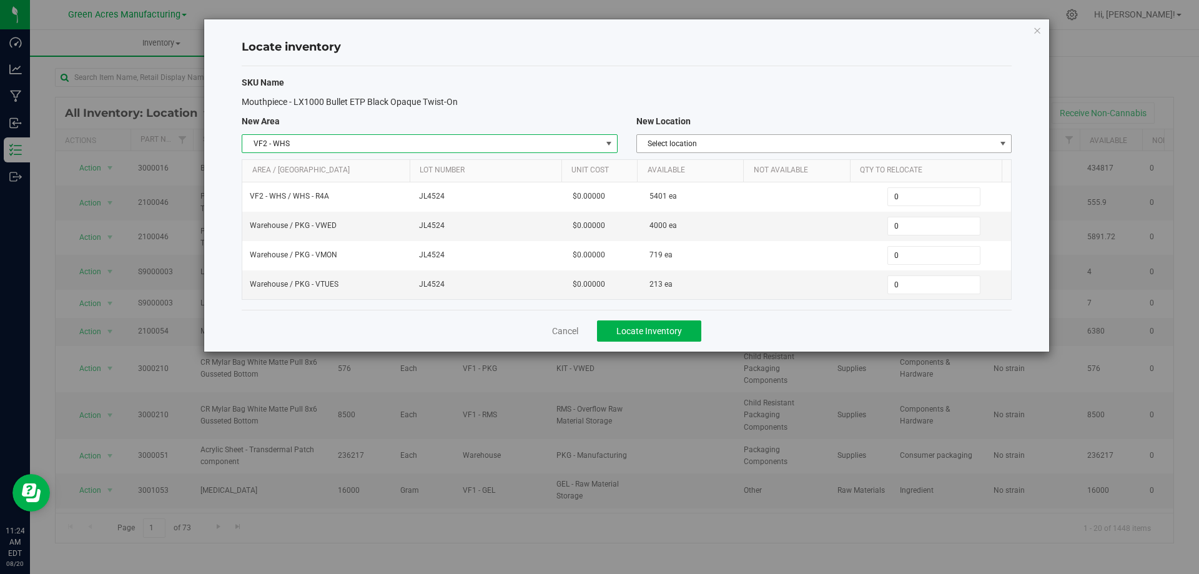
click at [826, 140] on span "Select location" at bounding box center [816, 143] width 359 height 17
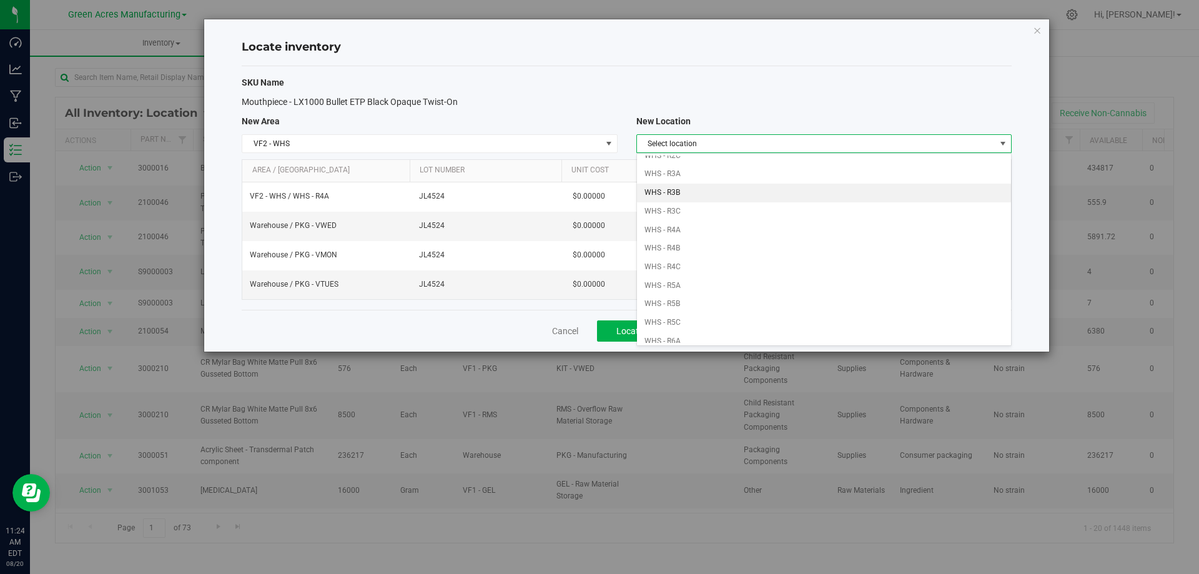
scroll to position [250, 0]
click at [765, 211] on li "WHS - R4A" at bounding box center [824, 212] width 374 height 19
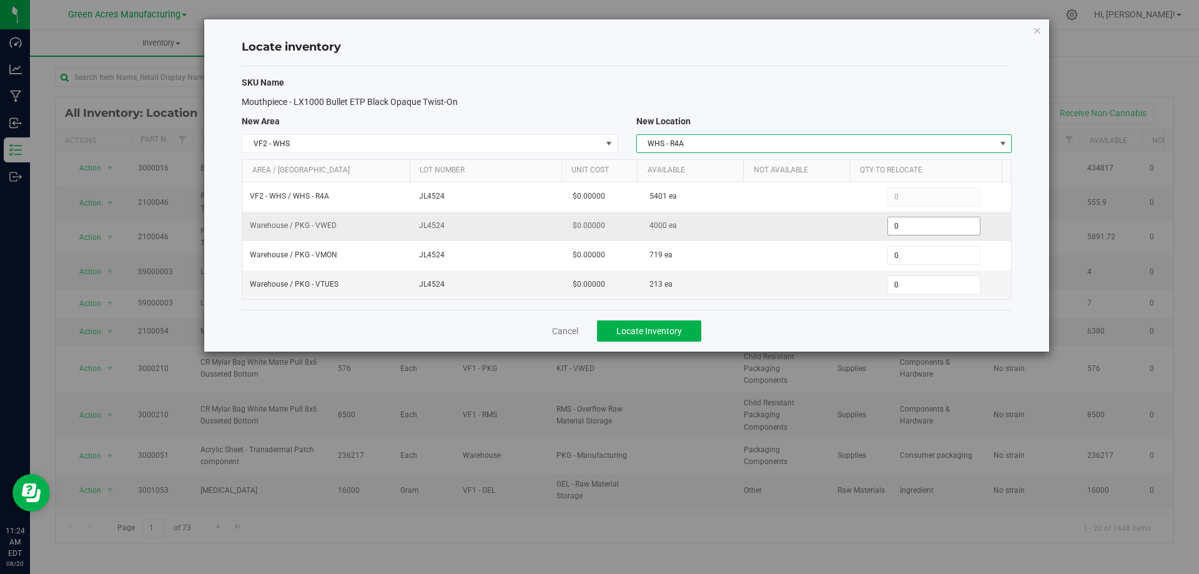
click at [897, 226] on span "0 0" at bounding box center [934, 226] width 93 height 19
click at [897, 226] on input "0" at bounding box center [934, 225] width 92 height 17
paste input "2667"
type input "2667"
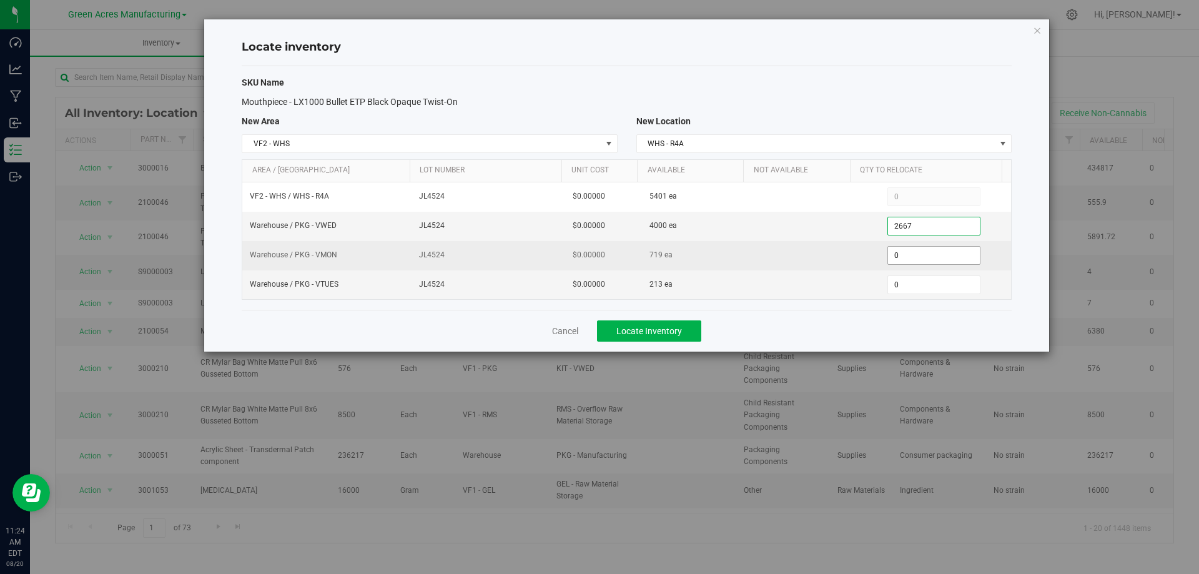
type input "2,667"
click at [918, 252] on span "0 0" at bounding box center [934, 255] width 93 height 19
click at [918, 252] on input "0" at bounding box center [934, 255] width 92 height 17
type input "719"
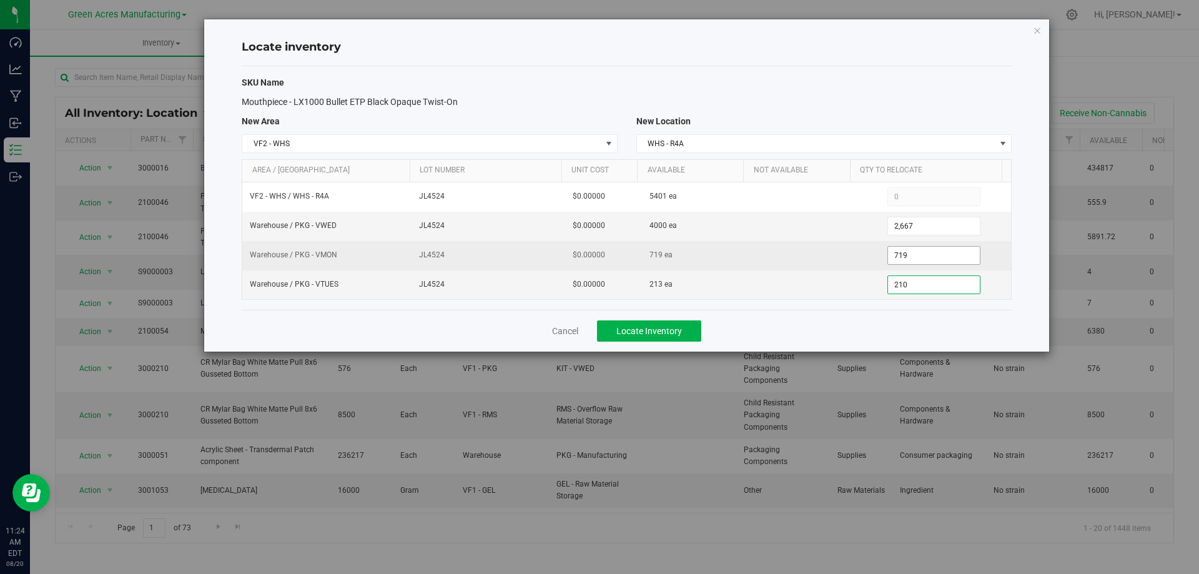
type input "2130"
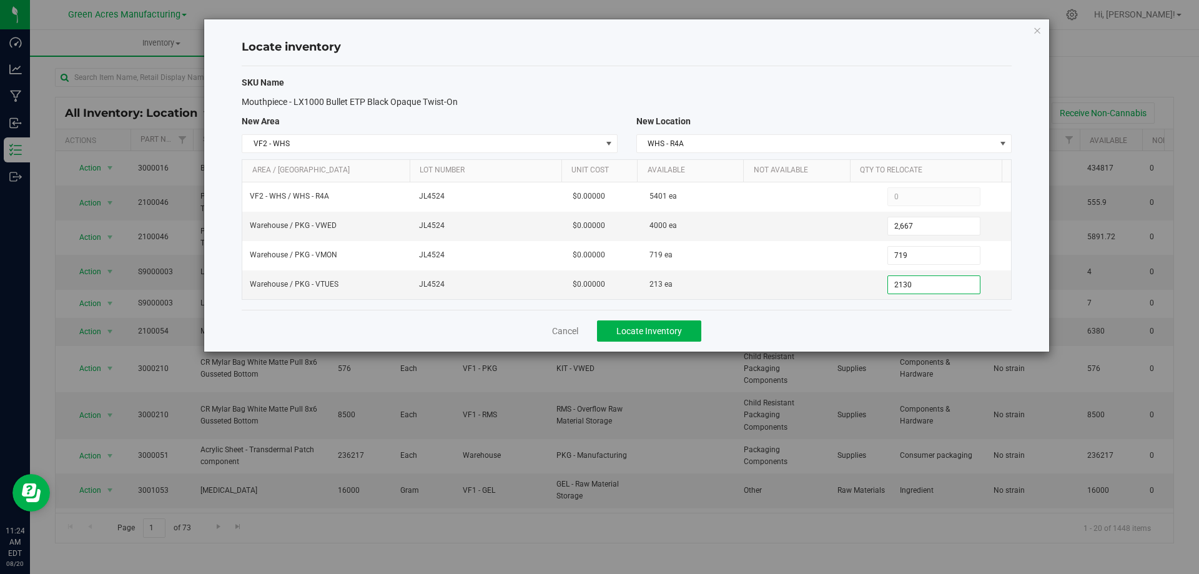
type input "213"
click at [955, 324] on div "Cancel Locate Inventory" at bounding box center [627, 331] width 770 height 42
click at [654, 324] on button "Locate Inventory" at bounding box center [649, 330] width 104 height 21
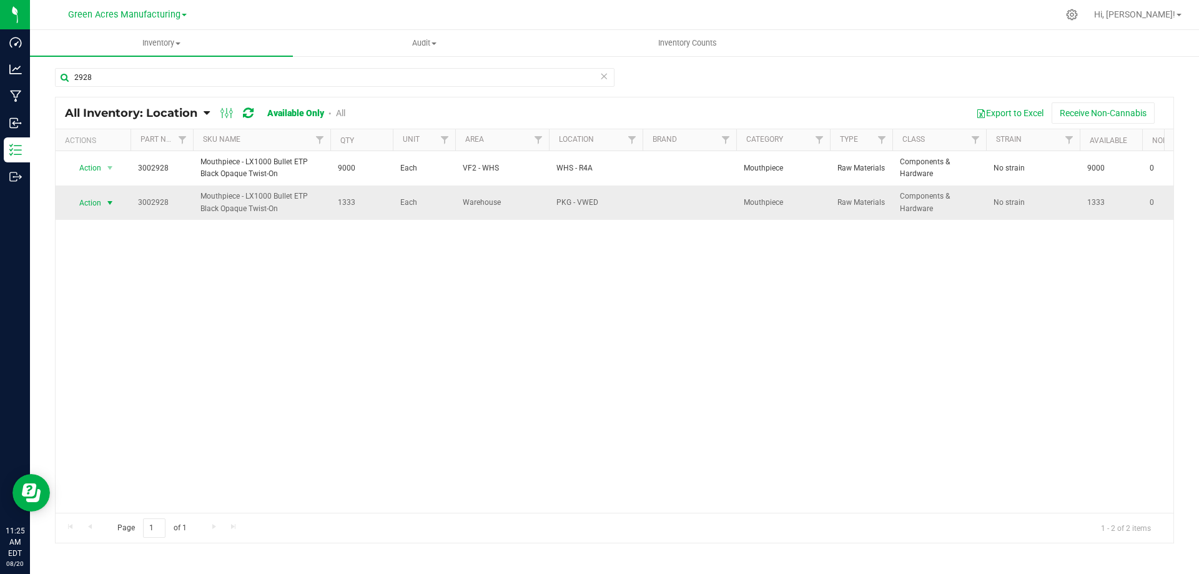
click at [104, 204] on span "select" at bounding box center [110, 202] width 16 height 17
click at [119, 274] on li "Locate inventory" at bounding box center [109, 279] width 80 height 19
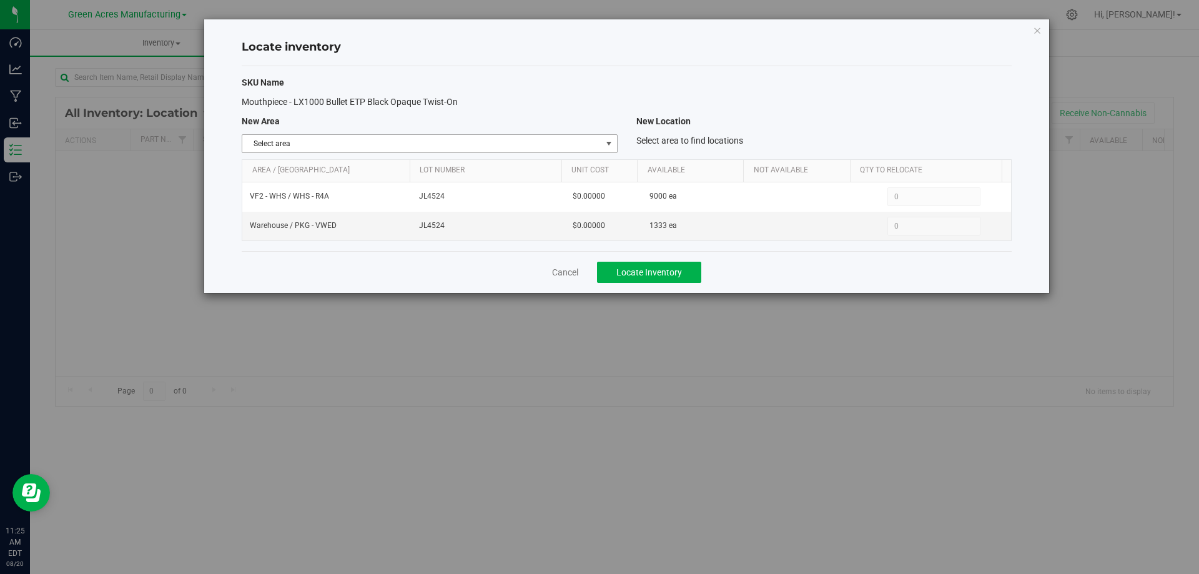
click at [576, 140] on span "Select area" at bounding box center [421, 143] width 359 height 17
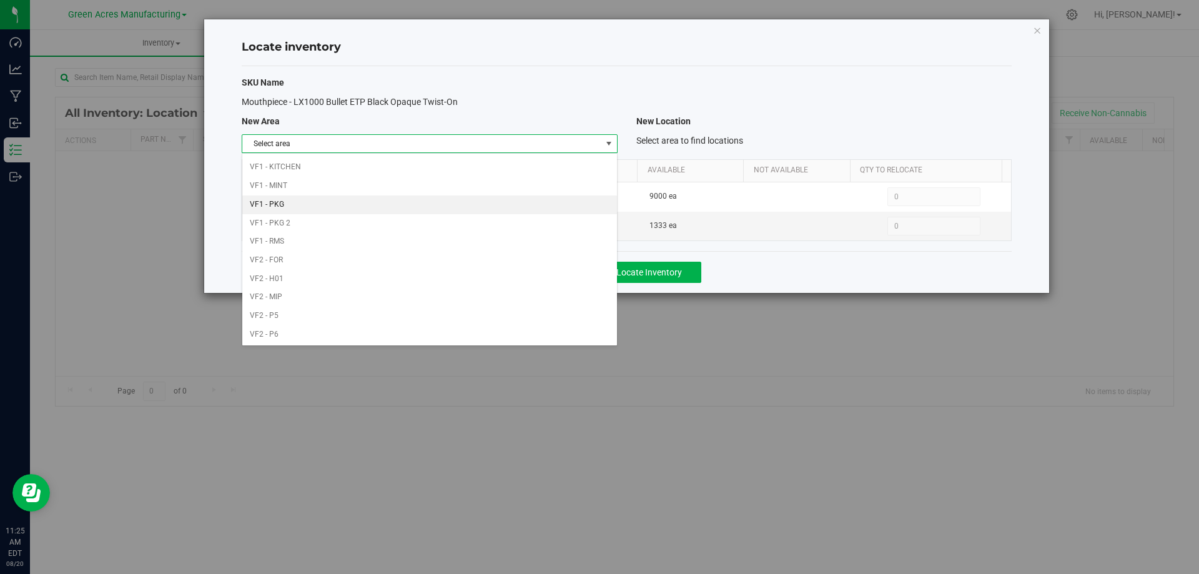
scroll to position [611, 0]
click at [459, 310] on li "VF2 - WHS" at bounding box center [429, 315] width 374 height 19
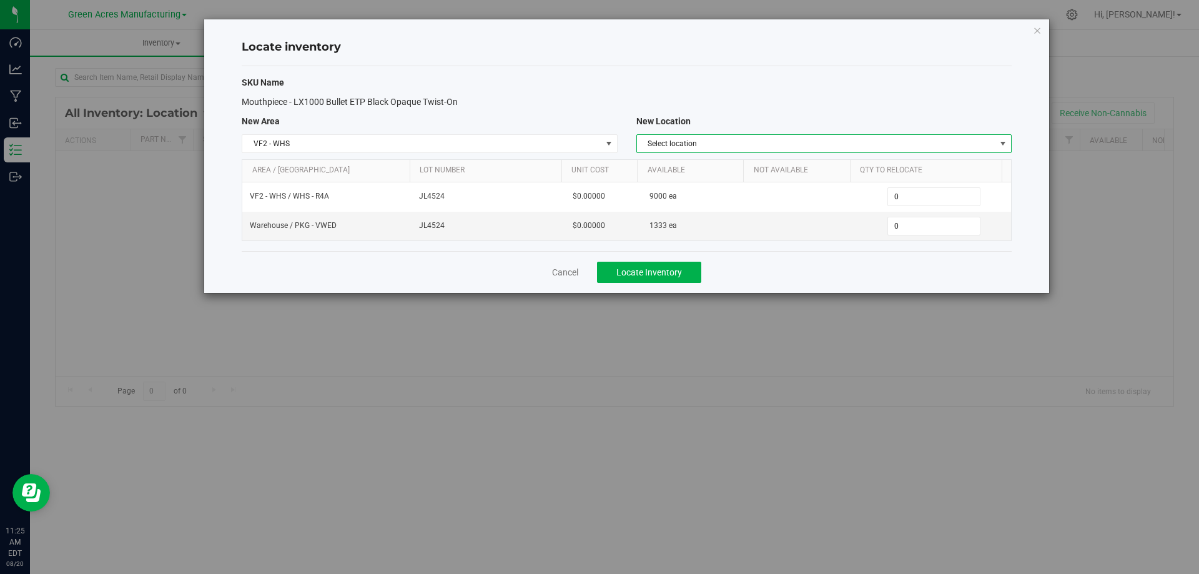
click at [940, 145] on span "Select location" at bounding box center [816, 143] width 359 height 17
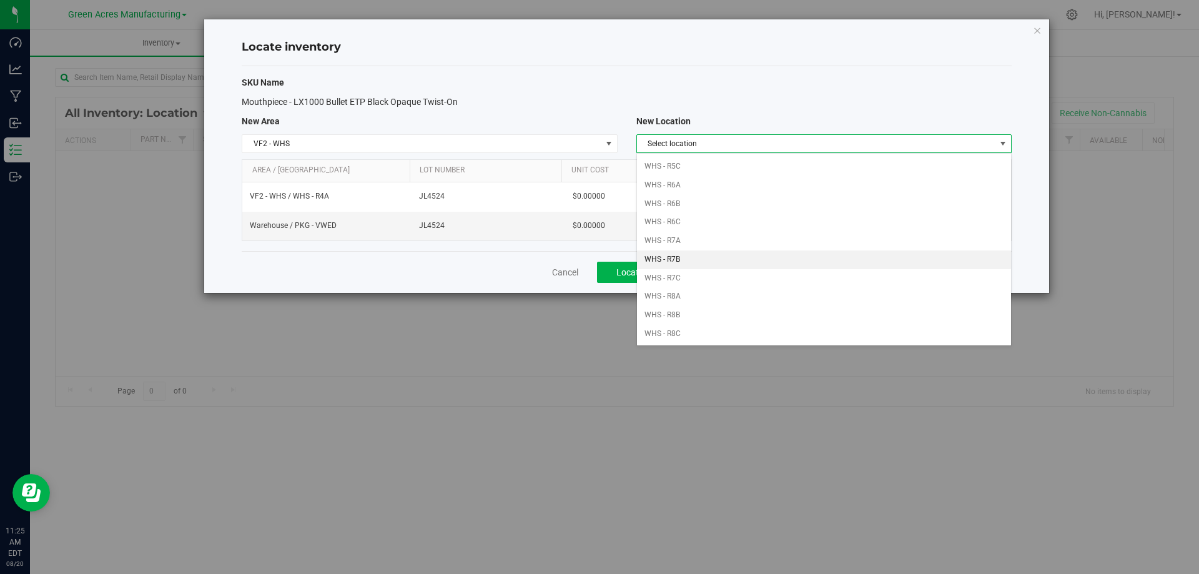
scroll to position [263, 0]
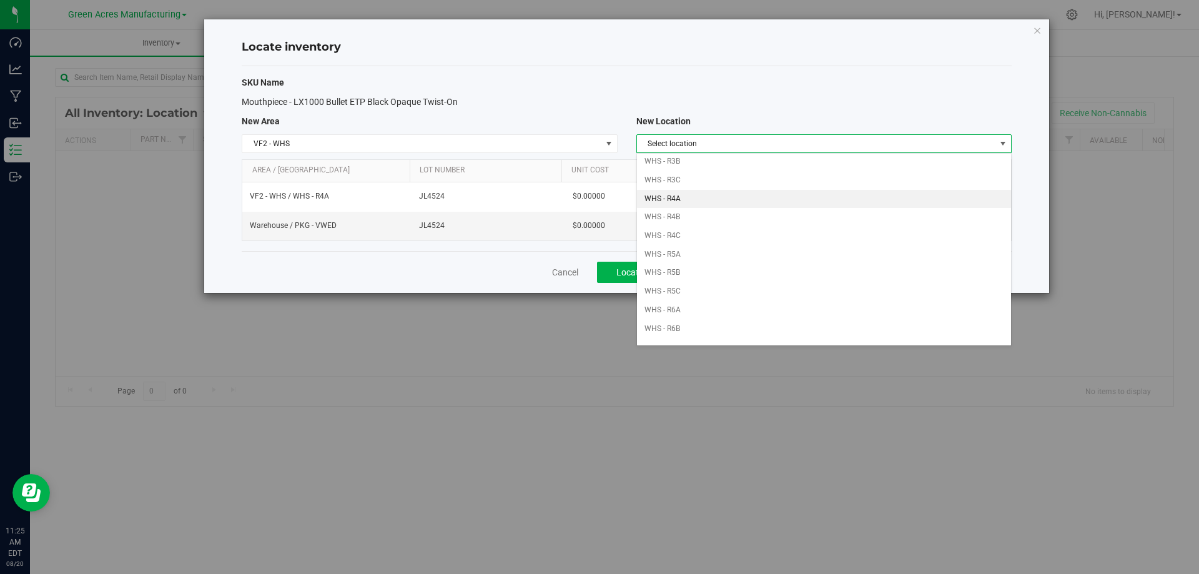
click at [700, 201] on li "WHS - R4A" at bounding box center [824, 199] width 374 height 19
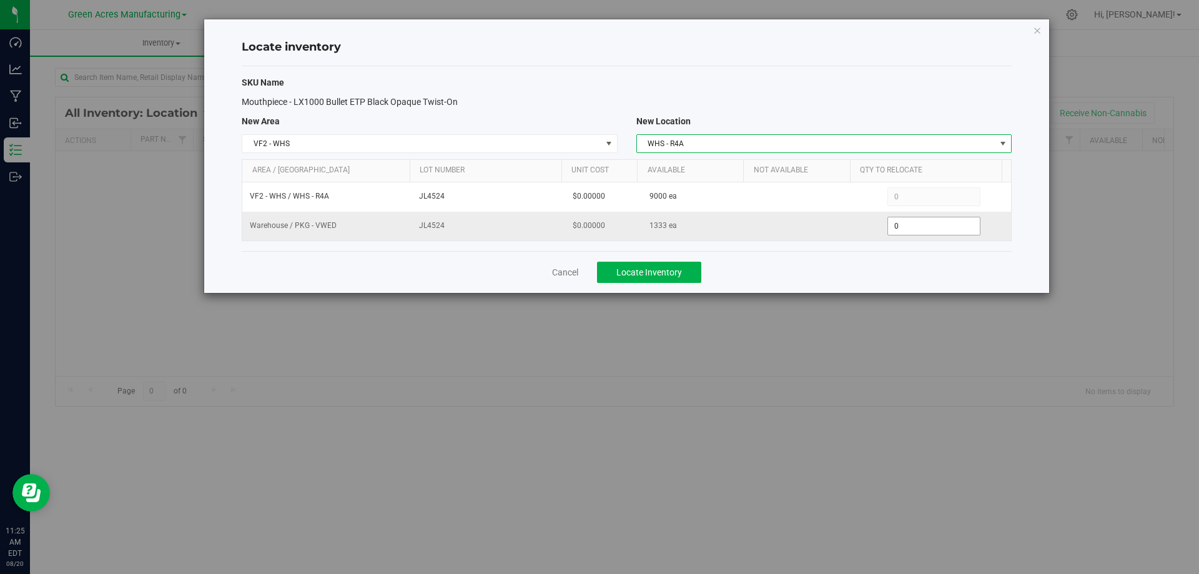
click at [911, 226] on span "0 0" at bounding box center [934, 226] width 93 height 19
click at [911, 226] on input "0" at bounding box center [934, 225] width 92 height 17
type input "1000"
type input "1,000"
click at [821, 259] on div "Cancel Locate Inventory" at bounding box center [627, 272] width 770 height 42
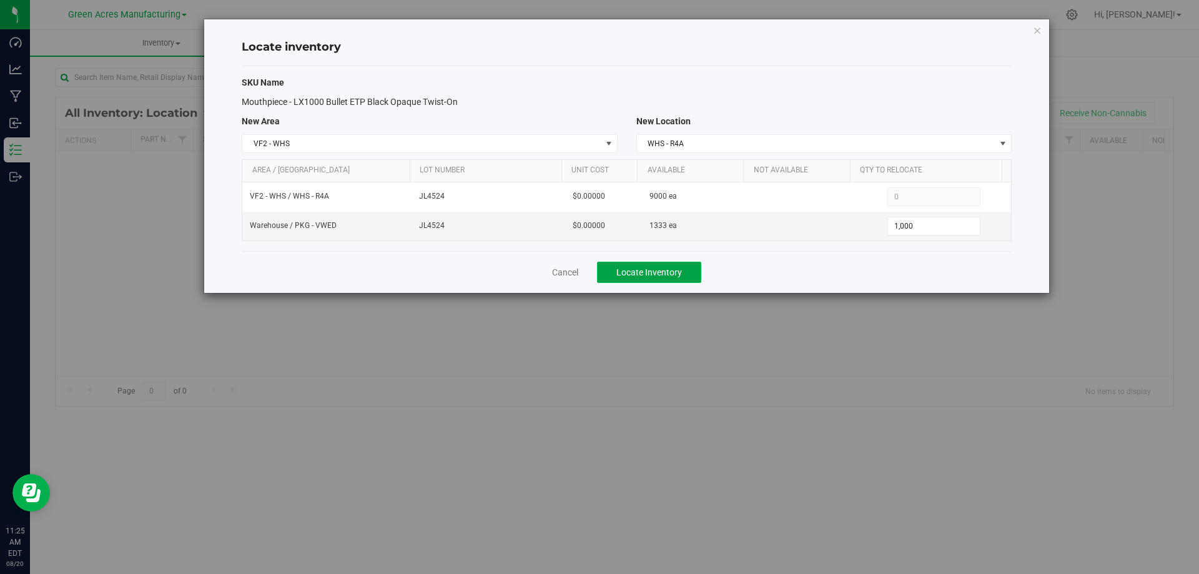
click at [657, 278] on button "Locate Inventory" at bounding box center [649, 272] width 104 height 21
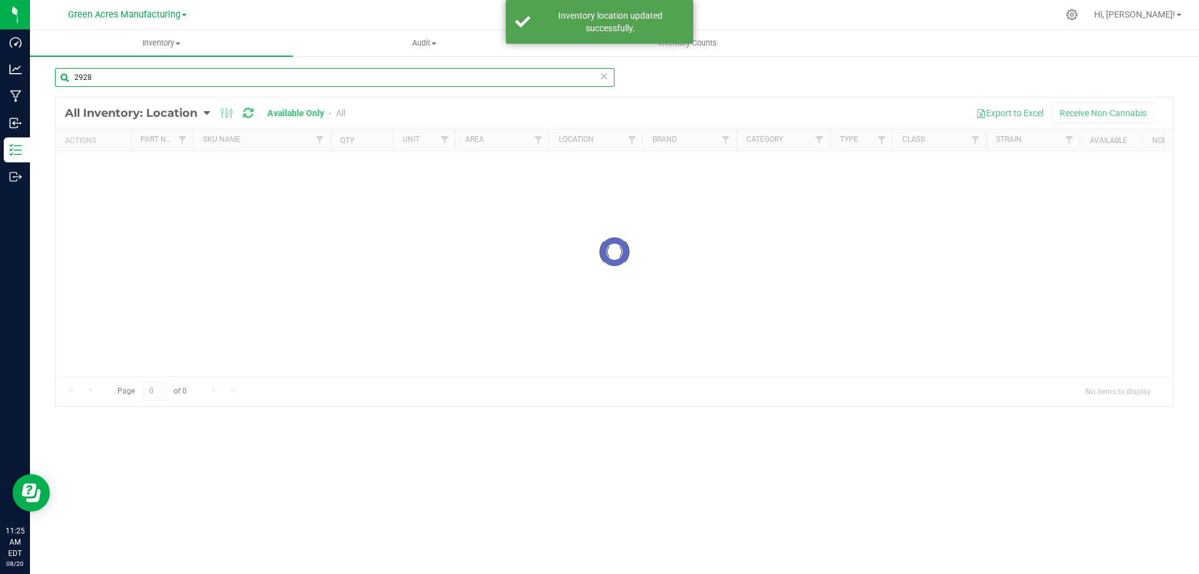
click at [148, 71] on input "2928" at bounding box center [335, 77] width 560 height 19
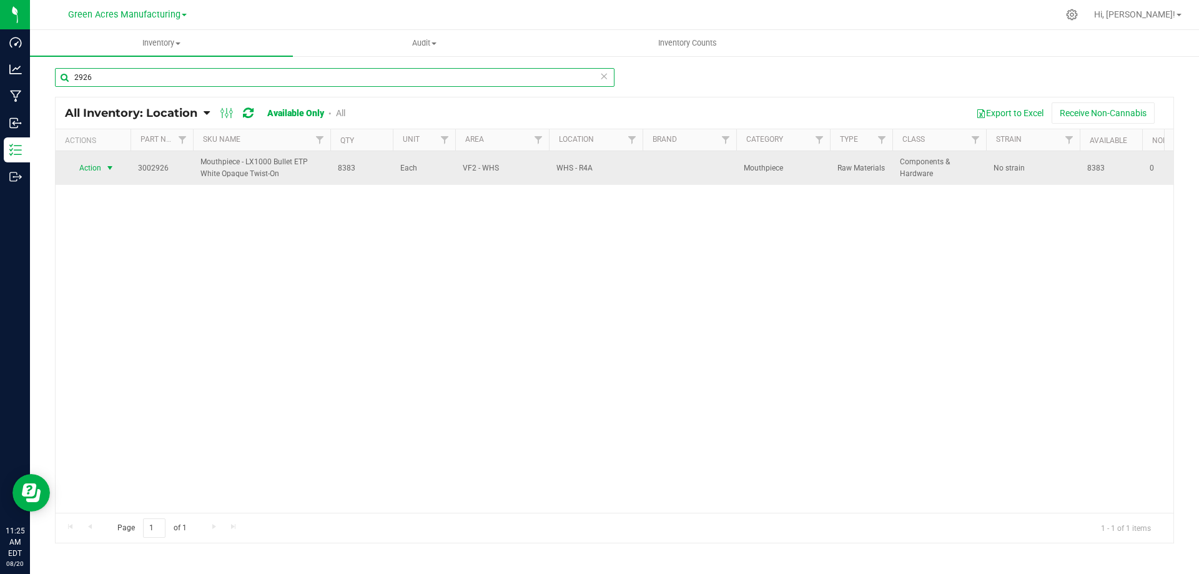
type input "2926"
click at [108, 173] on span "select" at bounding box center [110, 168] width 10 height 10
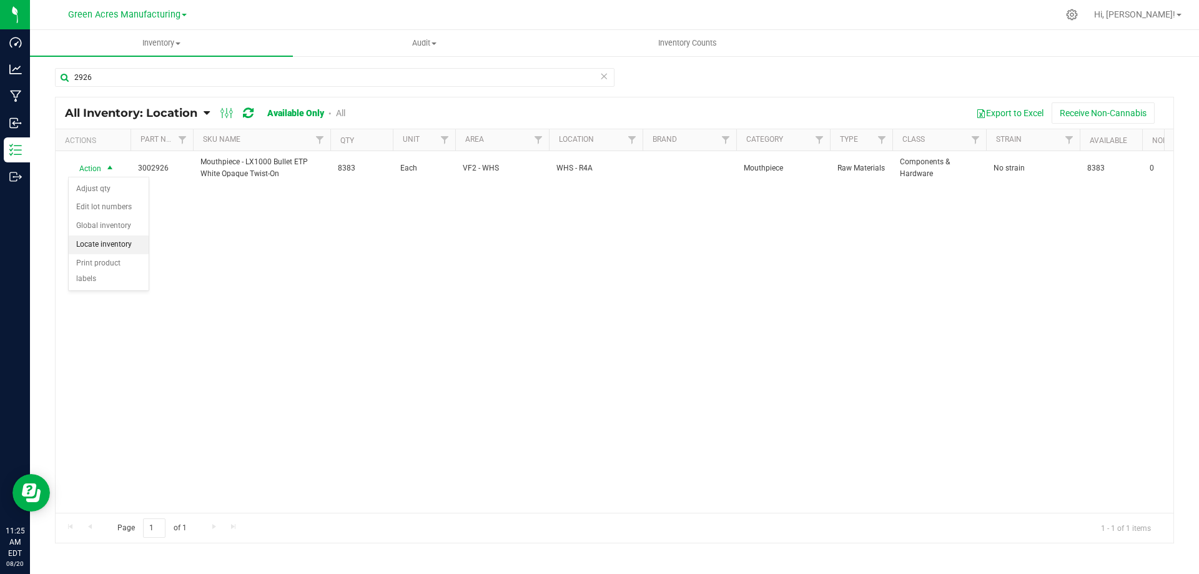
click at [101, 236] on li "Locate inventory" at bounding box center [109, 245] width 80 height 19
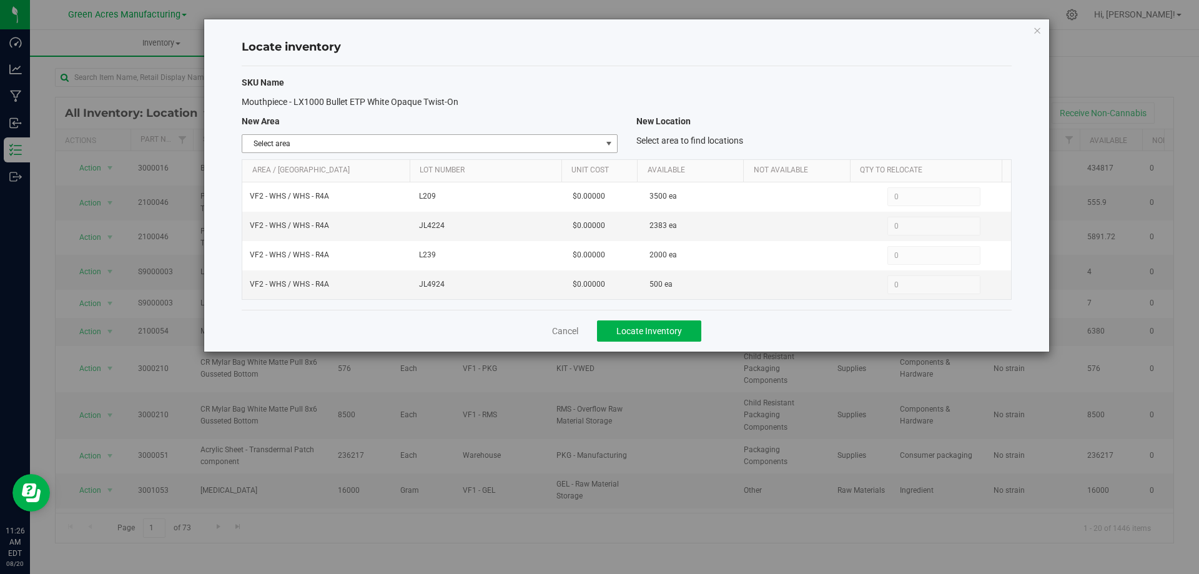
click at [604, 137] on span "select" at bounding box center [609, 143] width 16 height 17
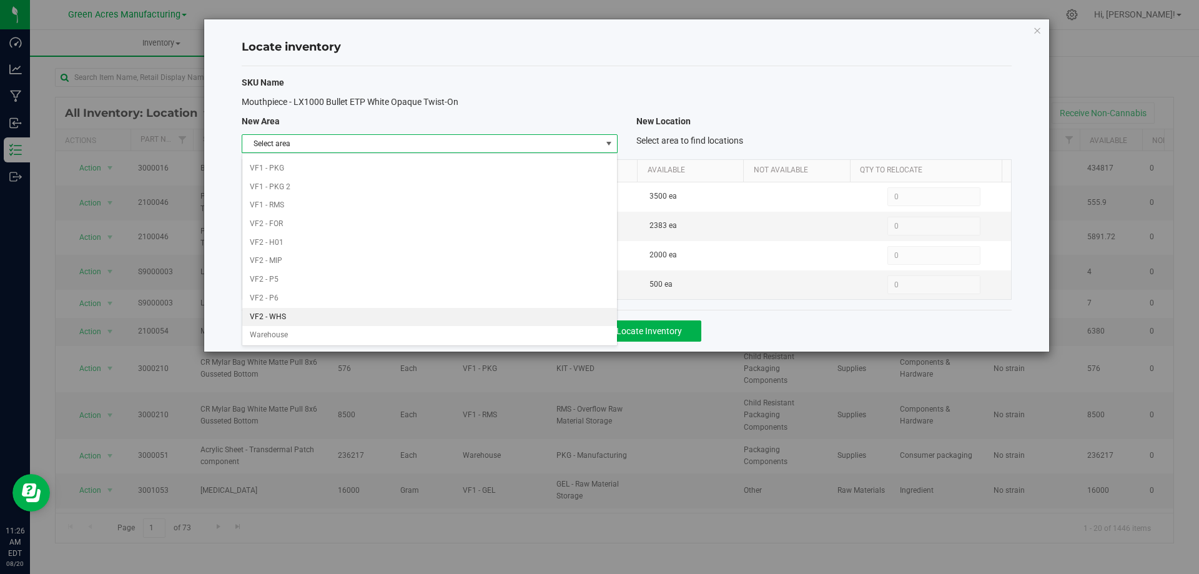
scroll to position [611, 0]
click at [540, 330] on li "Warehouse" at bounding box center [429, 333] width 374 height 19
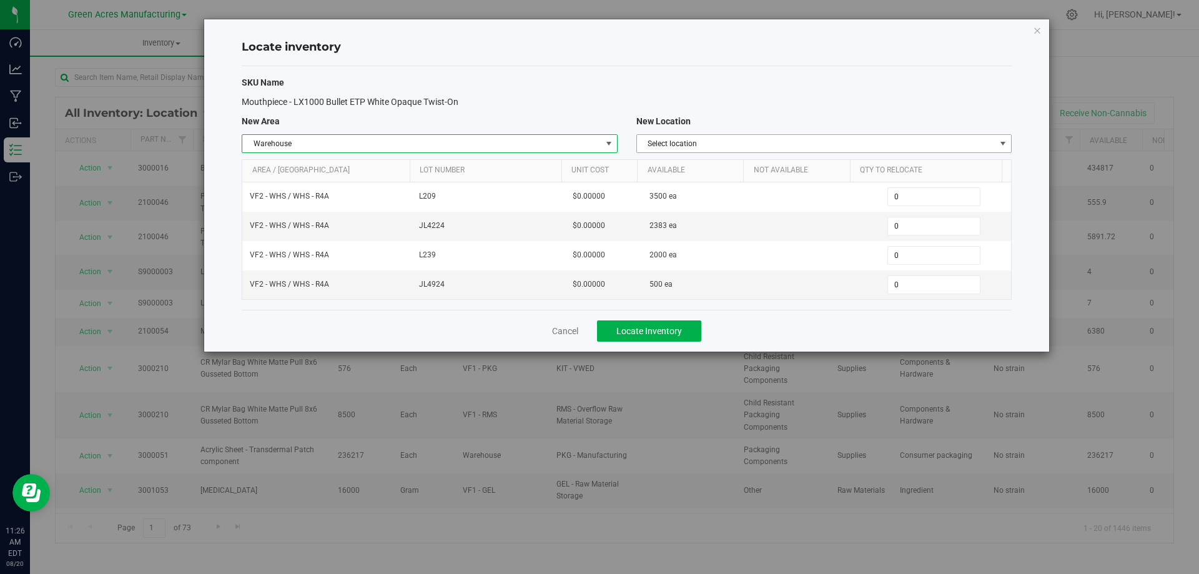
click at [921, 145] on span "Select location" at bounding box center [816, 143] width 359 height 17
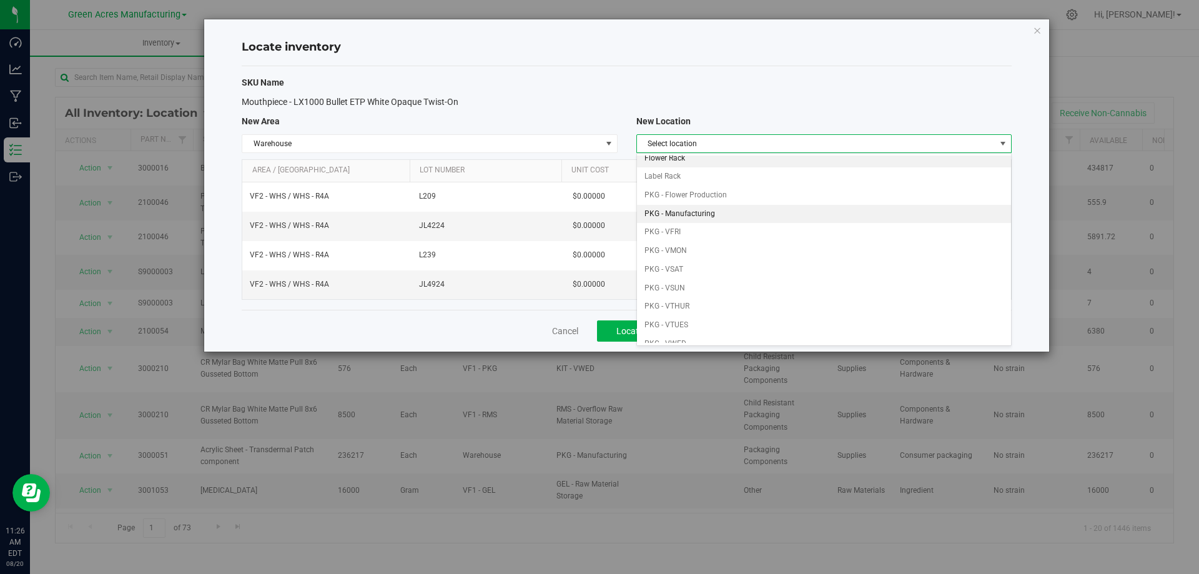
scroll to position [62, 0]
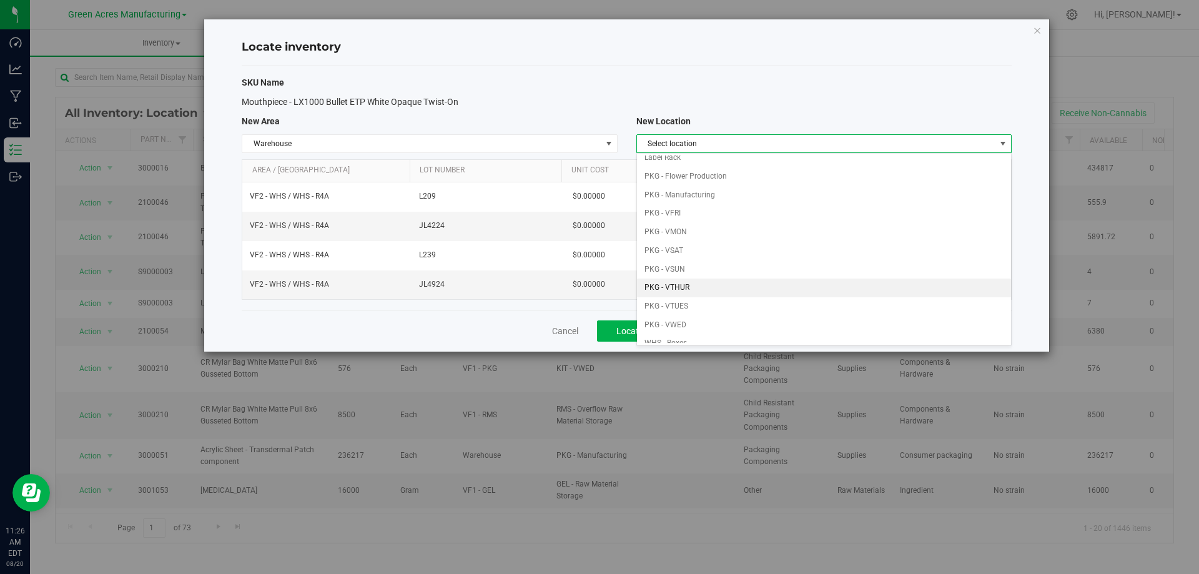
click at [765, 282] on li "PKG - VTHUR" at bounding box center [824, 288] width 374 height 19
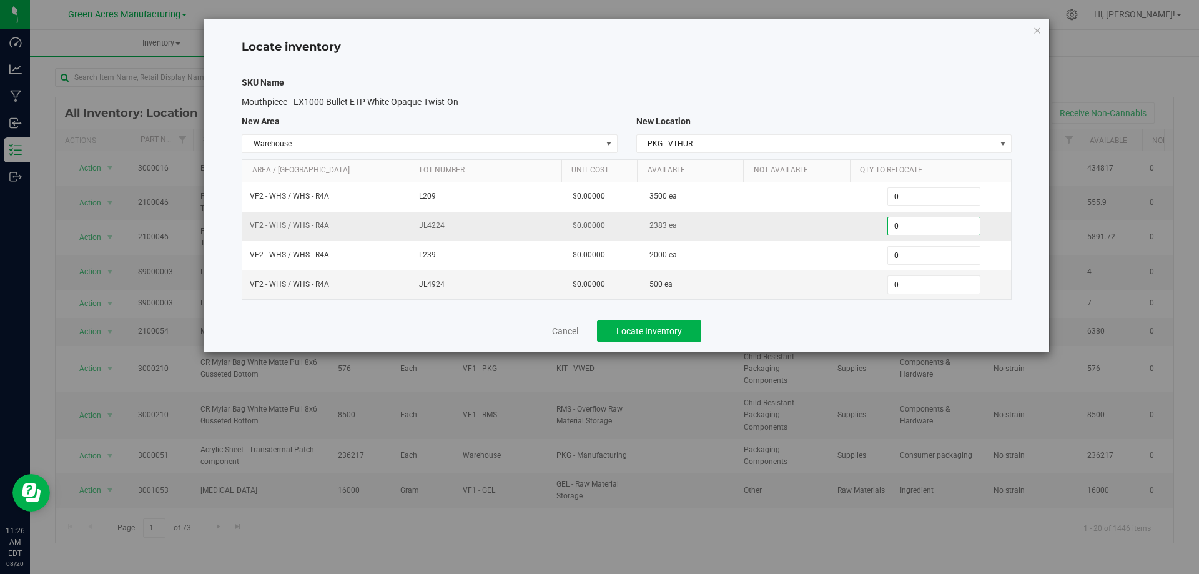
click at [907, 222] on span "0 0" at bounding box center [934, 226] width 93 height 19
click at [907, 222] on input "0" at bounding box center [934, 225] width 92 height 17
type input "238"
type input "2,383"
type input "20000"
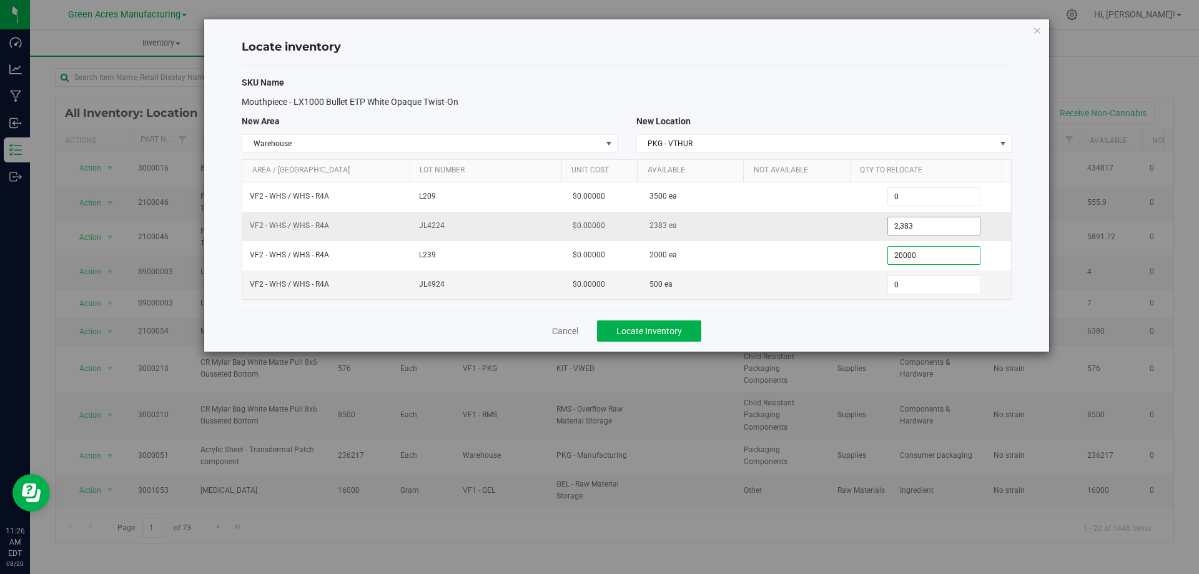
type input "2,000"
type input "500"
click at [878, 334] on div "Cancel Locate Inventory" at bounding box center [627, 331] width 770 height 42
click at [891, 317] on div "Cancel Locate Inventory" at bounding box center [627, 331] width 770 height 42
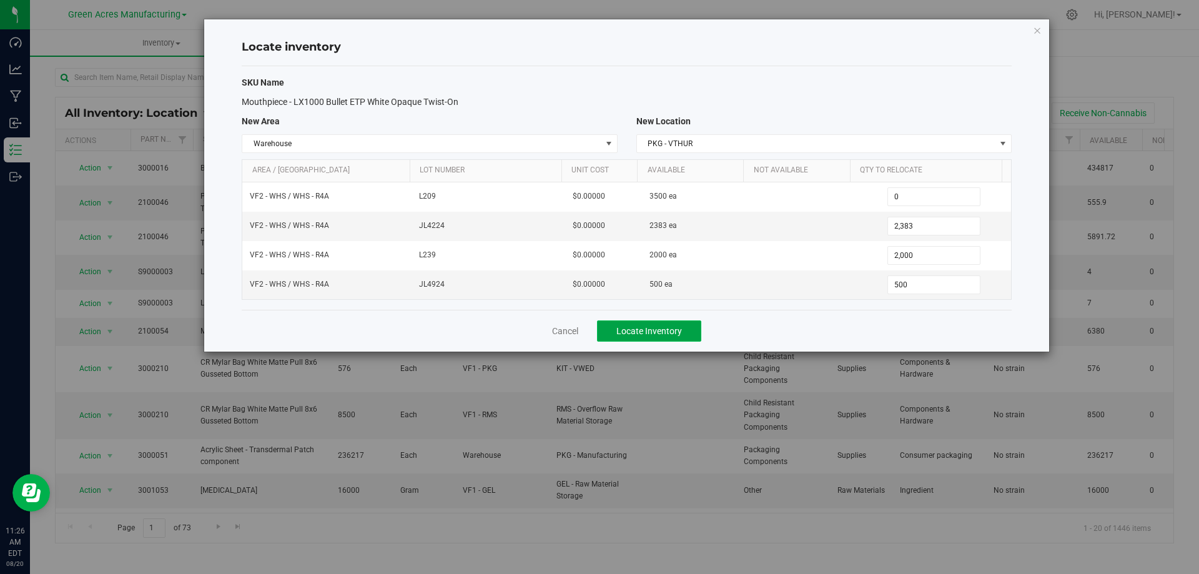
click at [680, 322] on button "Locate Inventory" at bounding box center [649, 330] width 104 height 21
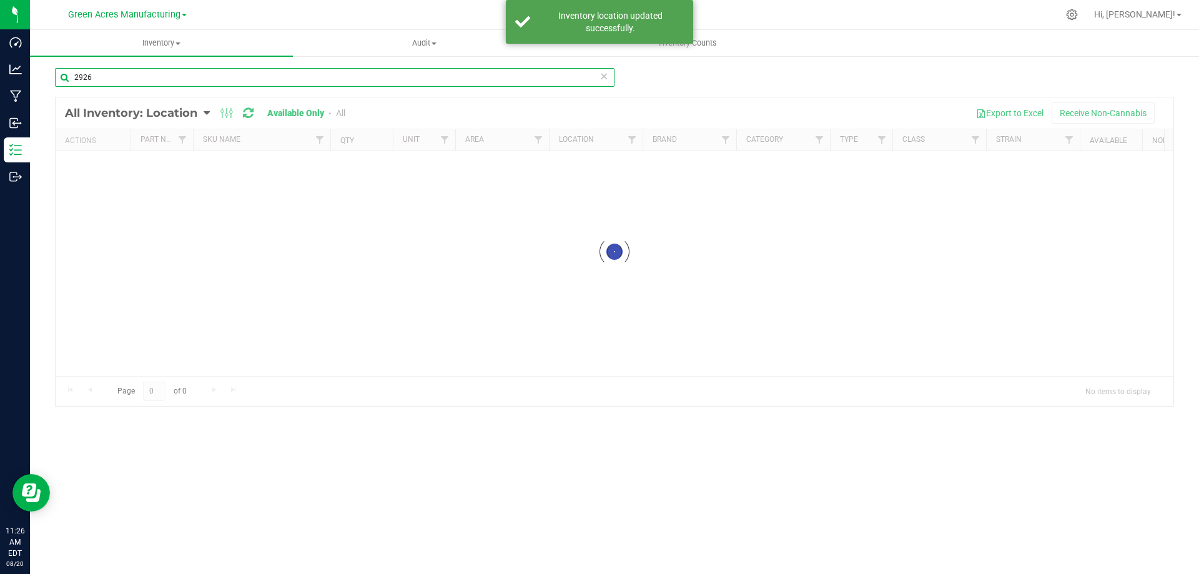
click at [278, 84] on input "2926" at bounding box center [335, 77] width 560 height 19
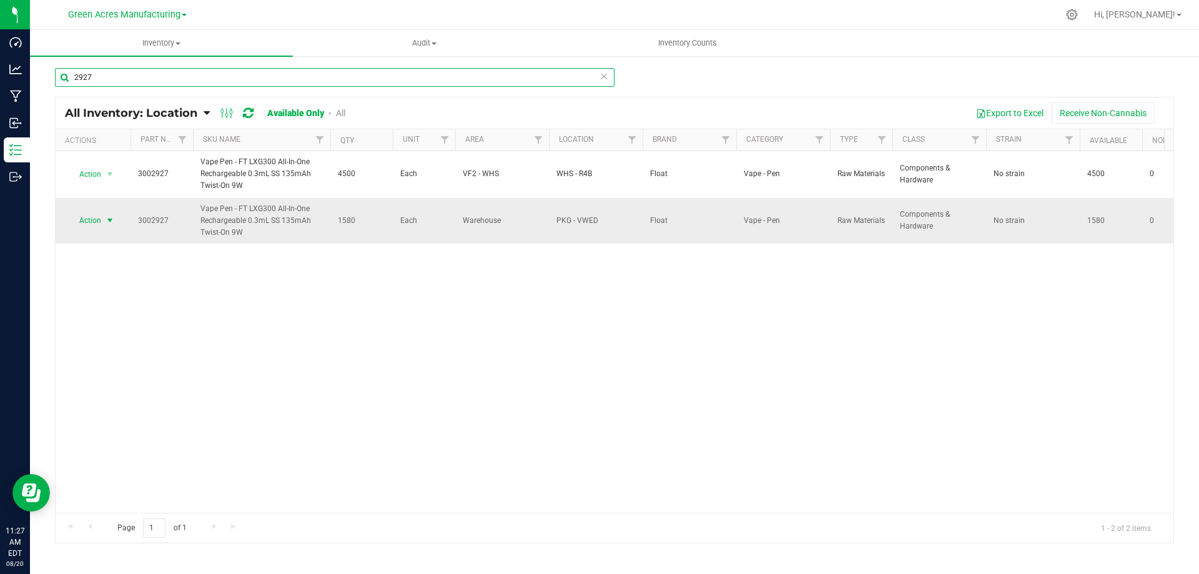
type input "2927"
click at [107, 221] on span "select" at bounding box center [110, 221] width 10 height 10
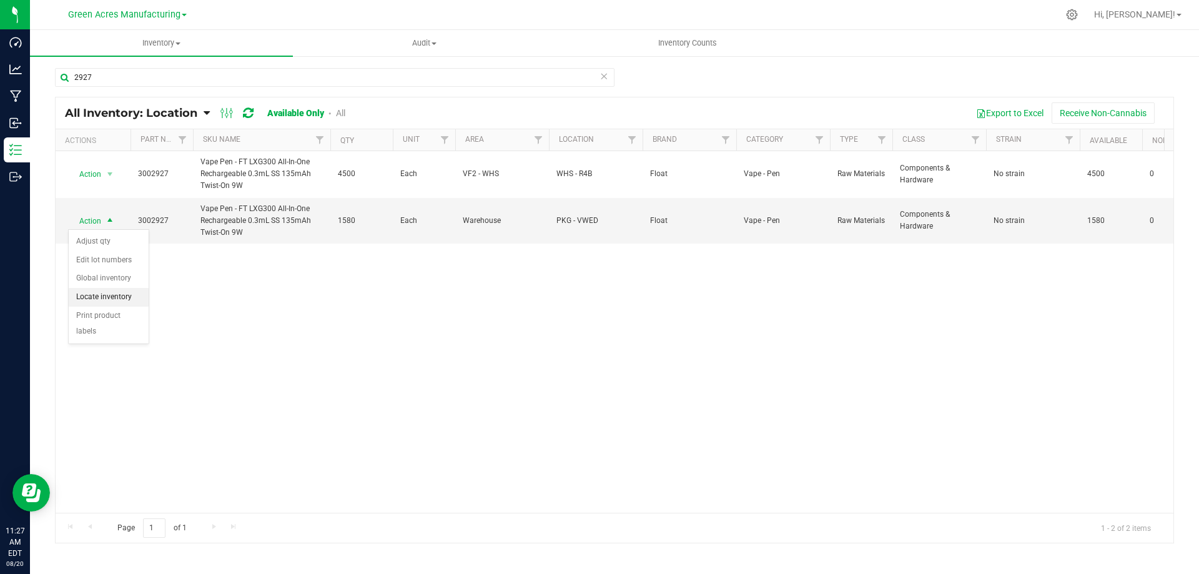
click at [131, 299] on li "Locate inventory" at bounding box center [109, 297] width 80 height 19
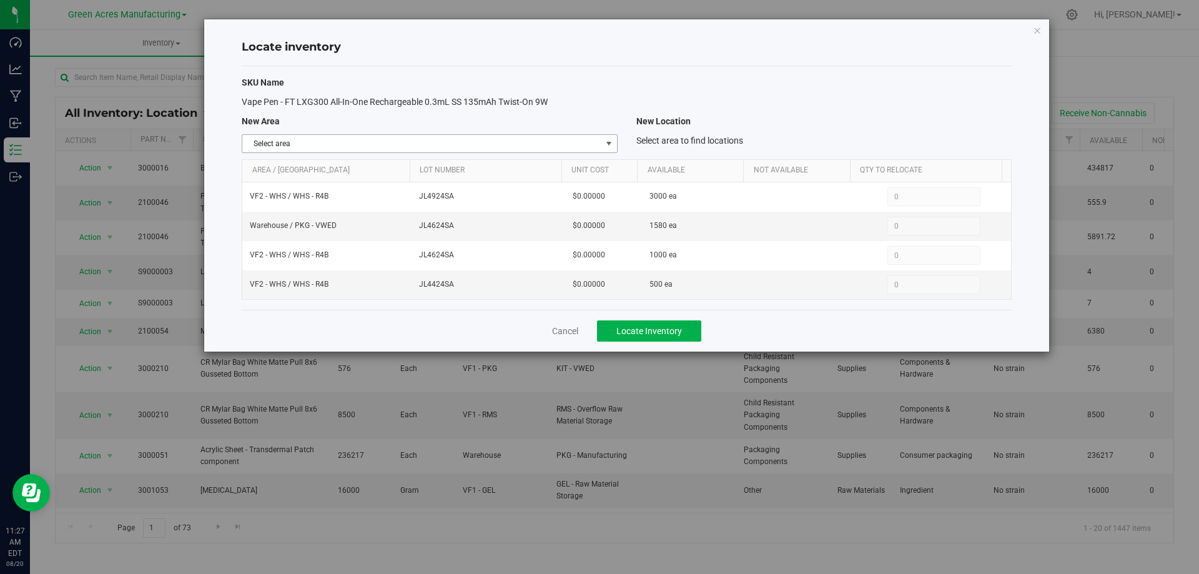
click at [599, 141] on span "Select area" at bounding box center [421, 143] width 359 height 17
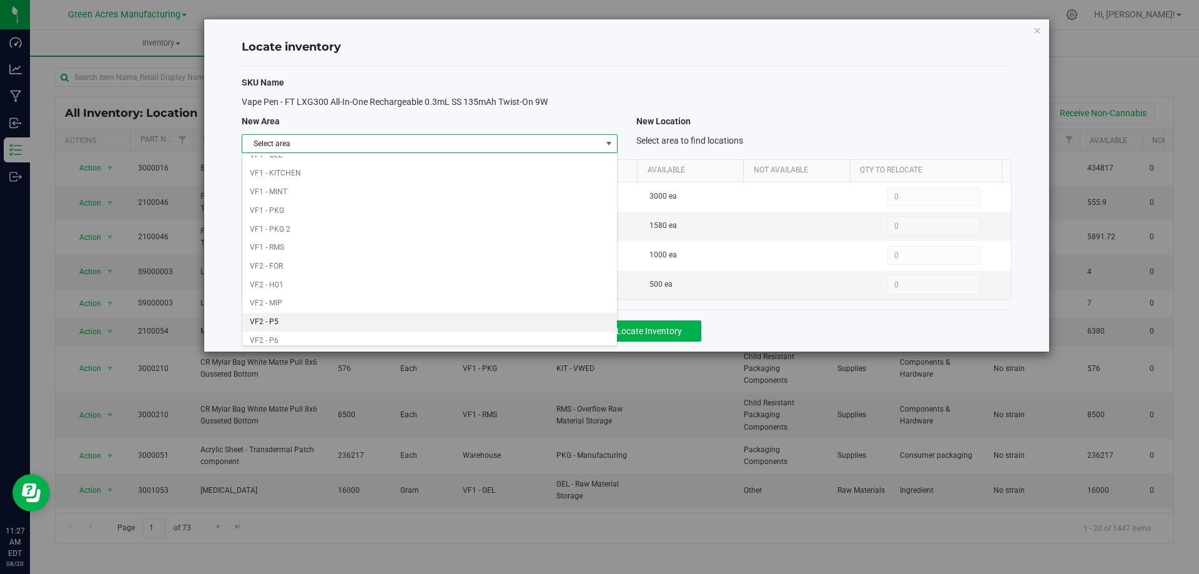
scroll to position [611, 0]
click at [508, 317] on li "VF2 - WHS" at bounding box center [429, 315] width 374 height 19
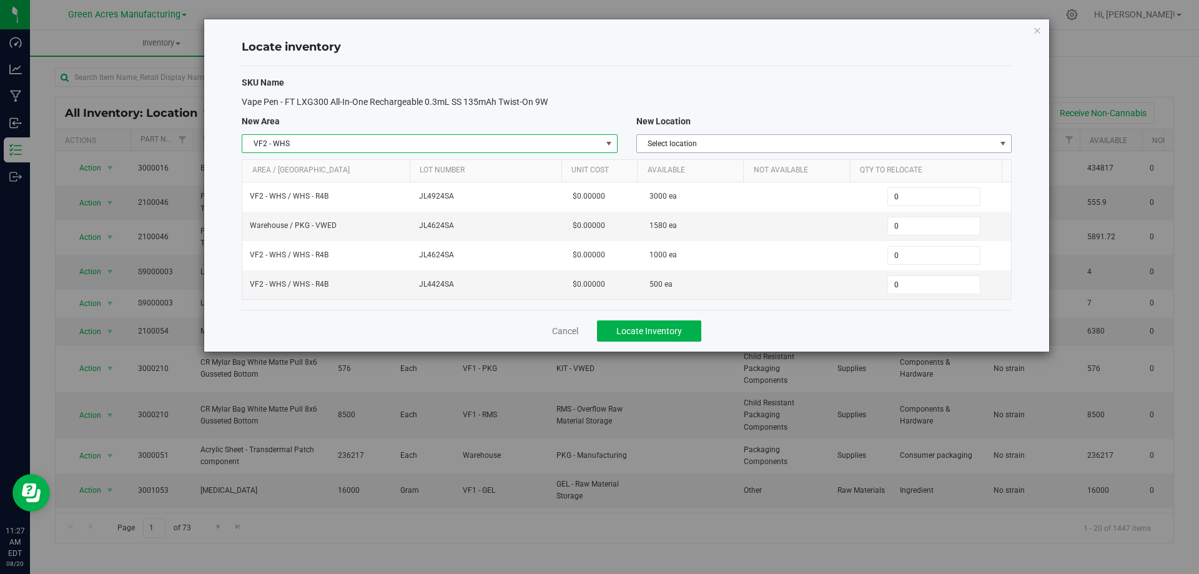
click at [851, 148] on span "Select location" at bounding box center [816, 143] width 359 height 17
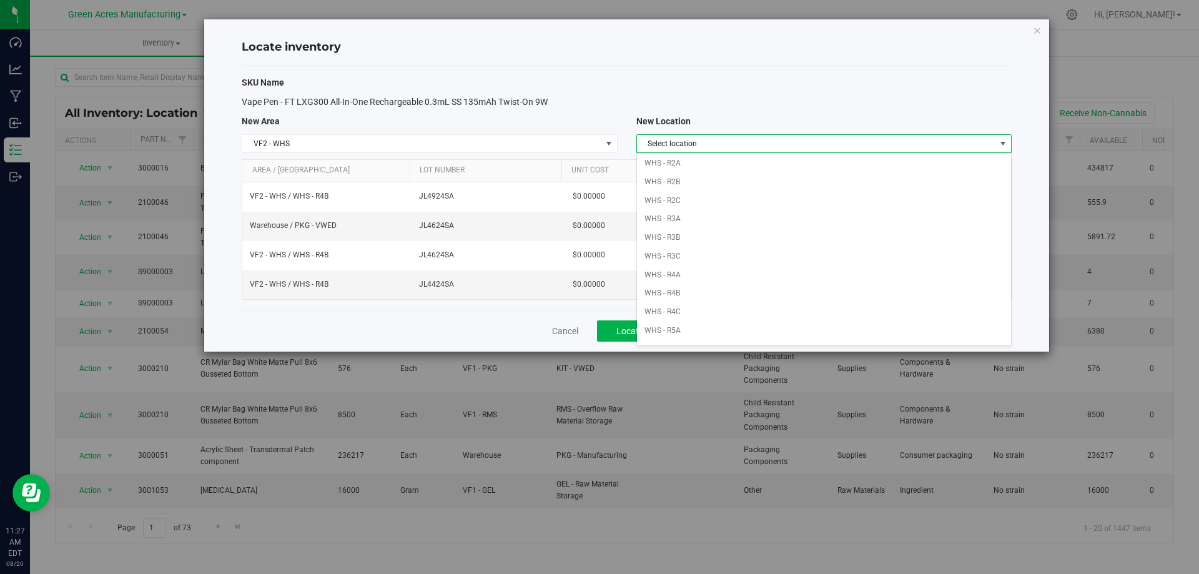
scroll to position [250, 0]
click at [800, 230] on li "WHS - R4B" at bounding box center [824, 230] width 374 height 19
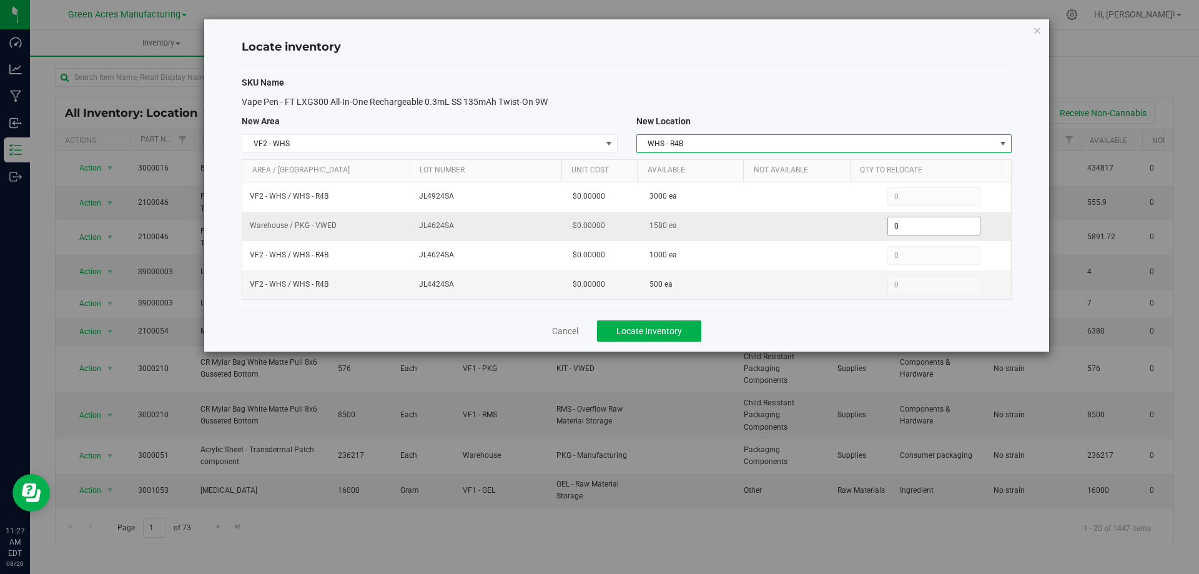
click at [908, 226] on span "0 0" at bounding box center [934, 226] width 93 height 19
click at [908, 226] on input "0" at bounding box center [934, 225] width 92 height 17
type input "178"
click at [820, 323] on div "Cancel Locate Inventory" at bounding box center [627, 331] width 770 height 42
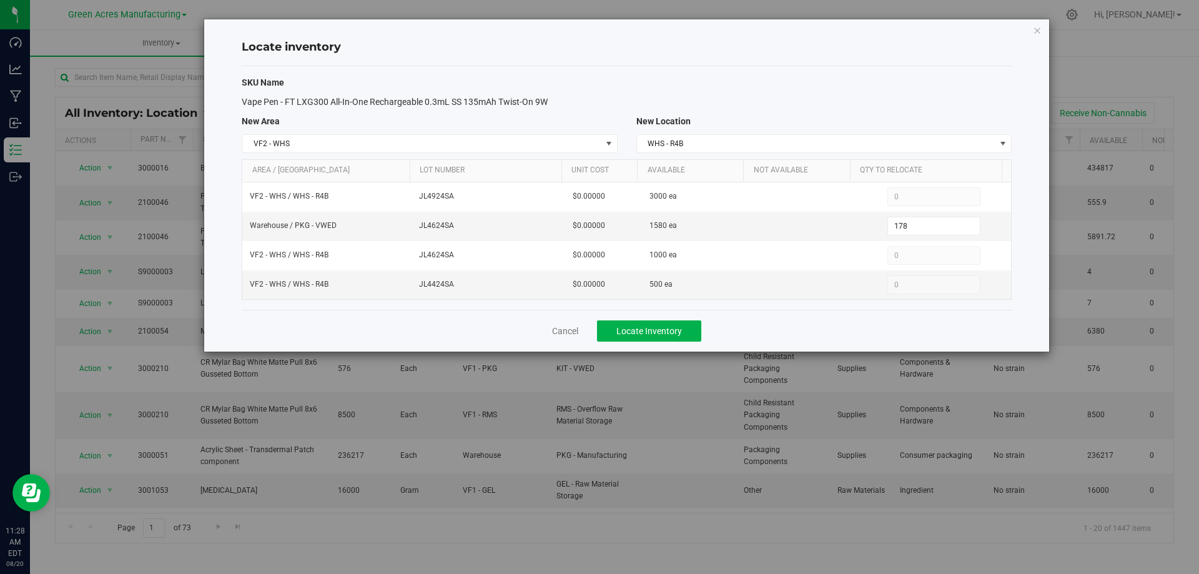
click at [820, 323] on div "Cancel Locate Inventory" at bounding box center [627, 331] width 770 height 42
click at [678, 327] on span "Locate Inventory" at bounding box center [650, 331] width 66 height 10
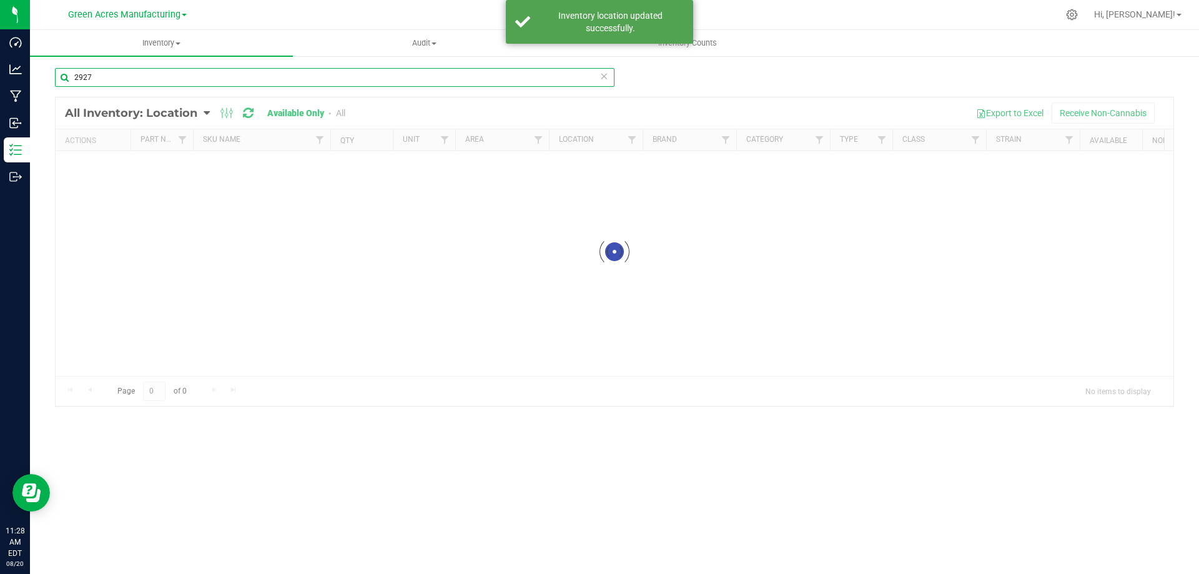
click at [162, 81] on input "2927" at bounding box center [335, 77] width 560 height 19
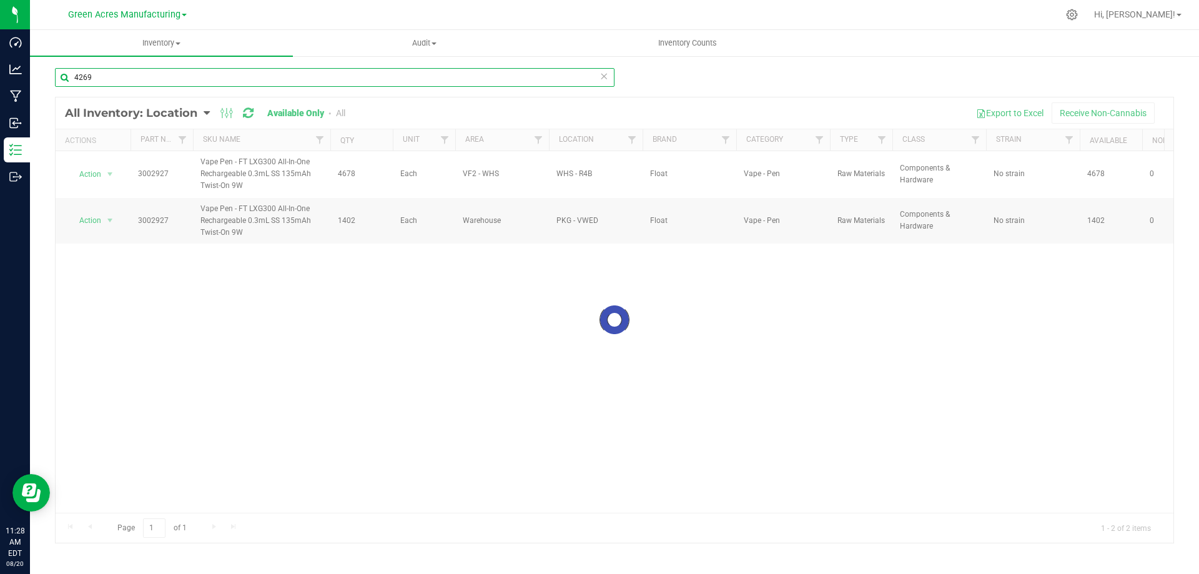
type input "4269"
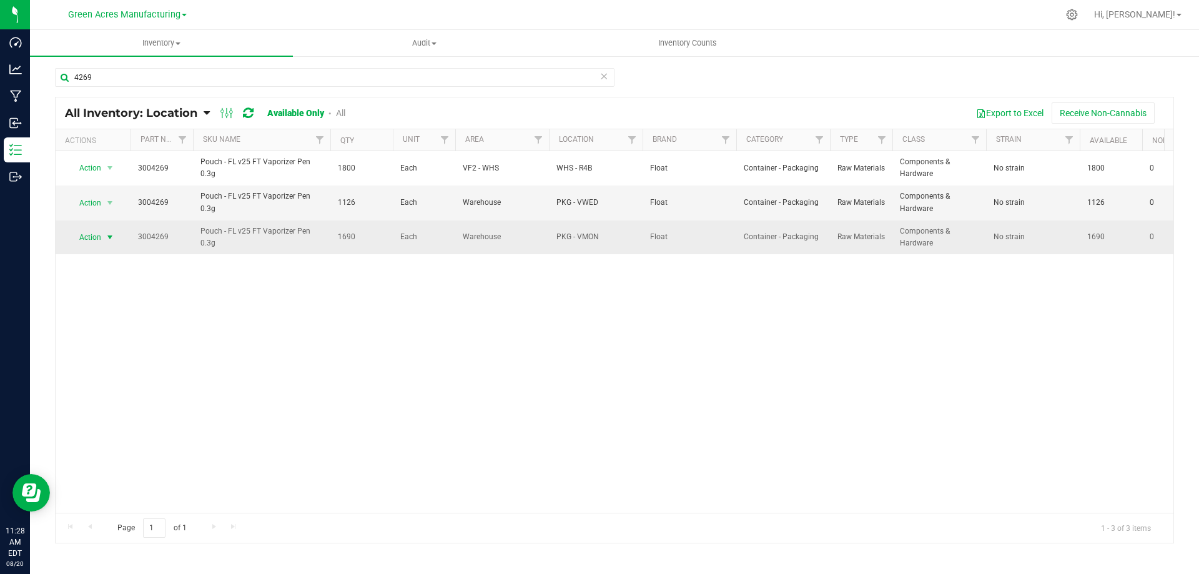
click at [109, 238] on span "select" at bounding box center [110, 237] width 10 height 10
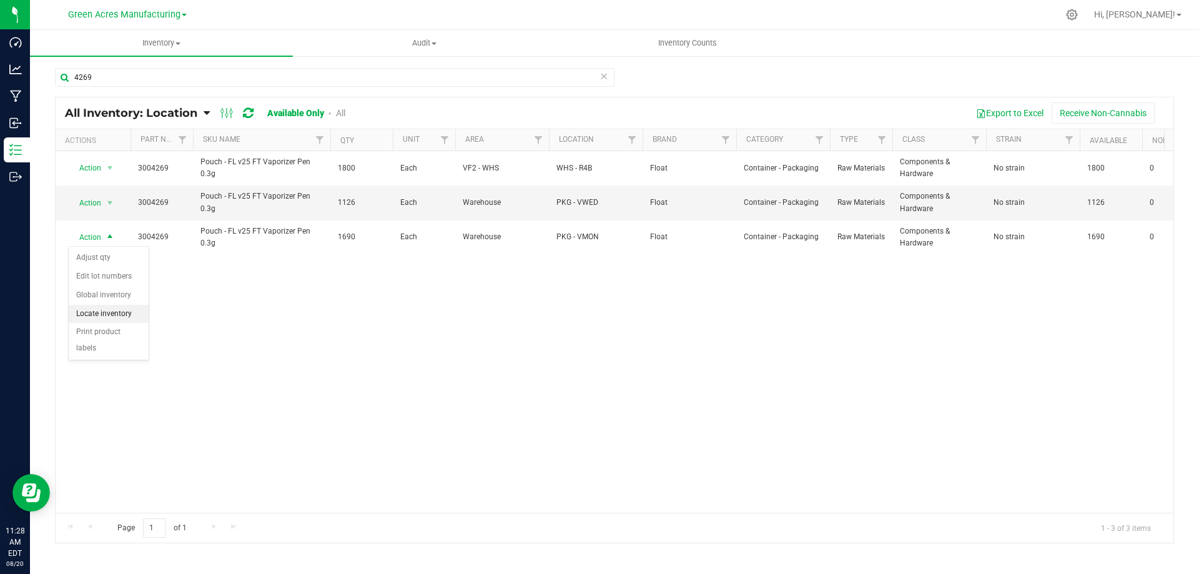
click at [131, 310] on li "Locate inventory" at bounding box center [109, 314] width 80 height 19
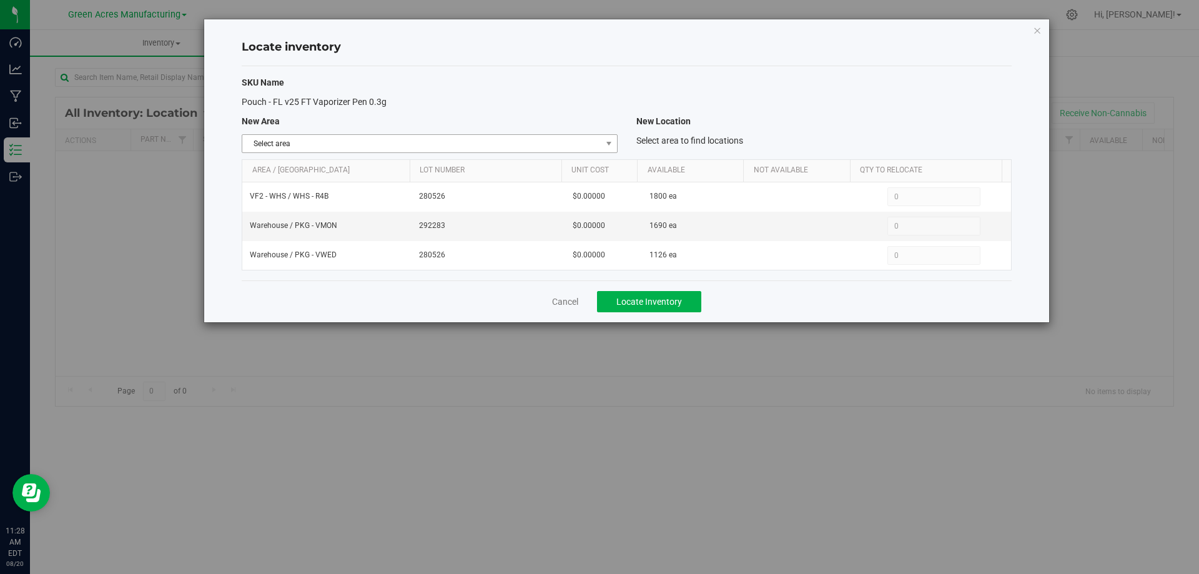
click at [585, 137] on span "Select area" at bounding box center [421, 143] width 359 height 17
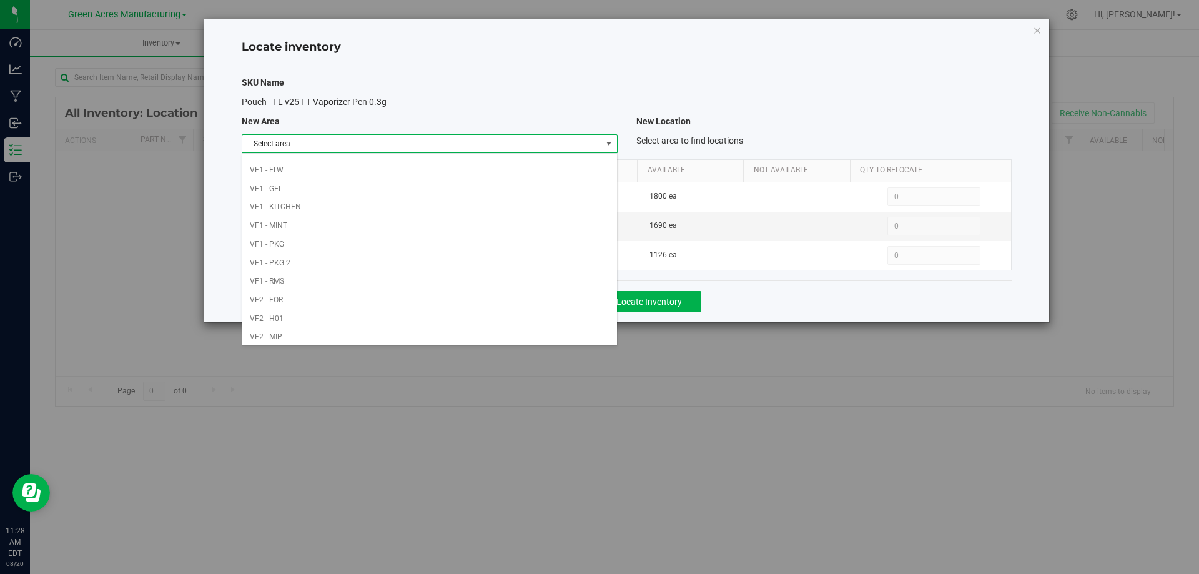
scroll to position [611, 0]
click at [483, 308] on li "VF2 - WHS" at bounding box center [429, 315] width 374 height 19
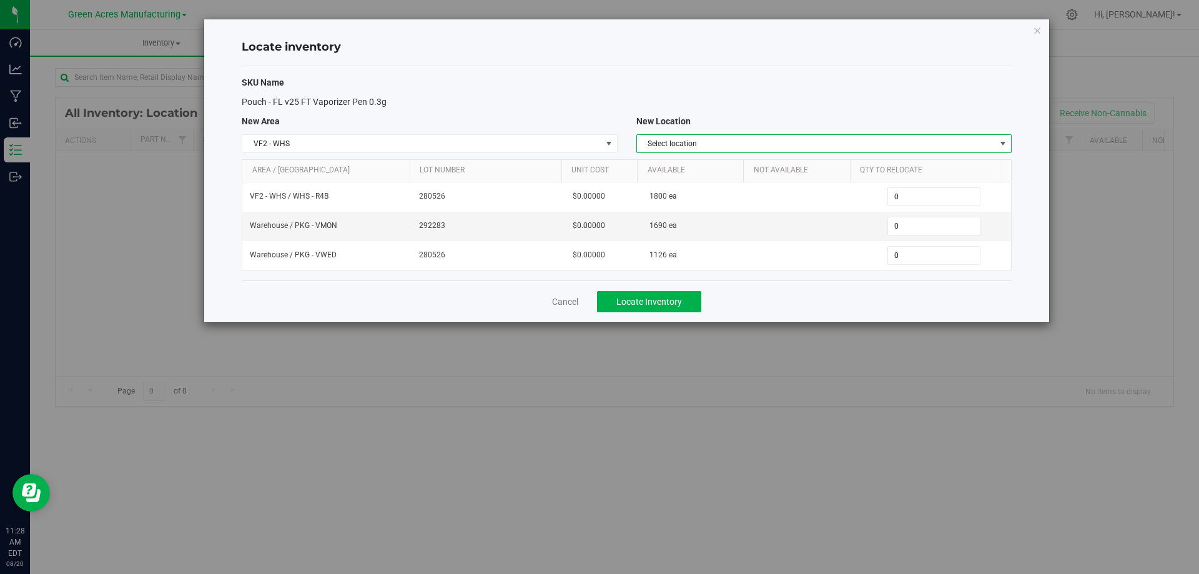
click at [934, 144] on span "Select location" at bounding box center [816, 143] width 359 height 17
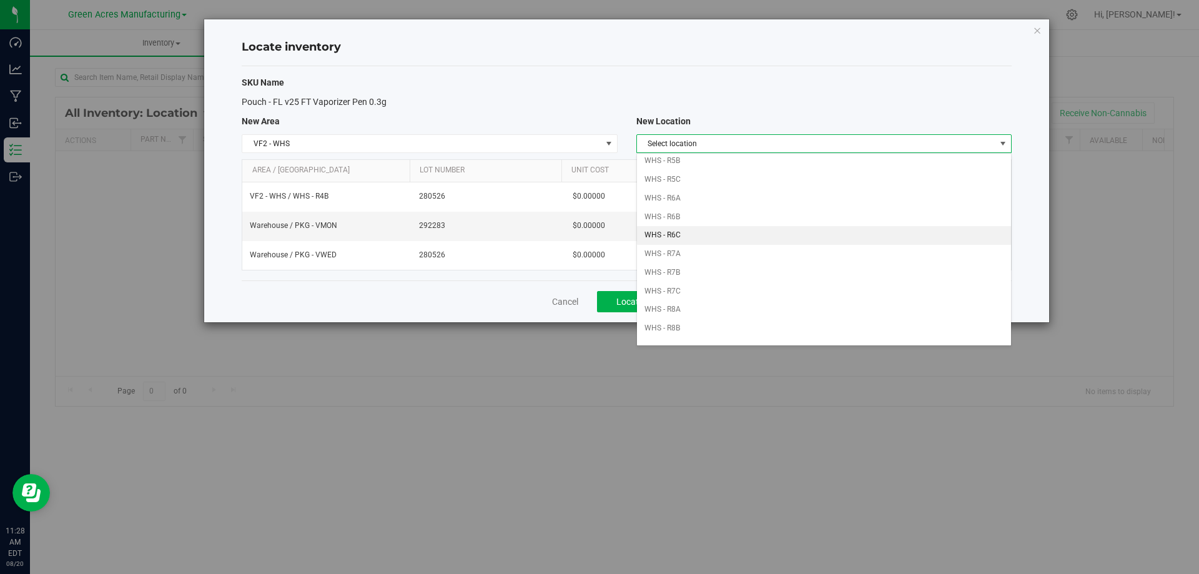
scroll to position [312, 0]
click at [701, 167] on li "WHS - R4B" at bounding box center [824, 168] width 374 height 19
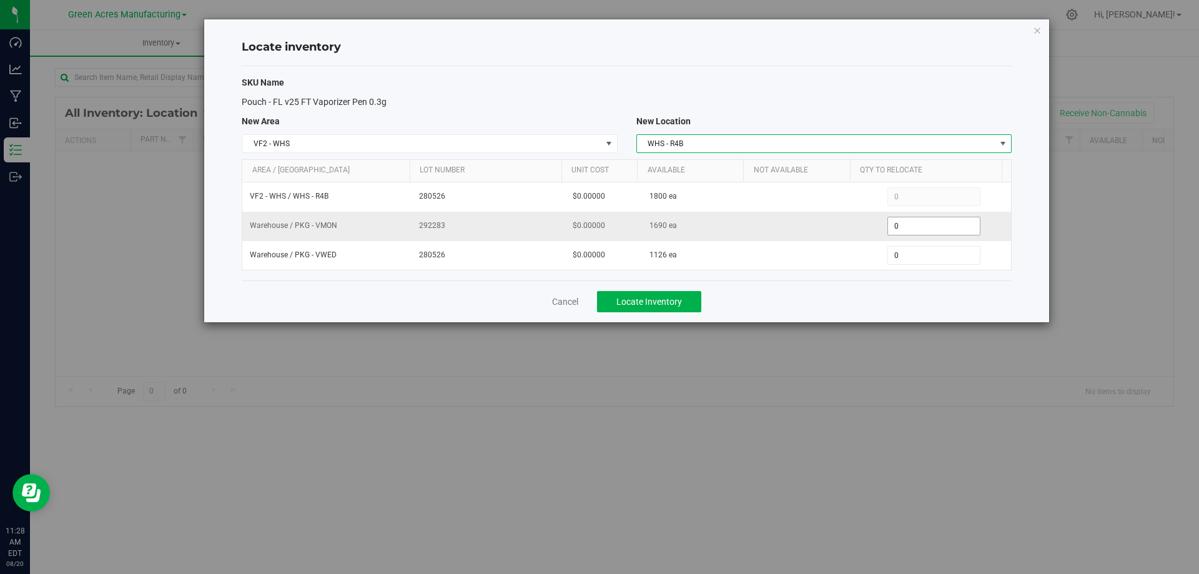
click at [921, 226] on span "0 0" at bounding box center [934, 226] width 93 height 19
click at [921, 226] on input "0" at bounding box center [934, 225] width 92 height 17
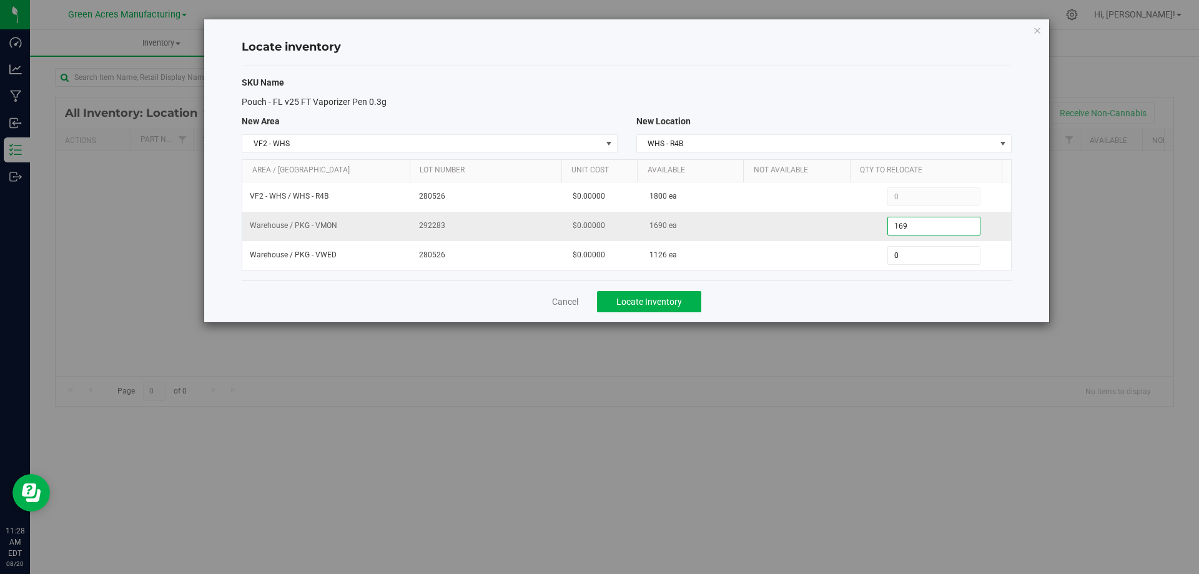
type input "1690"
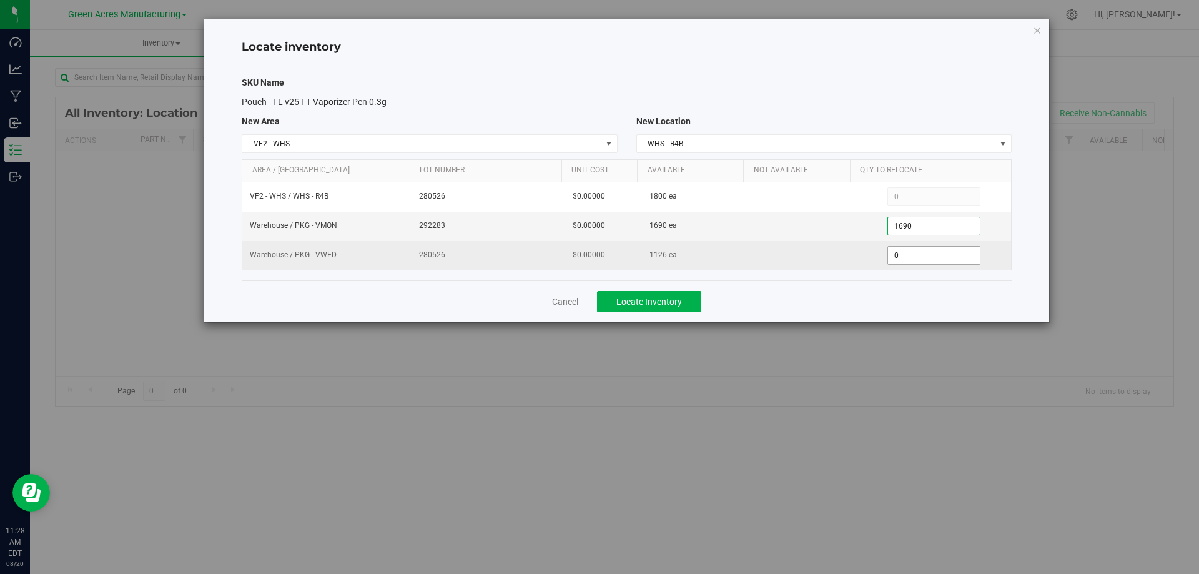
type input "1,690"
click at [912, 254] on span "0 0" at bounding box center [934, 255] width 93 height 19
click at [912, 254] on input "0" at bounding box center [934, 255] width 92 height 17
type input "110"
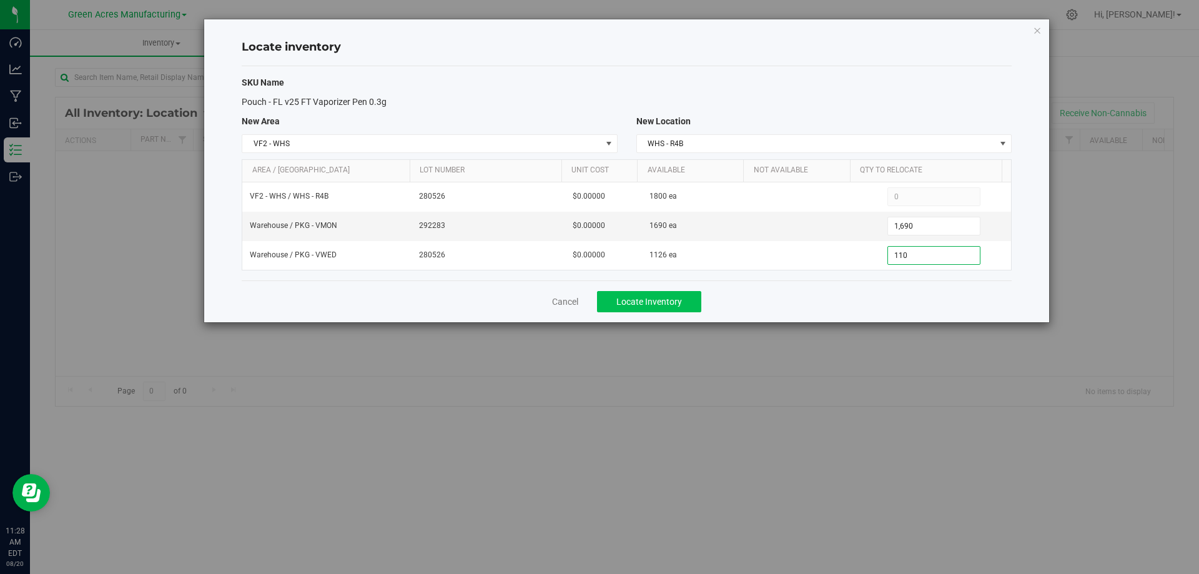
drag, startPoint x: 852, startPoint y: 297, endPoint x: 691, endPoint y: 304, distance: 161.3
click at [851, 298] on div "Cancel Locate Inventory" at bounding box center [627, 301] width 770 height 42
type input "110"
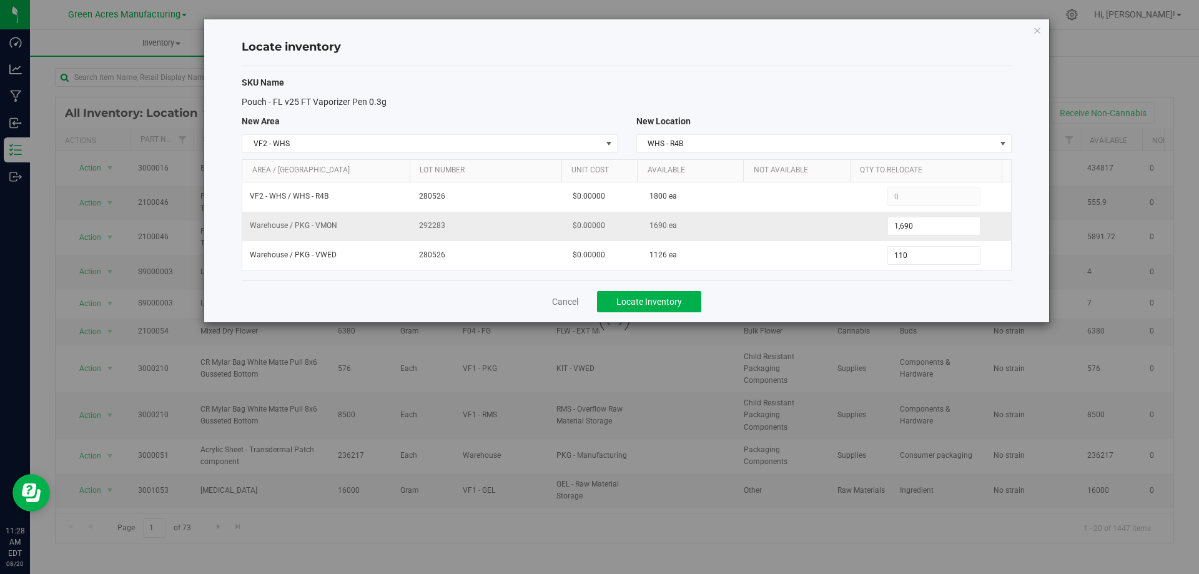
click at [435, 226] on span "292283" at bounding box center [488, 226] width 139 height 12
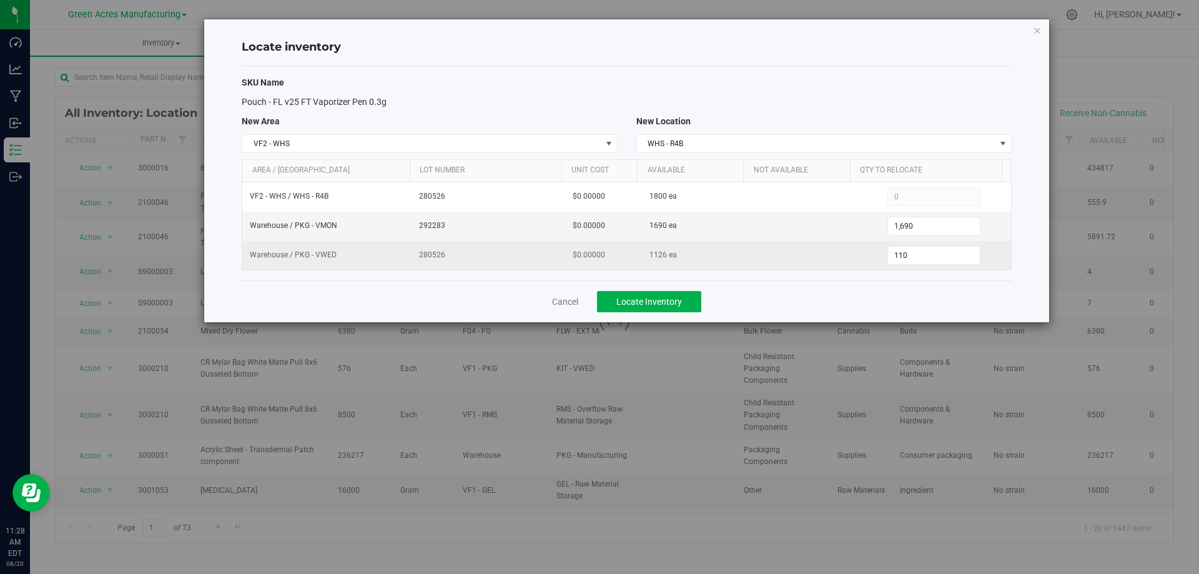
copy span "292283"
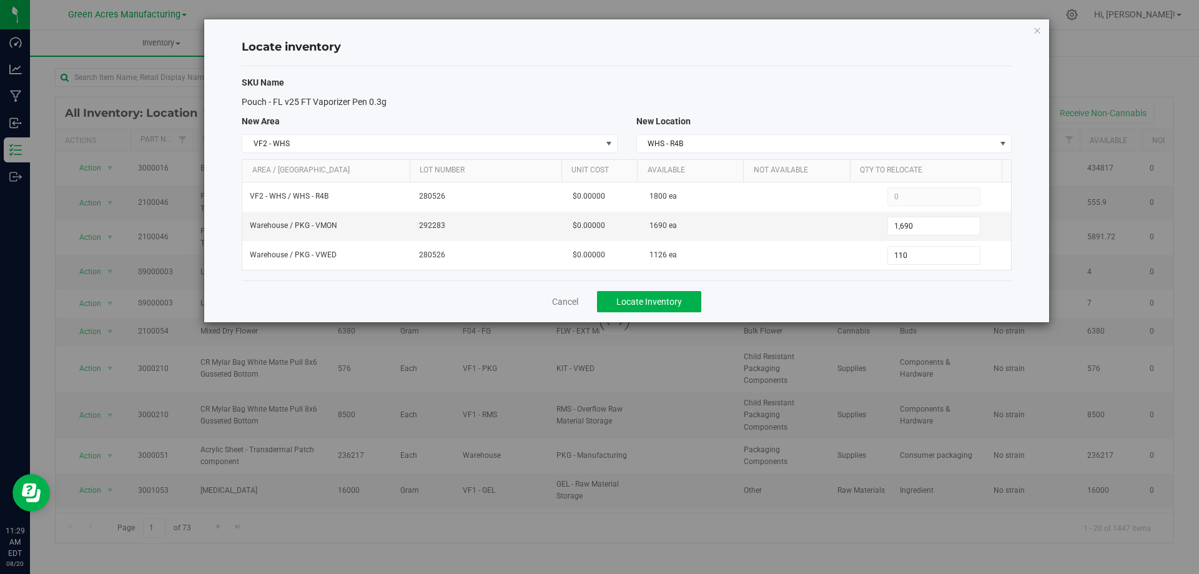
click at [735, 301] on div "Cancel Locate Inventory" at bounding box center [627, 301] width 770 height 42
click at [662, 297] on span "Locate Inventory" at bounding box center [650, 302] width 66 height 10
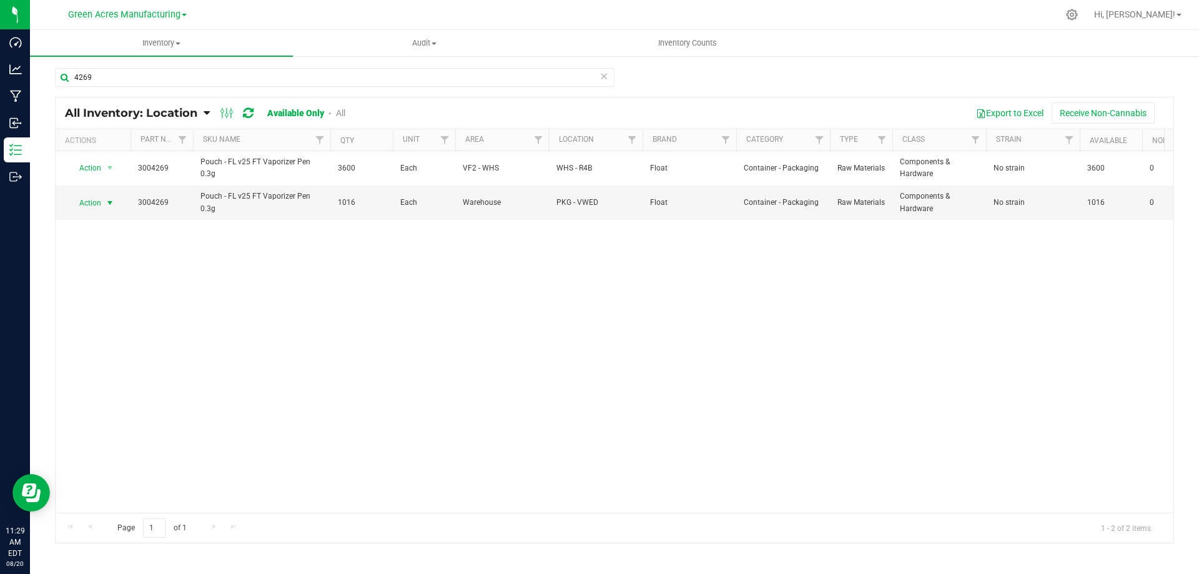
click at [109, 202] on span "select" at bounding box center [110, 203] width 10 height 10
click at [127, 247] on li "Edit lot numbers" at bounding box center [109, 242] width 80 height 19
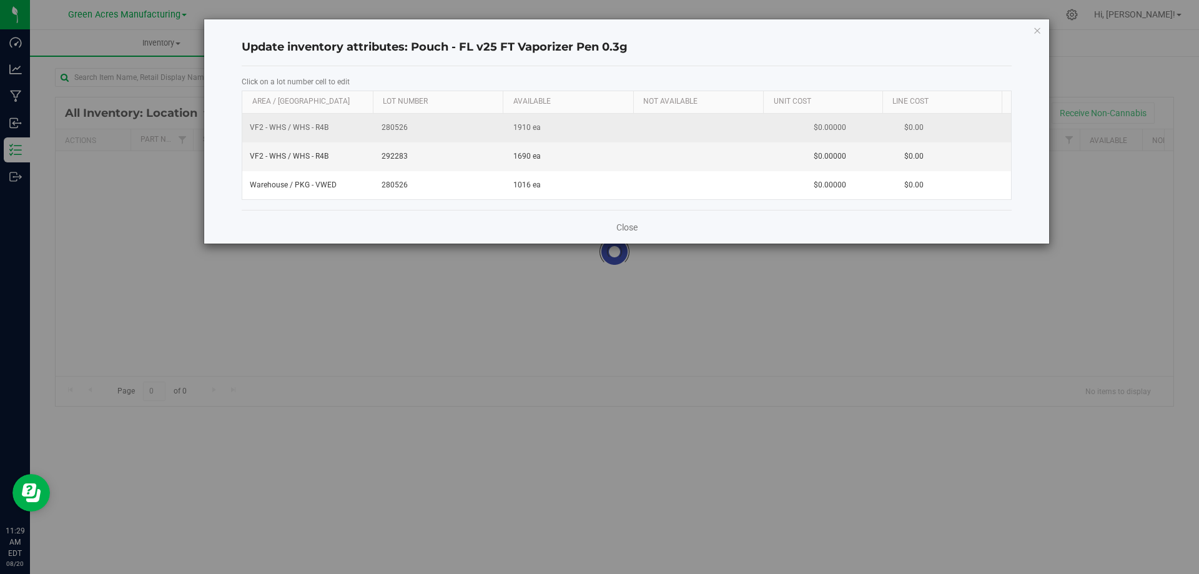
click at [394, 130] on span "280526" at bounding box center [440, 128] width 117 height 12
click at [394, 130] on input "280526" at bounding box center [437, 127] width 119 height 19
click at [396, 156] on span "292283" at bounding box center [440, 157] width 117 height 12
click at [396, 156] on input "292283" at bounding box center [437, 156] width 119 height 19
click at [397, 127] on span "280526" at bounding box center [440, 128] width 117 height 12
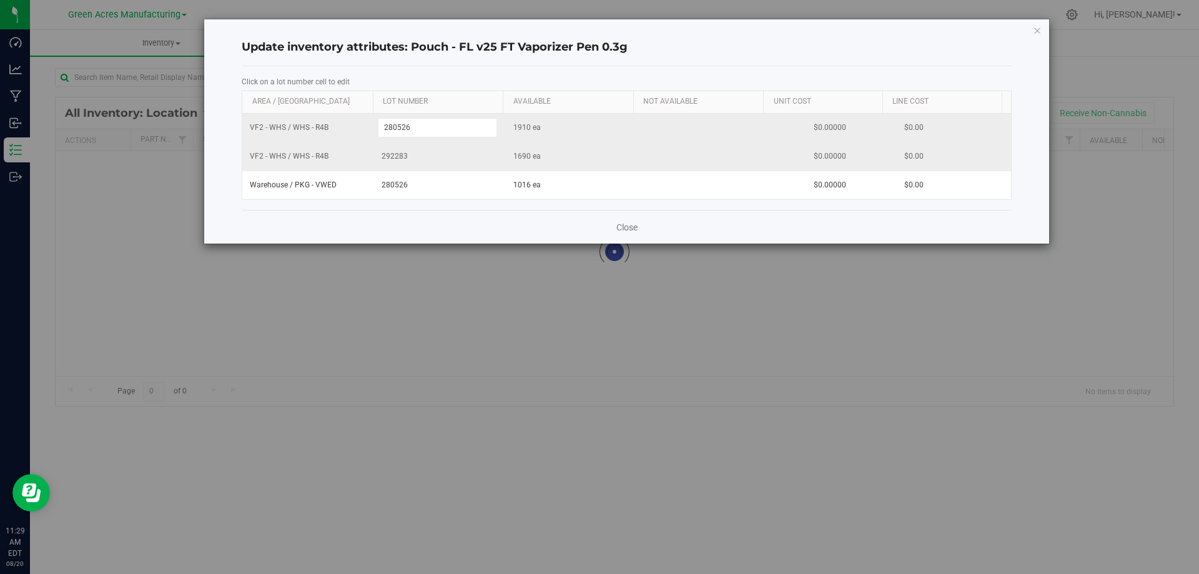
click at [397, 127] on input "280526" at bounding box center [437, 127] width 119 height 19
click at [397, 157] on span "292283" at bounding box center [440, 157] width 117 height 12
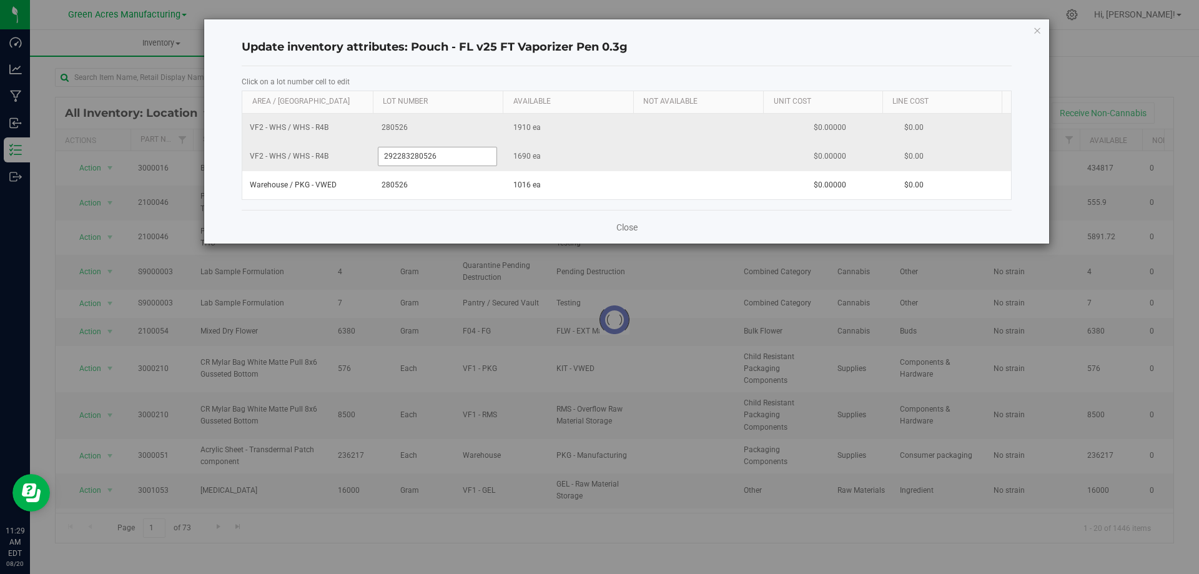
click at [399, 149] on input "292283280526" at bounding box center [437, 156] width 119 height 19
type input "280526"
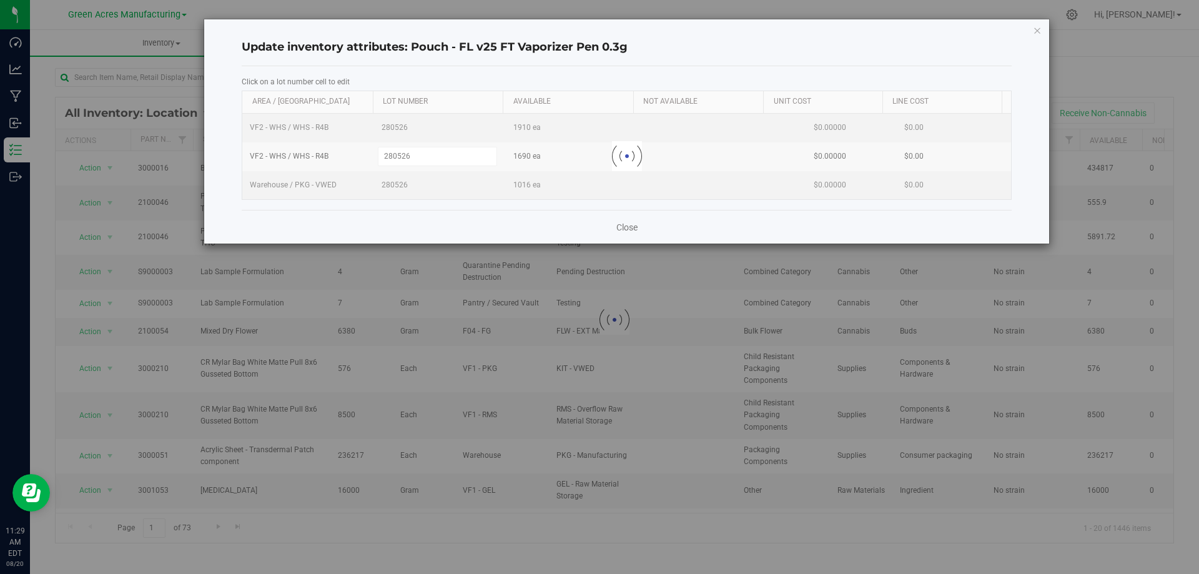
click at [392, 183] on div "Loading... VF2 - WHS / WHS - R4B 280526 1910 ea $0.00000 $0.00 VF2 - WHS / WHS …" at bounding box center [626, 157] width 769 height 86
click at [392, 183] on div at bounding box center [626, 157] width 769 height 86
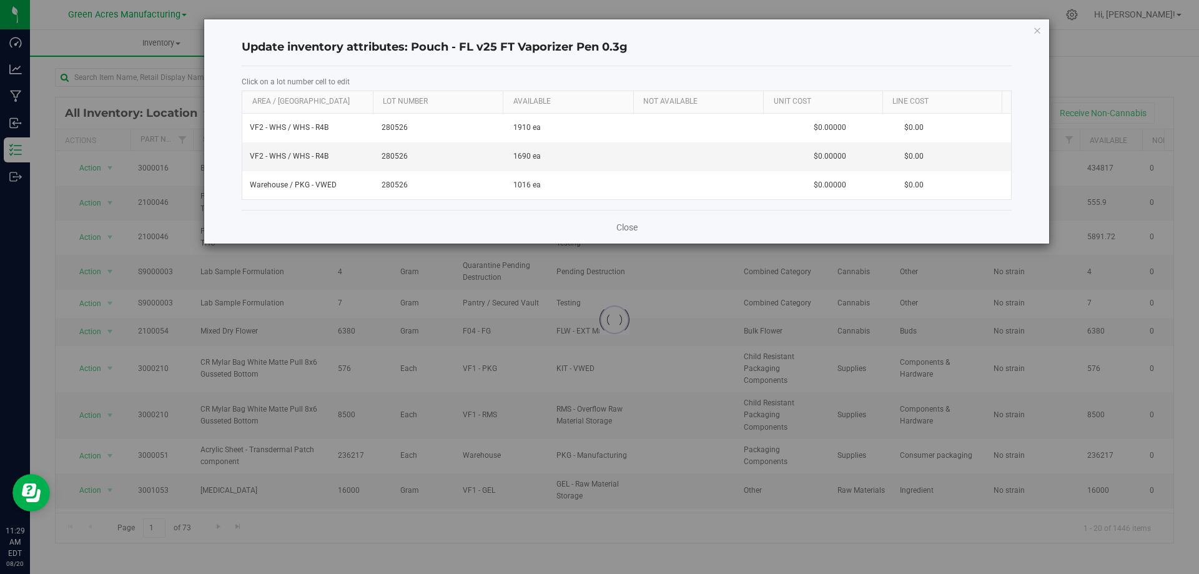
click at [489, 225] on div "Close" at bounding box center [627, 227] width 770 height 34
click at [620, 229] on link "Close" at bounding box center [627, 227] width 21 height 12
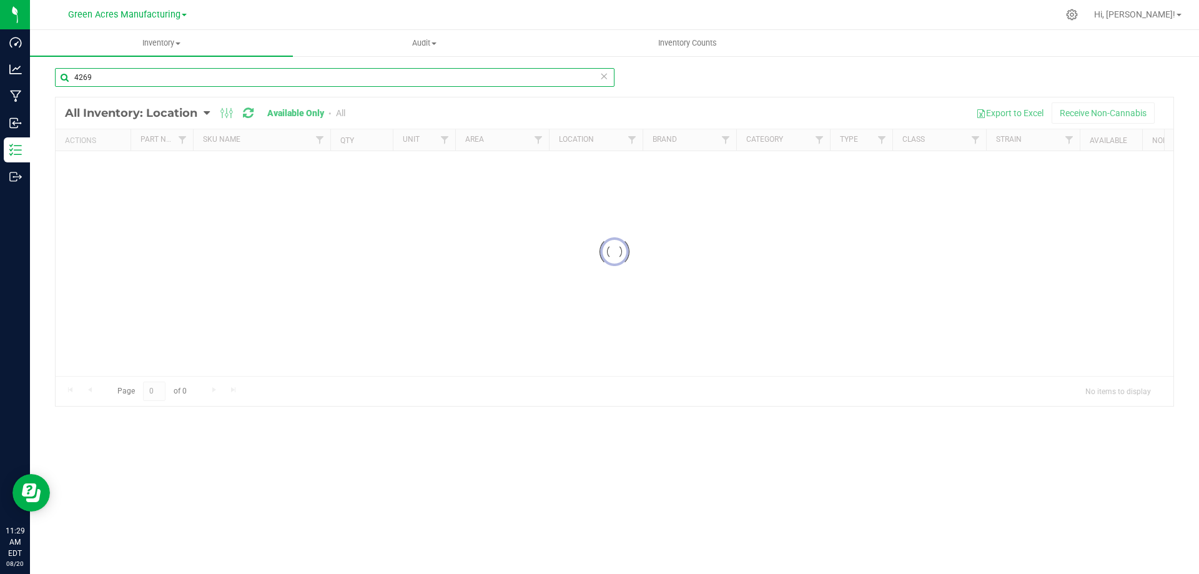
click at [165, 72] on input "4269" at bounding box center [335, 77] width 560 height 19
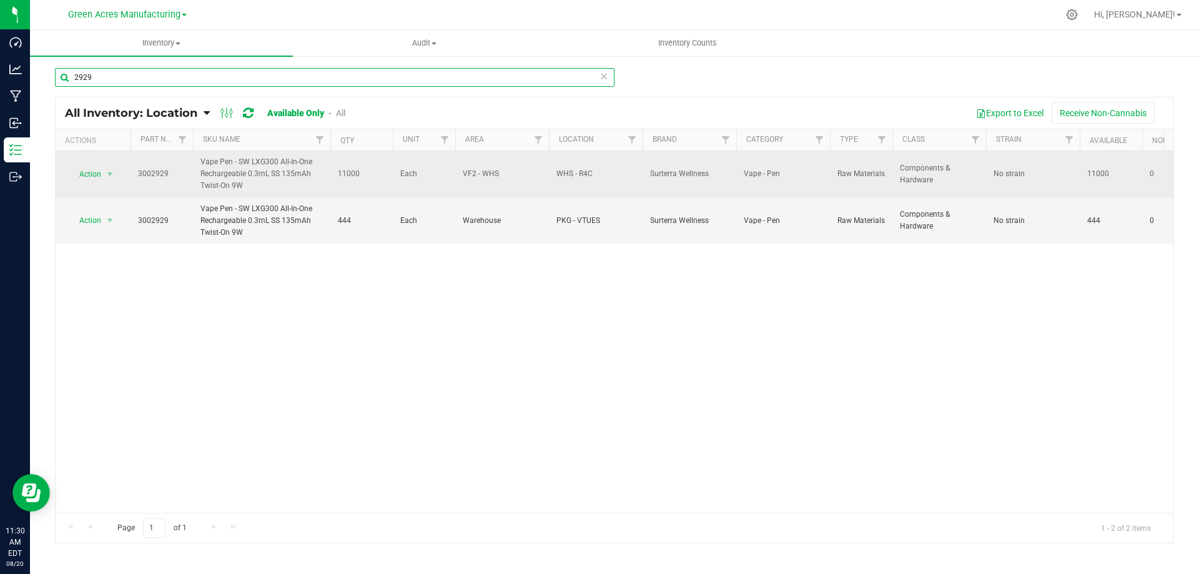
type input "2929"
click at [347, 171] on span "11000" at bounding box center [361, 174] width 47 height 12
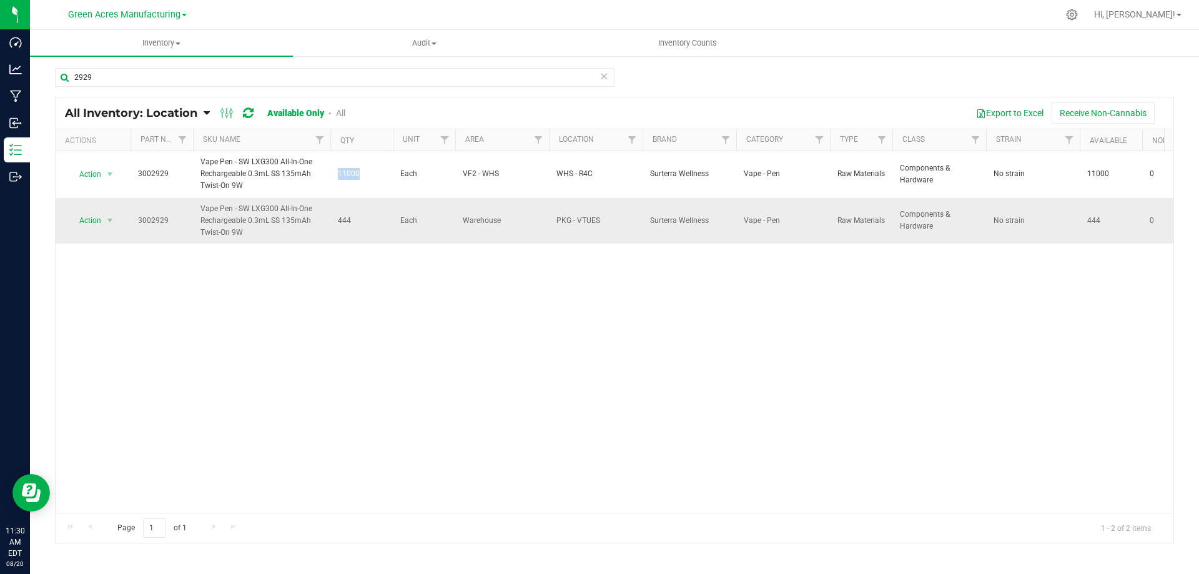
copy span "11000"
drag, startPoint x: 99, startPoint y: 171, endPoint x: 107, endPoint y: 289, distance: 118.3
click at [100, 171] on span "Action" at bounding box center [85, 174] width 34 height 17
click at [111, 254] on li "Locate inventory" at bounding box center [109, 250] width 80 height 19
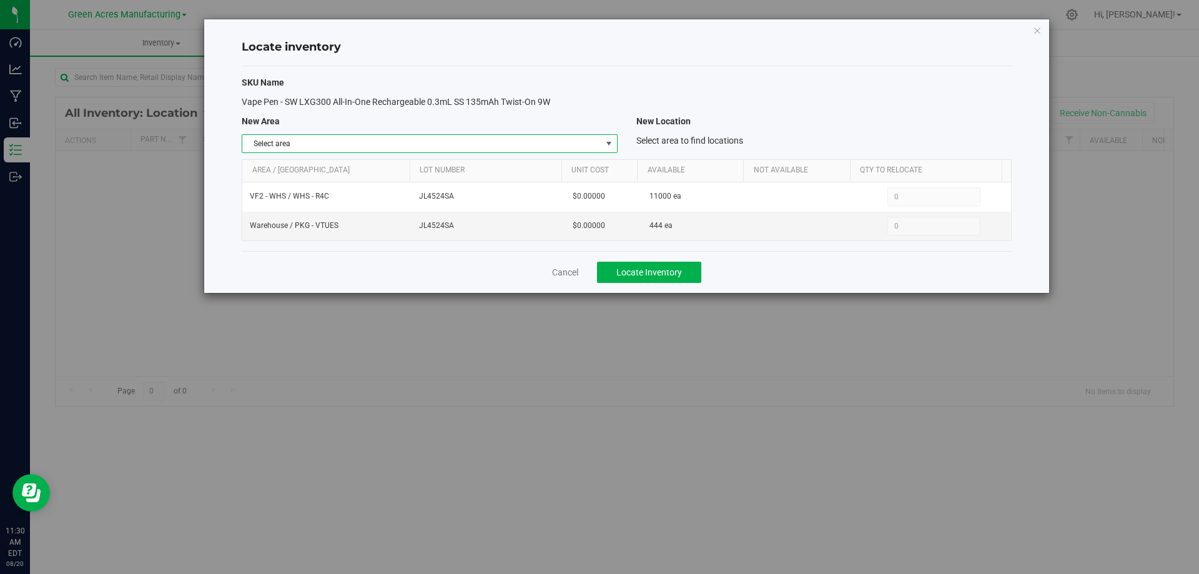
click at [592, 146] on span "Select area" at bounding box center [421, 143] width 359 height 17
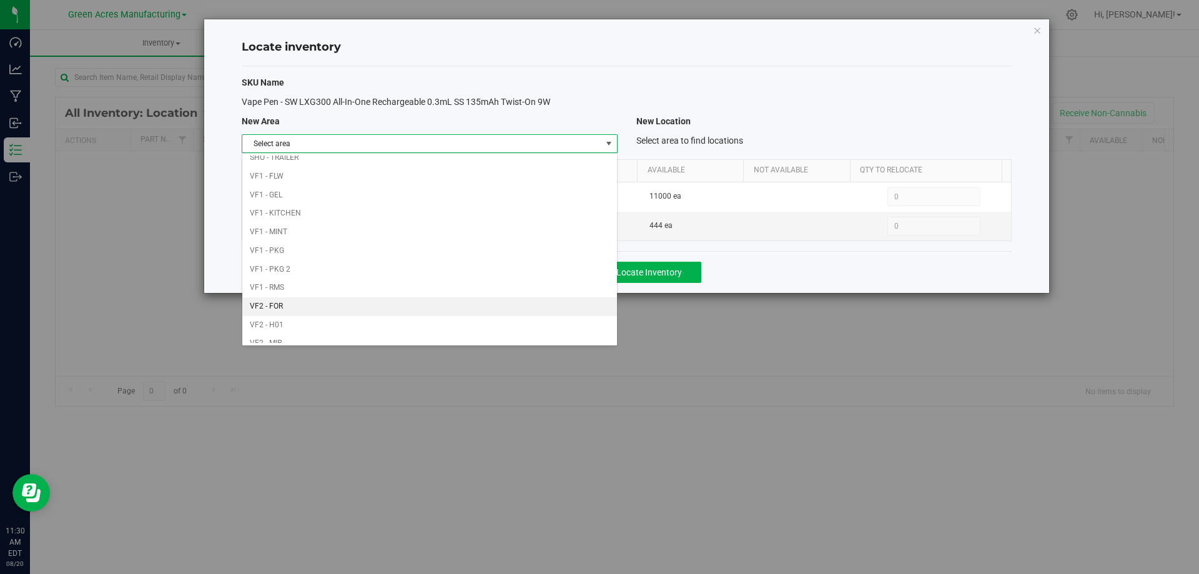
scroll to position [611, 0]
drag, startPoint x: 505, startPoint y: 335, endPoint x: 781, endPoint y: 136, distance: 340.4
click at [507, 335] on li "Warehouse" at bounding box center [429, 333] width 374 height 19
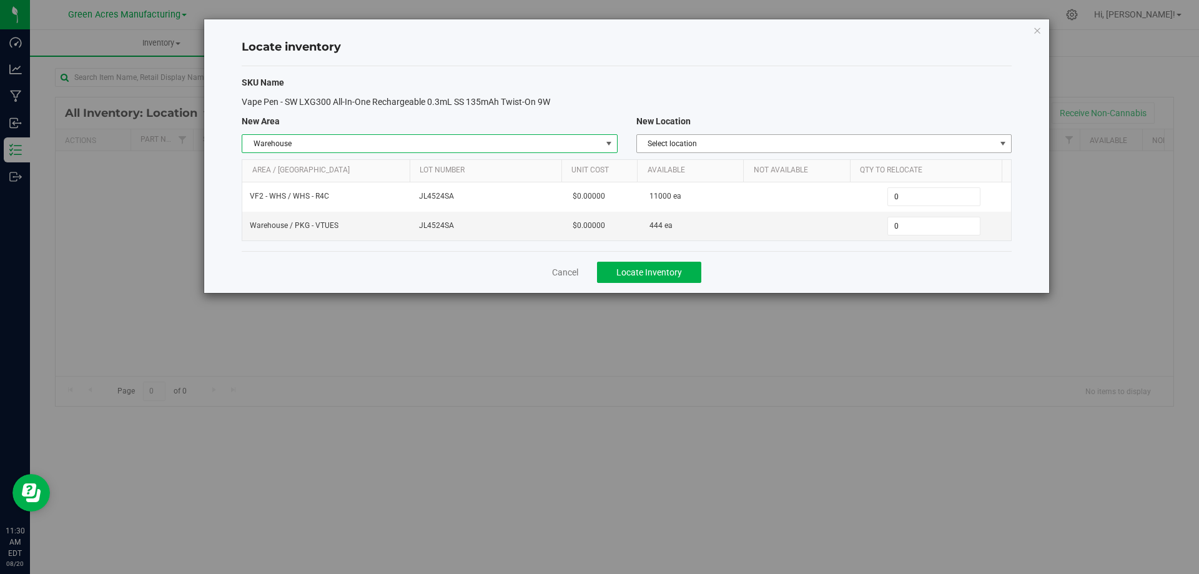
click at [870, 147] on span "Select location" at bounding box center [816, 143] width 359 height 17
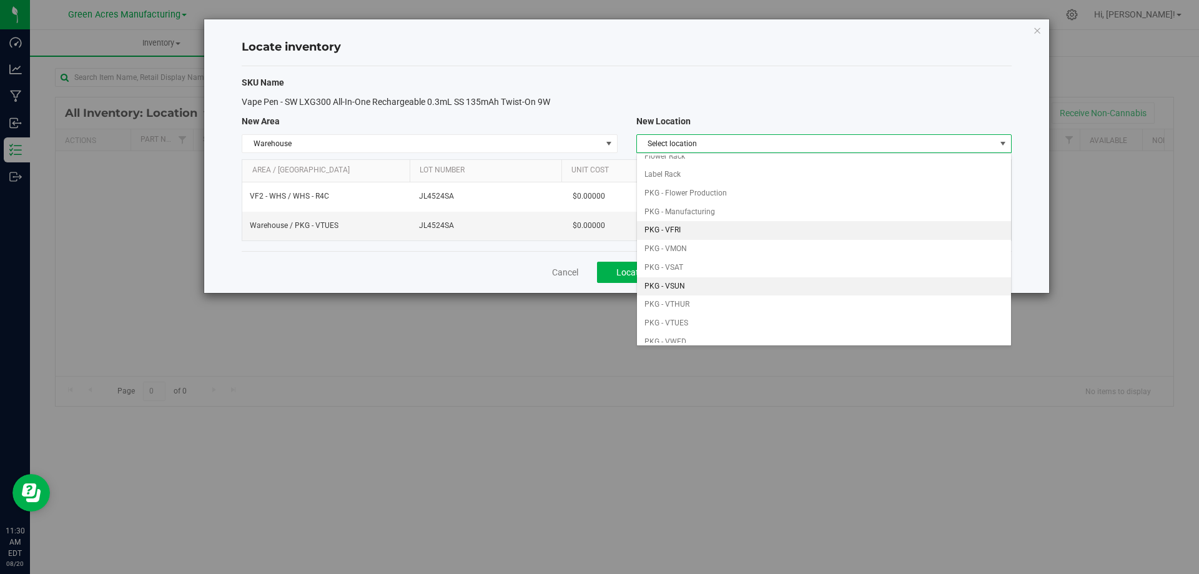
scroll to position [62, 0]
drag, startPoint x: 698, startPoint y: 289, endPoint x: 848, endPoint y: 221, distance: 164.7
click at [700, 285] on li "PKG - VTHUR" at bounding box center [824, 288] width 374 height 19
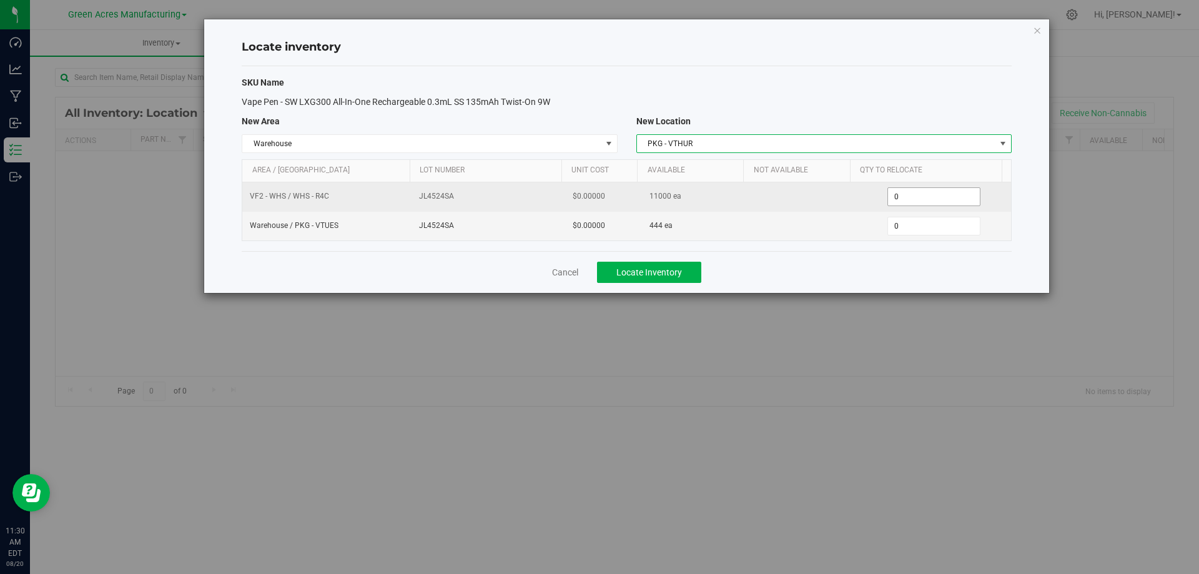
click at [913, 196] on span "0 0" at bounding box center [934, 196] width 93 height 19
click at [913, 196] on input "0" at bounding box center [934, 196] width 92 height 17
paste input "450"
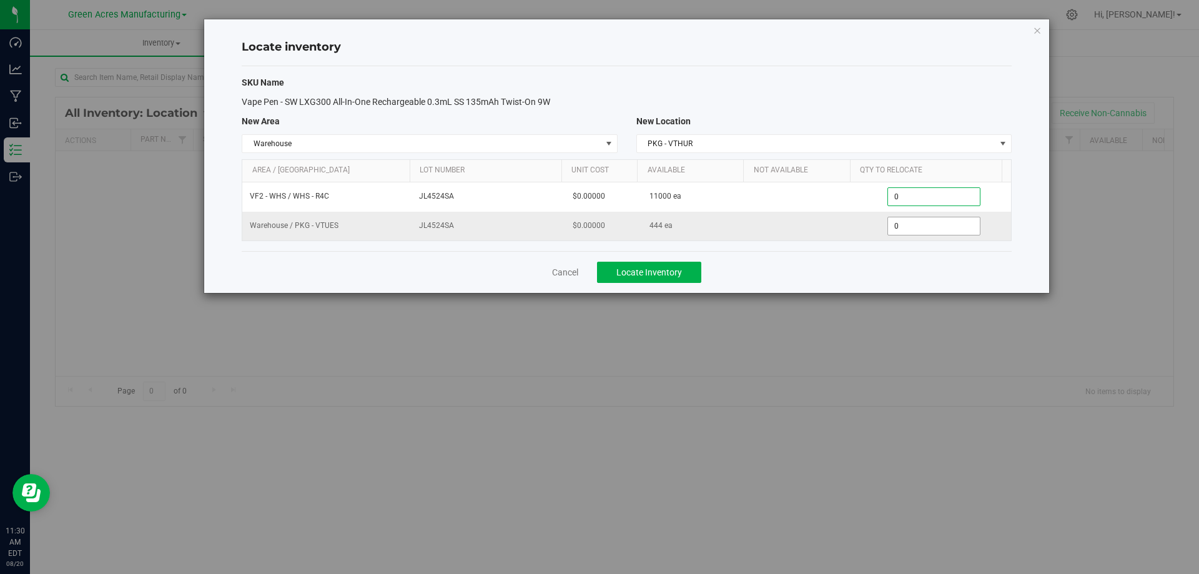
type input "4500"
type input "4,500"
click at [911, 229] on span "0 0" at bounding box center [934, 226] width 93 height 19
click at [911, 229] on input "0" at bounding box center [934, 225] width 92 height 17
type input "444"
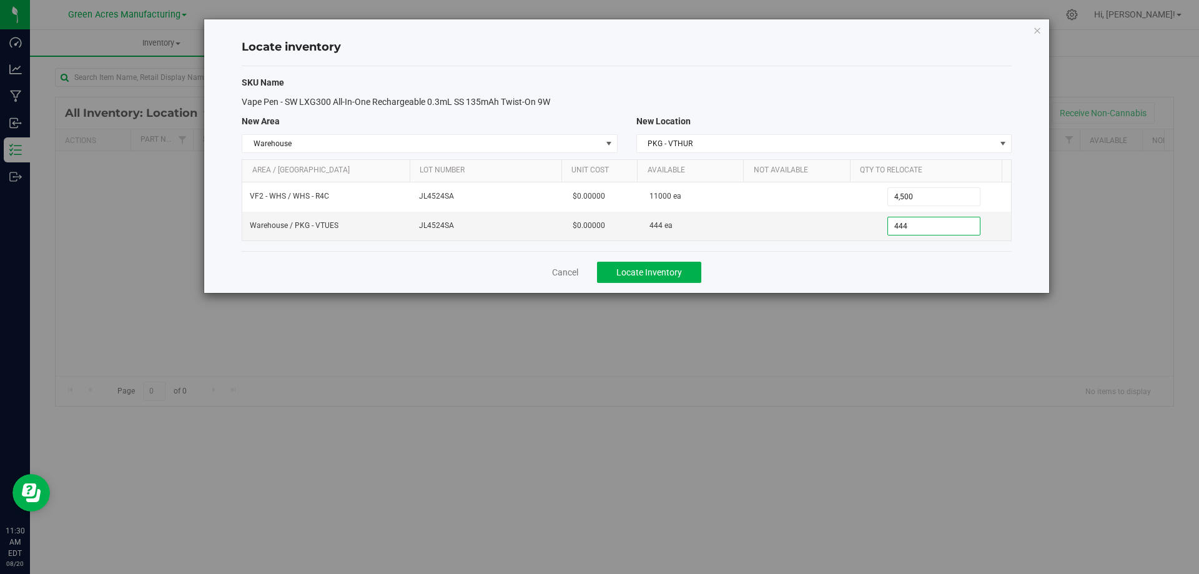
type input "444"
click at [835, 281] on div "Cancel Locate Inventory" at bounding box center [627, 272] width 770 height 42
click at [780, 269] on div "Cancel Locate Inventory" at bounding box center [627, 272] width 770 height 42
click at [691, 269] on button "Locate Inventory" at bounding box center [649, 272] width 104 height 21
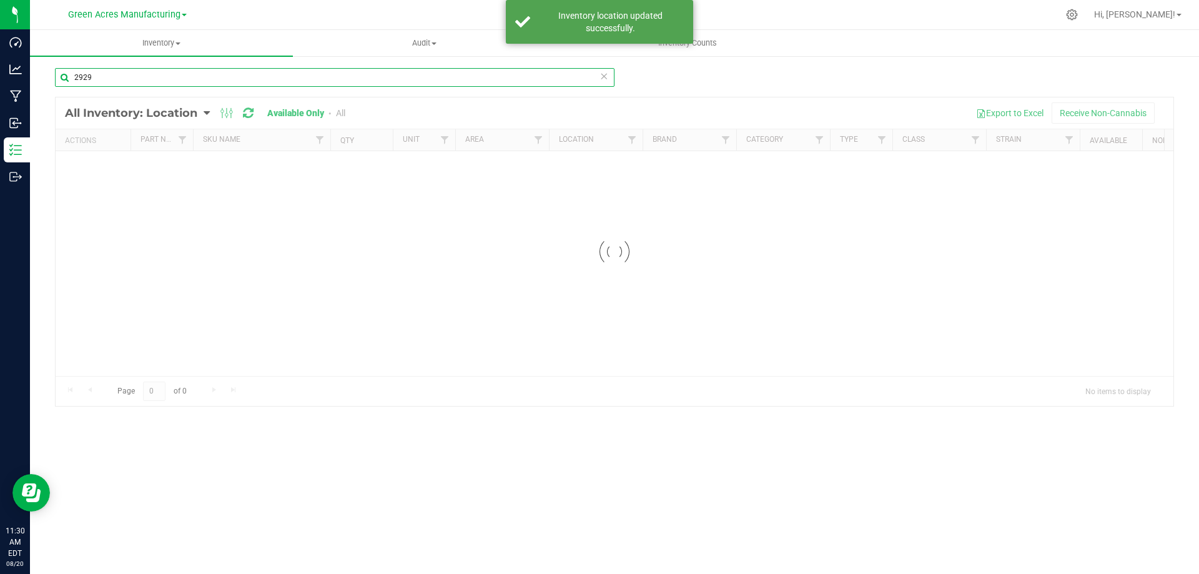
click at [156, 79] on input "2929" at bounding box center [335, 77] width 560 height 19
type input "4401"
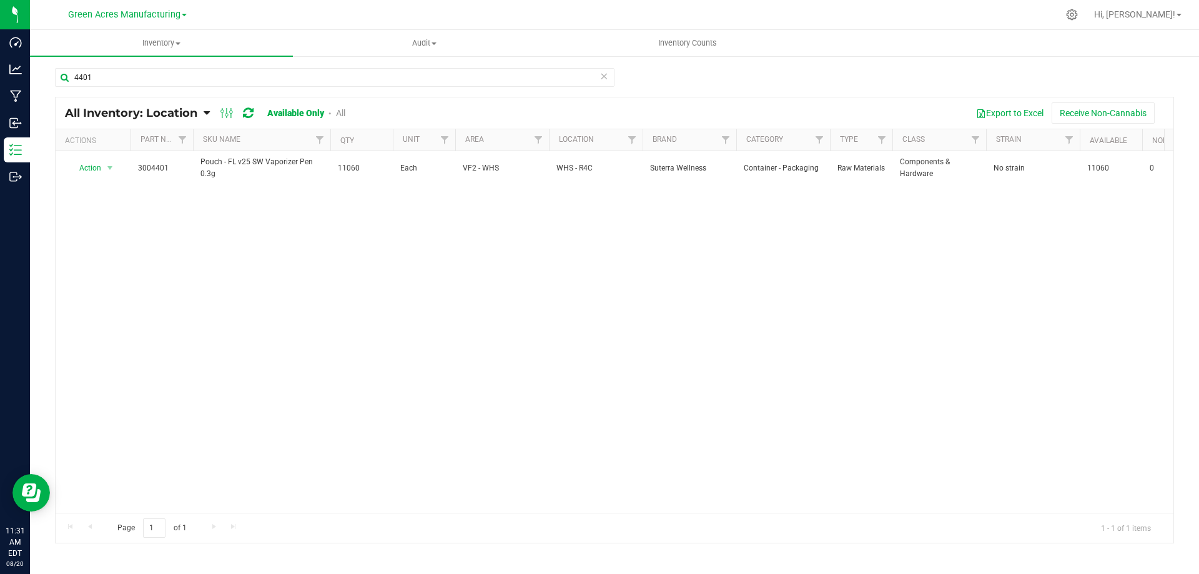
click at [71, 292] on div "Action Action Adjust qty Edit lot numbers Global inventory Locate inventory Pri…" at bounding box center [615, 332] width 1118 height 362
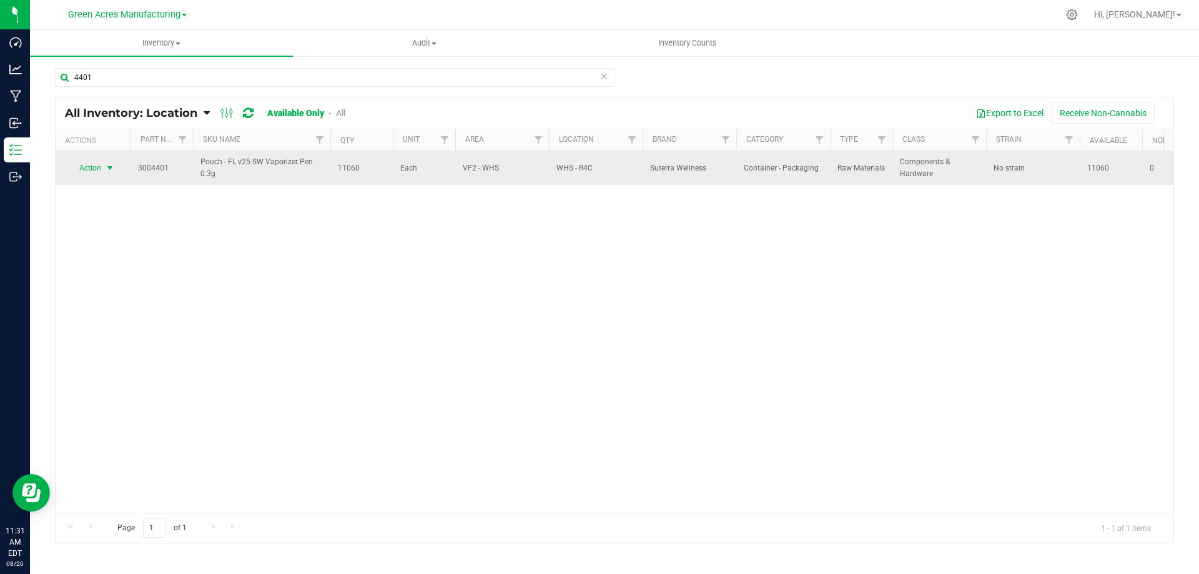
click at [109, 168] on span "select" at bounding box center [110, 168] width 10 height 10
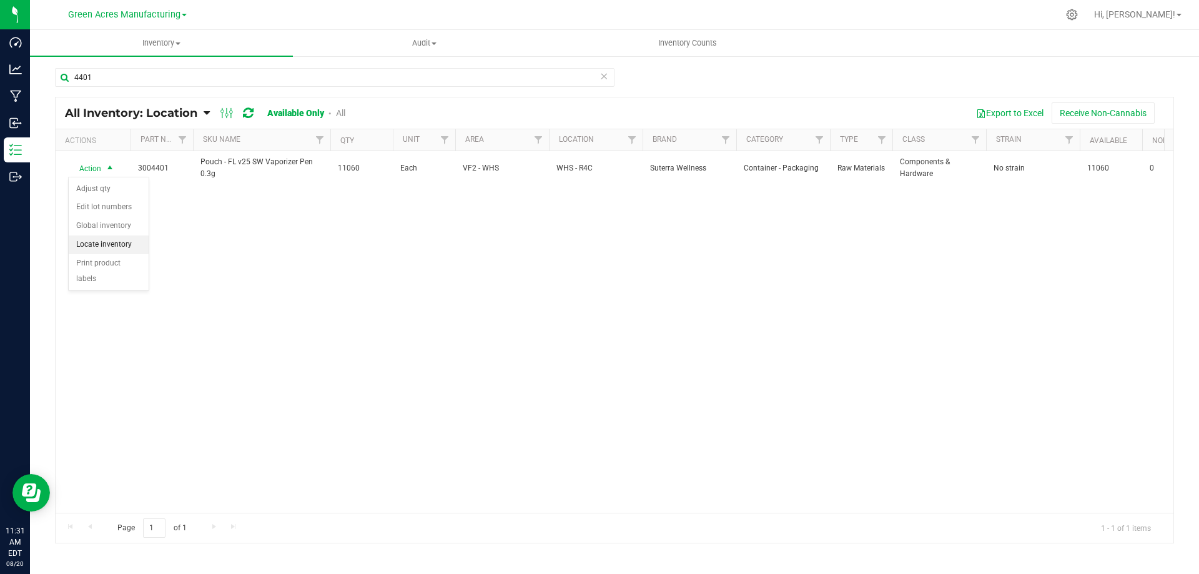
click at [129, 244] on li "Locate inventory" at bounding box center [109, 245] width 80 height 19
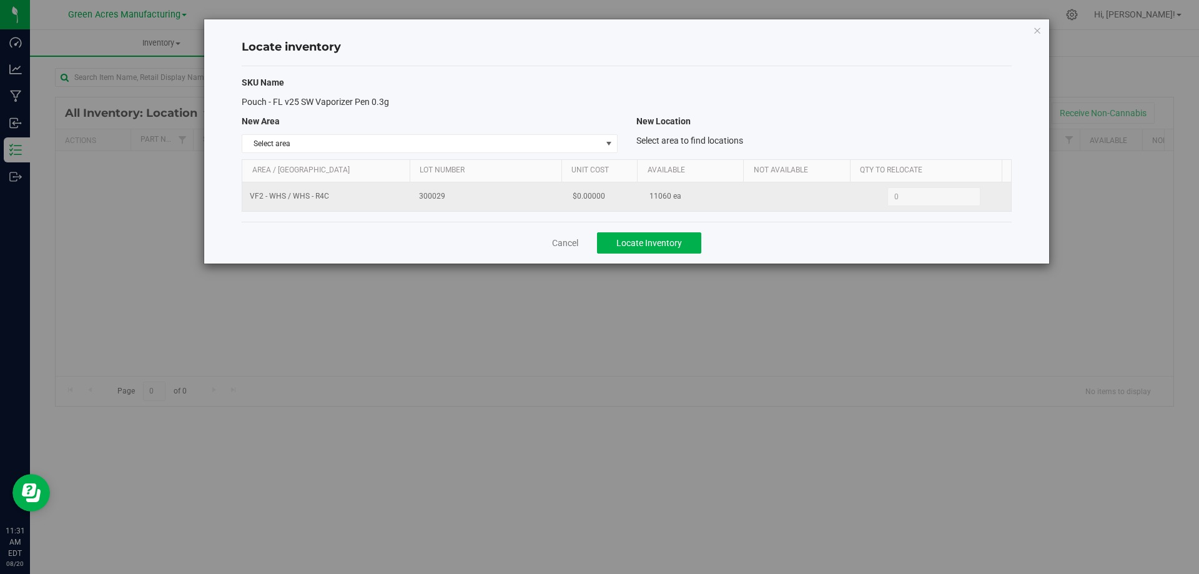
click at [656, 196] on span "11060 ea" at bounding box center [666, 197] width 32 height 12
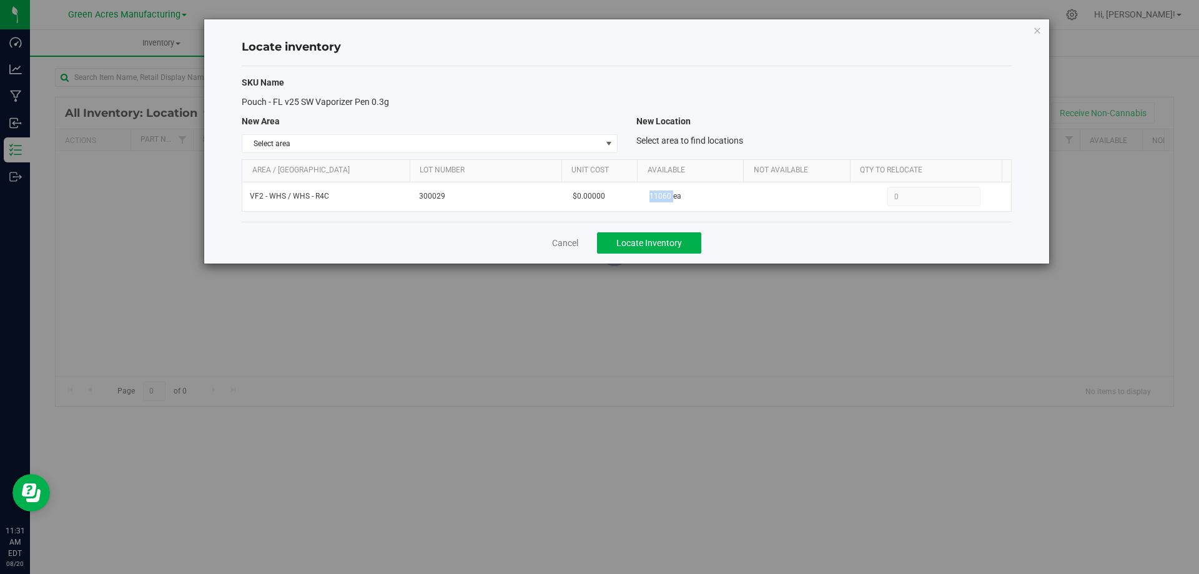
copy span "11060"
click at [580, 149] on span "Select area" at bounding box center [421, 143] width 359 height 17
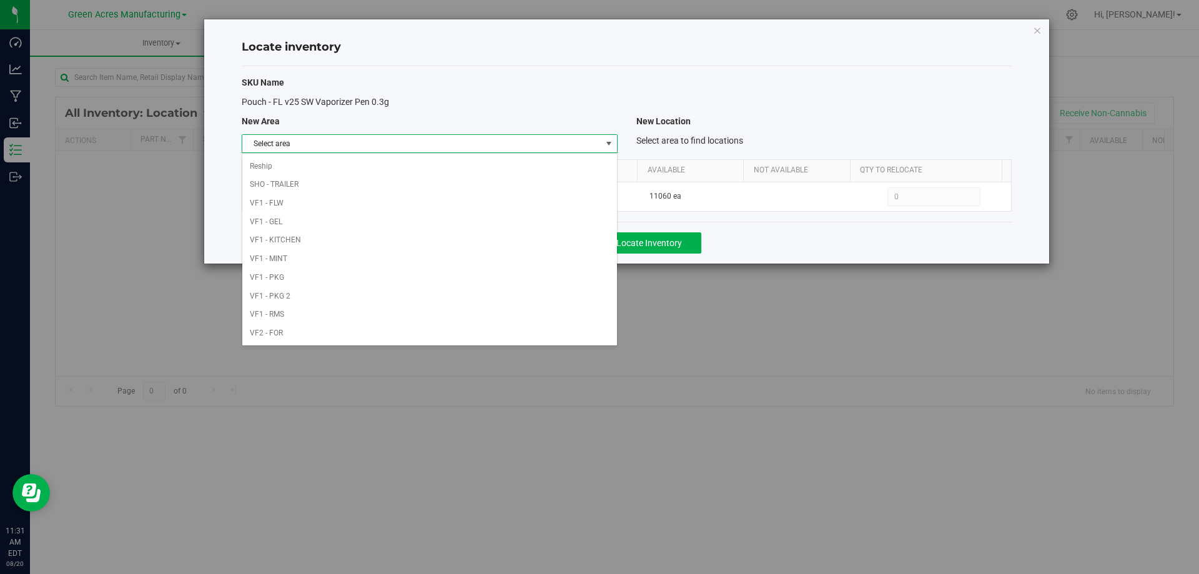
scroll to position [611, 0]
click at [518, 338] on li "Warehouse" at bounding box center [429, 333] width 374 height 19
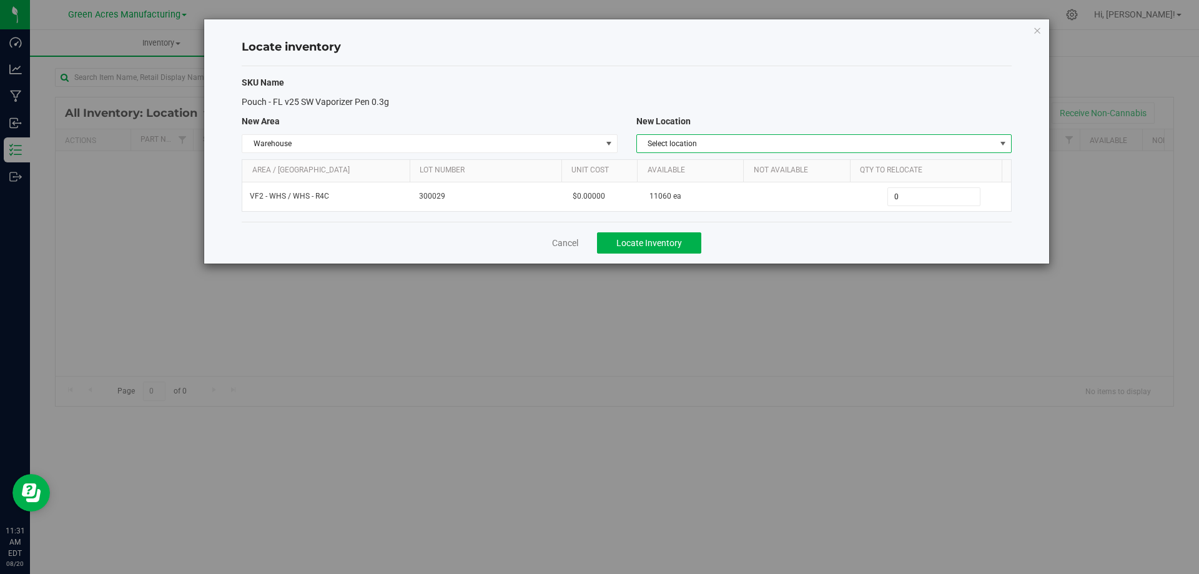
click at [895, 147] on span "Select location" at bounding box center [816, 143] width 359 height 17
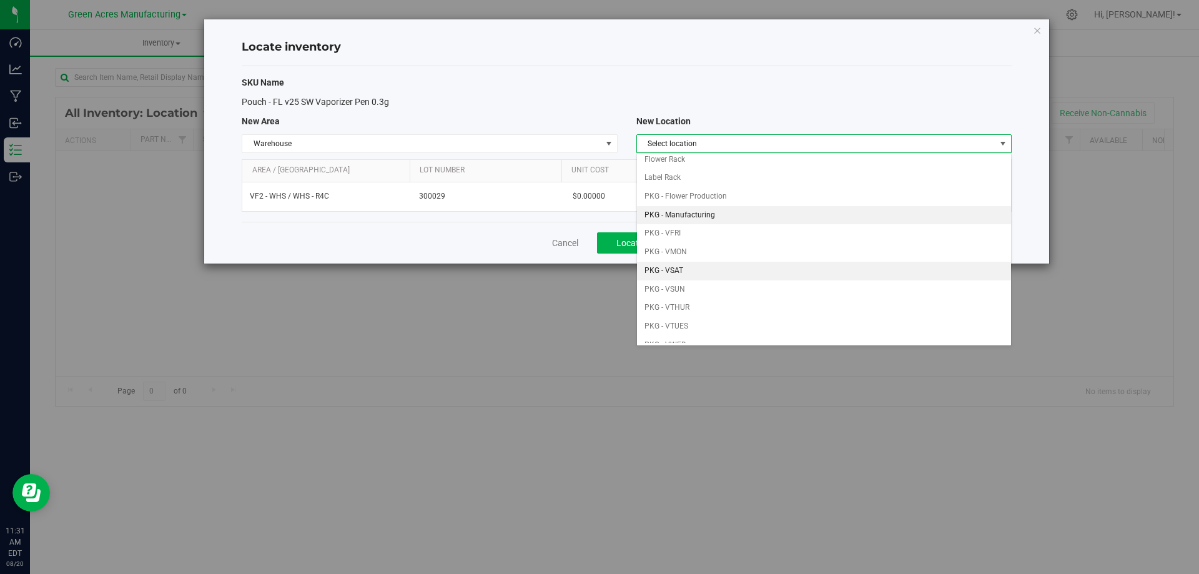
scroll to position [62, 0]
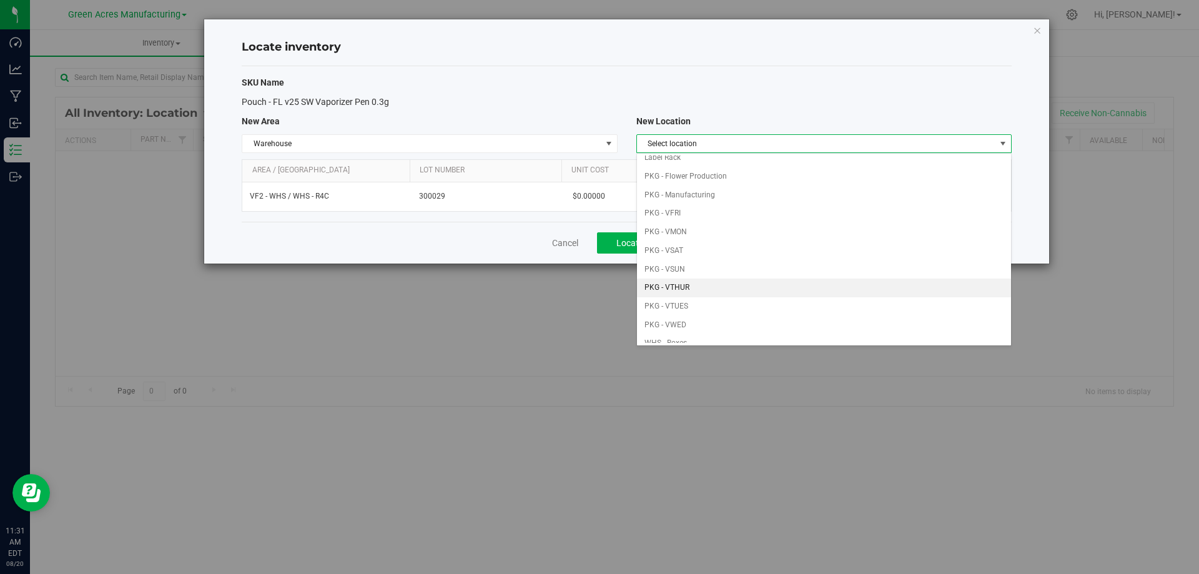
drag, startPoint x: 712, startPoint y: 289, endPoint x: 802, endPoint y: 269, distance: 92.8
click at [713, 288] on li "PKG - VTHUR" at bounding box center [824, 288] width 374 height 19
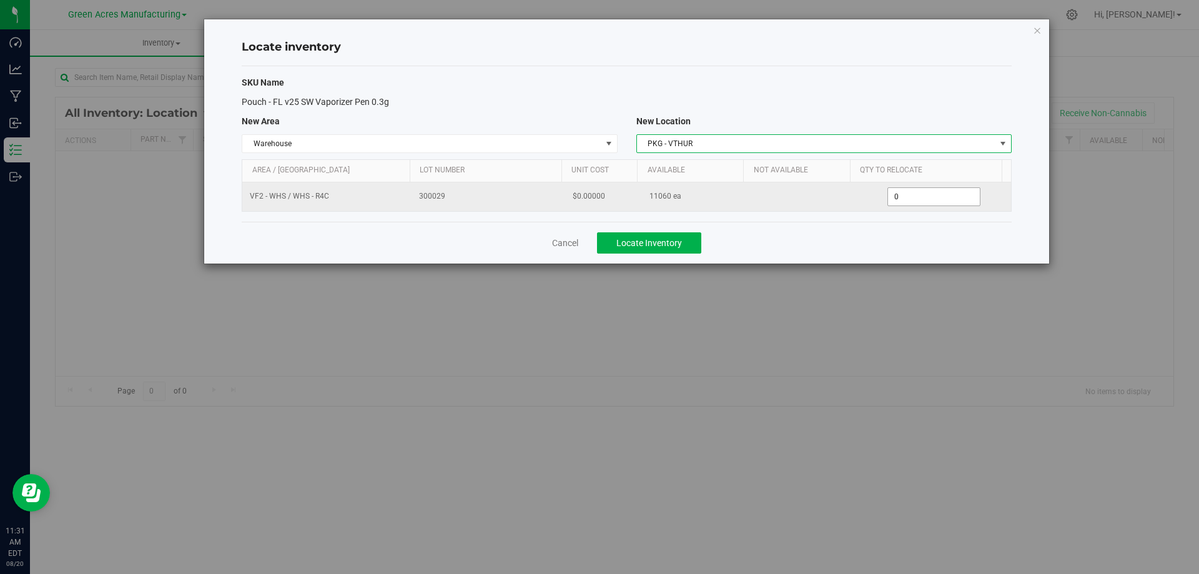
click at [921, 196] on span "0 0" at bounding box center [934, 196] width 93 height 19
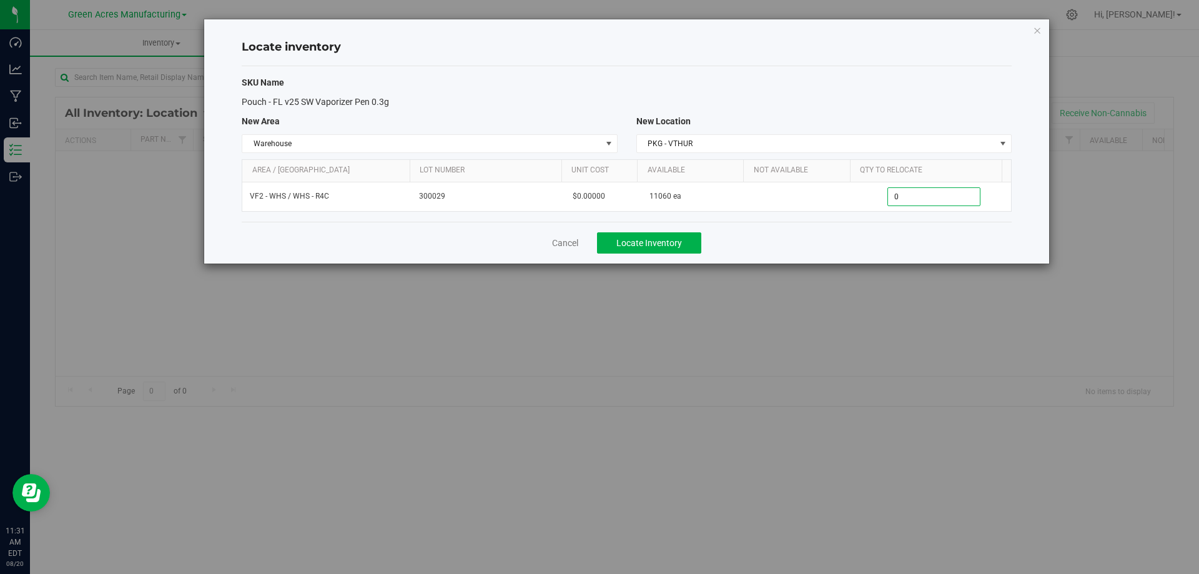
drag, startPoint x: 921, startPoint y: 196, endPoint x: 913, endPoint y: 237, distance: 42.0
click at [921, 196] on input "0" at bounding box center [934, 196] width 92 height 17
paste input "506"
type input "5060"
type input "5,060"
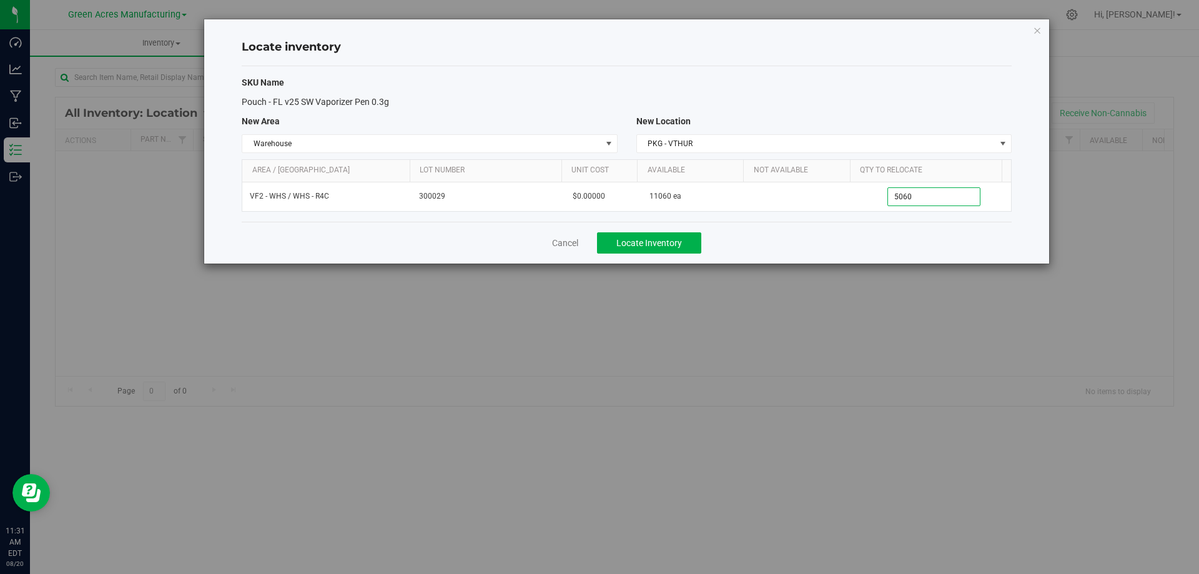
drag, startPoint x: 909, startPoint y: 241, endPoint x: 899, endPoint y: 243, distance: 10.2
click at [908, 241] on div "Cancel Locate Inventory" at bounding box center [627, 243] width 770 height 42
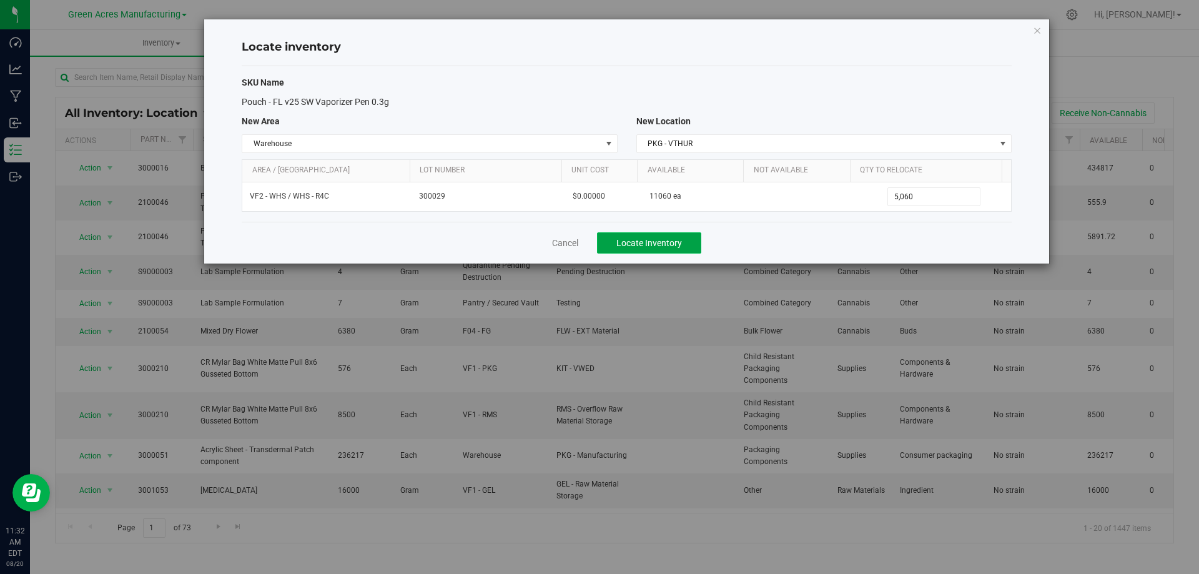
click at [651, 239] on span "Locate Inventory" at bounding box center [650, 243] width 66 height 10
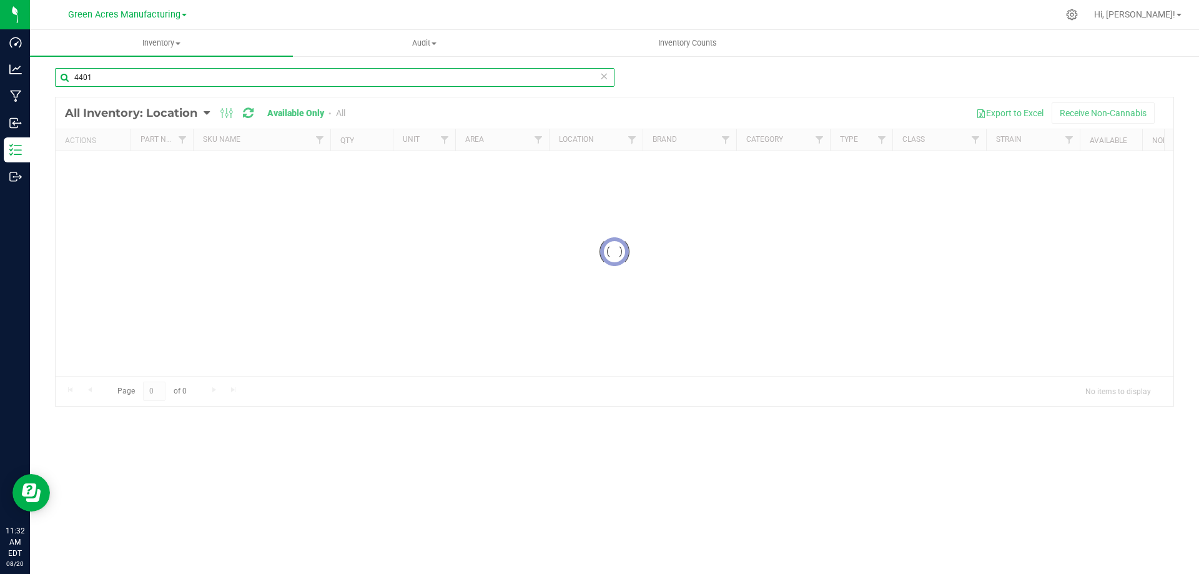
click at [204, 76] on input "4401" at bounding box center [335, 77] width 560 height 19
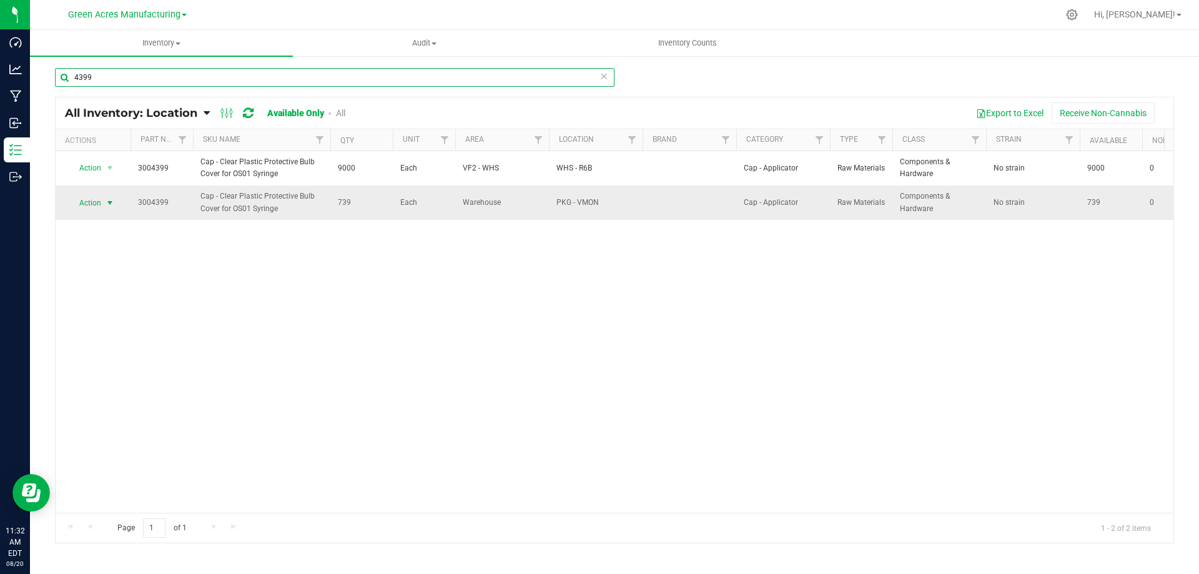
type input "4399"
click at [85, 201] on span "Action" at bounding box center [85, 202] width 34 height 17
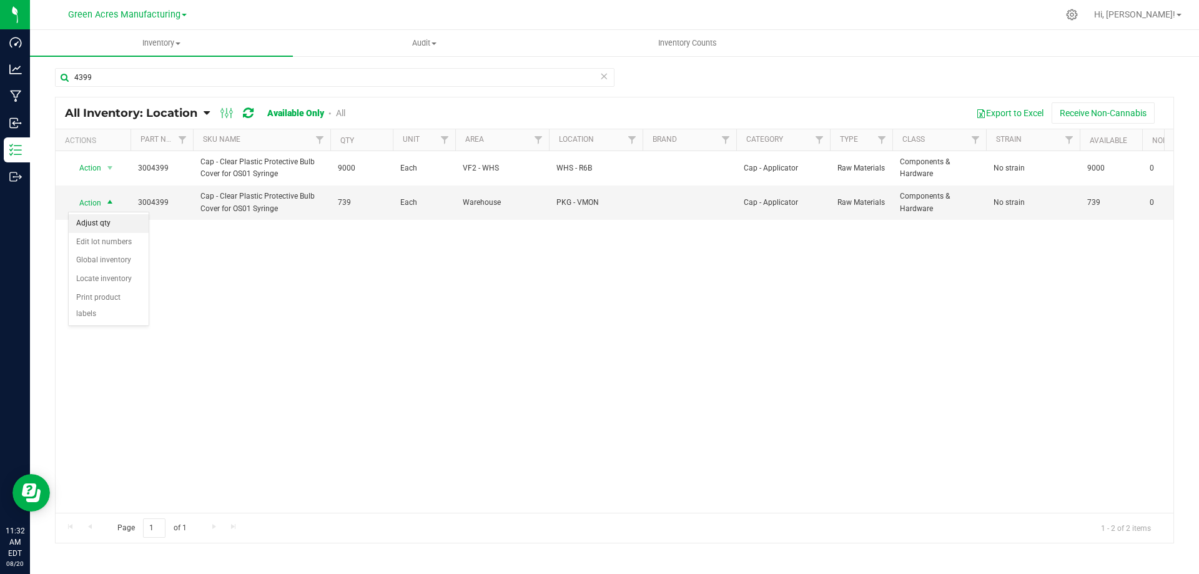
click at [96, 226] on li "Adjust qty" at bounding box center [109, 223] width 80 height 19
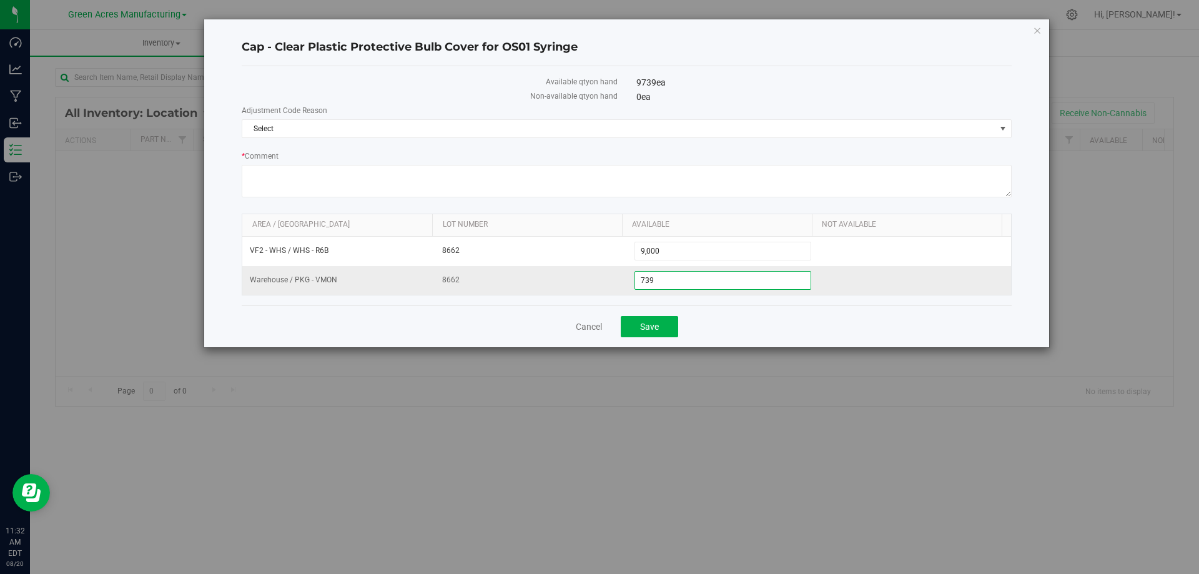
click at [664, 277] on span "739 739" at bounding box center [723, 280] width 177 height 19
click at [664, 277] on input "739" at bounding box center [723, 280] width 176 height 17
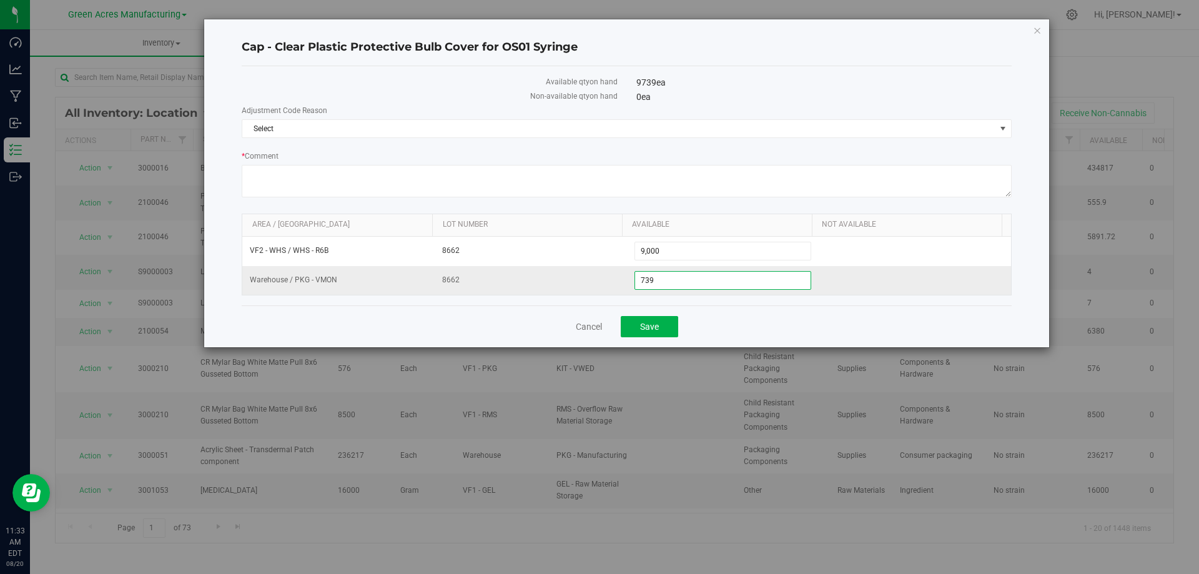
click at [664, 277] on input "739" at bounding box center [723, 280] width 176 height 17
click at [640, 279] on input "739" at bounding box center [723, 280] width 176 height 17
click at [887, 36] on div "Cap - Clear Plastic Protective Bulb Cover for OS01 Syringe" at bounding box center [627, 47] width 770 height 37
click at [1104, 57] on div "Cap - Clear Plastic Protective Bulb Cover for OS01 Syringe Available qty on han…" at bounding box center [604, 287] width 1209 height 574
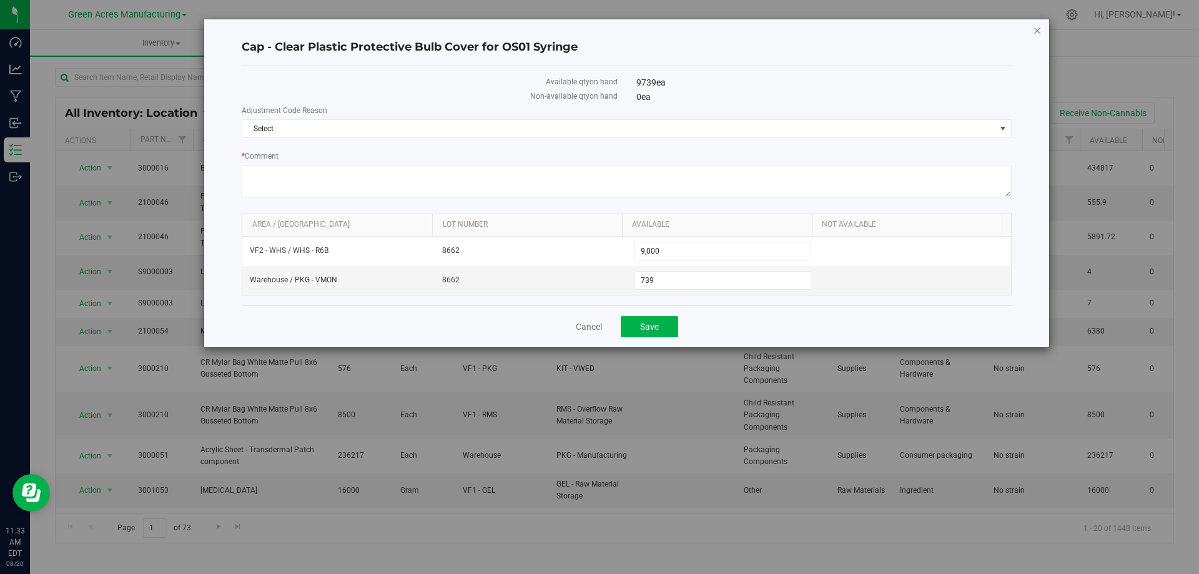
click at [1036, 31] on icon "button" at bounding box center [1037, 29] width 9 height 15
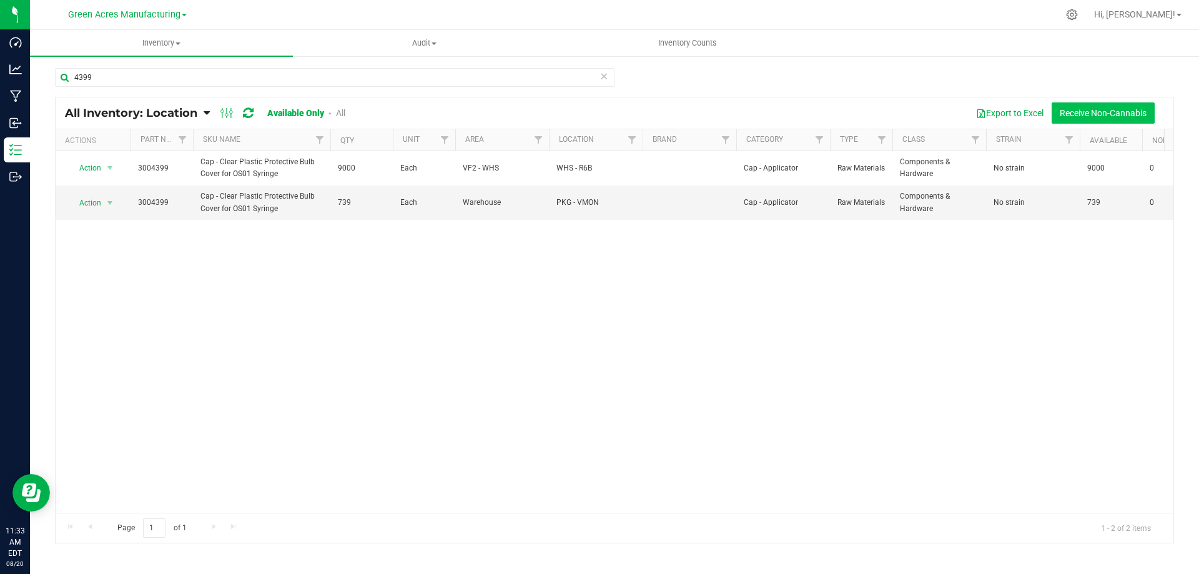
click at [1089, 111] on button "Receive Non-Cannabis" at bounding box center [1103, 112] width 103 height 21
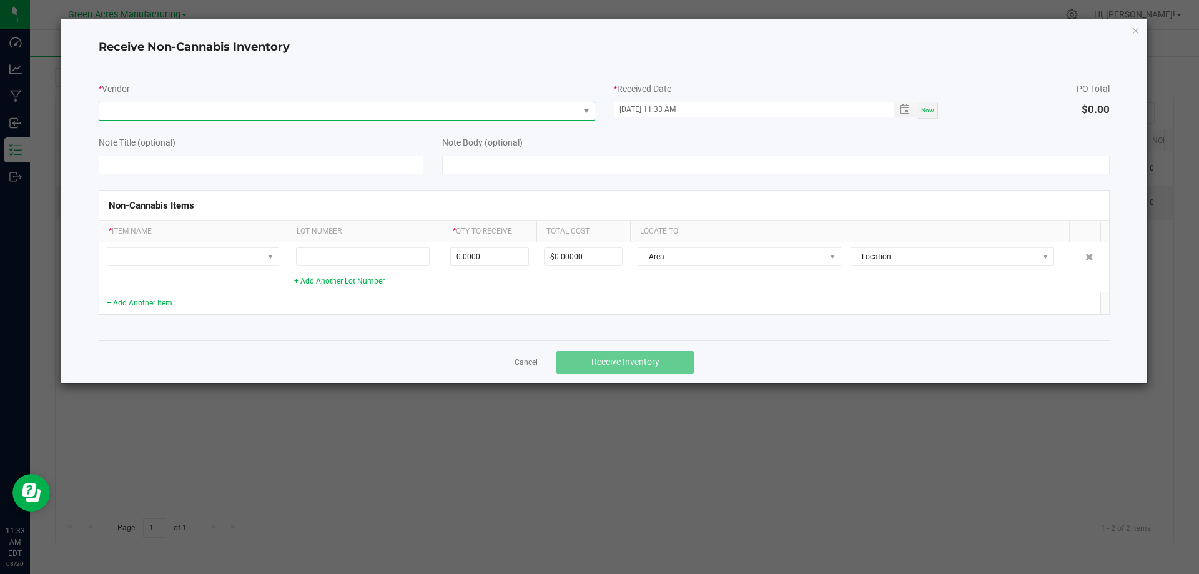
click at [545, 114] on span at bounding box center [339, 110] width 480 height 17
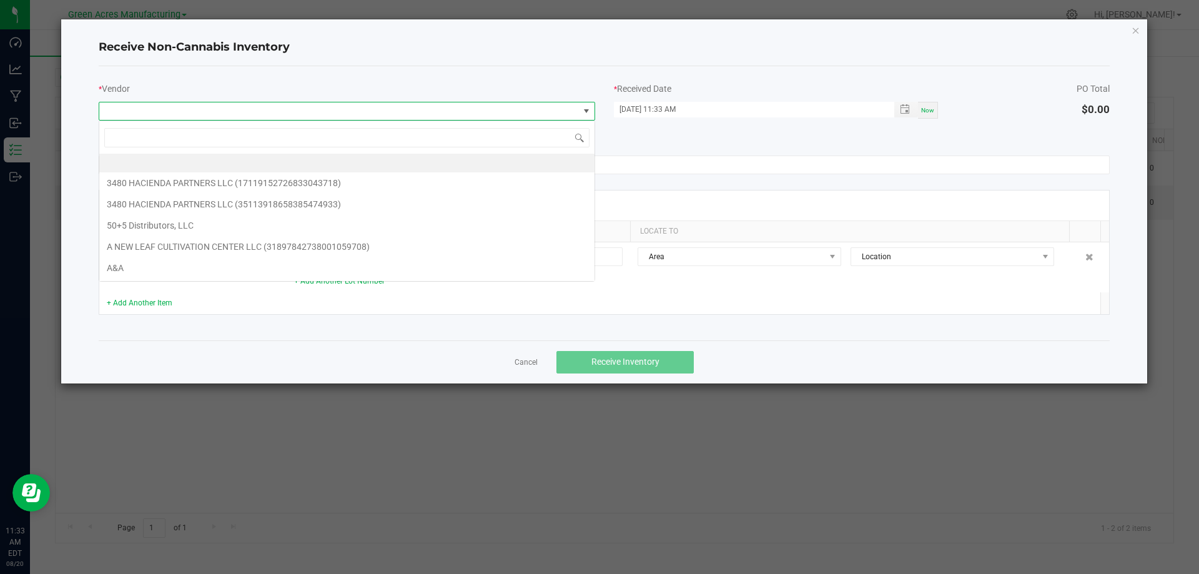
scroll to position [19, 497]
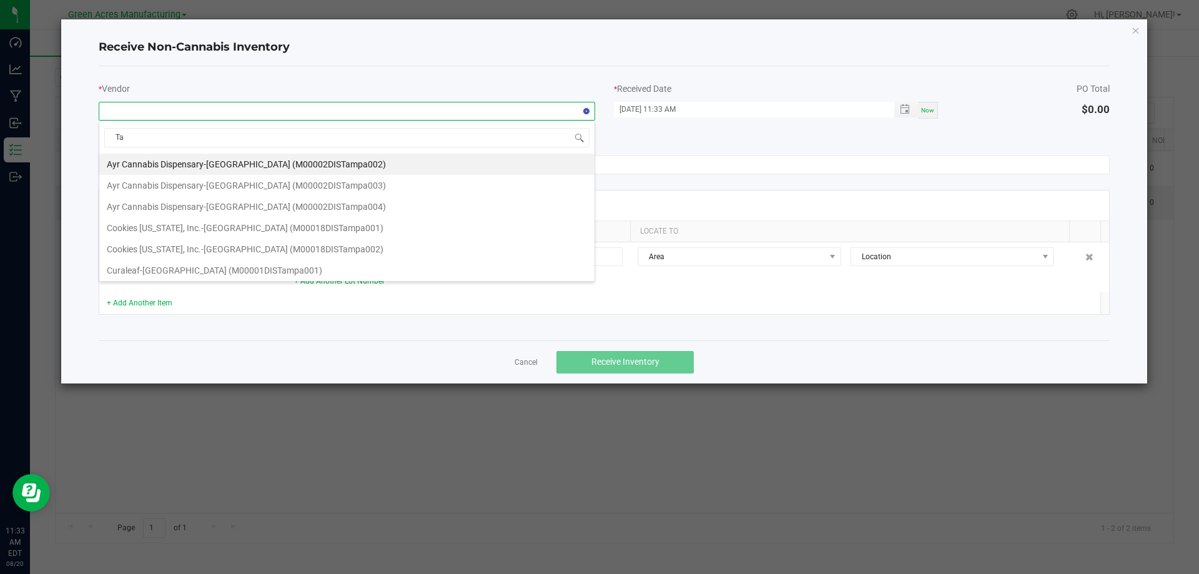
type input "T"
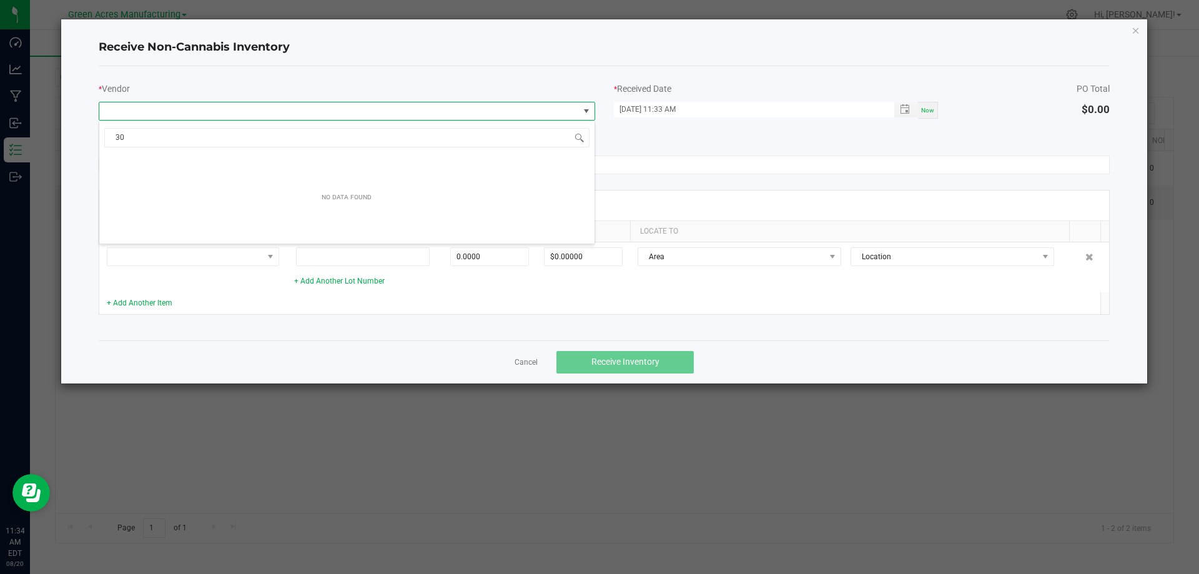
type input "3"
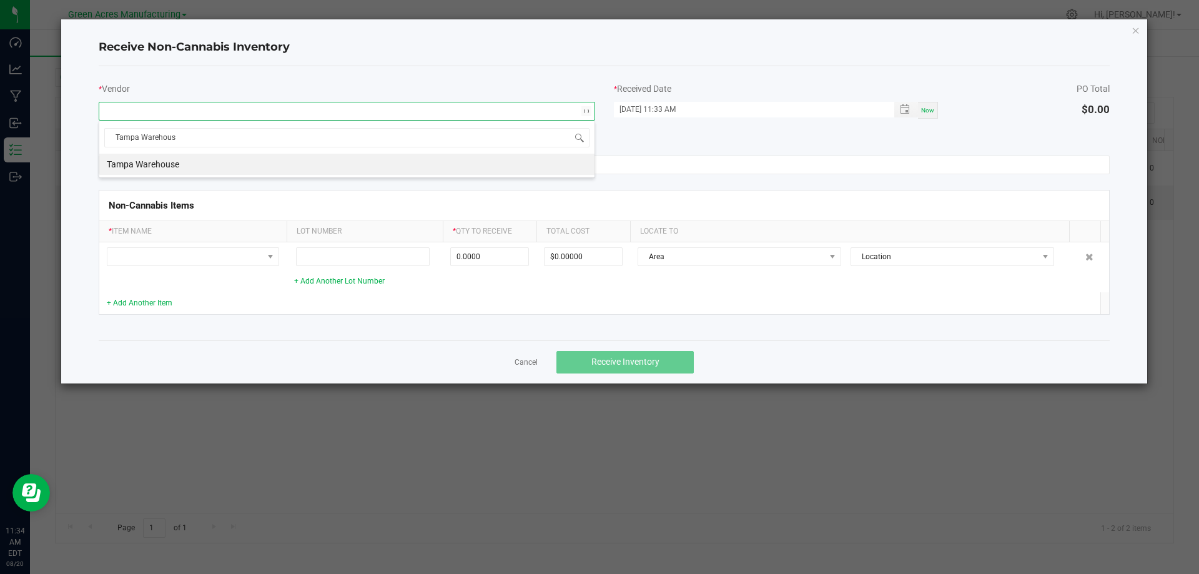
type input "Tampa Warehouse"
click at [554, 164] on li "Tampa Warehouse" at bounding box center [346, 164] width 495 height 21
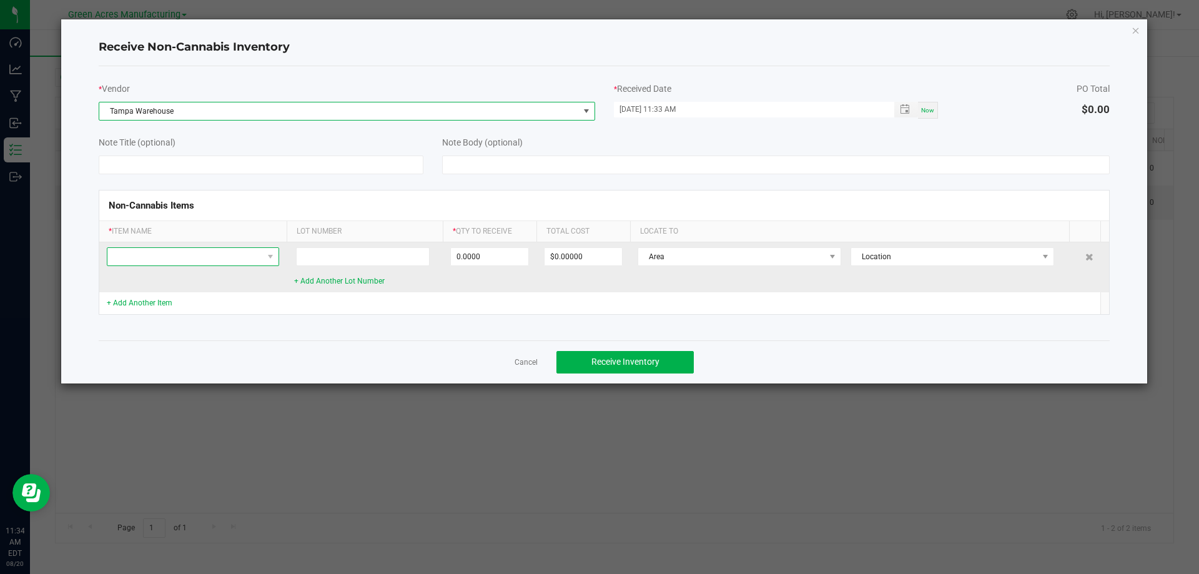
click at [243, 256] on span at bounding box center [185, 256] width 156 height 17
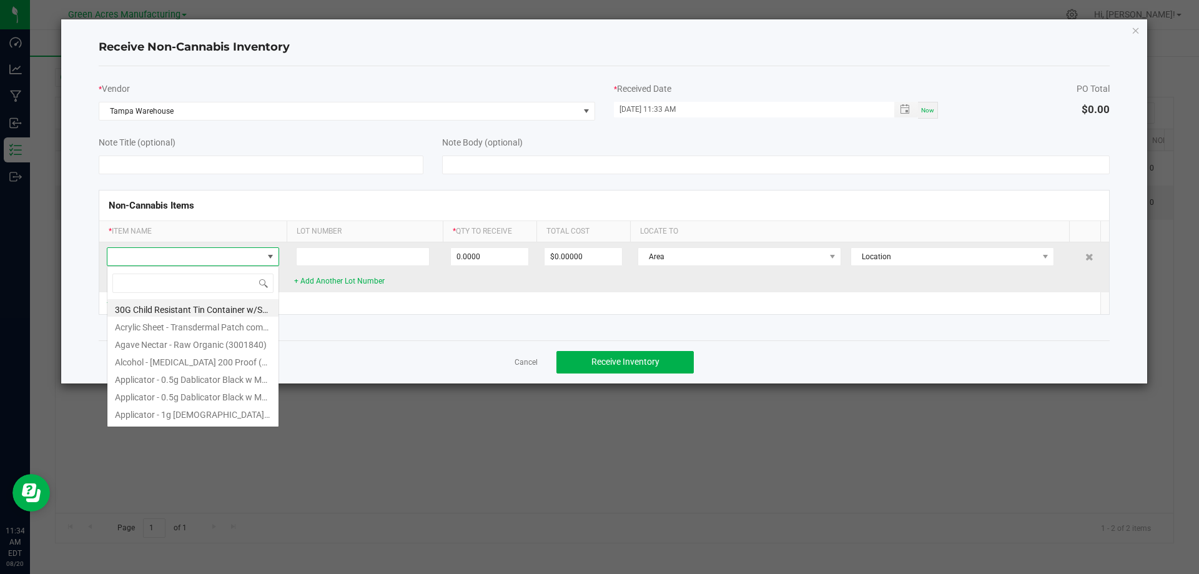
scroll to position [19, 172]
type input "3004399"
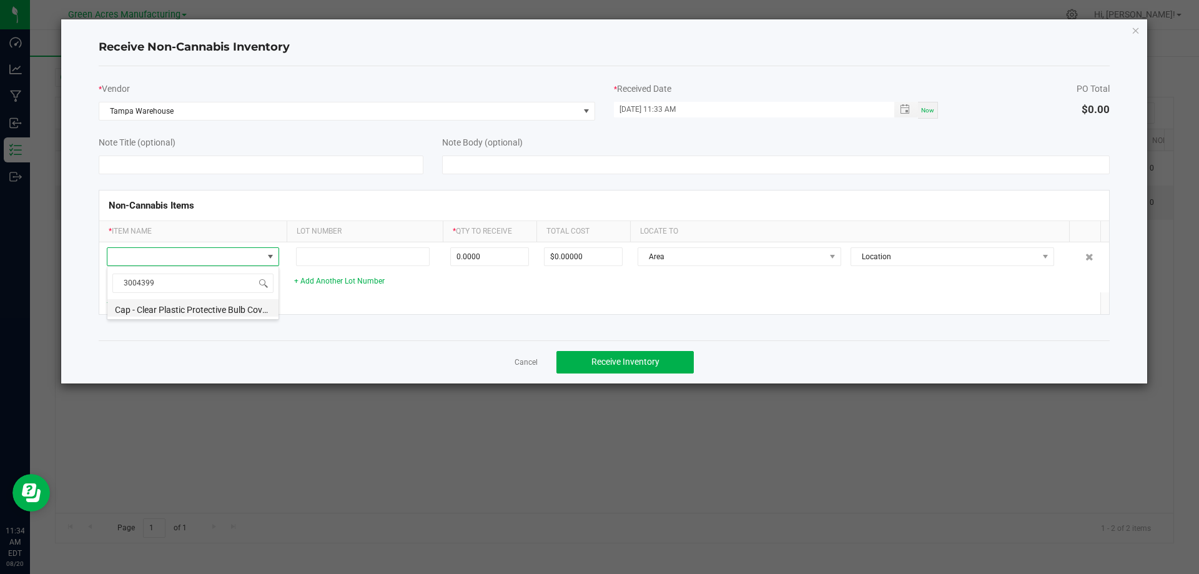
click at [232, 309] on li "Cap - Clear Plastic Protective Bulb Cover for OS01 Syringe (3004399)" at bounding box center [192, 307] width 171 height 17
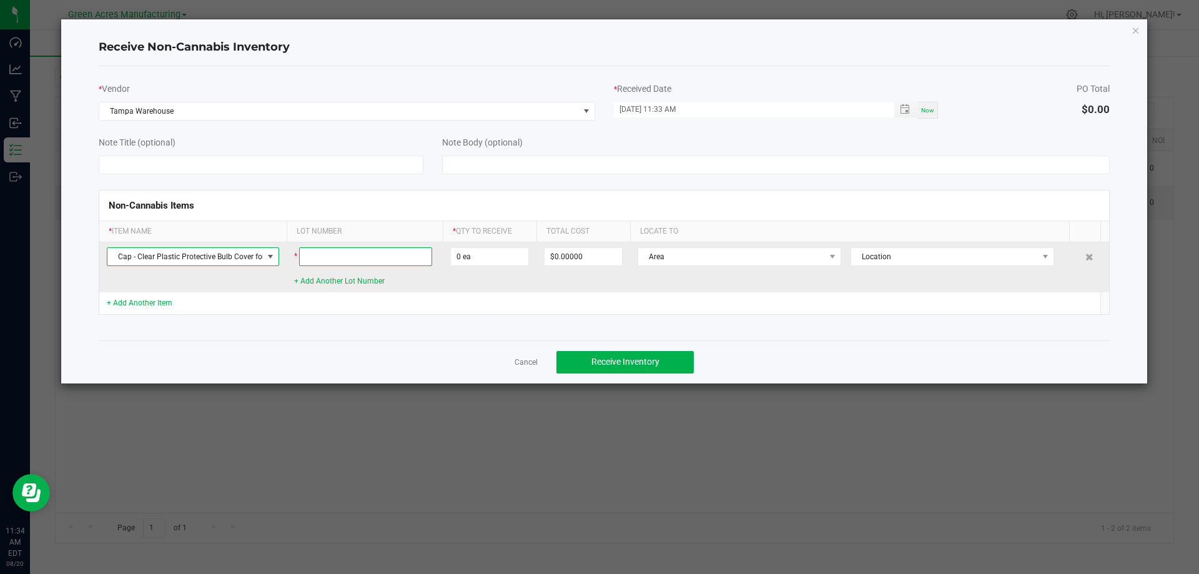
click at [358, 254] on input at bounding box center [365, 256] width 133 height 19
click at [491, 254] on input "0" at bounding box center [489, 256] width 77 height 17
paste input "1261"
type input "1261 ea"
click at [402, 262] on input at bounding box center [365, 256] width 133 height 19
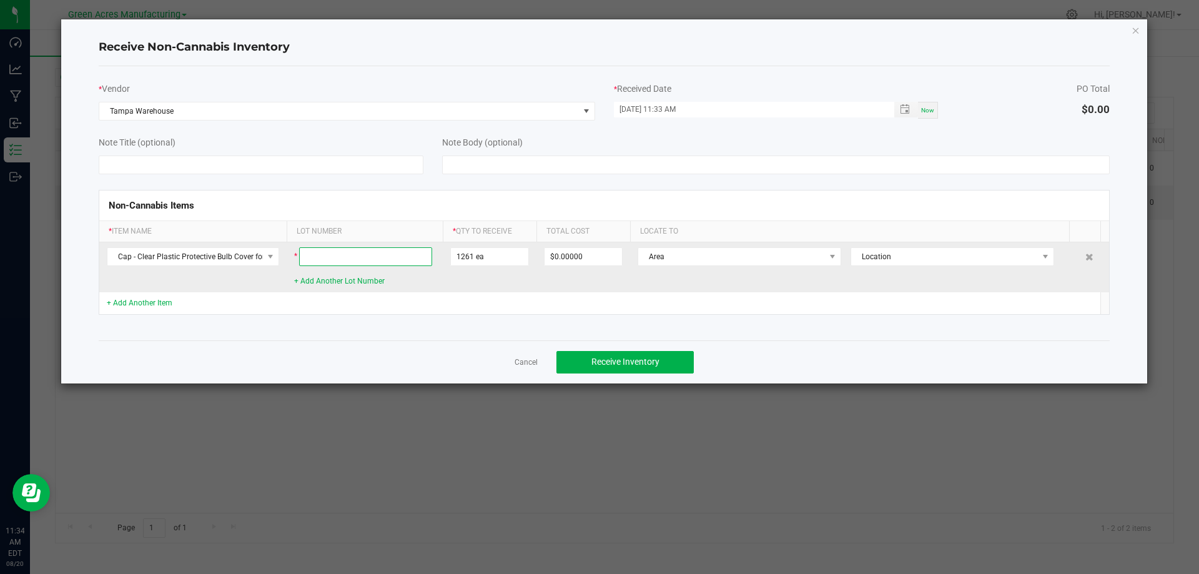
click at [367, 254] on input at bounding box center [365, 256] width 133 height 19
type input "8662"
click at [825, 255] on span at bounding box center [833, 256] width 16 height 17
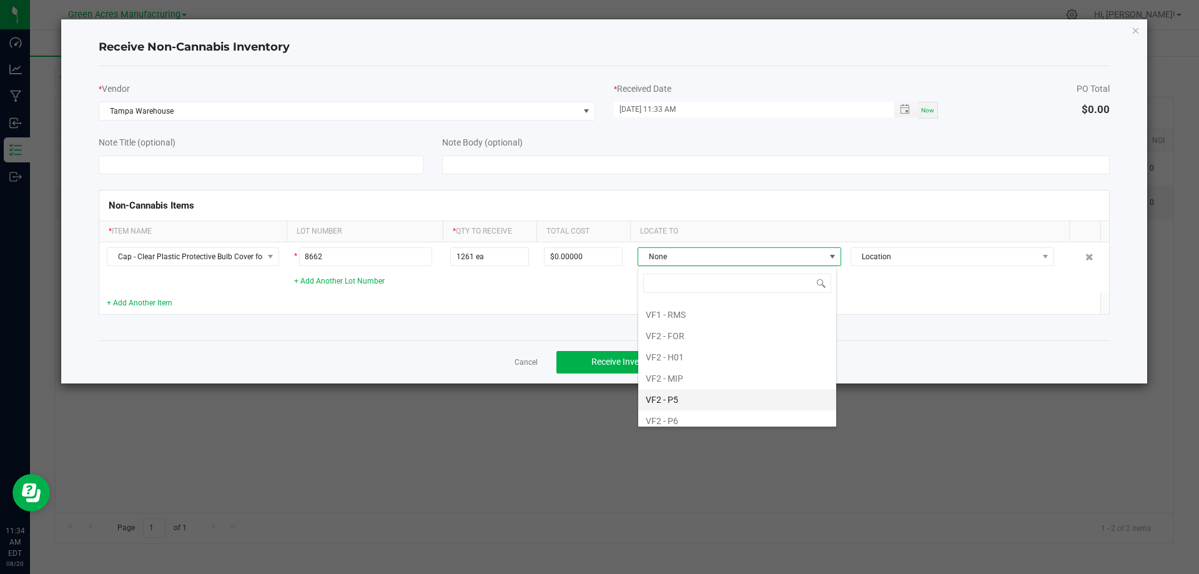
scroll to position [810, 0]
click at [764, 395] on li "VF2 - WHS" at bounding box center [737, 392] width 198 height 21
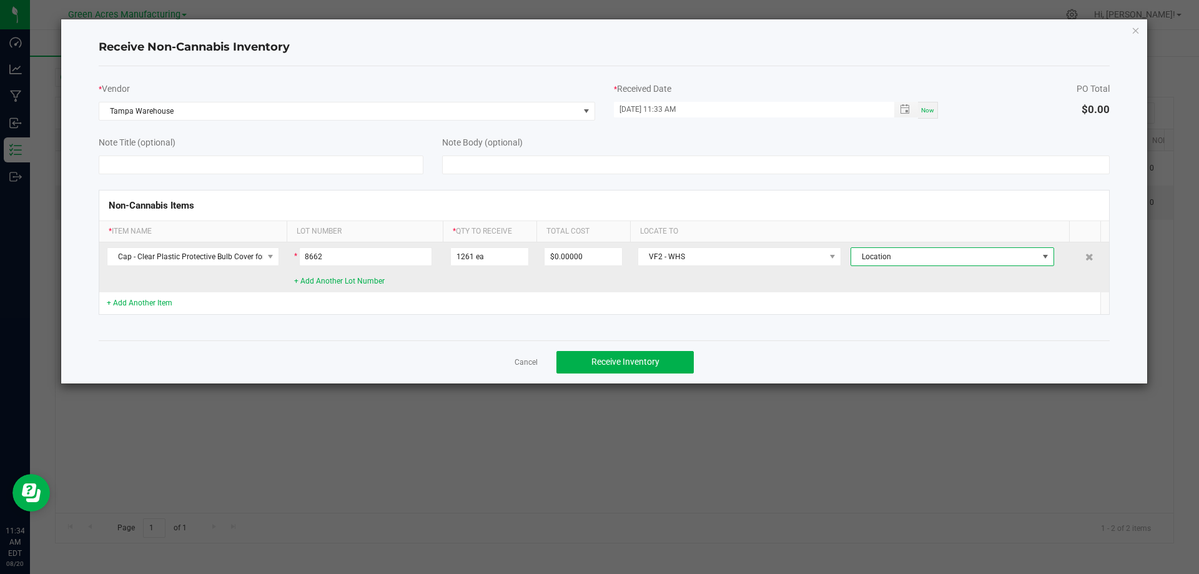
click at [1041, 256] on span at bounding box center [1046, 257] width 10 height 10
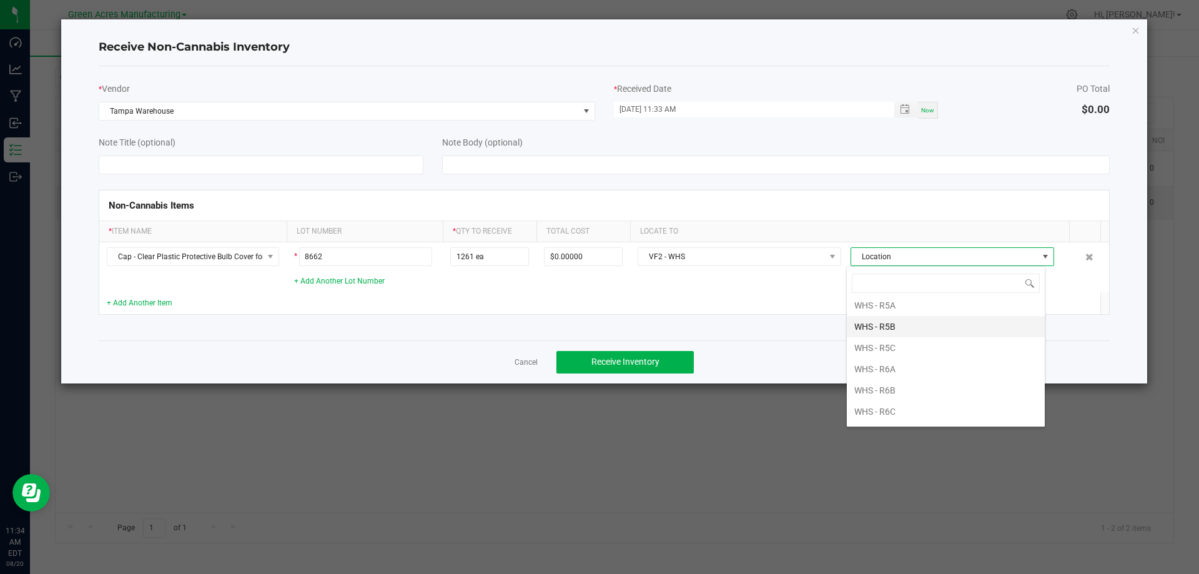
scroll to position [437, 0]
click at [922, 355] on li "WHS - R6B" at bounding box center [946, 360] width 198 height 21
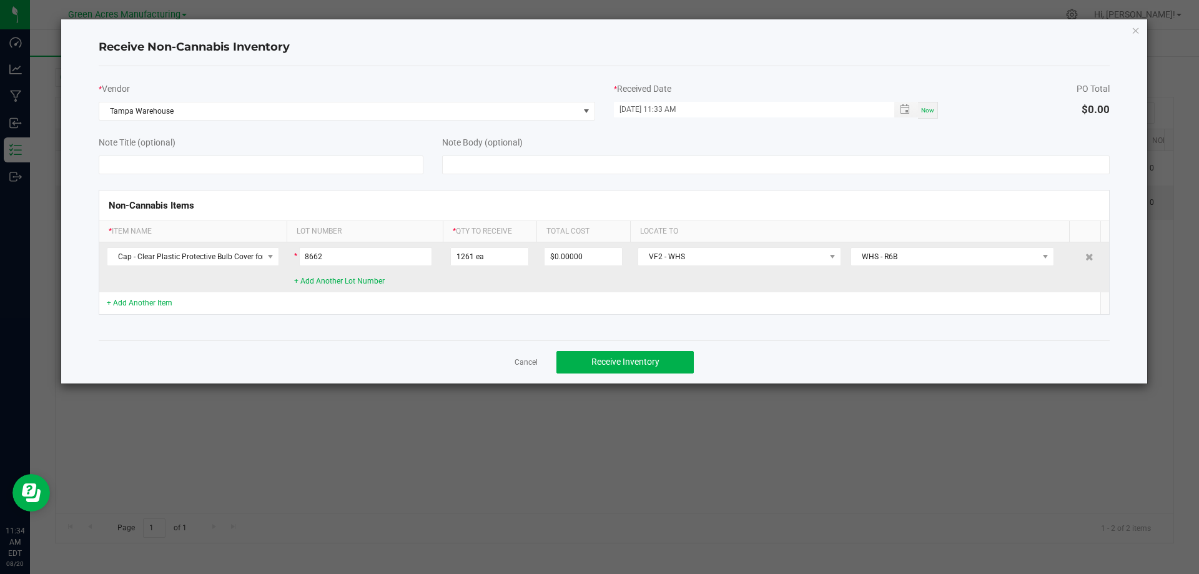
click at [821, 291] on td "VF2 - WHS WHS - R6B" at bounding box center [854, 267] width 449 height 50
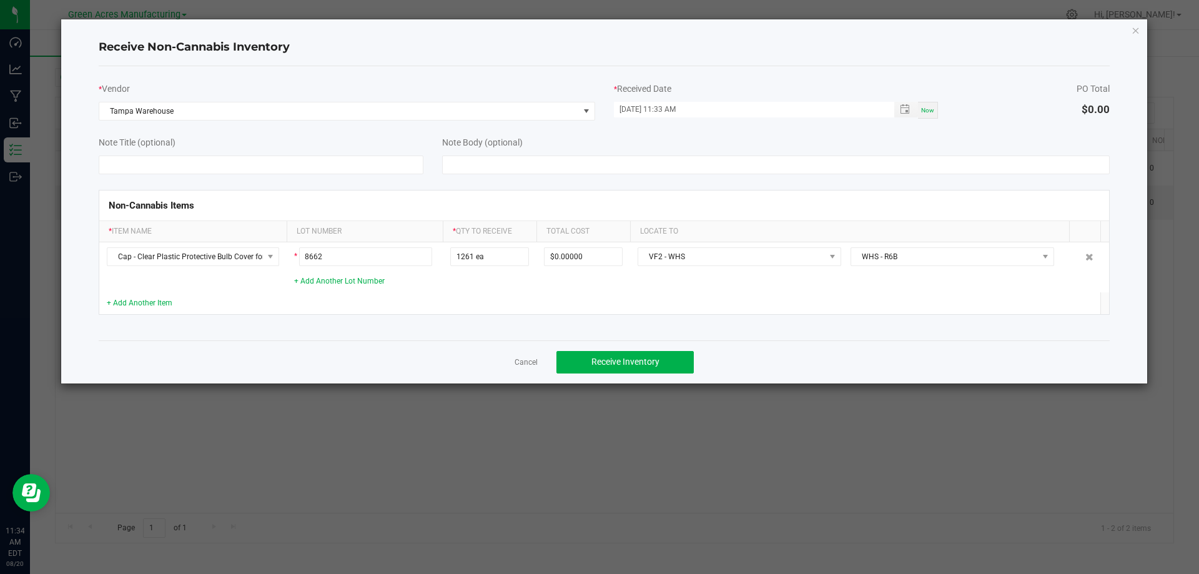
click at [838, 141] on div "Note Body (optional)" at bounding box center [776, 142] width 668 height 13
click at [648, 364] on span "Receive Inventory" at bounding box center [626, 362] width 68 height 10
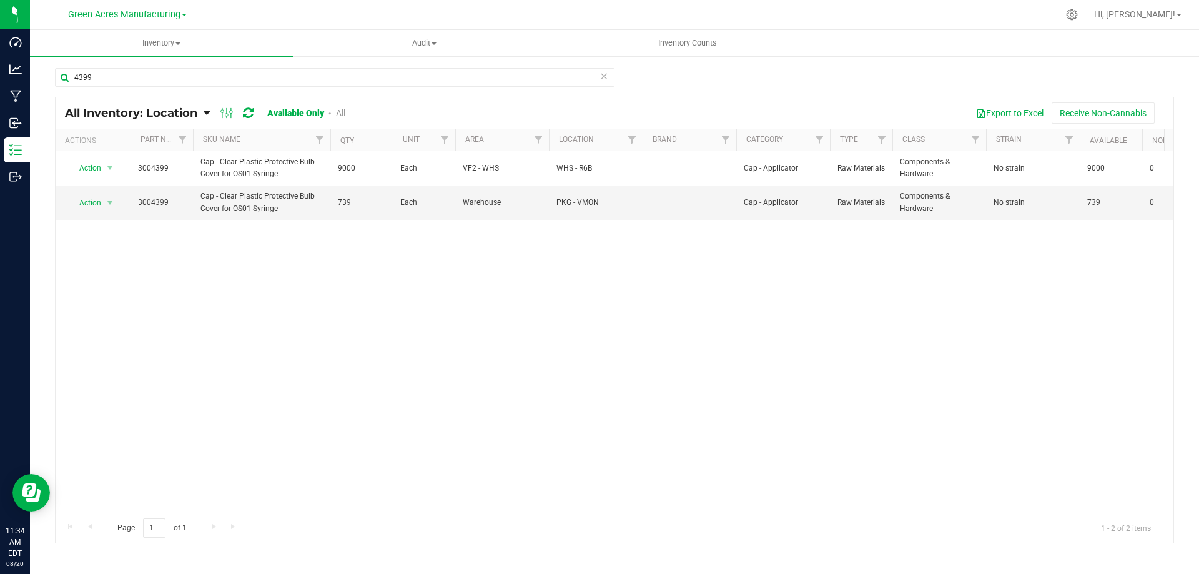
click at [405, 291] on div "Action Action Adjust qty Edit lot numbers Global inventory Locate inventory Pri…" at bounding box center [615, 332] width 1118 height 362
click at [131, 79] on input "4399" at bounding box center [335, 77] width 560 height 19
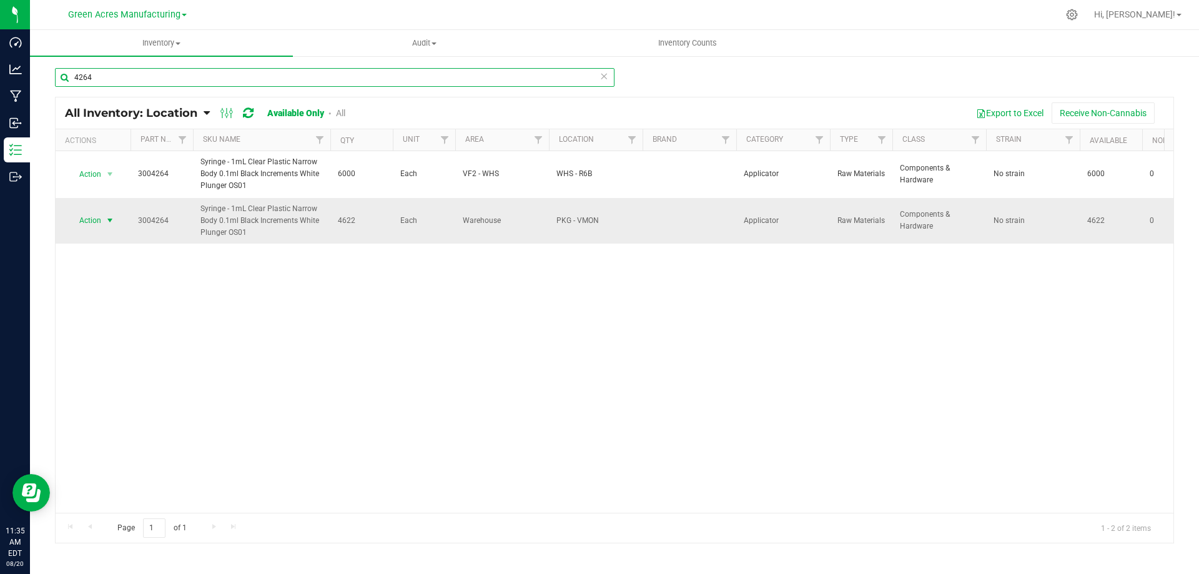
type input "4264"
click at [99, 217] on span "Action" at bounding box center [85, 220] width 34 height 17
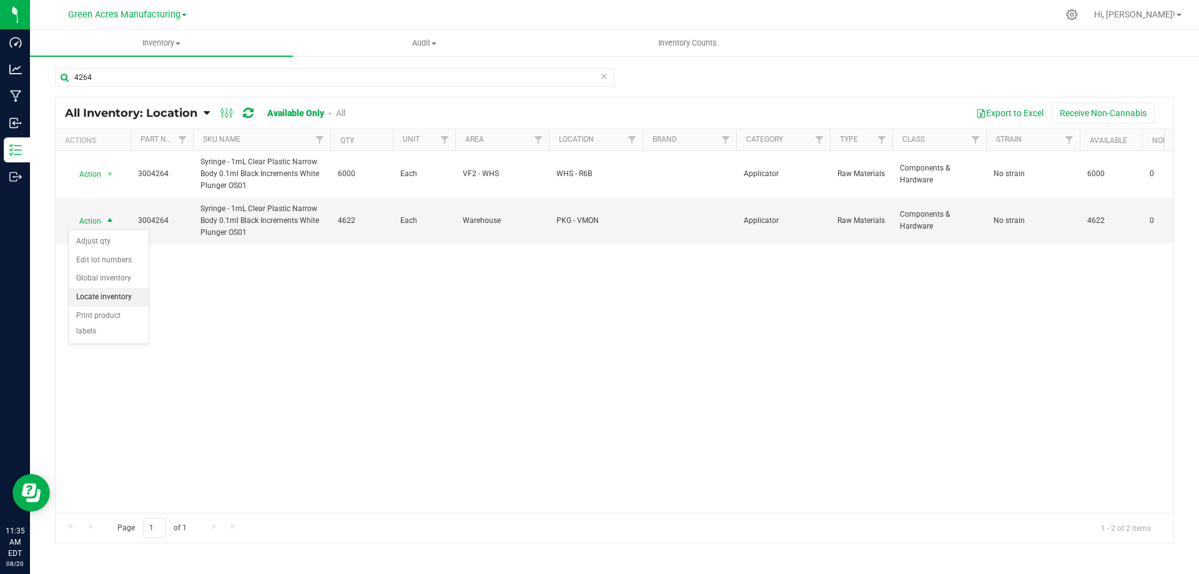
click at [126, 293] on li "Locate inventory" at bounding box center [109, 297] width 80 height 19
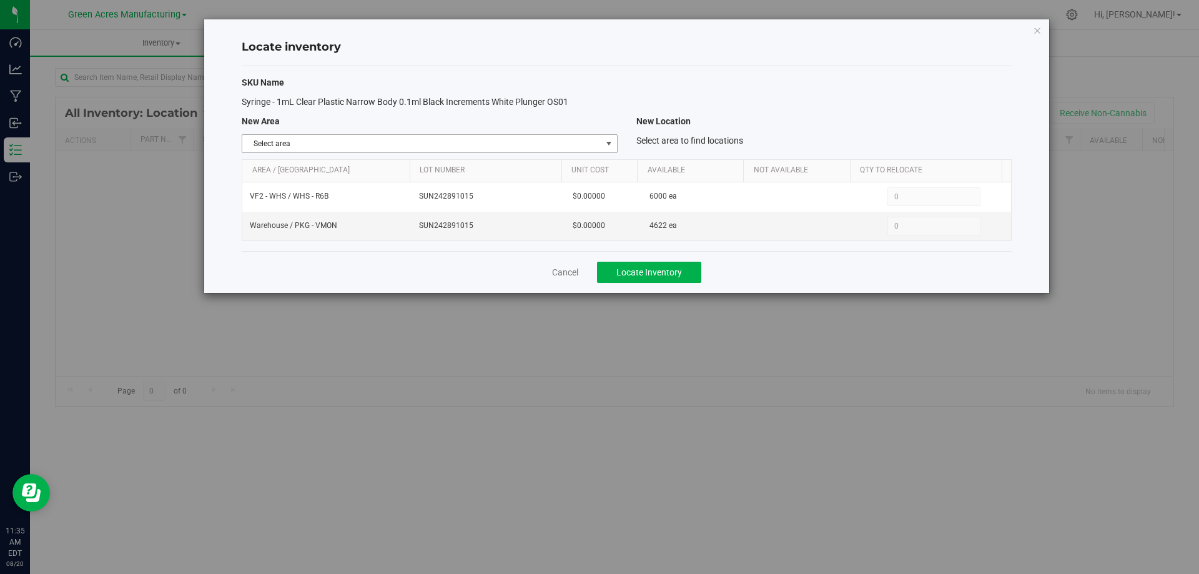
click at [601, 144] on span "select" at bounding box center [609, 143] width 16 height 17
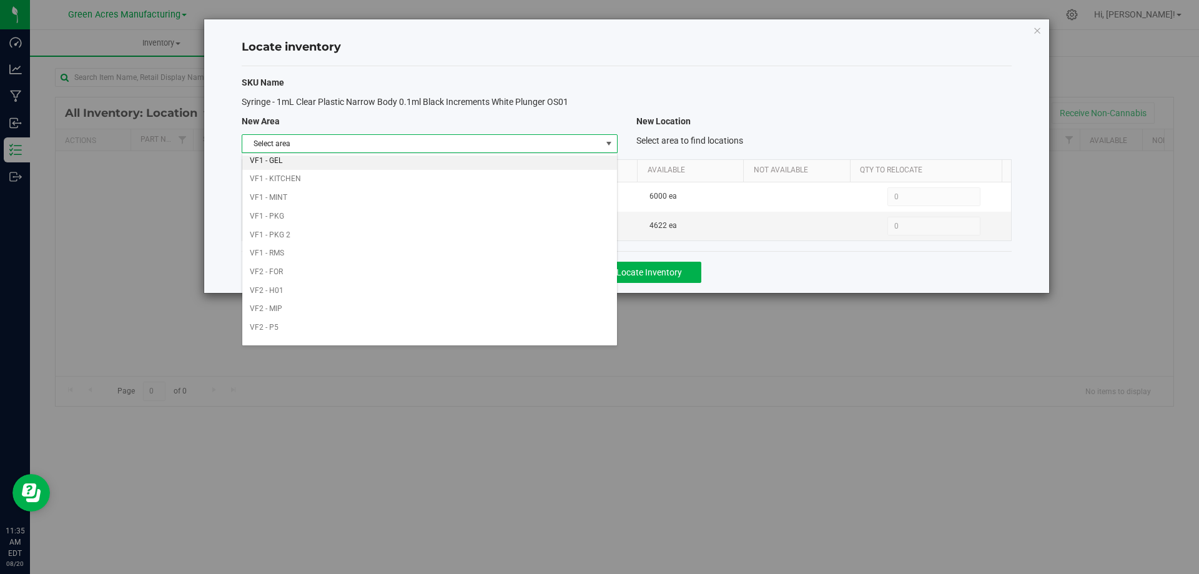
scroll to position [611, 0]
click at [420, 319] on li "VF2 - WHS" at bounding box center [429, 315] width 374 height 19
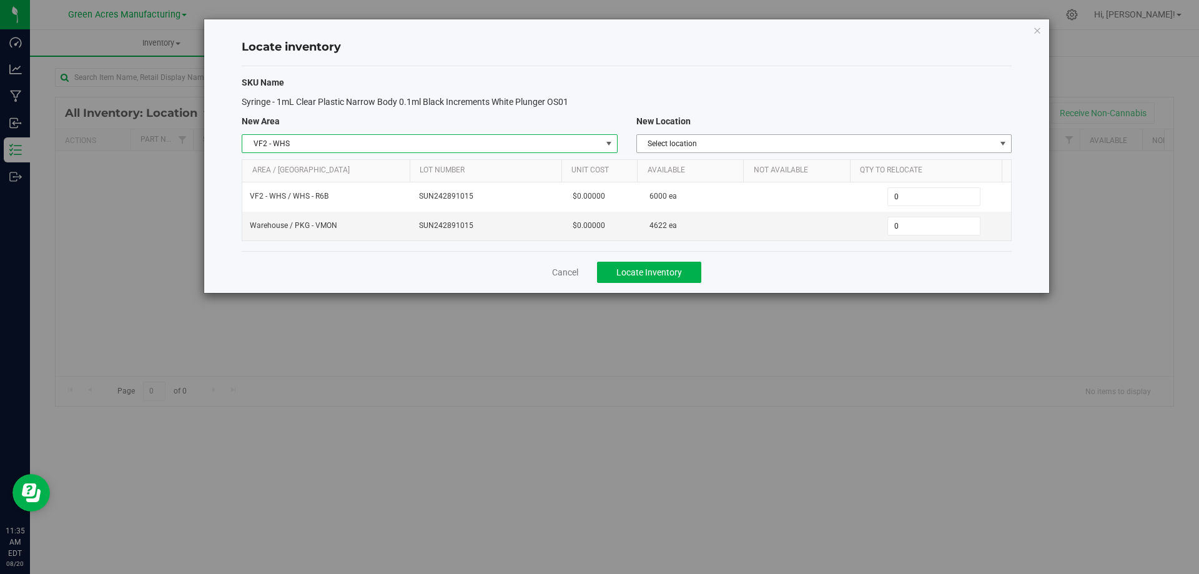
click at [876, 139] on span "Select location" at bounding box center [816, 143] width 359 height 17
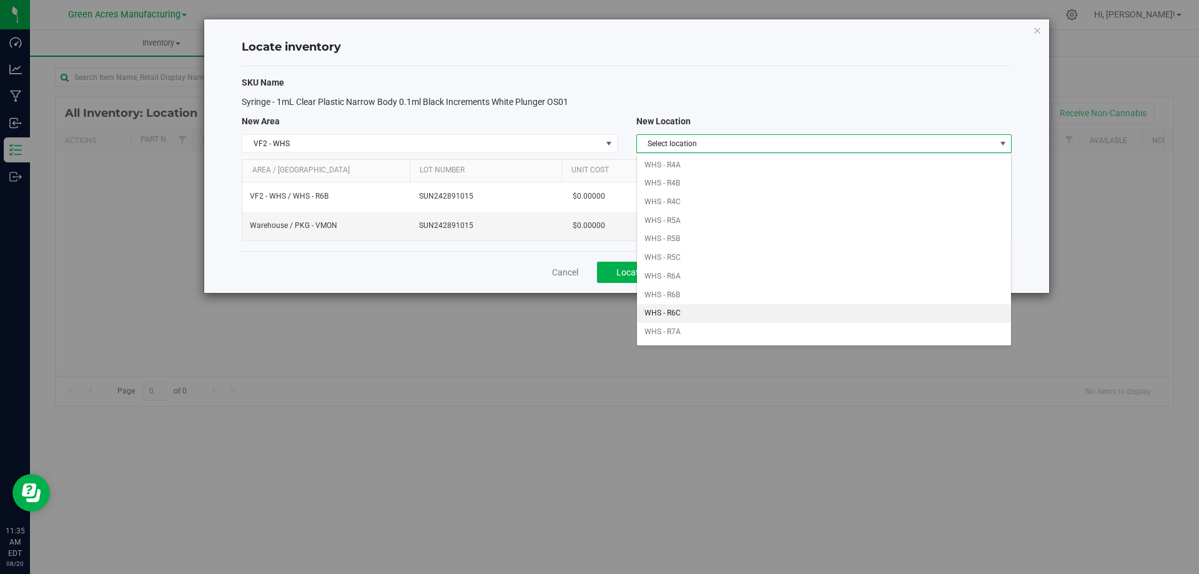
scroll to position [375, 0]
drag, startPoint x: 748, startPoint y: 217, endPoint x: 941, endPoint y: 217, distance: 192.4
click at [749, 217] on li "WHS - R6B" at bounding box center [824, 217] width 374 height 19
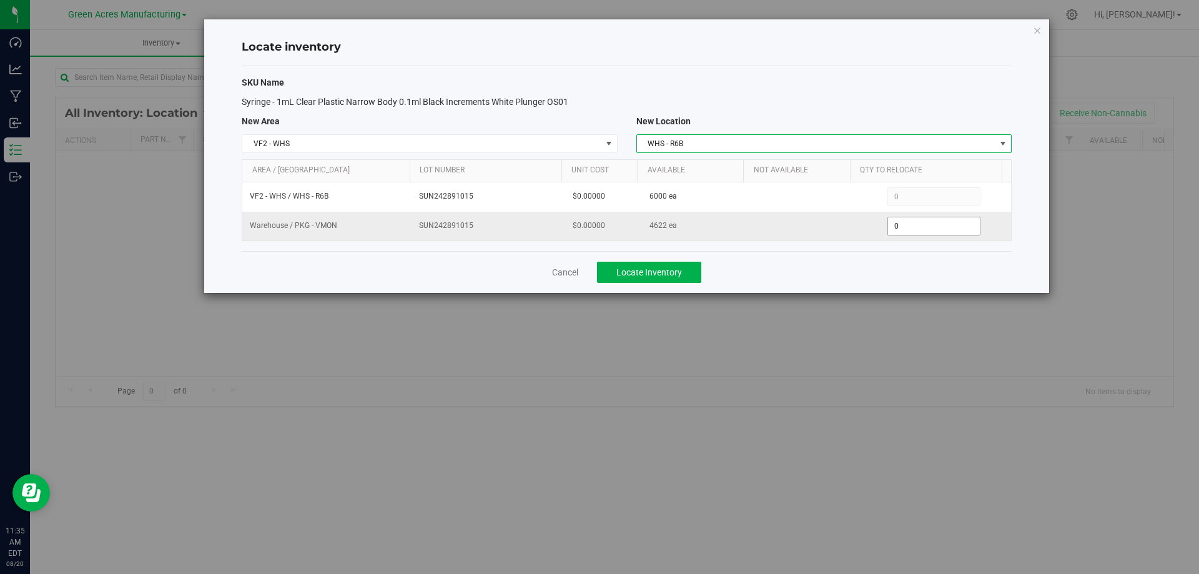
click at [927, 226] on span "0 0" at bounding box center [934, 226] width 93 height 19
click at [927, 226] on input "0" at bounding box center [934, 225] width 92 height 17
type input "1270"
type input "1,270"
click at [862, 270] on div "Cancel Locate Inventory" at bounding box center [627, 272] width 770 height 42
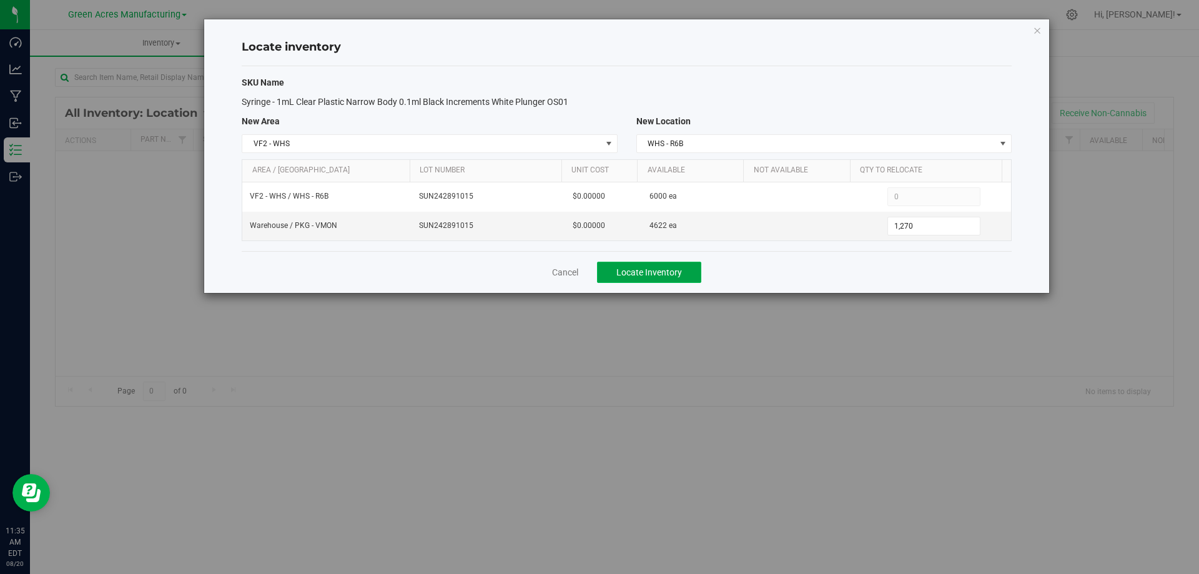
click at [665, 265] on button "Locate Inventory" at bounding box center [649, 272] width 104 height 21
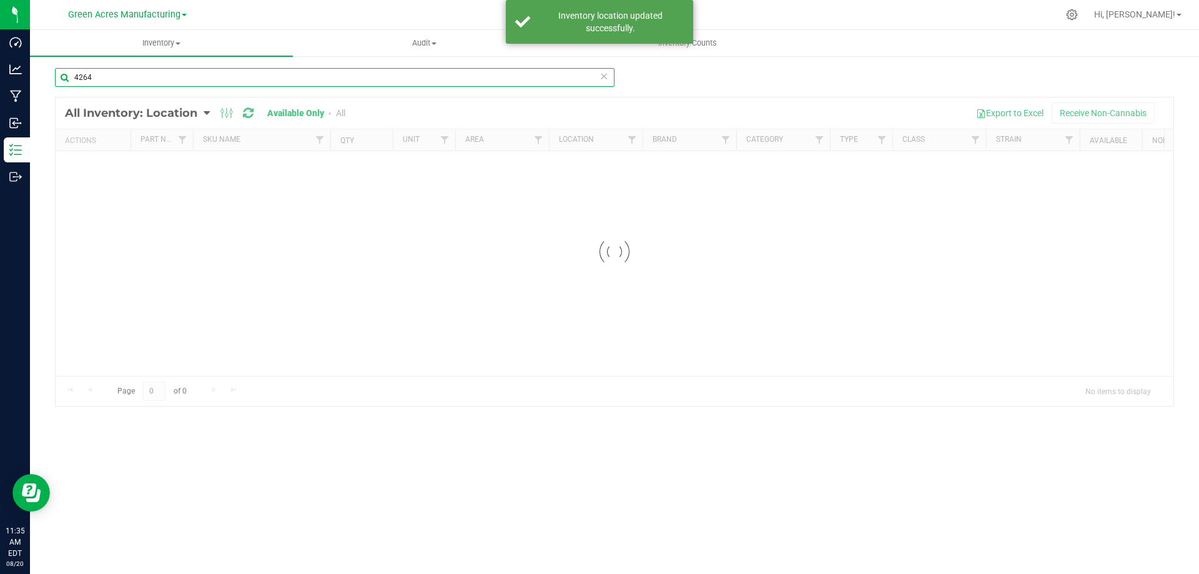
click at [260, 76] on input "4264" at bounding box center [335, 77] width 560 height 19
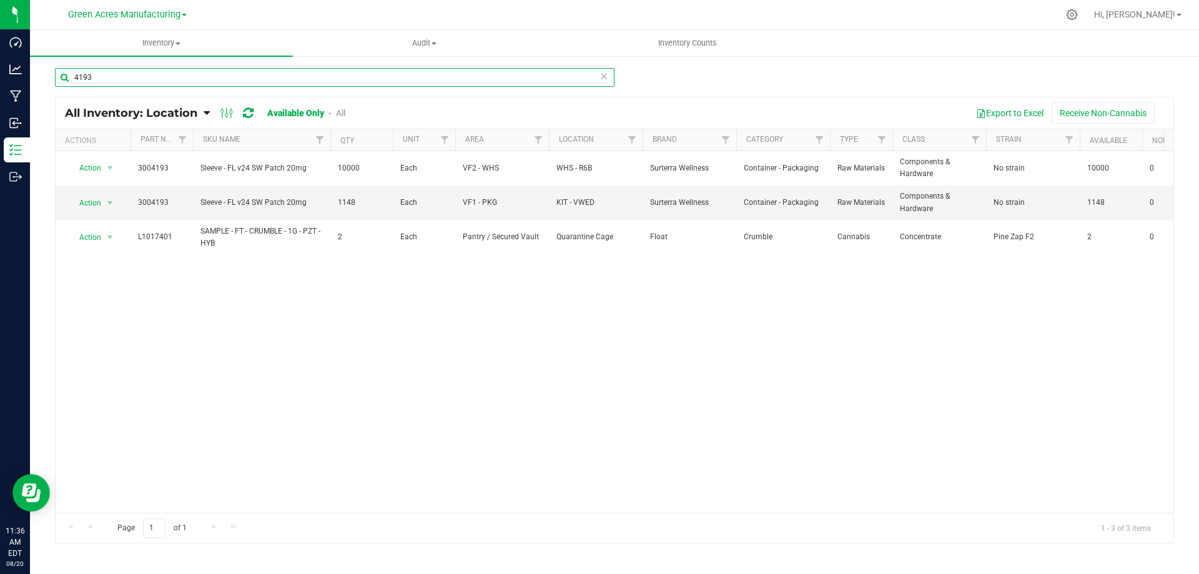
type input "4193"
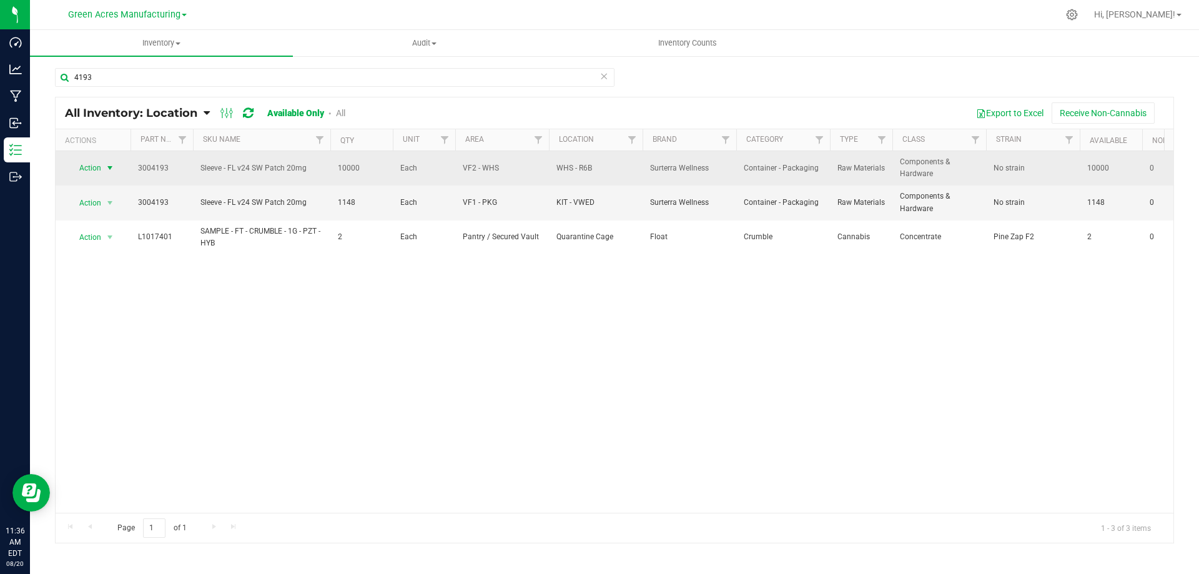
click at [98, 167] on span "Action" at bounding box center [85, 167] width 34 height 17
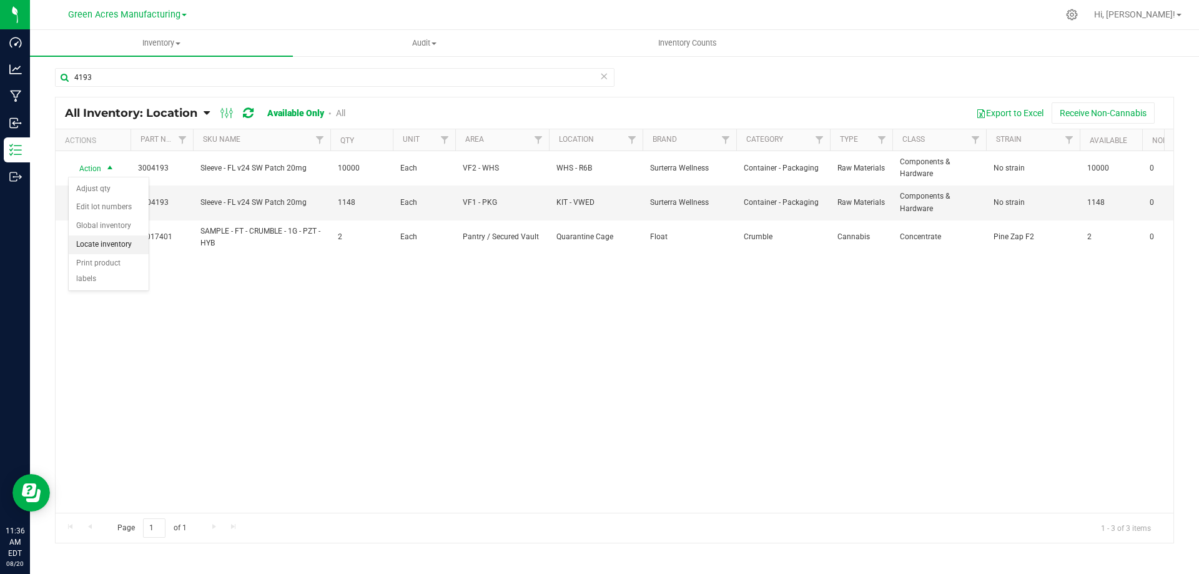
click at [118, 248] on li "Locate inventory" at bounding box center [109, 245] width 80 height 19
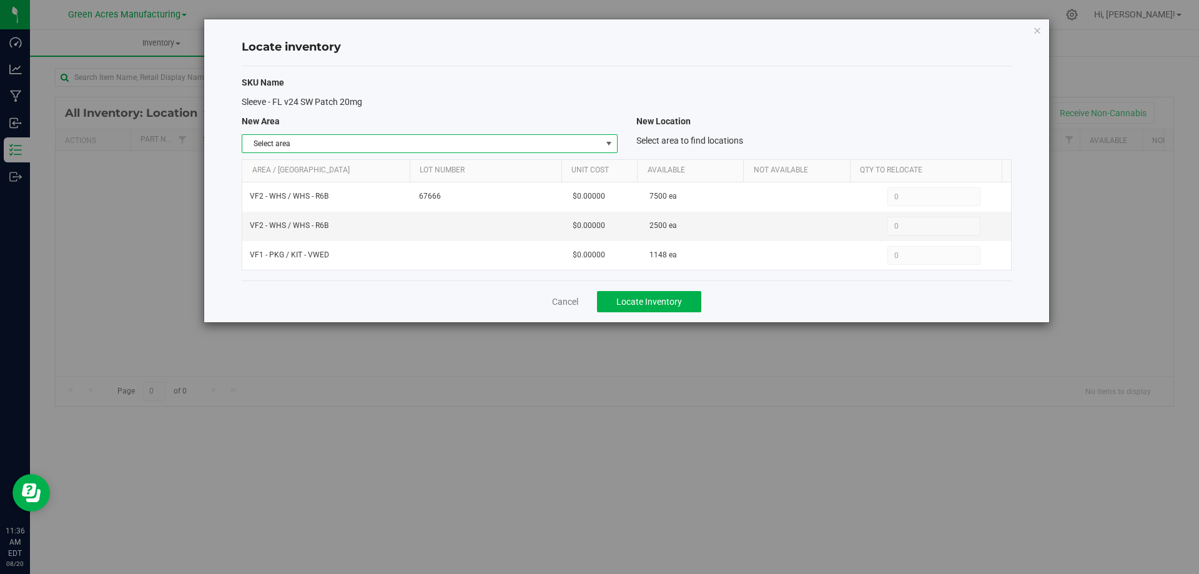
click at [555, 136] on span "Select area" at bounding box center [421, 143] width 359 height 17
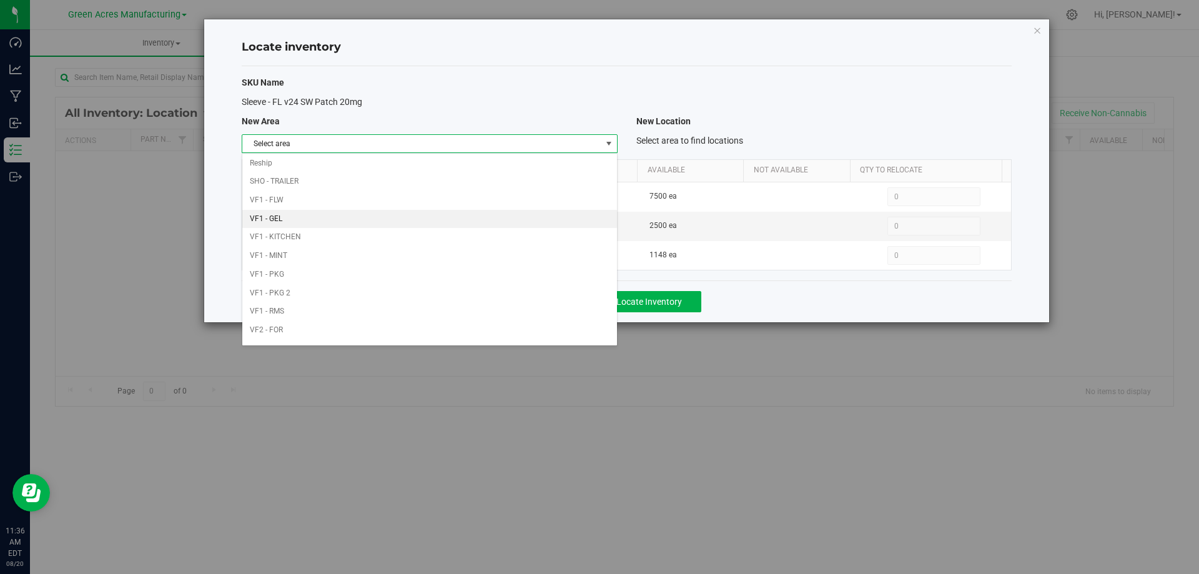
scroll to position [611, 0]
click at [517, 333] on li "Warehouse" at bounding box center [429, 333] width 374 height 19
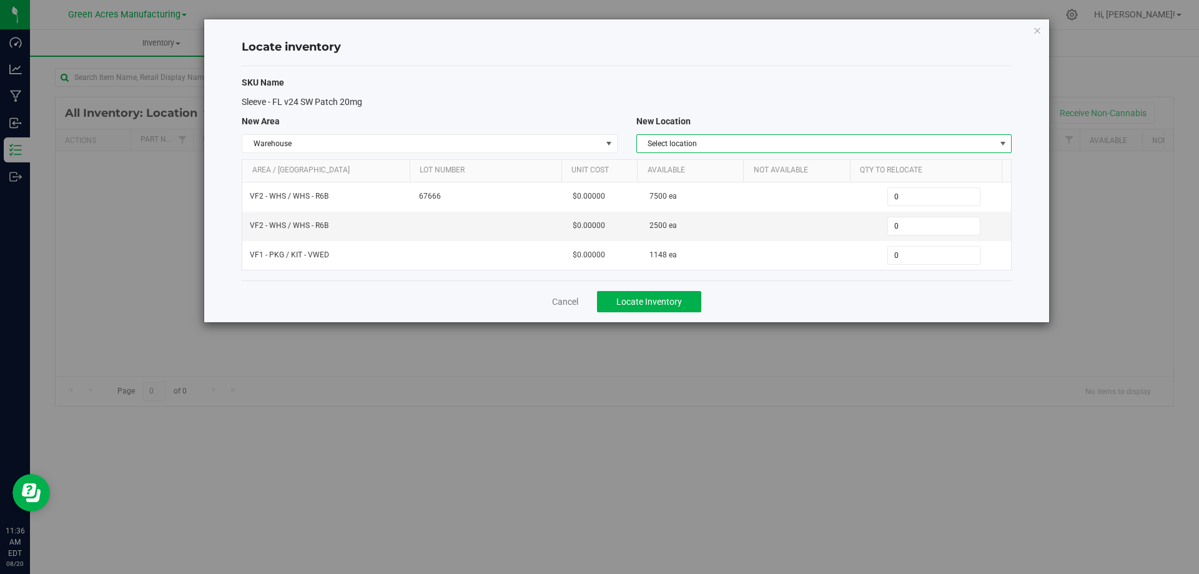
click at [883, 145] on span "Select location" at bounding box center [816, 143] width 359 height 17
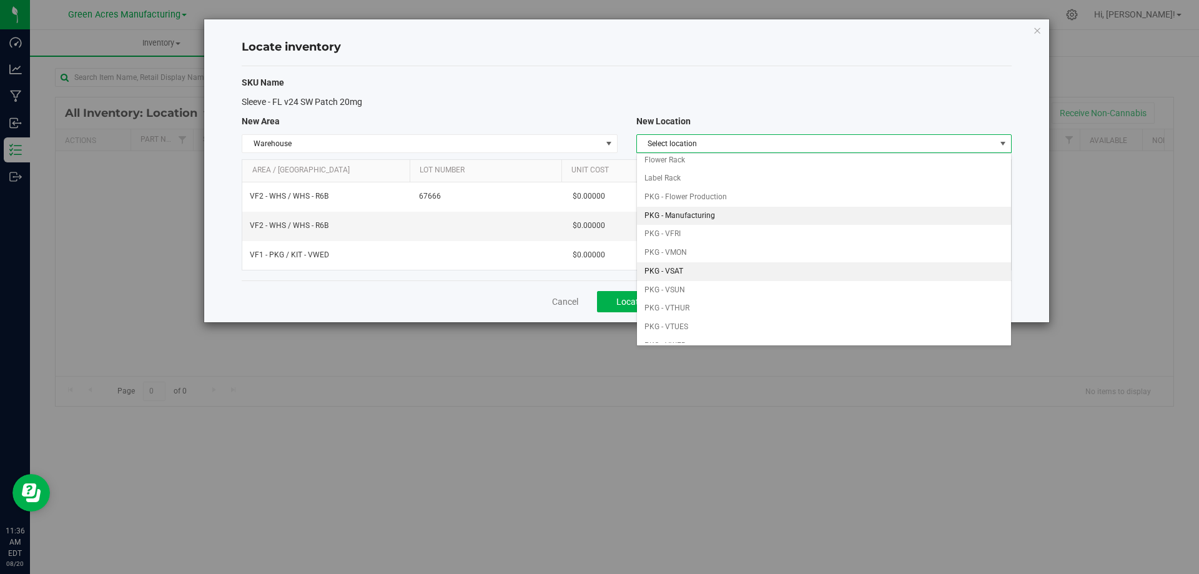
scroll to position [62, 0]
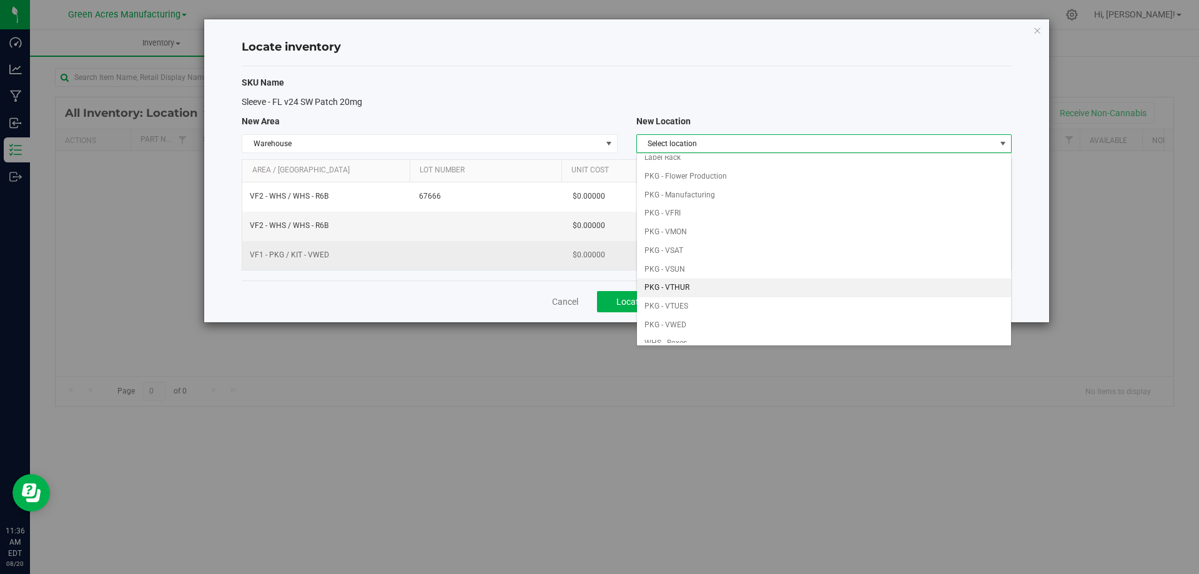
drag, startPoint x: 725, startPoint y: 290, endPoint x: 838, endPoint y: 242, distance: 122.9
click at [726, 289] on li "PKG - VTHUR" at bounding box center [824, 288] width 374 height 19
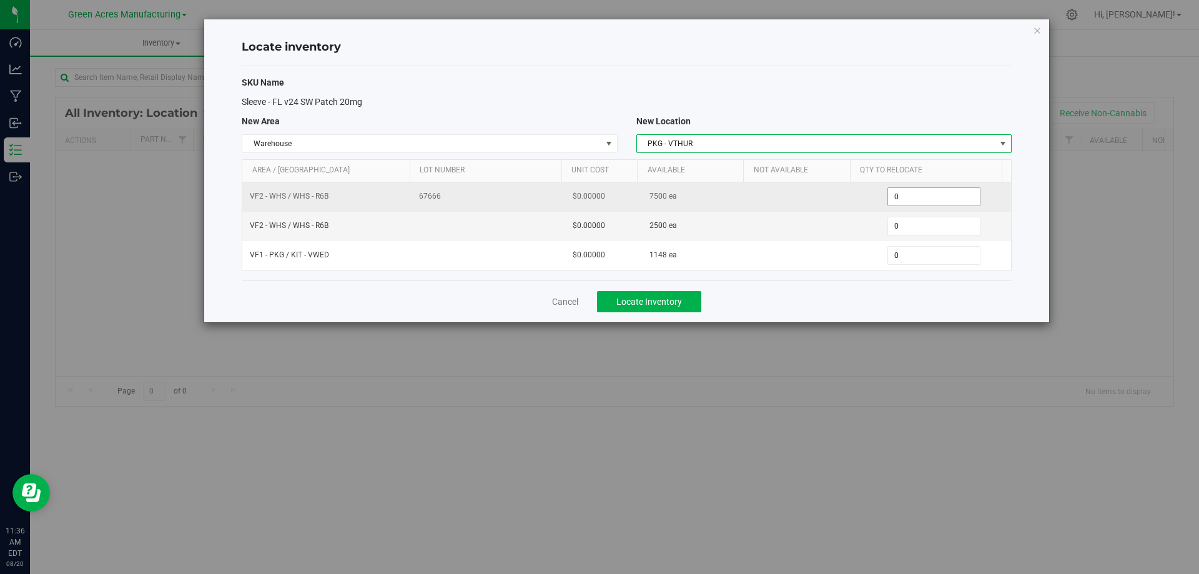
click at [961, 198] on span "0 0" at bounding box center [934, 196] width 93 height 19
click at [961, 198] on input "0" at bounding box center [934, 196] width 92 height 17
type input "500"
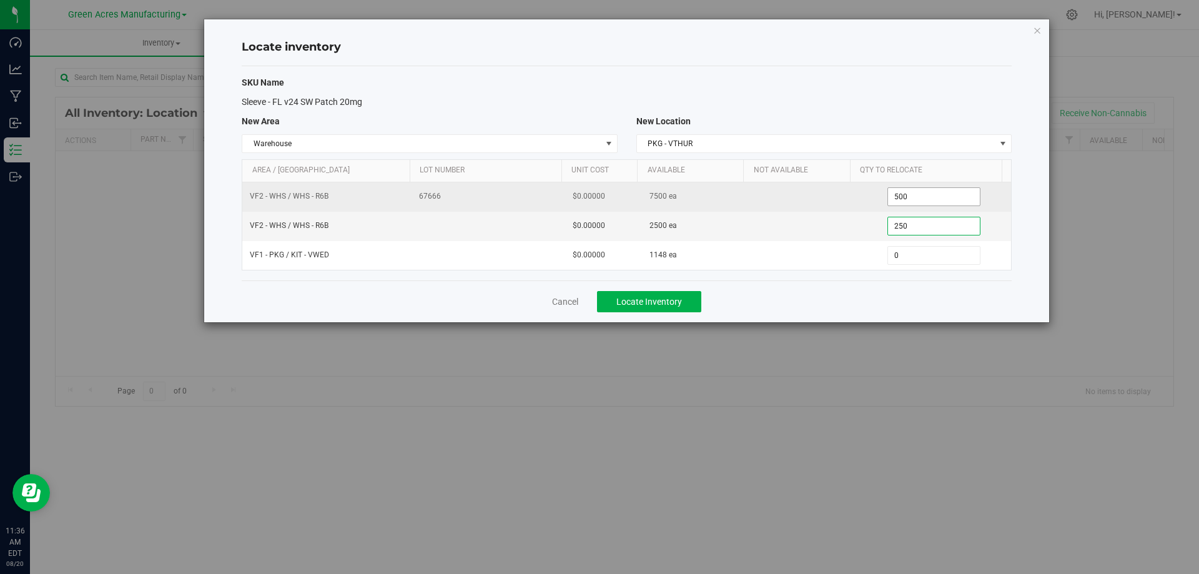
type input "2500"
type input "2,500"
type input "11480"
type input "1,148"
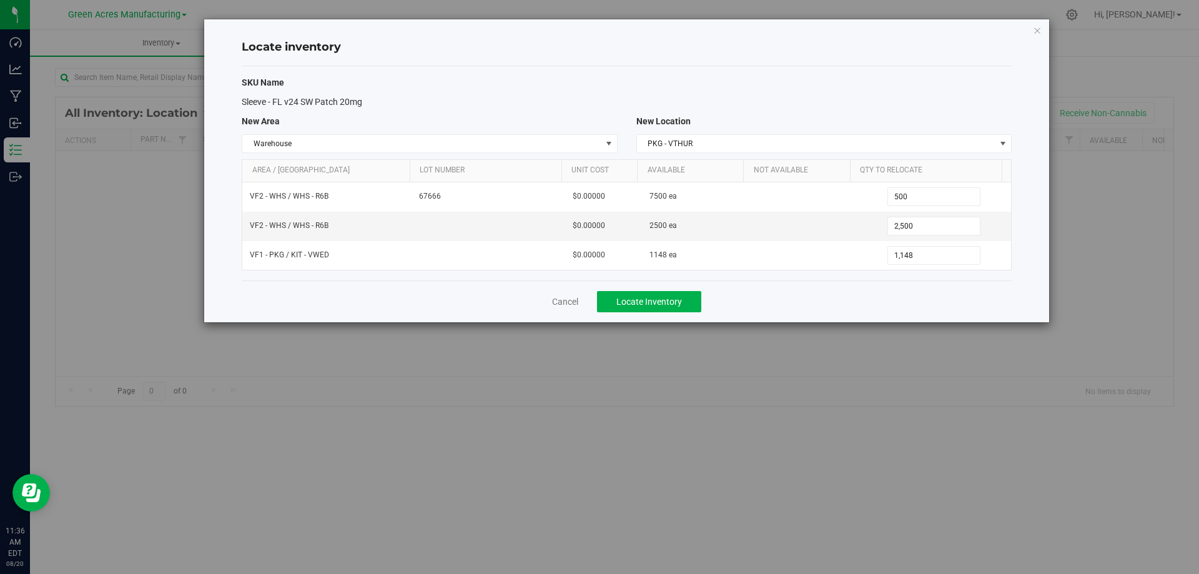
drag, startPoint x: 789, startPoint y: 307, endPoint x: 755, endPoint y: 305, distance: 33.8
click at [788, 307] on div "Cancel Locate Inventory" at bounding box center [627, 301] width 770 height 42
click at [676, 304] on span "Locate Inventory" at bounding box center [650, 302] width 66 height 10
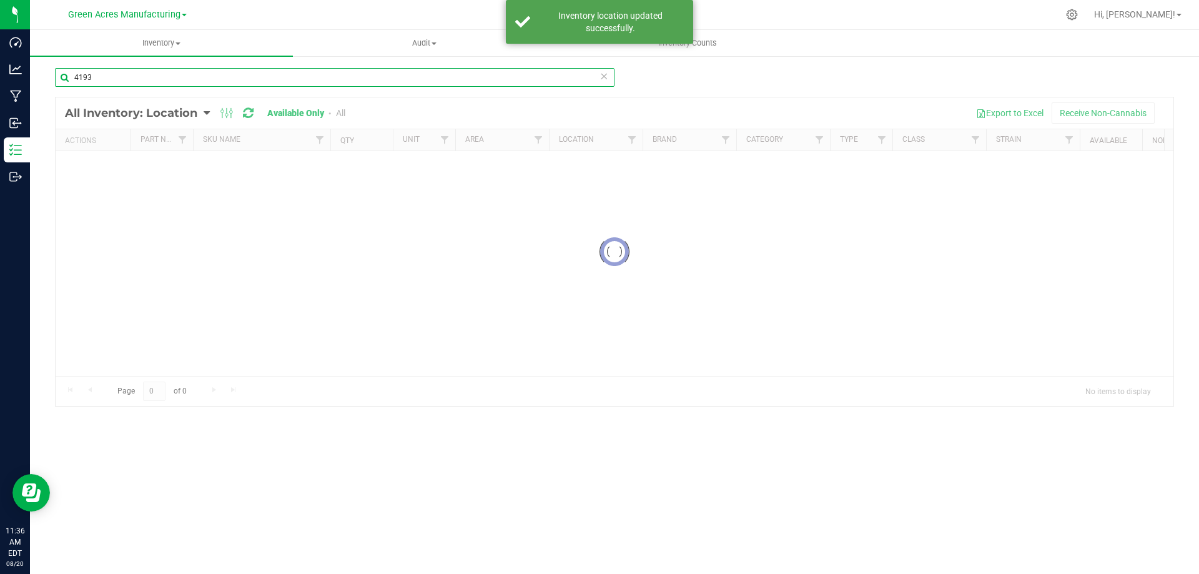
click at [168, 82] on input "4193" at bounding box center [335, 77] width 560 height 19
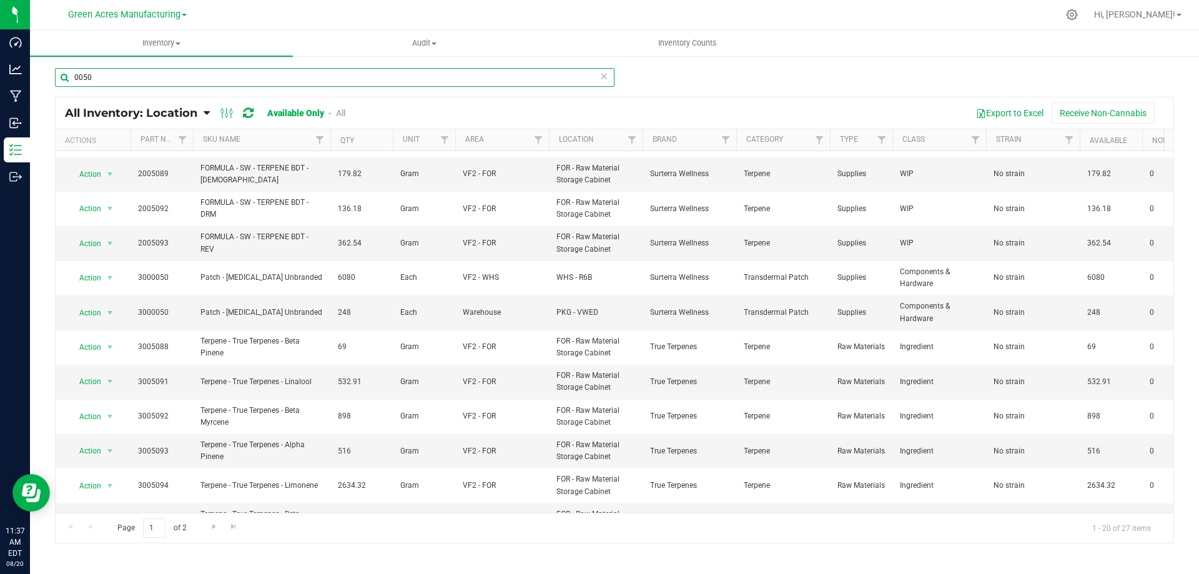
scroll to position [312, 0]
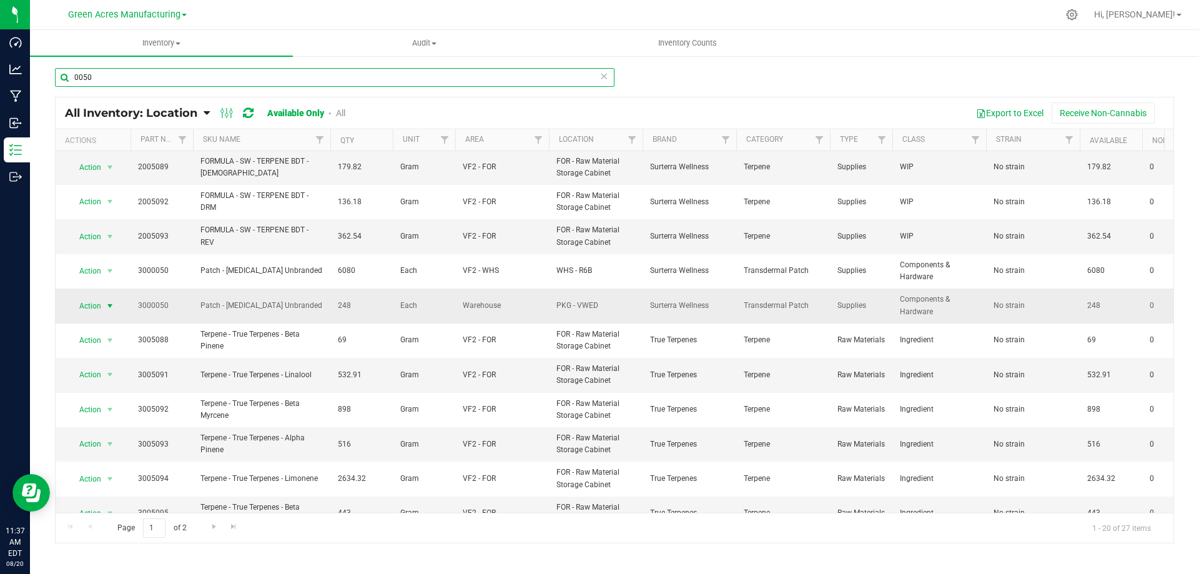
type input "0050"
click at [111, 304] on span "select" at bounding box center [110, 306] width 10 height 10
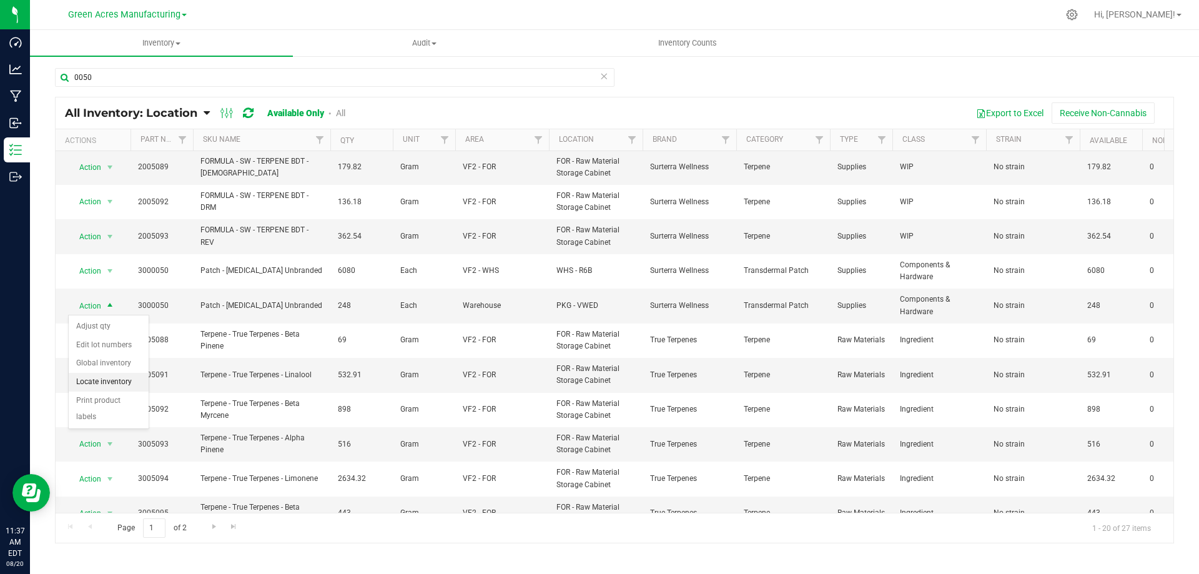
click at [122, 380] on li "Locate inventory" at bounding box center [109, 382] width 80 height 19
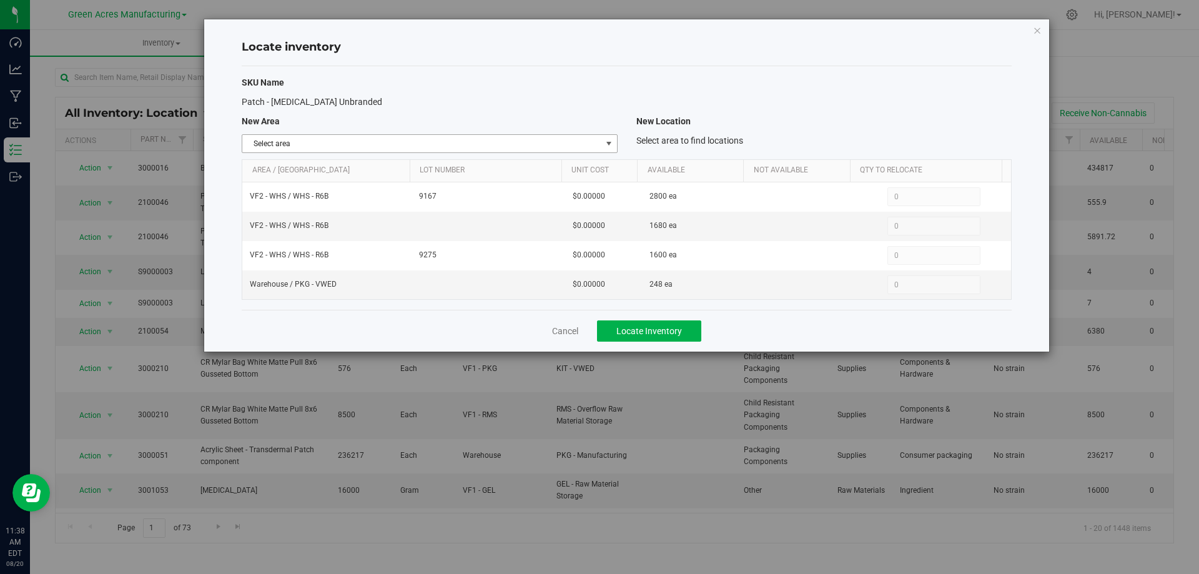
click at [544, 148] on span "Select area" at bounding box center [421, 143] width 359 height 17
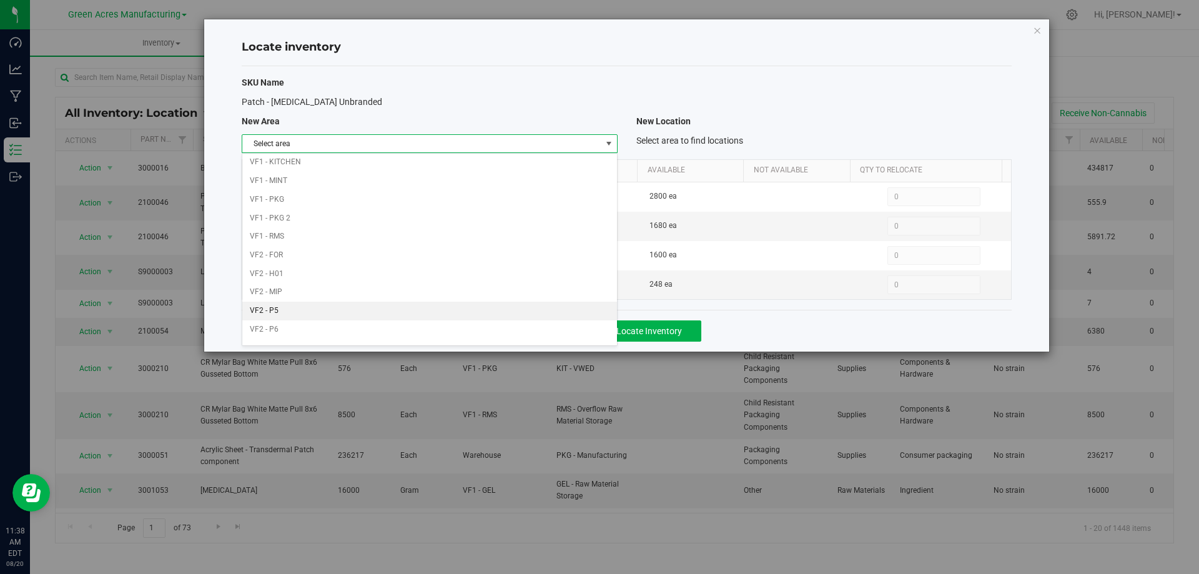
scroll to position [611, 0]
click at [482, 330] on li "Warehouse" at bounding box center [429, 333] width 374 height 19
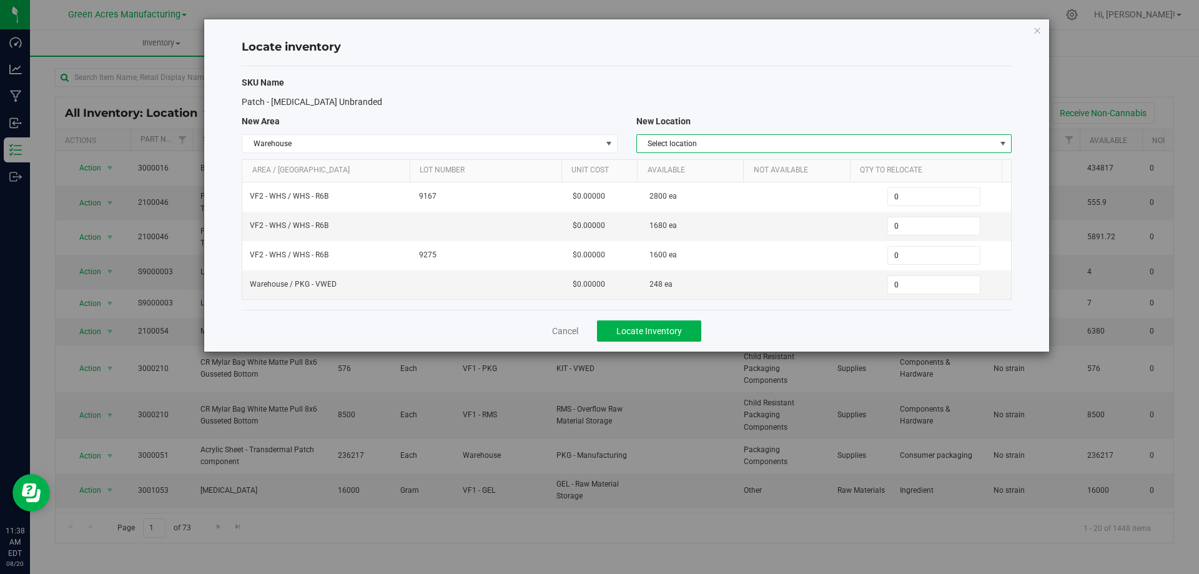
click at [999, 141] on span "select" at bounding box center [1003, 144] width 10 height 10
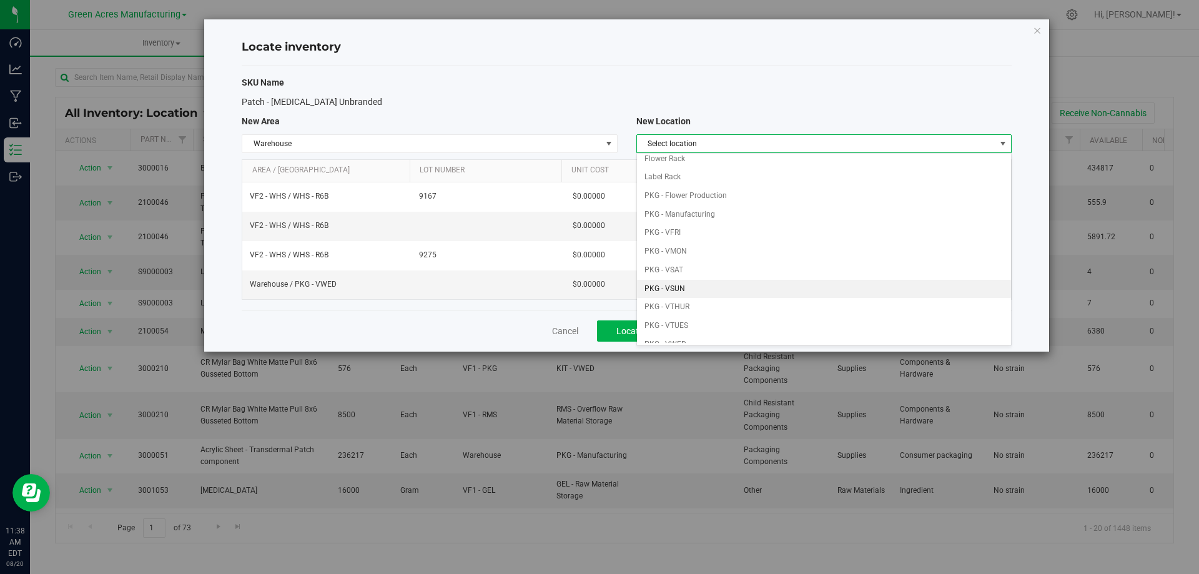
scroll to position [62, 0]
click at [748, 285] on li "PKG - VTHUR" at bounding box center [824, 288] width 374 height 19
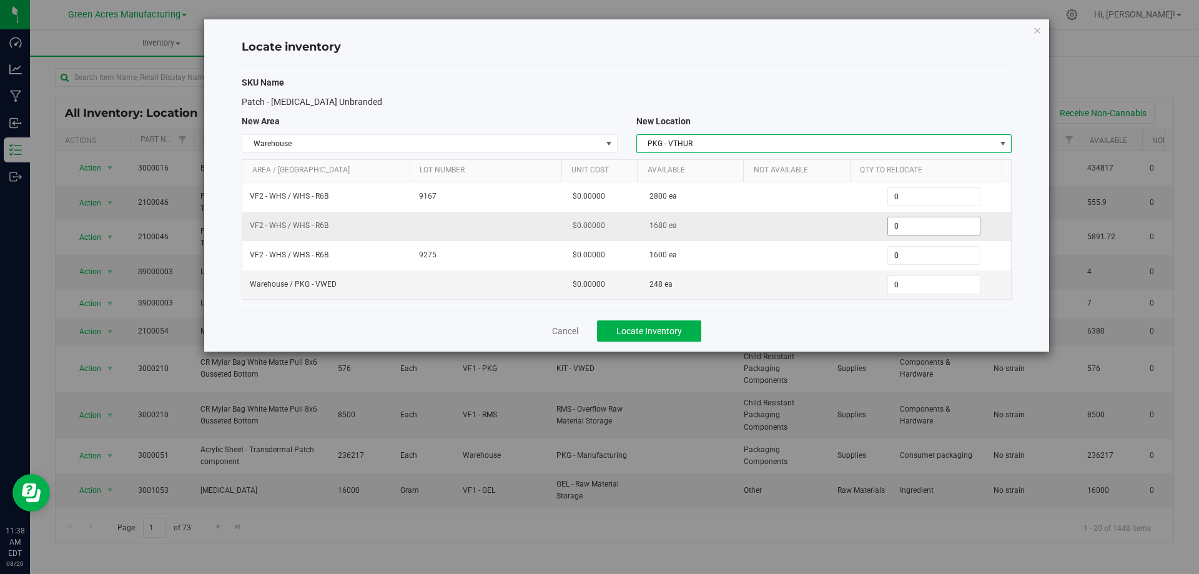
click at [925, 222] on span "0 0" at bounding box center [934, 226] width 93 height 19
click at [925, 222] on input "0" at bounding box center [934, 225] width 92 height 17
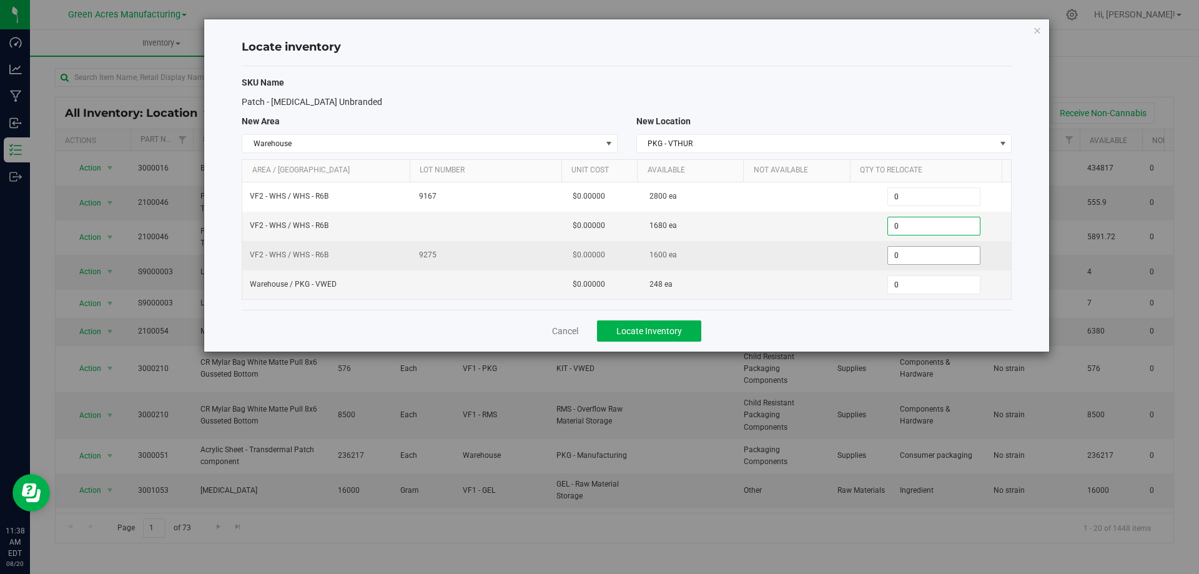
paste input "128"
type input "1280"
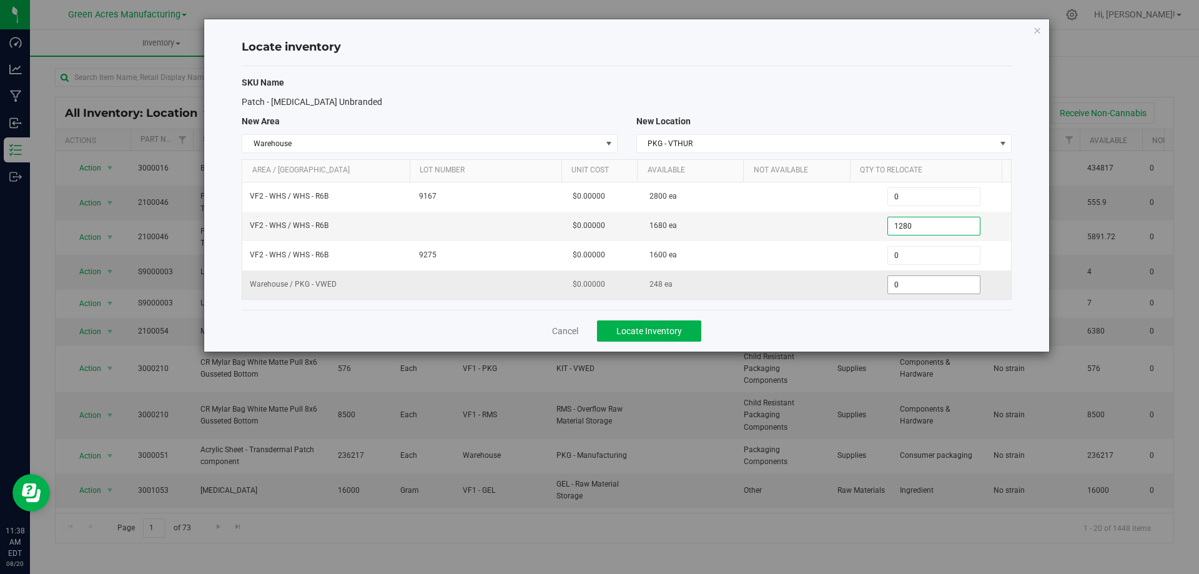
type input "1,280"
click at [926, 285] on span "0 0" at bounding box center [934, 284] width 93 height 19
click at [0, 0] on input "0" at bounding box center [0, 0] width 0 height 0
type input "248"
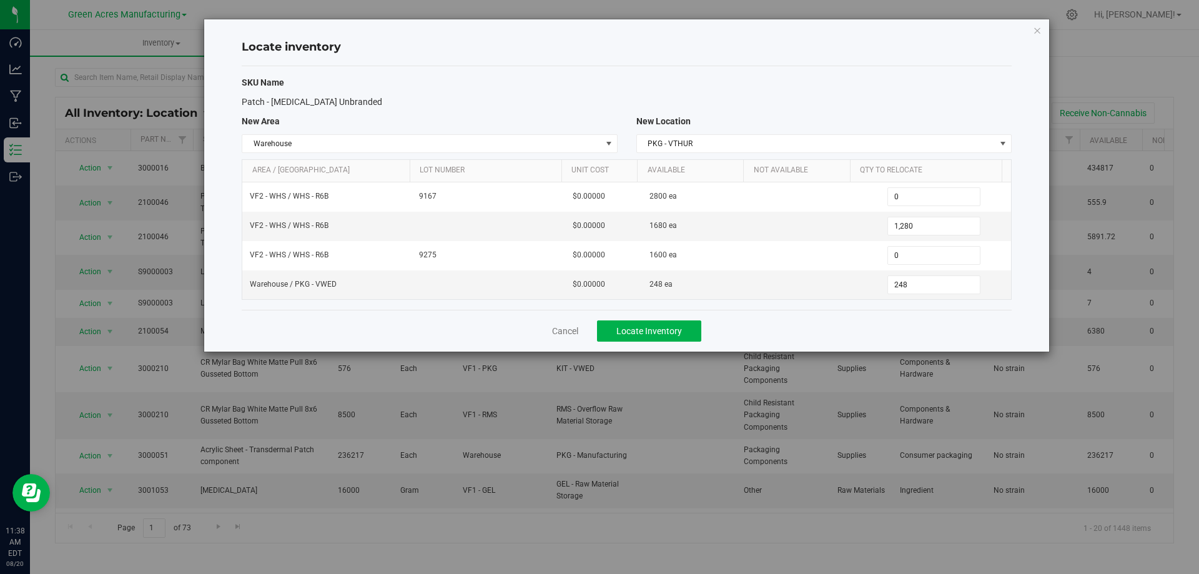
click at [898, 325] on div "Cancel Locate Inventory" at bounding box center [627, 331] width 770 height 42
click at [640, 310] on div "Cancel Locate Inventory" at bounding box center [627, 331] width 770 height 42
click at [663, 330] on span "Locate Inventory" at bounding box center [650, 331] width 66 height 10
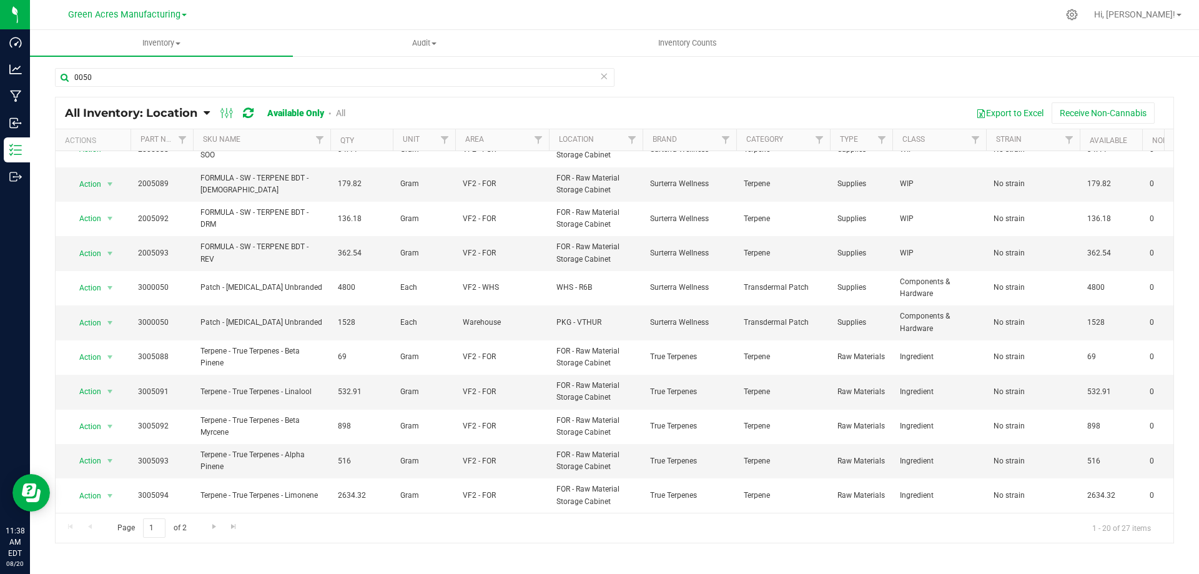
scroll to position [312, 0]
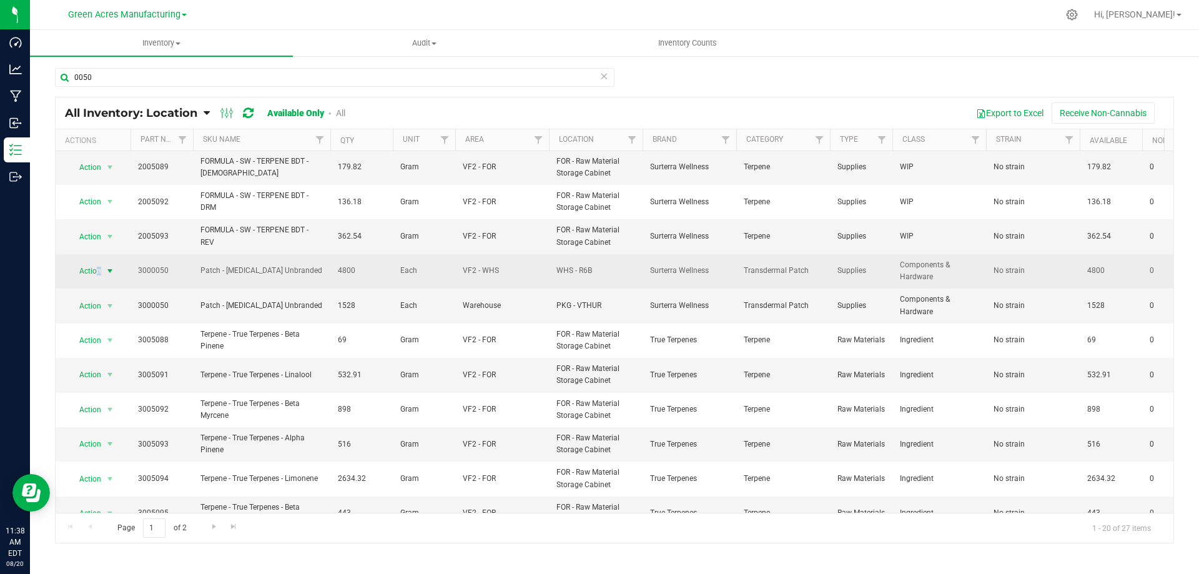
click at [99, 266] on span "Action" at bounding box center [85, 270] width 34 height 17
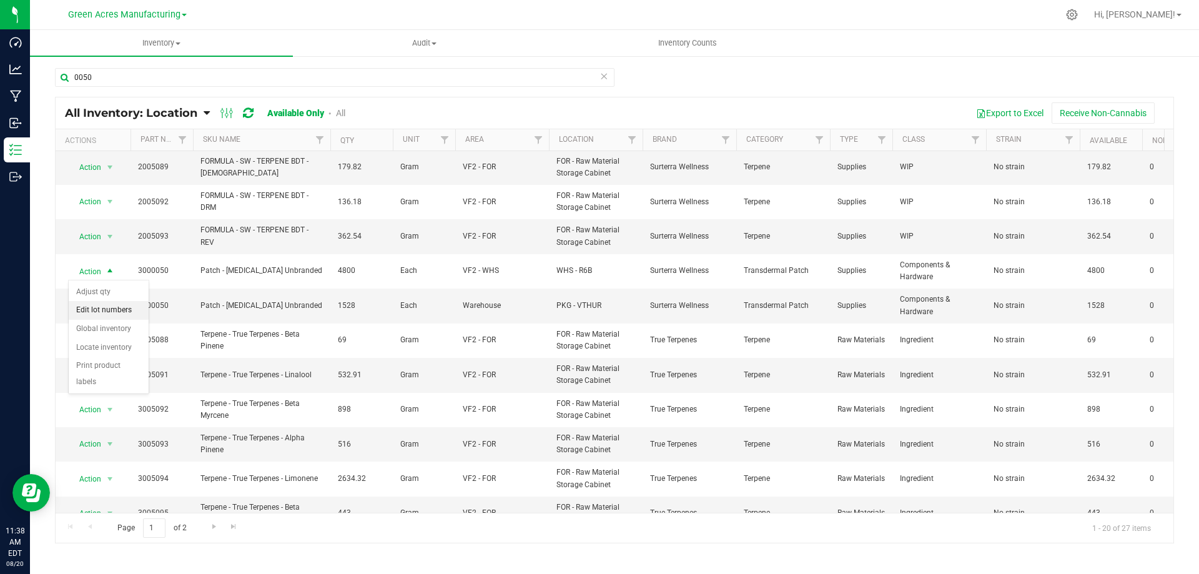
click at [124, 304] on li "Edit lot numbers" at bounding box center [109, 310] width 80 height 19
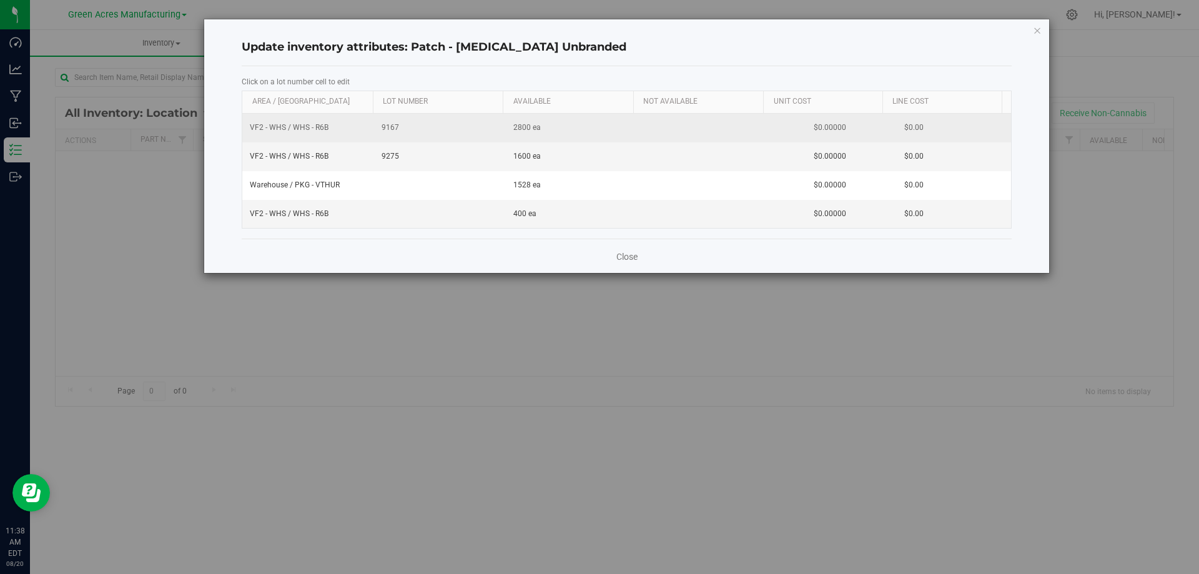
click at [383, 127] on span "9167" at bounding box center [440, 128] width 117 height 12
click at [383, 127] on input "9167" at bounding box center [437, 127] width 119 height 19
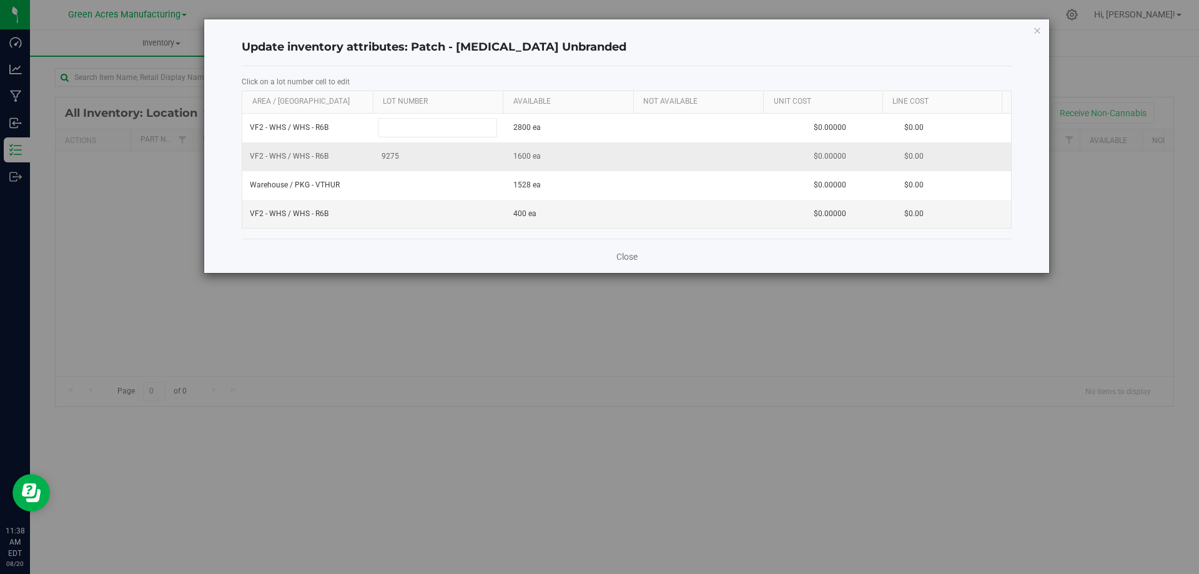
click at [389, 157] on div "VF2 - WHS / WHS - R6B 2800 ea $0.00000 $0.00 VF2 - WHS / WHS - R6B 9275 1600 ea…" at bounding box center [626, 171] width 769 height 115
click at [389, 157] on span "9275" at bounding box center [440, 157] width 117 height 12
type input "9"
click at [436, 257] on div "Close" at bounding box center [627, 256] width 770 height 34
click at [623, 259] on link "Close" at bounding box center [627, 256] width 21 height 12
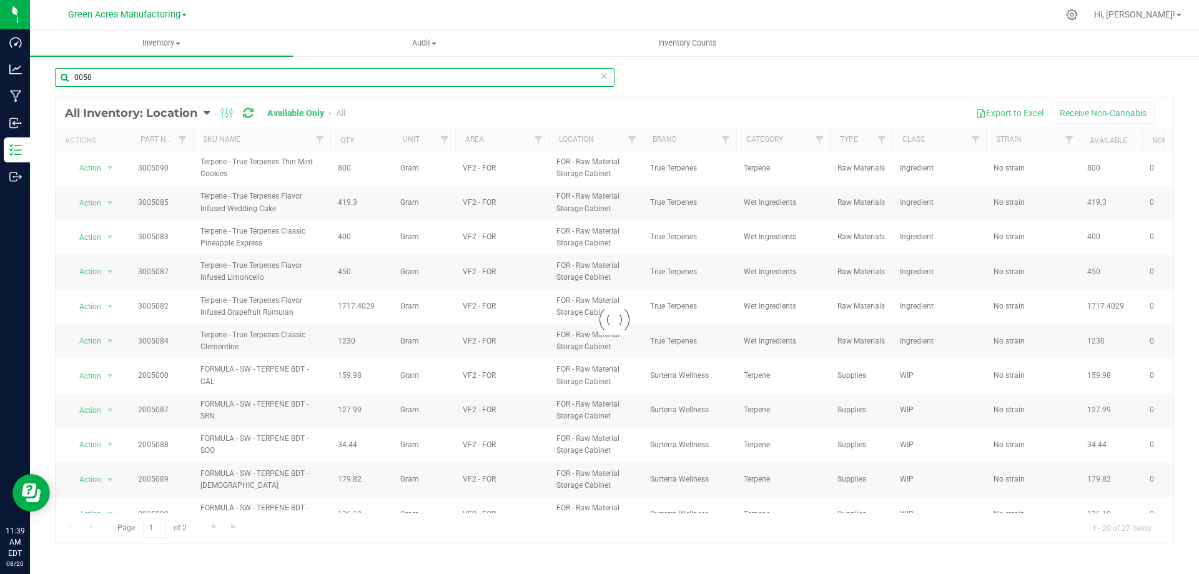
click at [73, 78] on input "0050" at bounding box center [335, 77] width 560 height 19
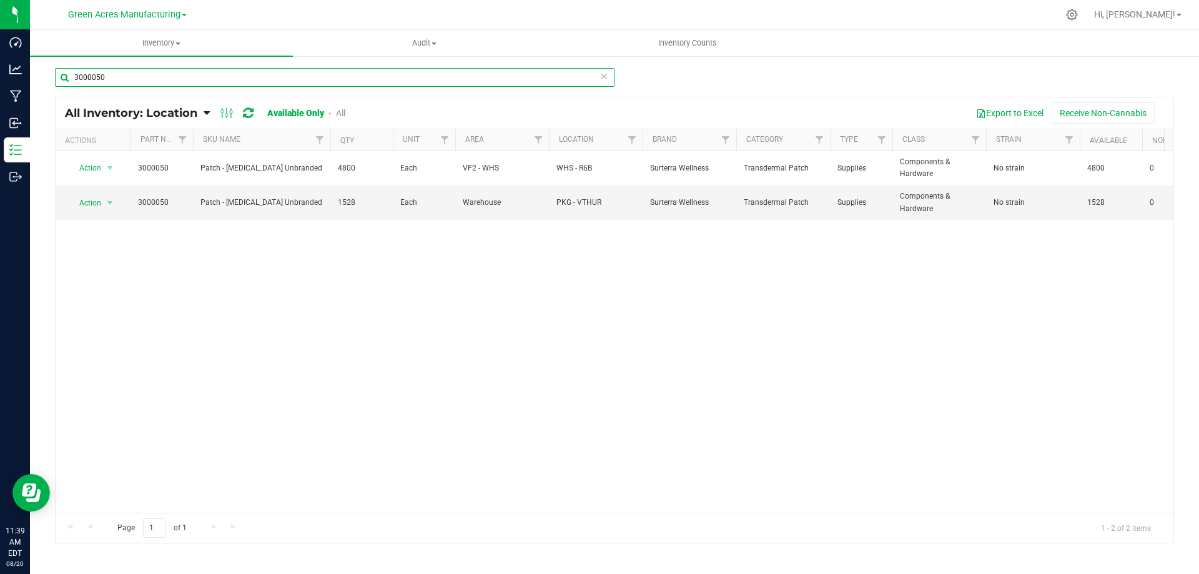
click at [482, 76] on input "3000050" at bounding box center [335, 77] width 560 height 19
type input "4265"
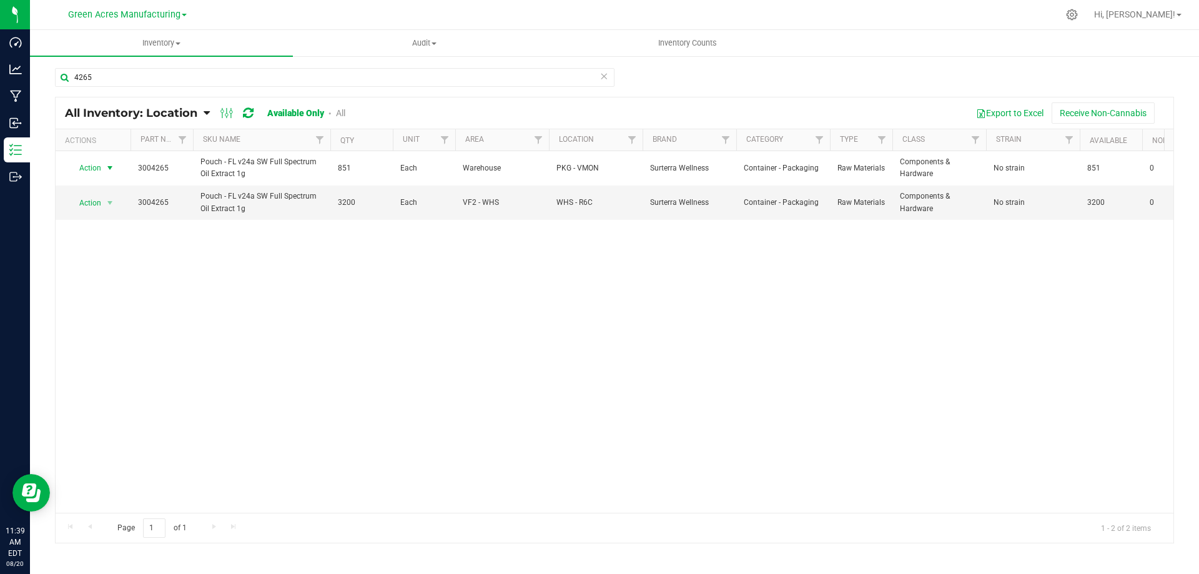
click at [108, 166] on span "select" at bounding box center [110, 168] width 10 height 10
click at [125, 192] on li "Adjust qty" at bounding box center [109, 189] width 80 height 19
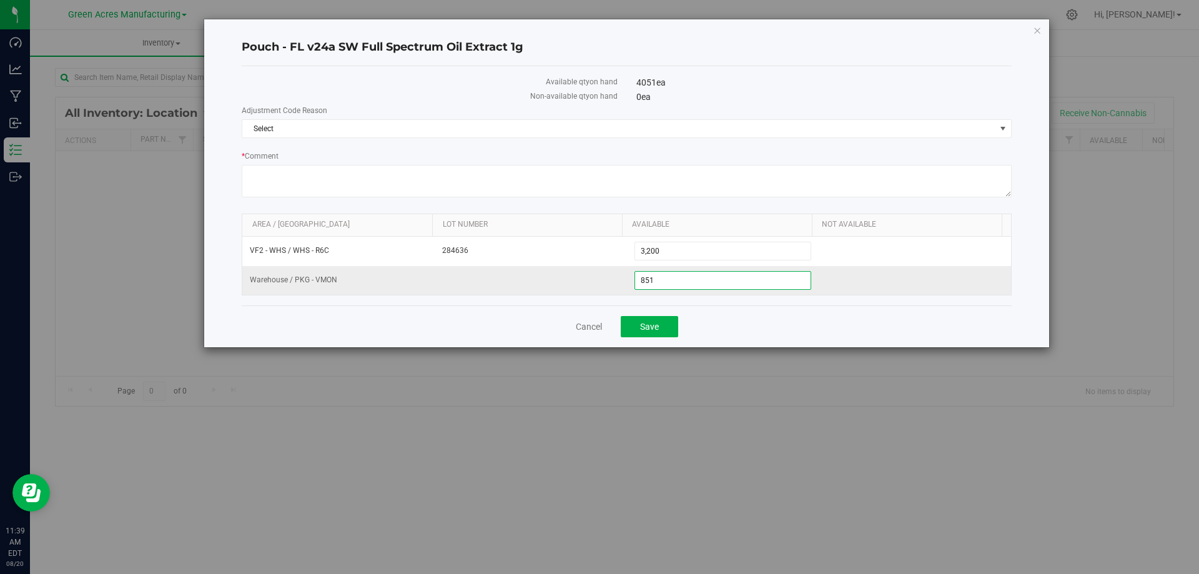
click at [678, 281] on span "851 851" at bounding box center [723, 280] width 177 height 19
click at [678, 281] on input "851" at bounding box center [723, 280] width 176 height 17
type input "834"
click at [763, 125] on span "Select" at bounding box center [618, 128] width 753 height 17
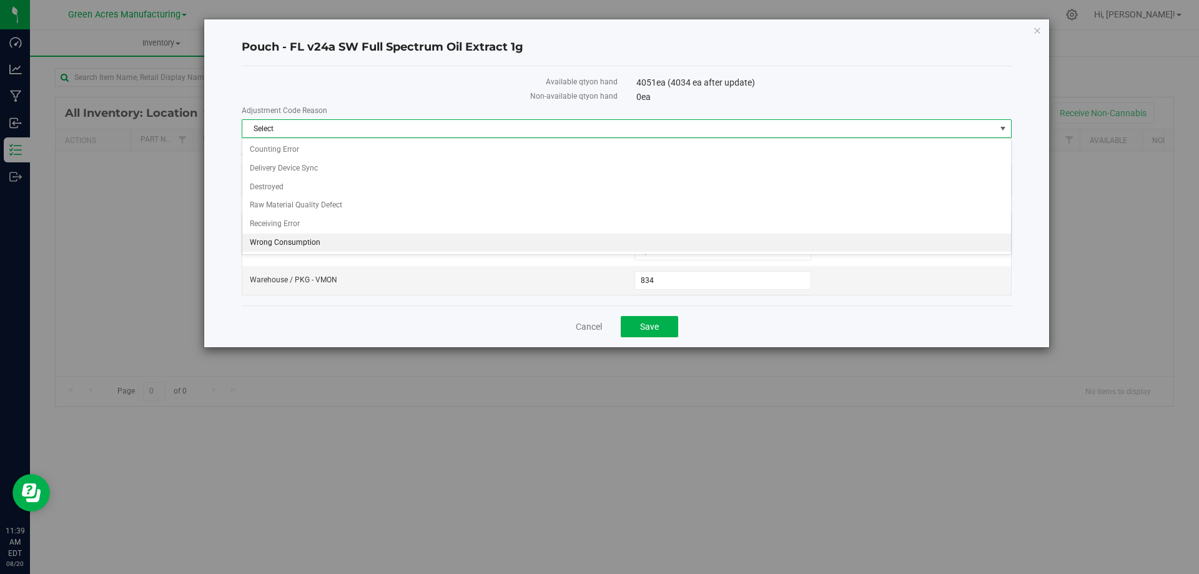
click at [299, 245] on li "Wrong Consumption" at bounding box center [626, 243] width 769 height 19
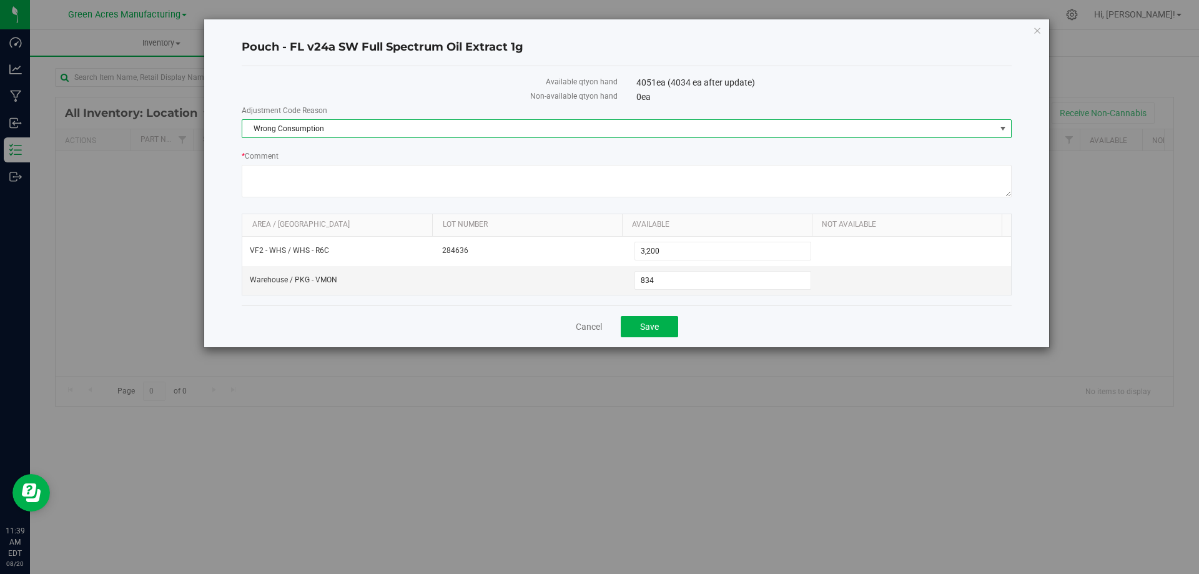
click at [750, 314] on div "Cancel Save" at bounding box center [627, 326] width 770 height 42
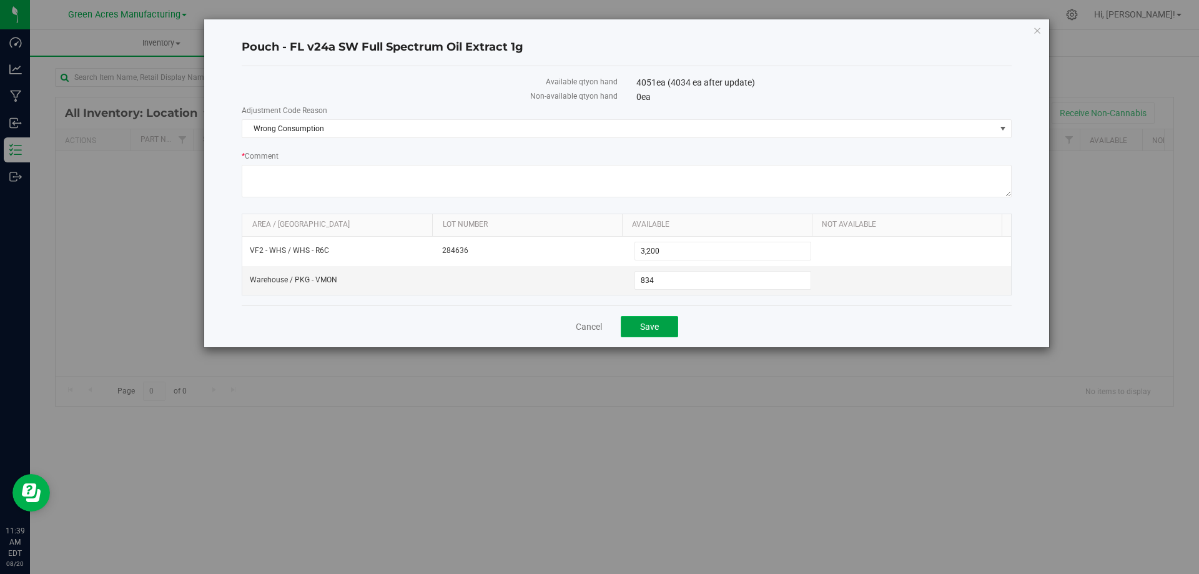
click at [668, 330] on button "Save" at bounding box center [649, 326] width 57 height 21
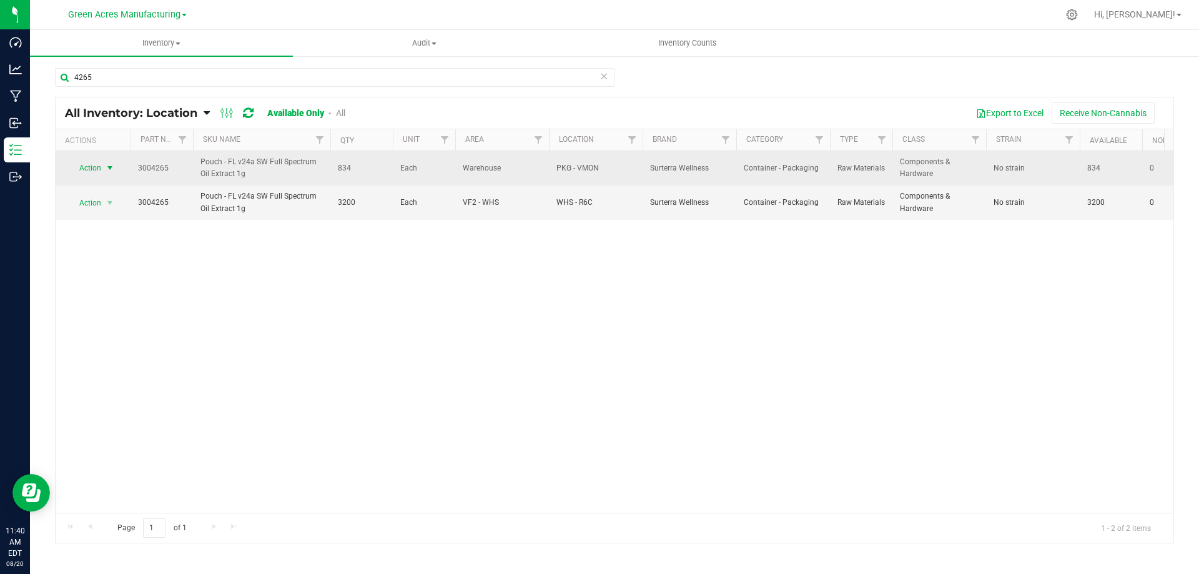
click at [107, 162] on span "select" at bounding box center [110, 167] width 16 height 17
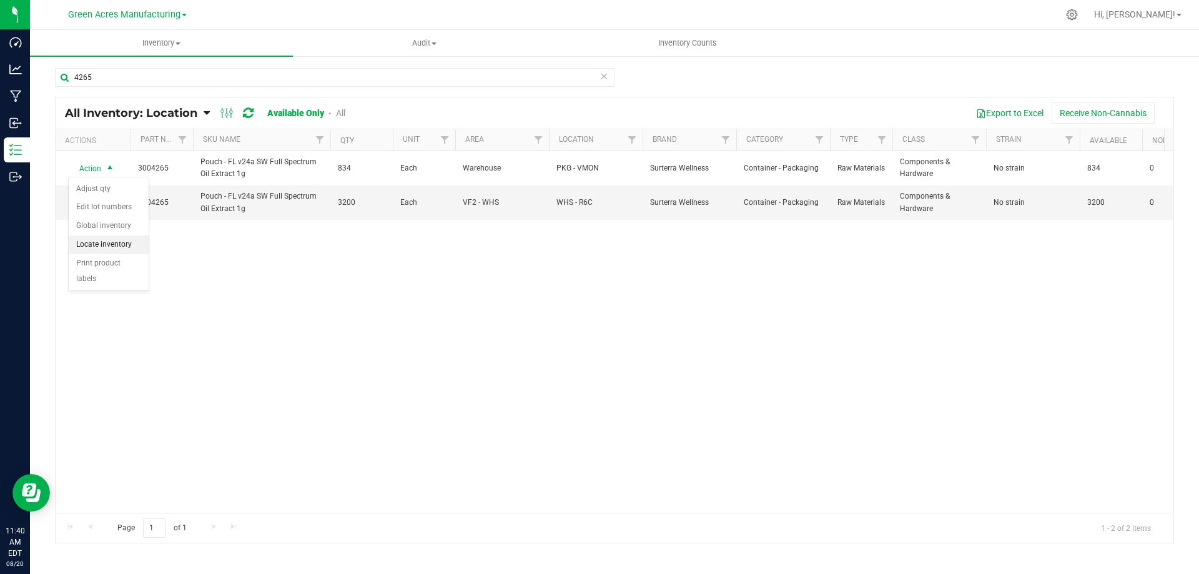
click at [110, 244] on li "Locate inventory" at bounding box center [109, 245] width 80 height 19
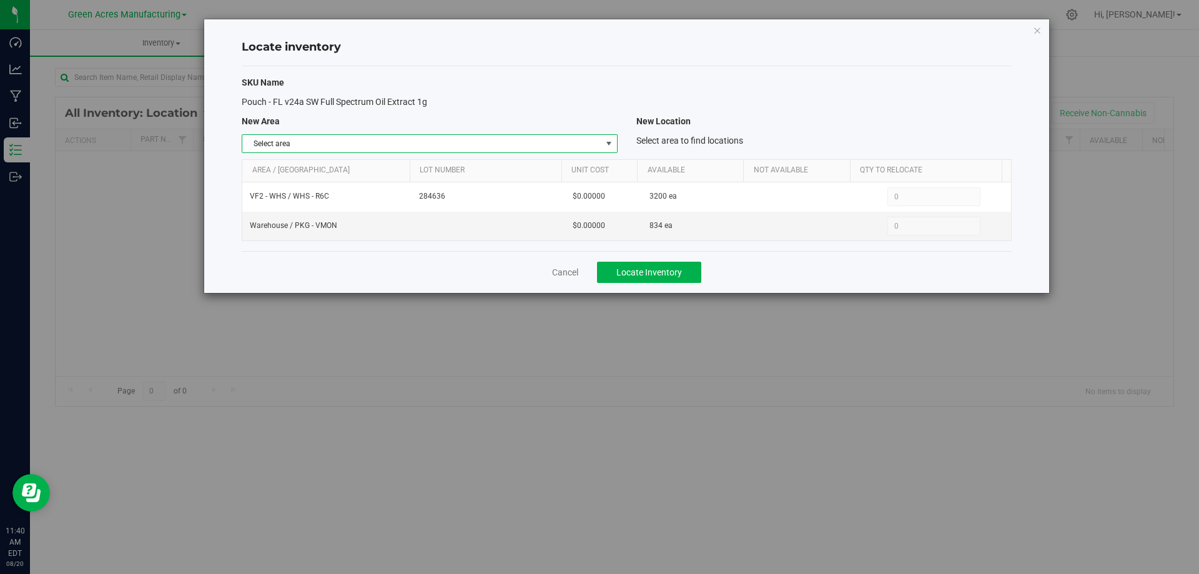
click at [592, 140] on span "Select area" at bounding box center [421, 143] width 359 height 17
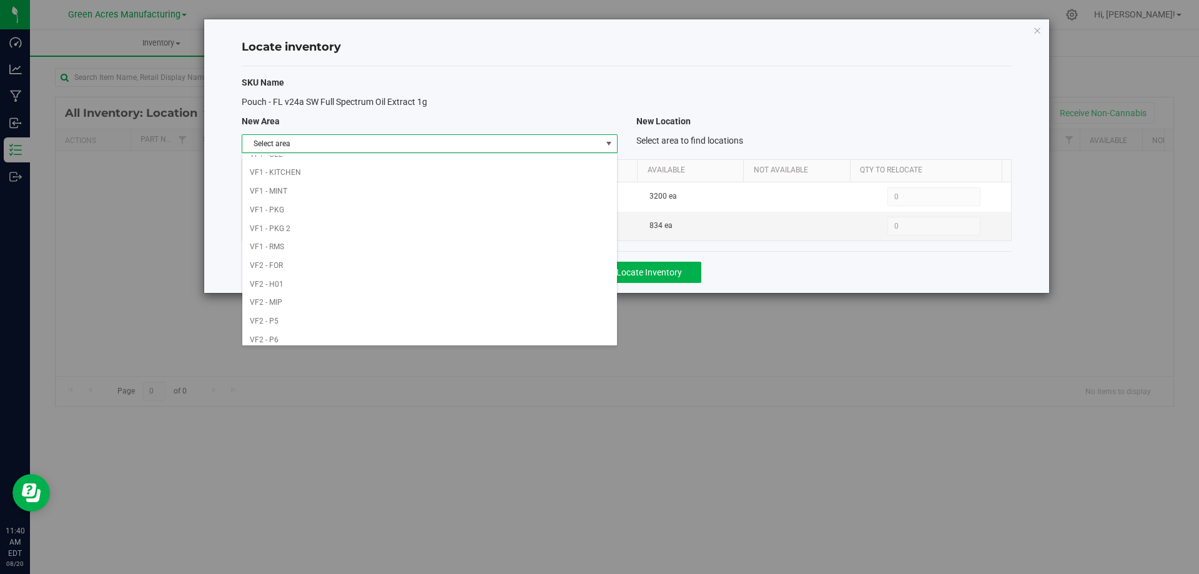
scroll to position [611, 0]
click at [417, 318] on li "VF2 - WHS" at bounding box center [429, 315] width 374 height 19
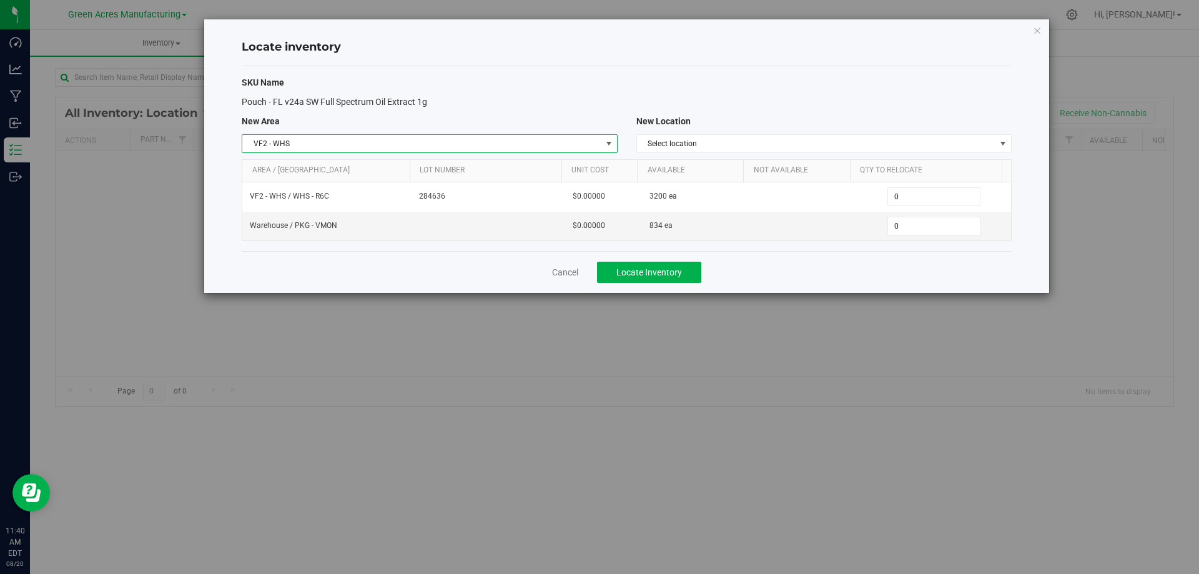
click at [763, 155] on div "SKU Name Pouch - FL v24a SW Full Spectrum Oil Extract 1g New Area New Location …" at bounding box center [627, 158] width 770 height 185
click at [799, 142] on span "Select location" at bounding box center [816, 143] width 359 height 17
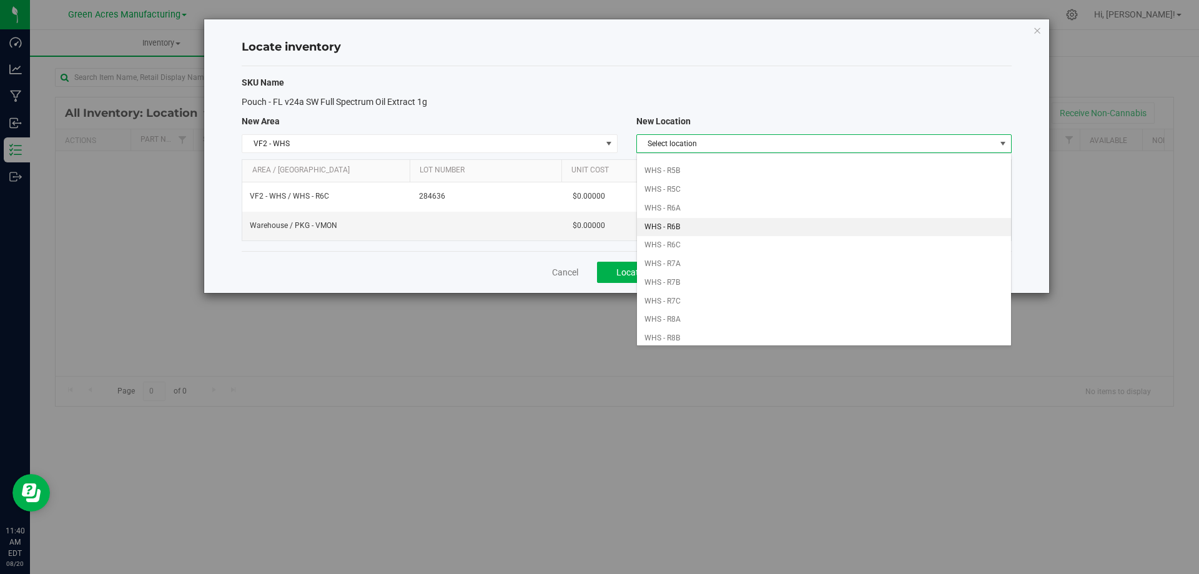
scroll to position [375, 0]
click at [737, 236] on li "WHS - R6C" at bounding box center [824, 235] width 374 height 19
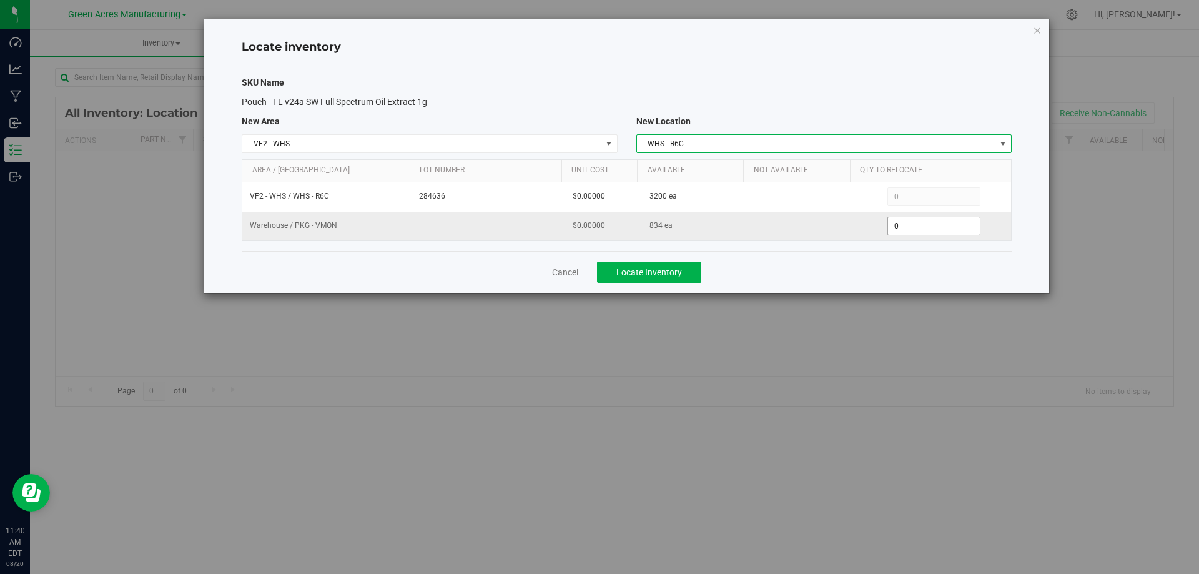
click at [932, 224] on span "0 0" at bounding box center [934, 226] width 93 height 19
click at [932, 224] on input "0" at bounding box center [934, 225] width 92 height 17
type input "834"
click at [895, 259] on div "Cancel Locate Inventory" at bounding box center [627, 272] width 770 height 42
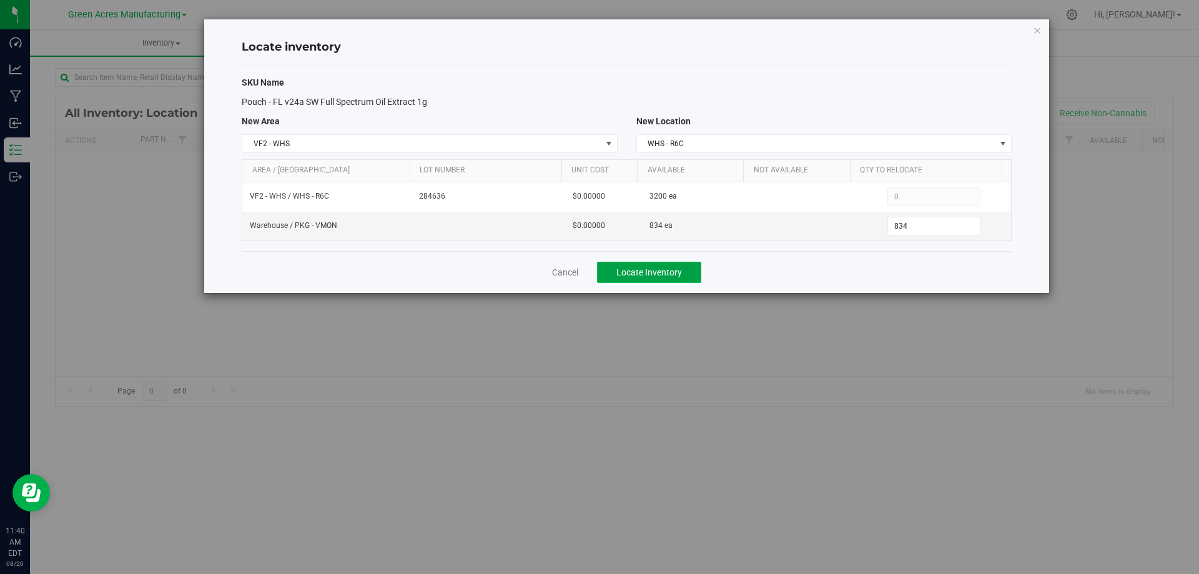
click at [677, 271] on span "Locate Inventory" at bounding box center [650, 272] width 66 height 10
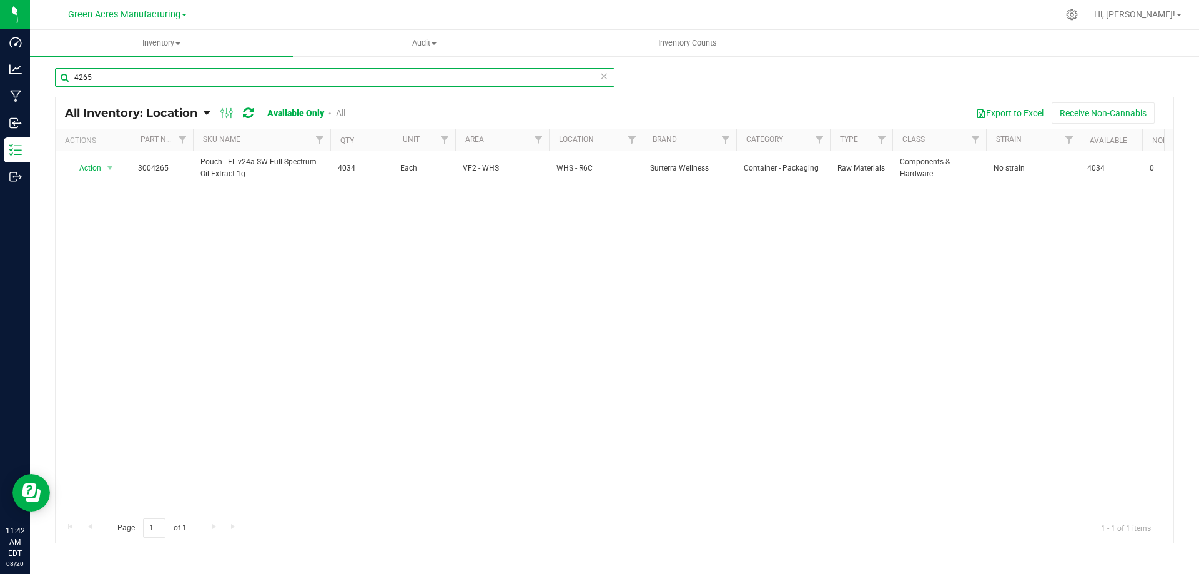
click at [305, 82] on input "4265" at bounding box center [335, 77] width 560 height 19
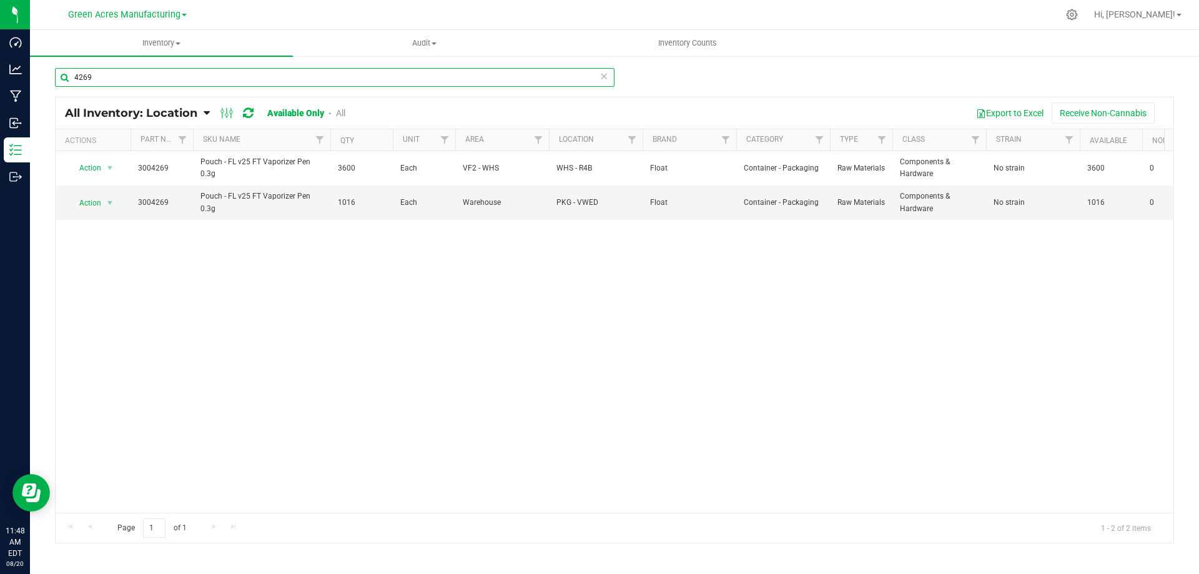
type input "4269"
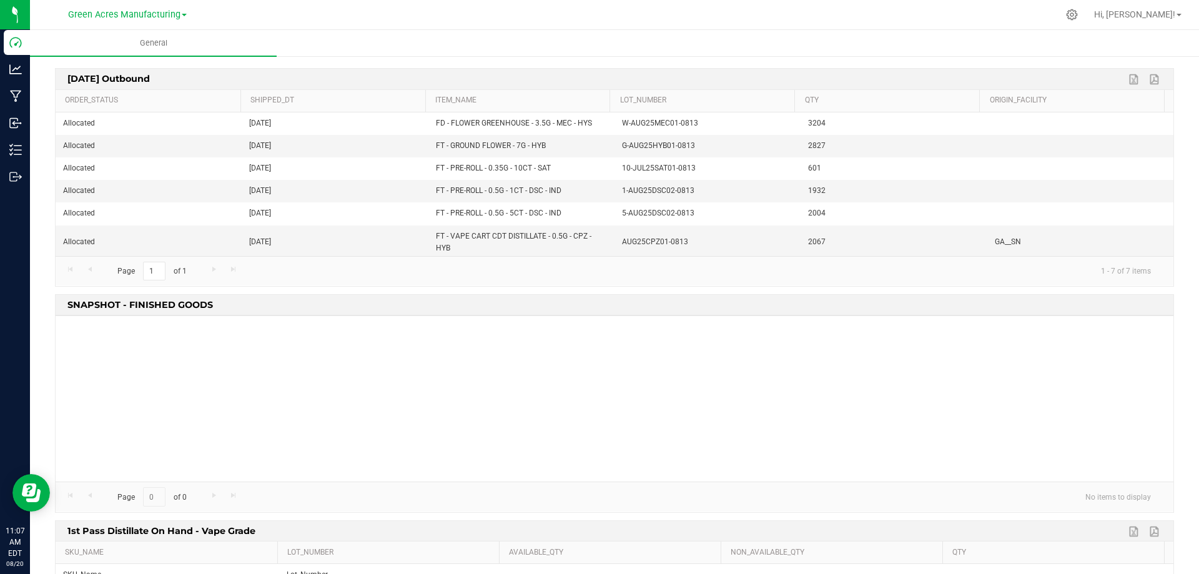
click at [239, 377] on div at bounding box center [615, 399] width 1118 height 166
